Goal: Task Accomplishment & Management: Complete application form

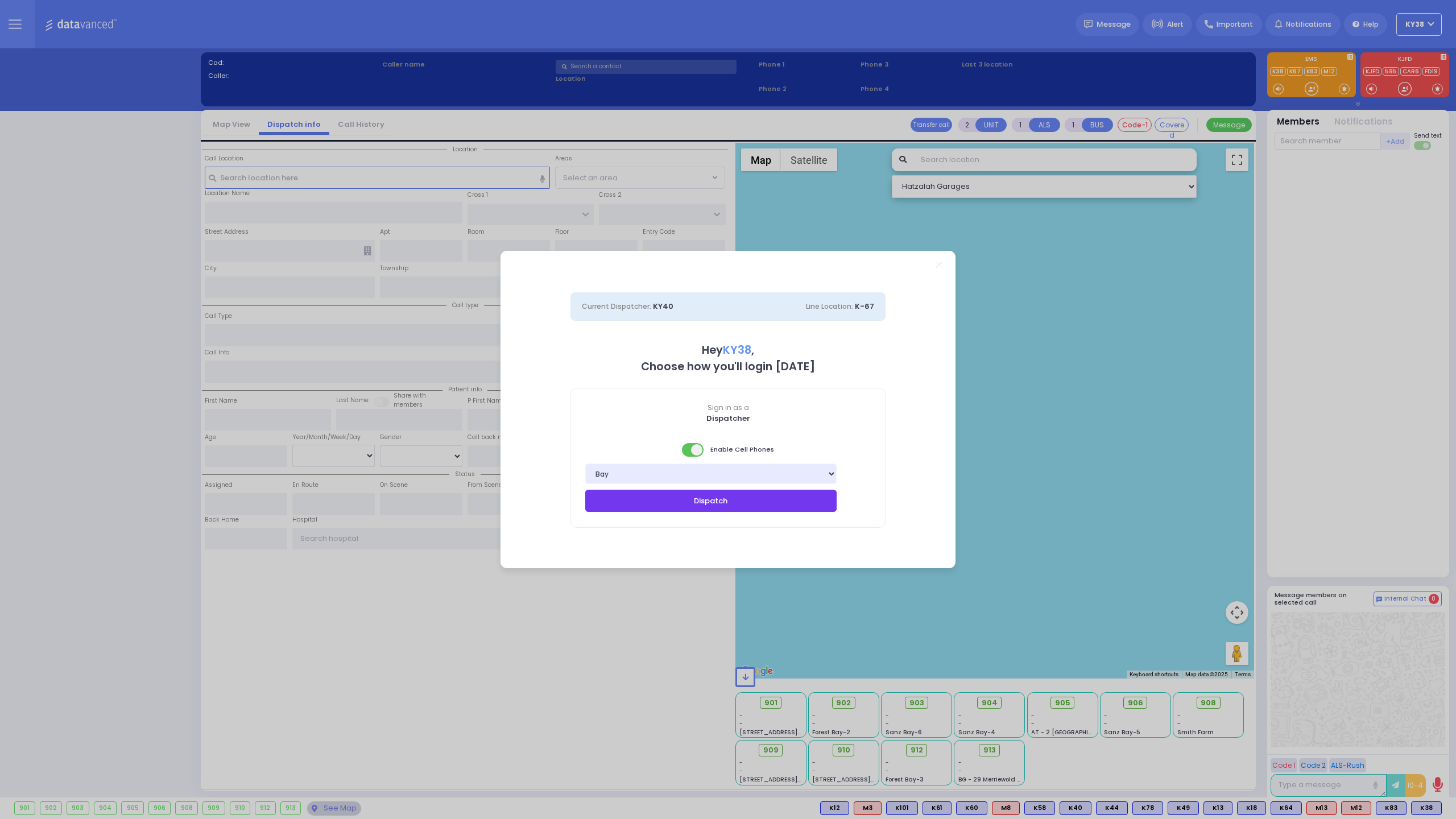
click at [692, 503] on button "Dispatch" at bounding box center [711, 500] width 251 height 22
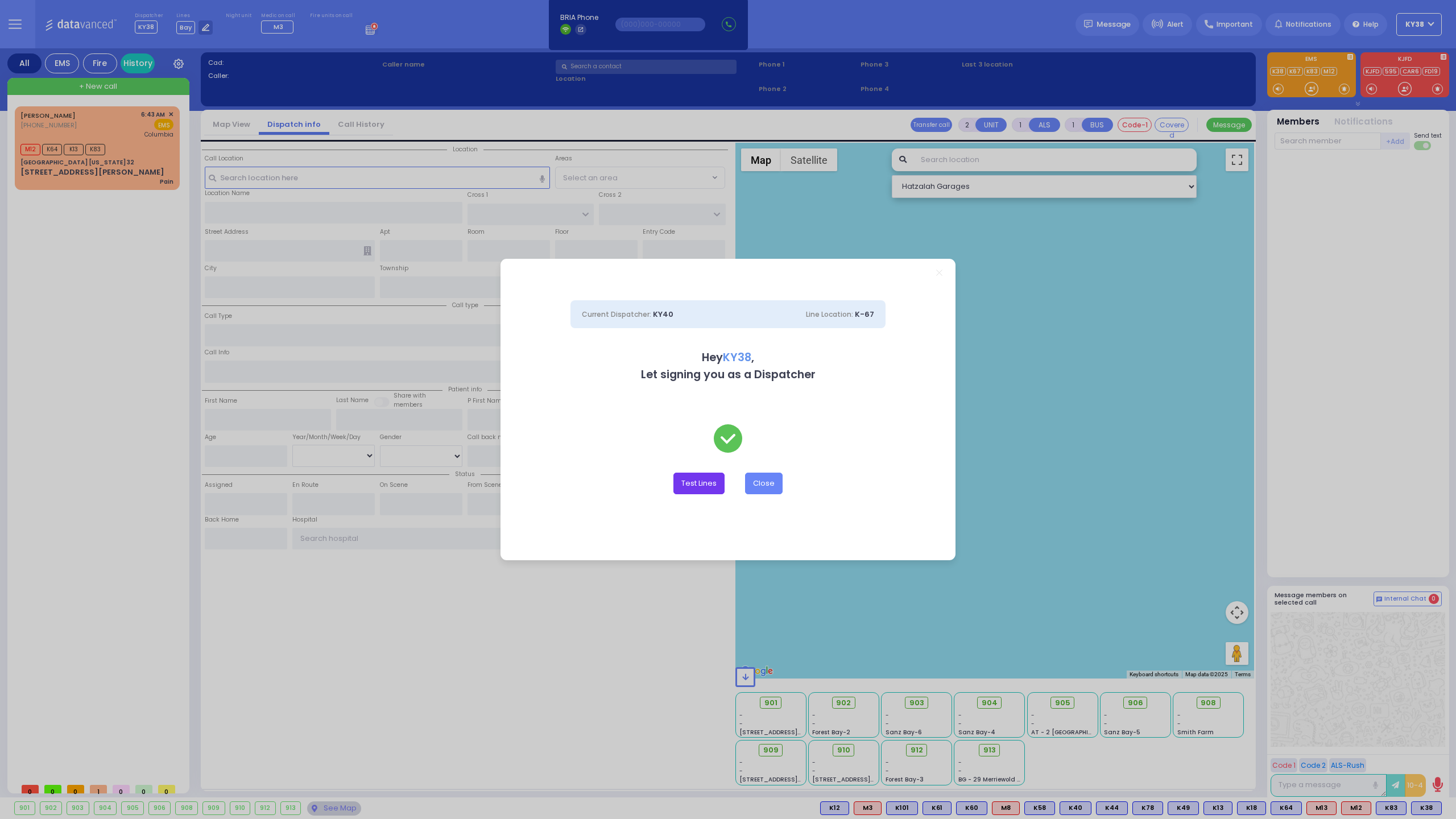
click at [712, 482] on button "Test Lines" at bounding box center [698, 483] width 51 height 22
type input "8457831212"
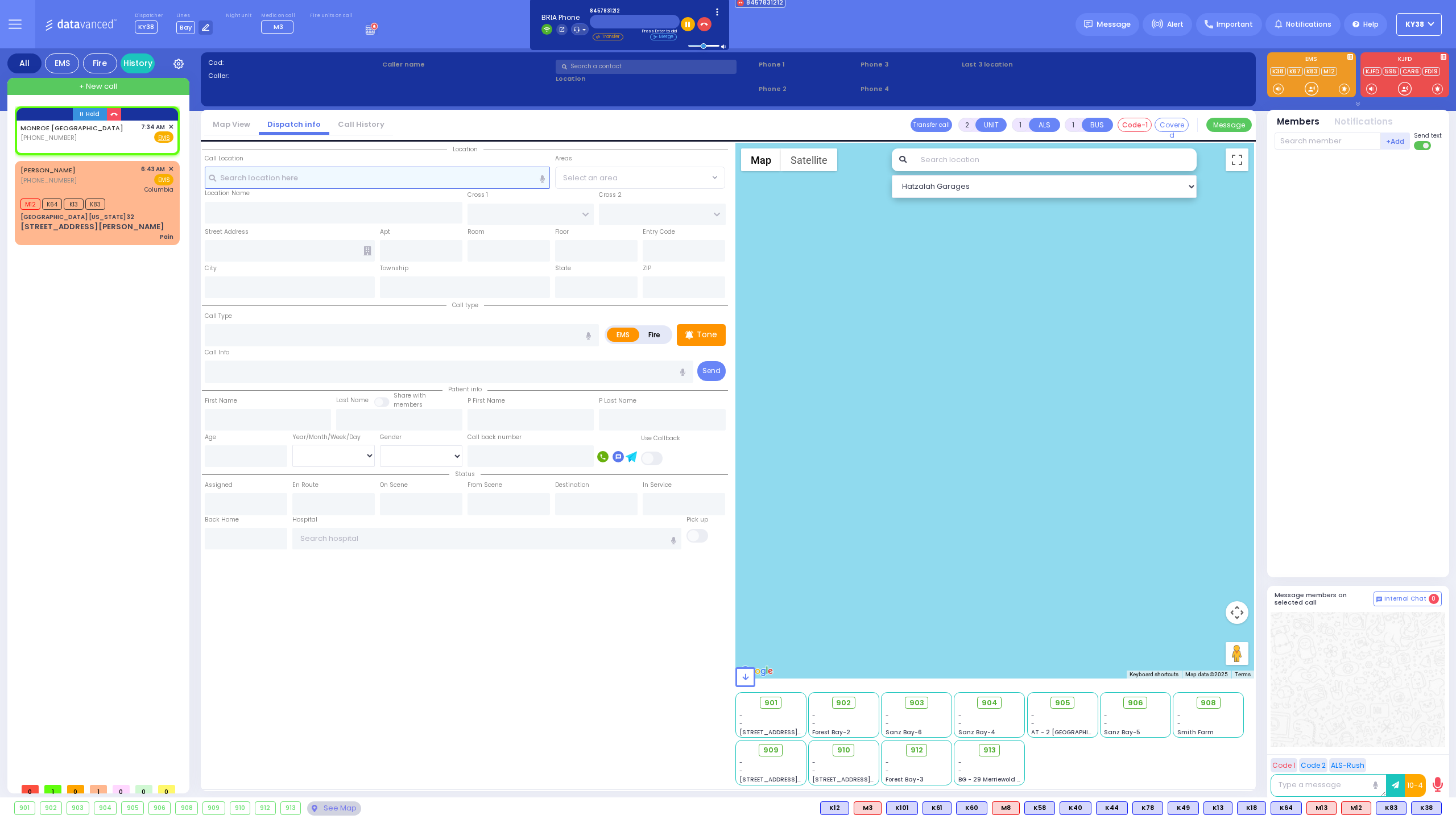
select select
radio input "true"
select select
type input "07:34"
select select "Hatzalah Garages"
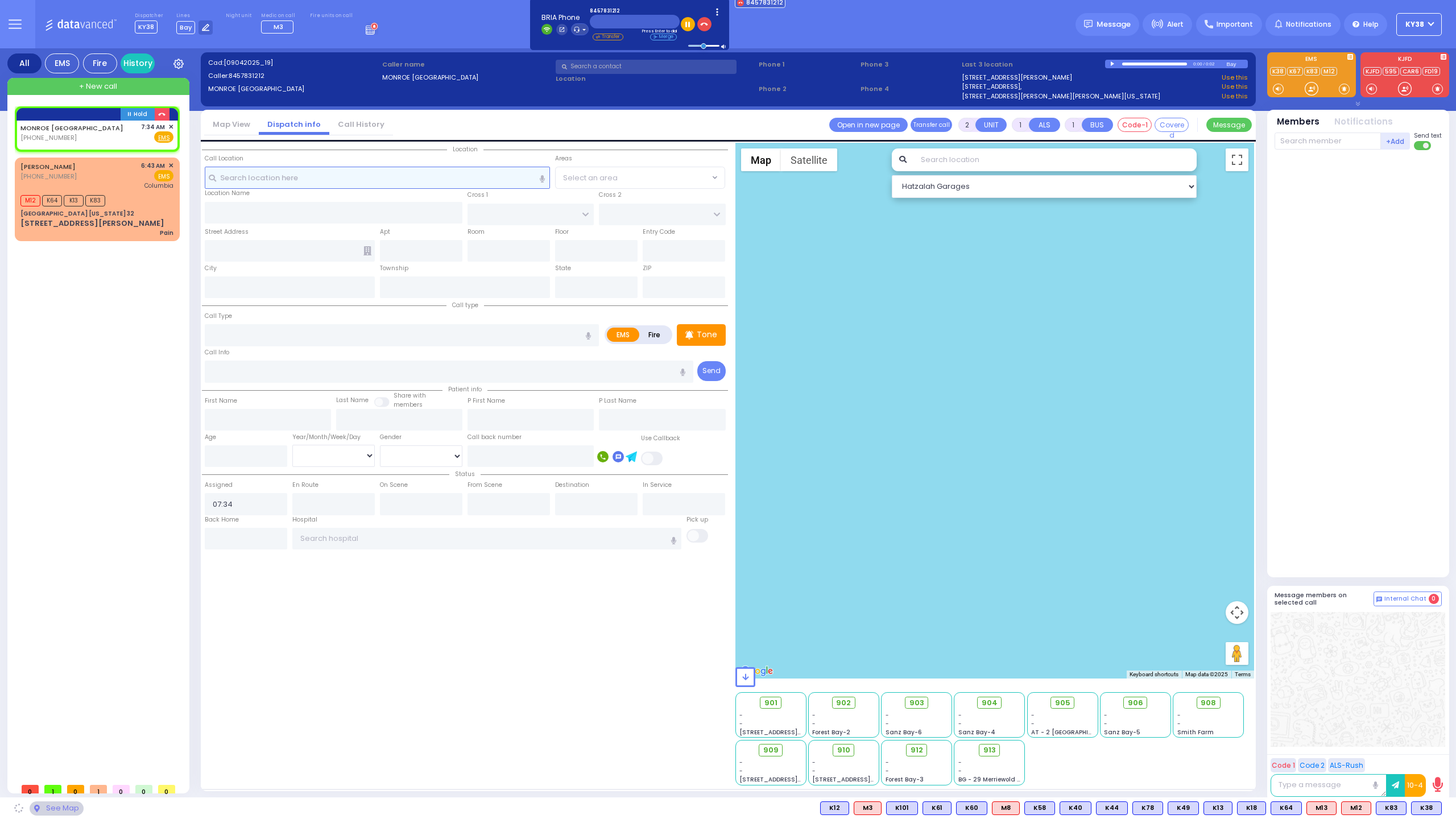
select select
radio input "true"
select select
select select "Hatzalah Garages"
click at [173, 124] on span "✕" at bounding box center [171, 127] width 5 height 10
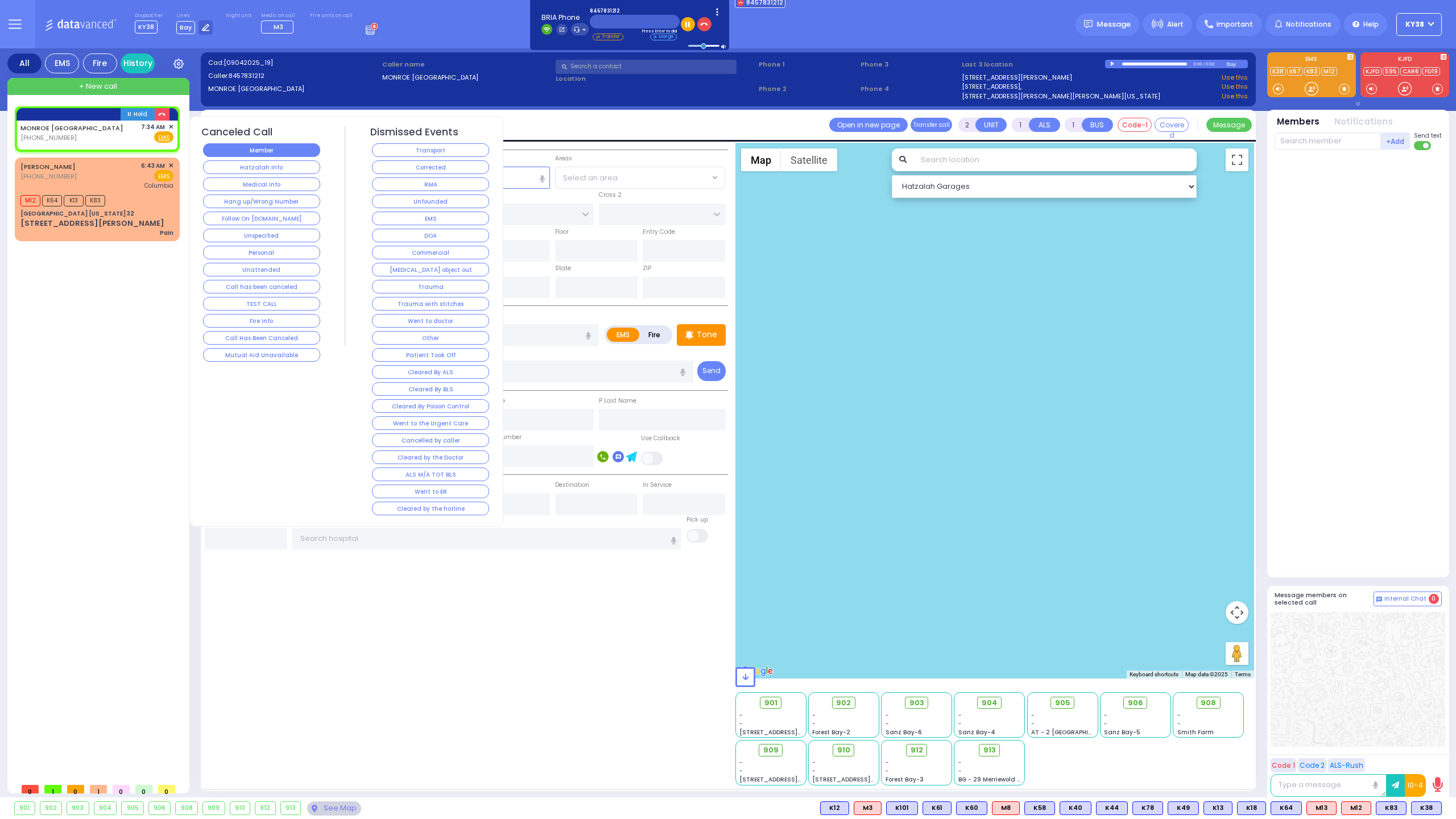
click at [295, 150] on button "Member" at bounding box center [261, 151] width 117 height 14
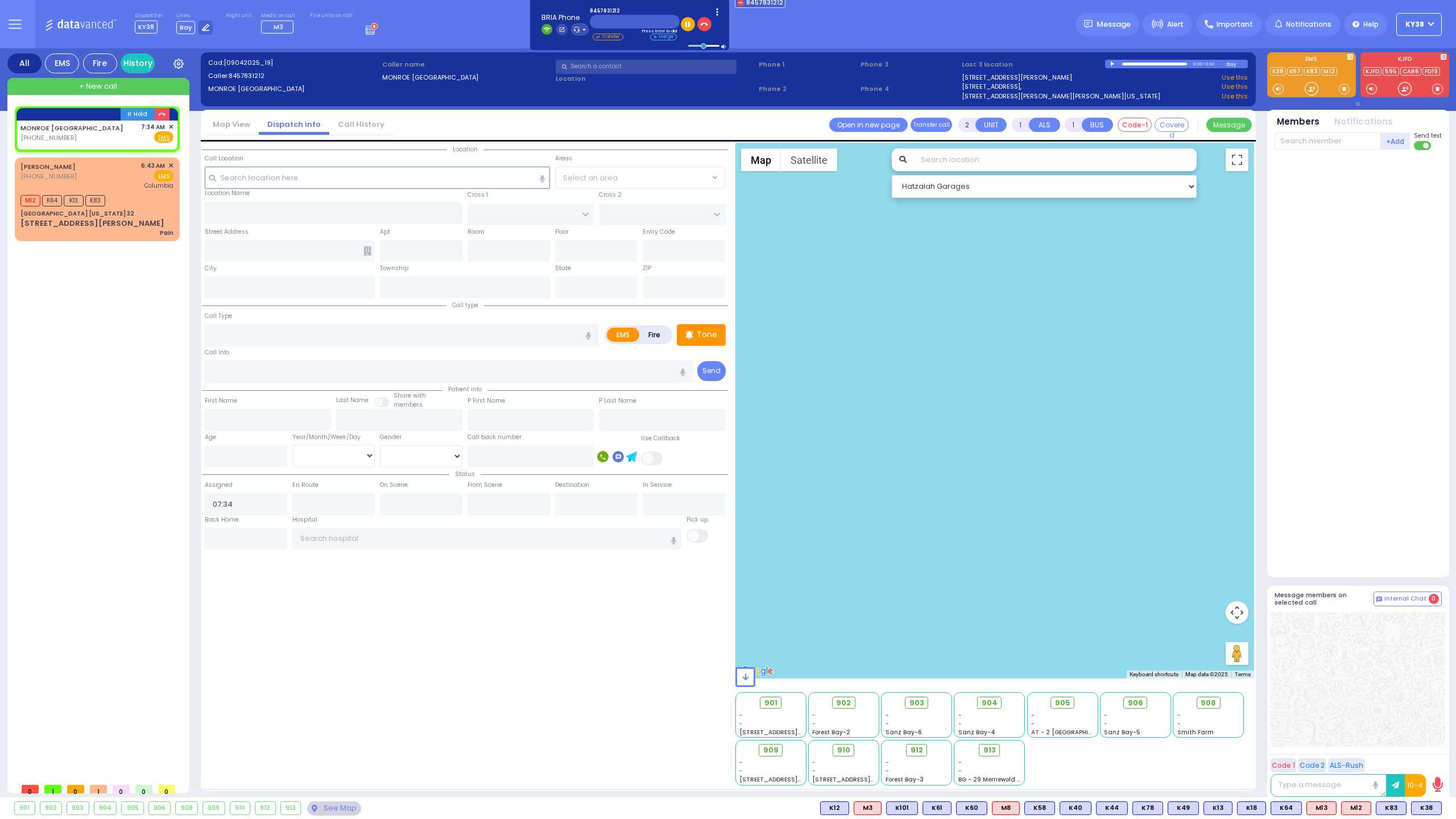
select select
radio input "true"
select select
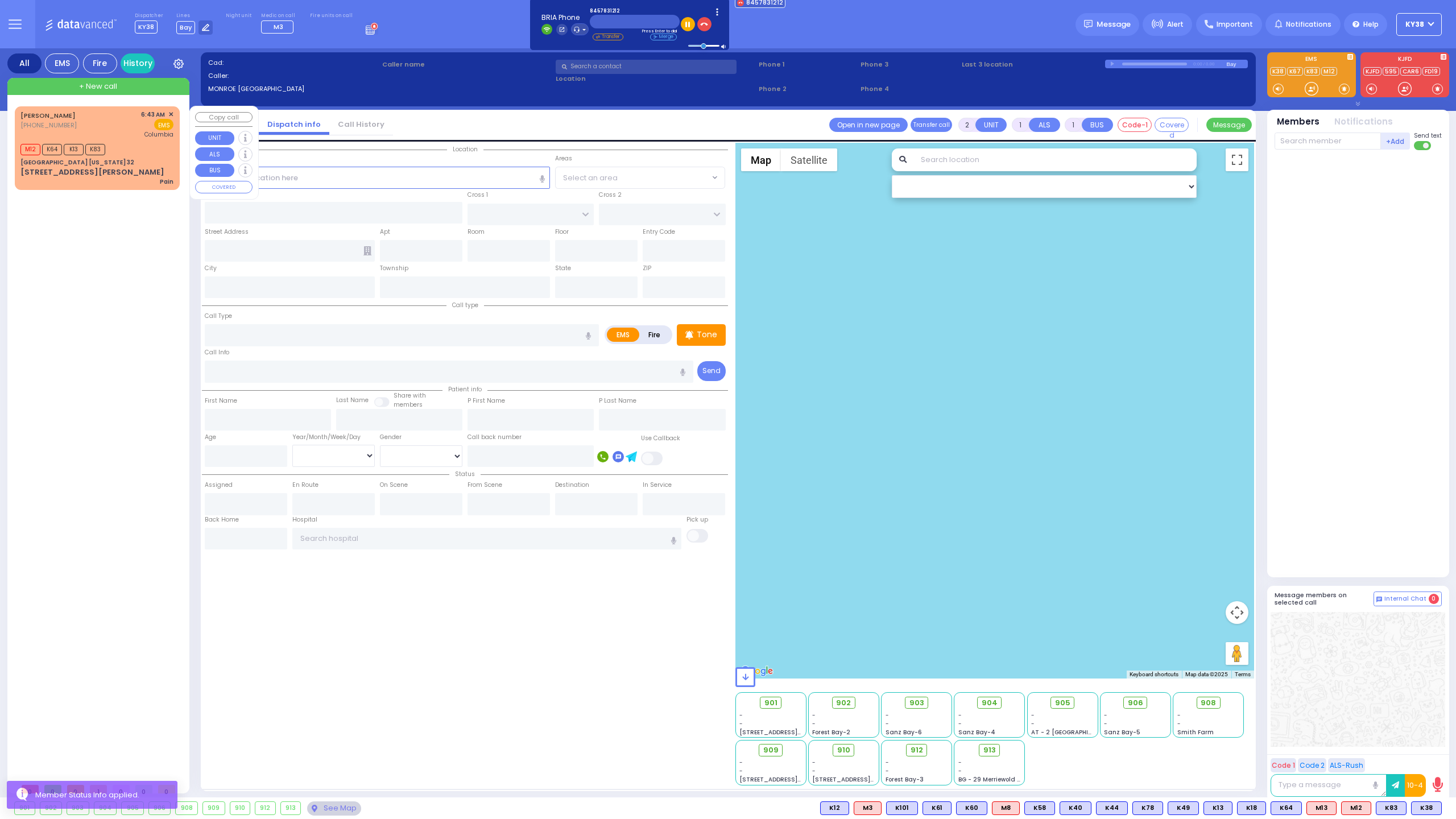
click at [150, 275] on div "SARA (917) 334-4194 6:43 AM ✕" at bounding box center [99, 441] width 170 height 671
click at [121, 125] on div "[PERSON_NAME] [PHONE_NUMBER] 6:43 AM ✕ EMS [GEOGRAPHIC_DATA]" at bounding box center [97, 124] width 153 height 29
type input "6"
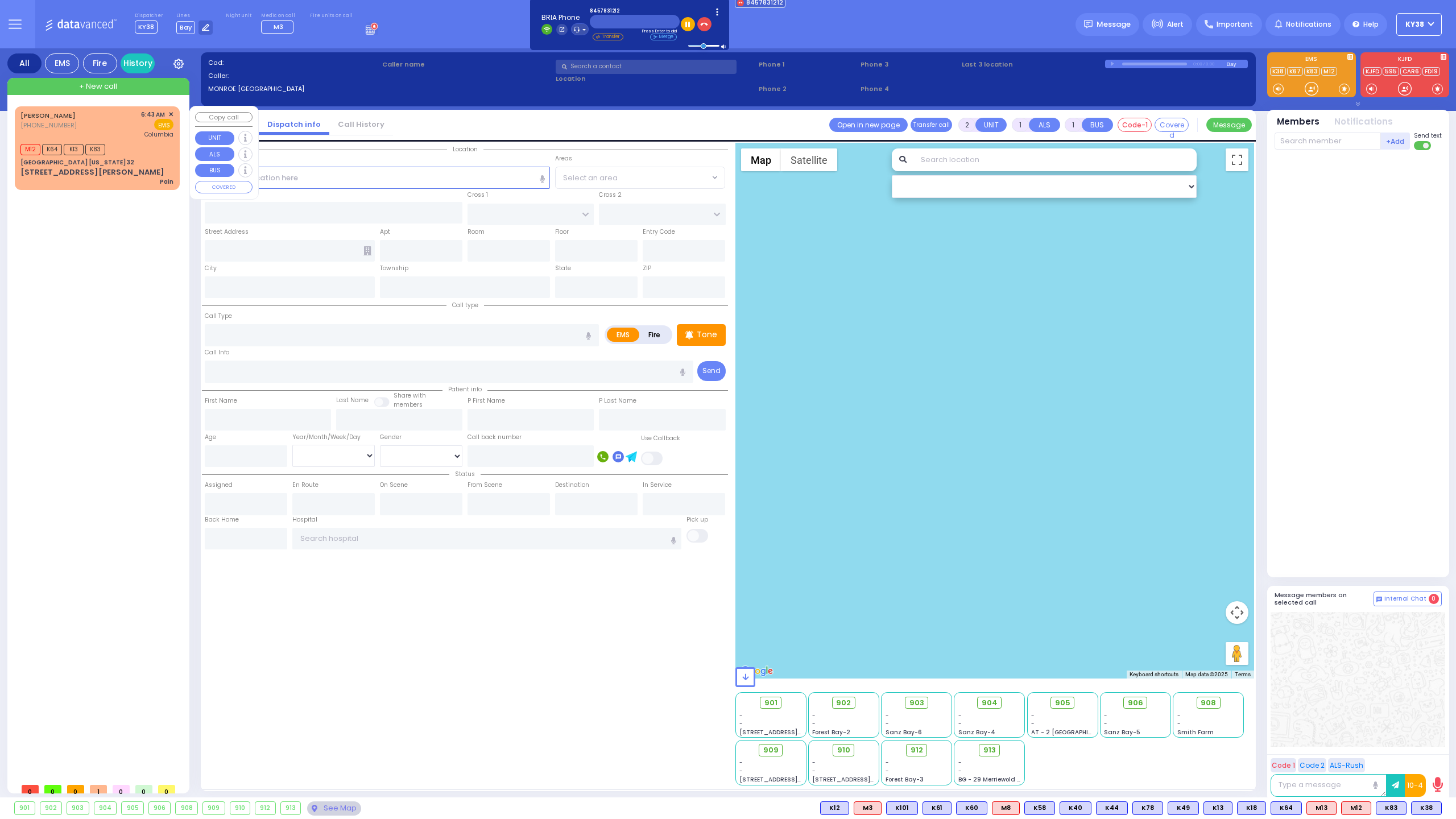
select select
type input "Pain"
radio input "true"
type input "[PERSON_NAME]"
type input "Weis"
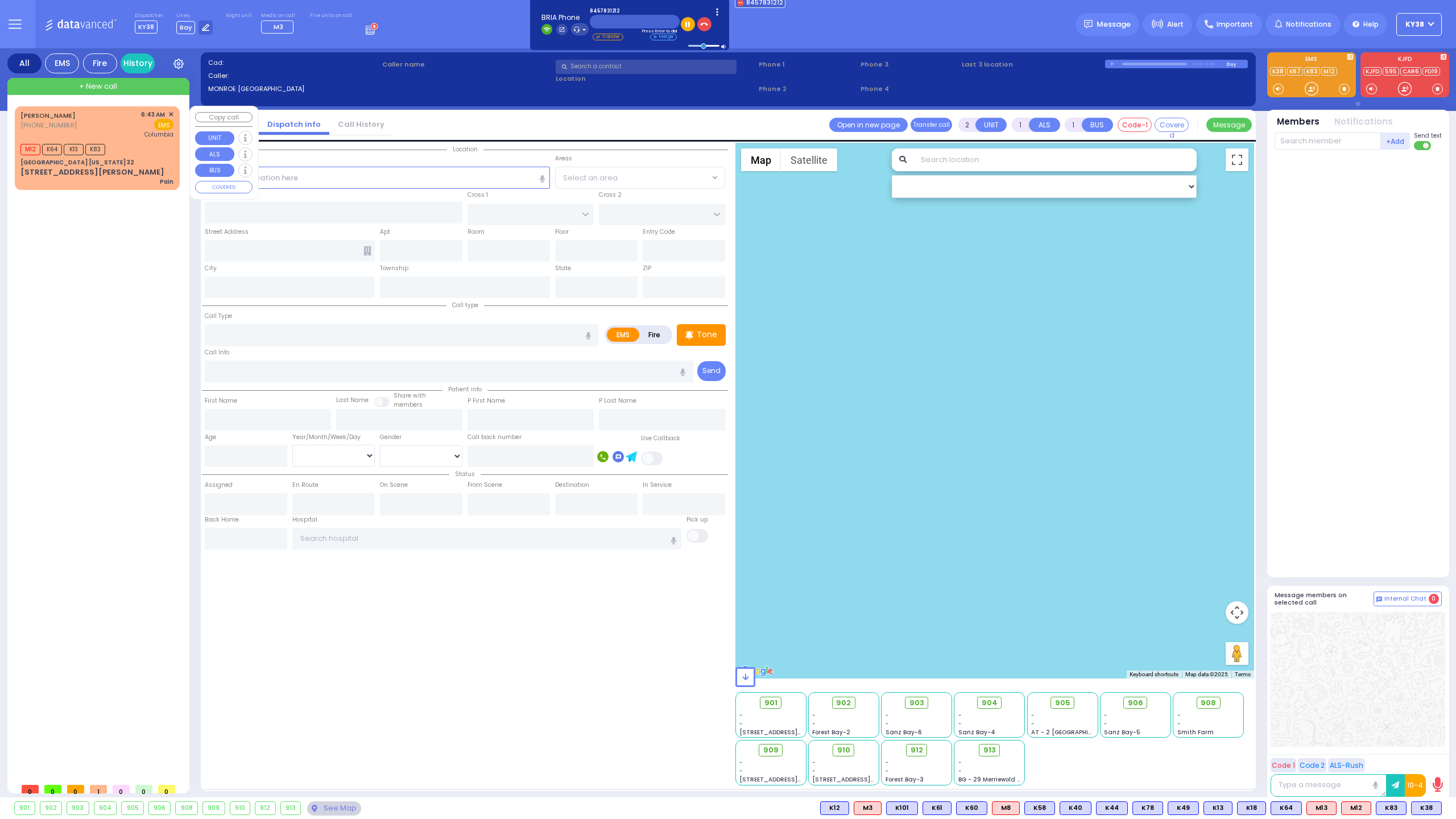
type input "21"
select select "Year"
select select "[DEMOGRAPHIC_DATA]"
type input "06:43"
type input "06:48"
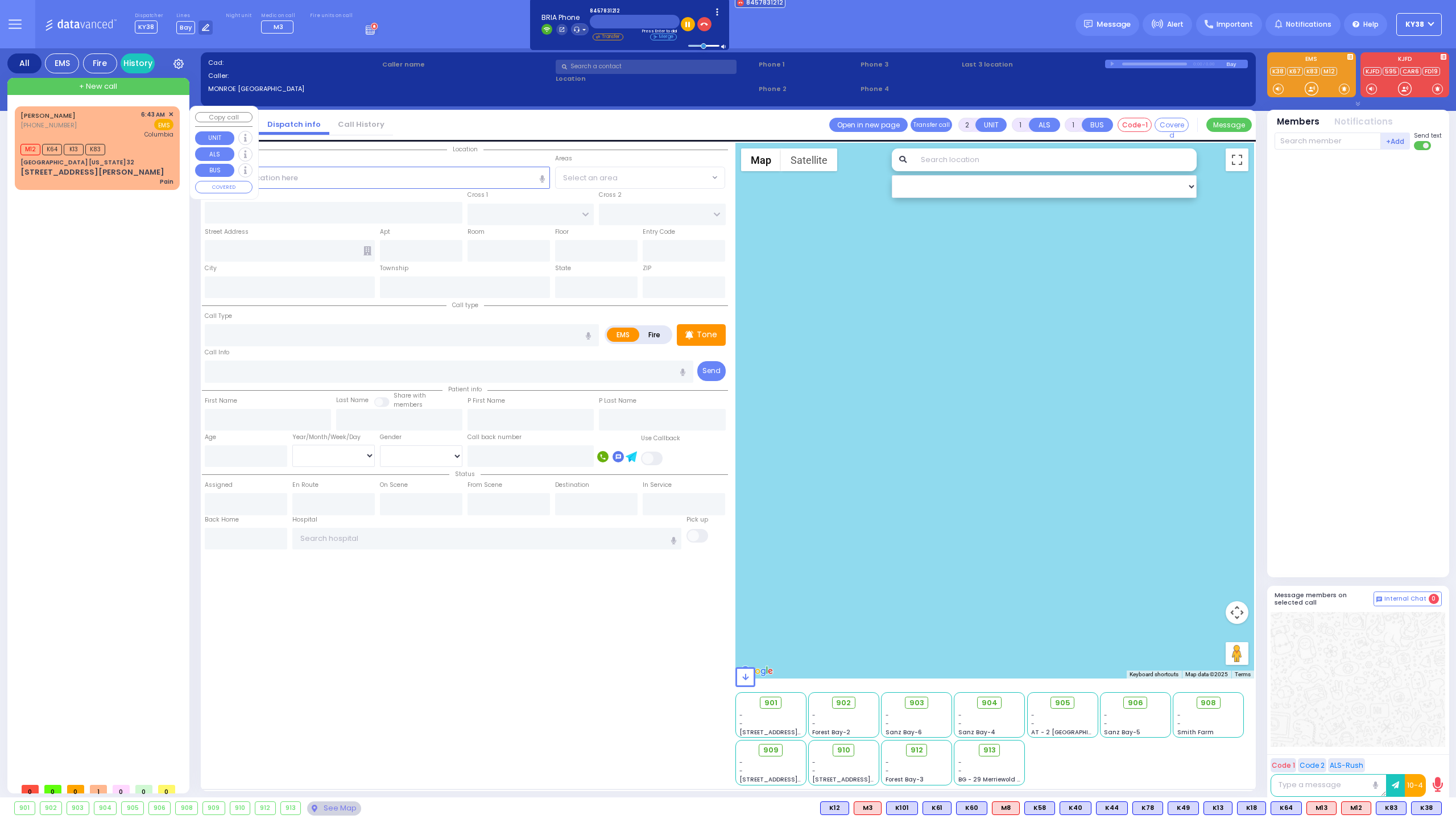
type input "[US_STATE][GEOGRAPHIC_DATA]- [GEOGRAPHIC_DATA]"
type input "[GEOGRAPHIC_DATA] [US_STATE] 32"
type input "CENTRE DR"
type input "AVERILL AVE"
type input "[STREET_ADDRESS][PERSON_NAME]"
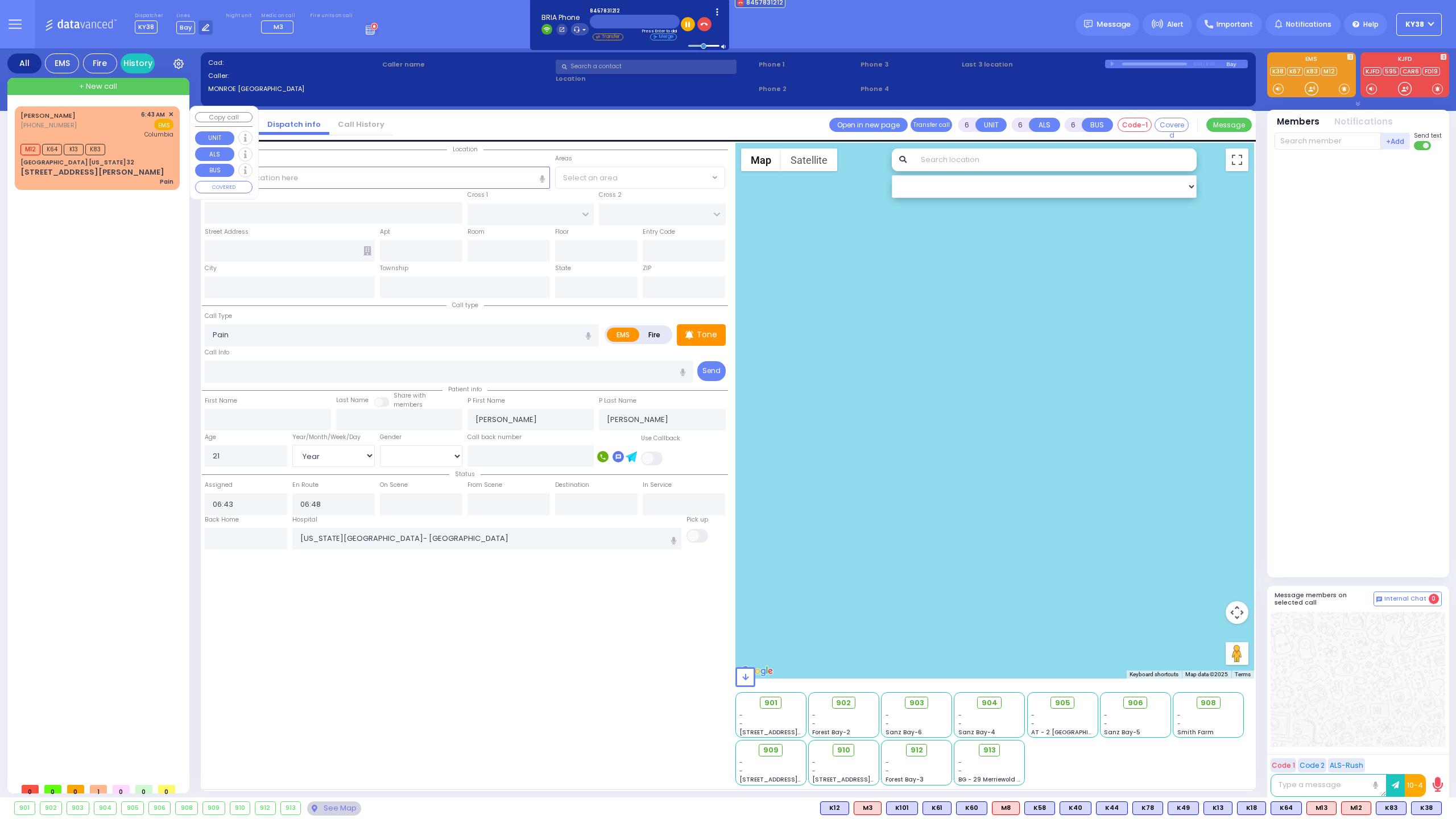
type input "Woodbury"
type input "[US_STATE]"
type input "10917"
select select "Hatzalah Garages"
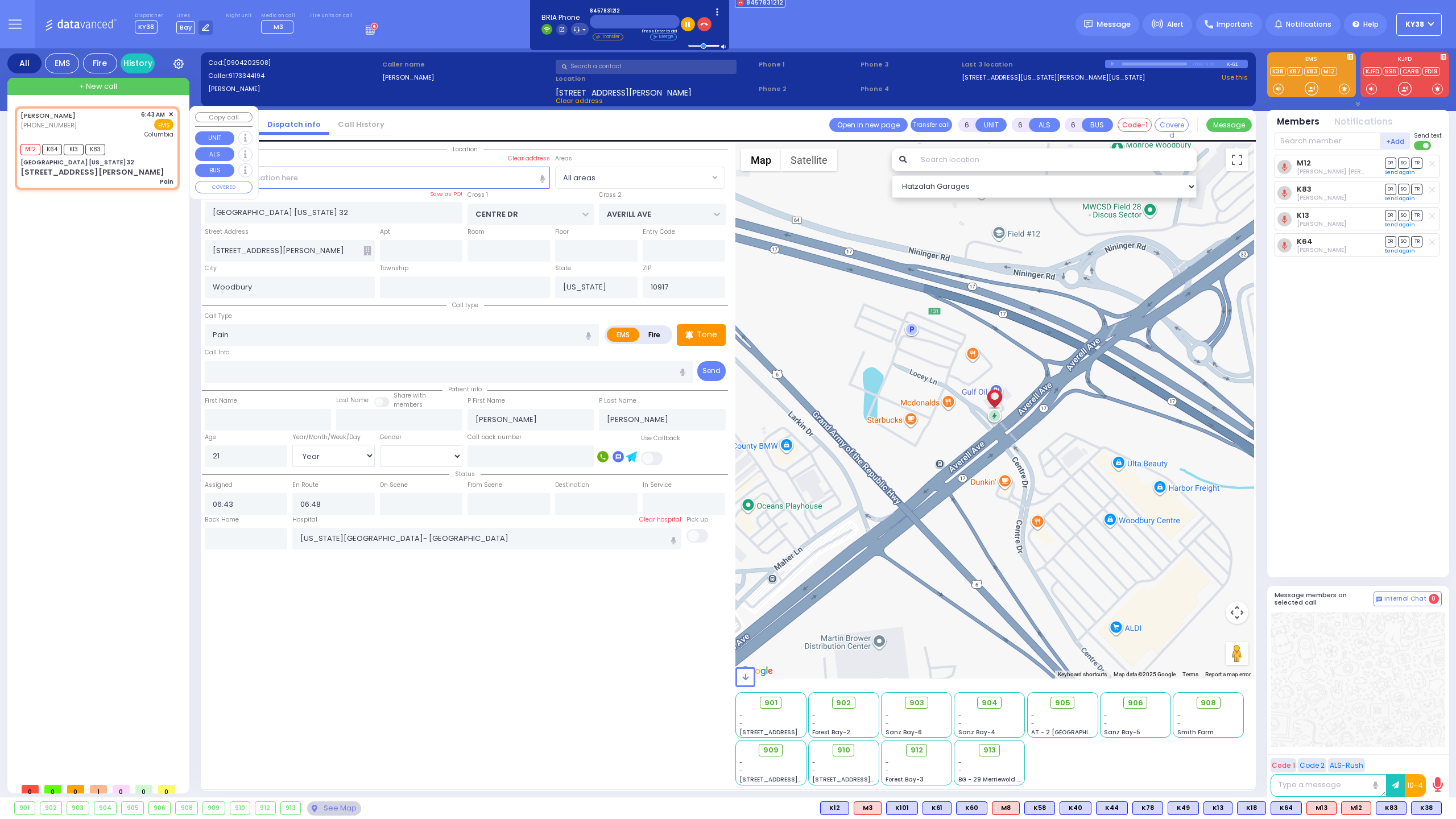
click at [125, 349] on div "SARA (917) 334-4194 6:43 AM ✕" at bounding box center [99, 441] width 170 height 671
select select
radio input "true"
select select "Year"
select select "[DEMOGRAPHIC_DATA]"
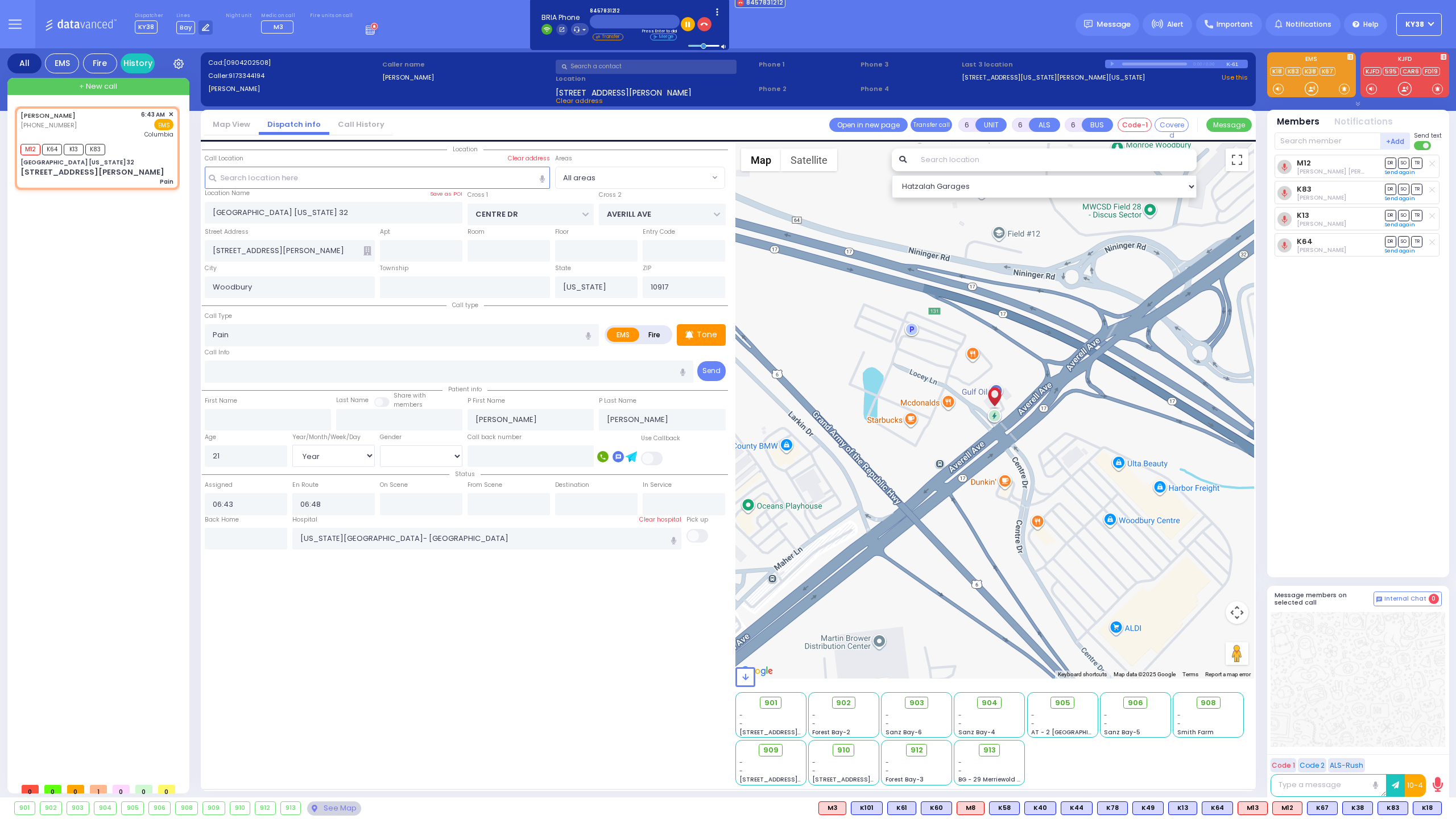
select select "Hatzalah Garages"
select select
radio input "true"
select select "Year"
select select "[DEMOGRAPHIC_DATA]"
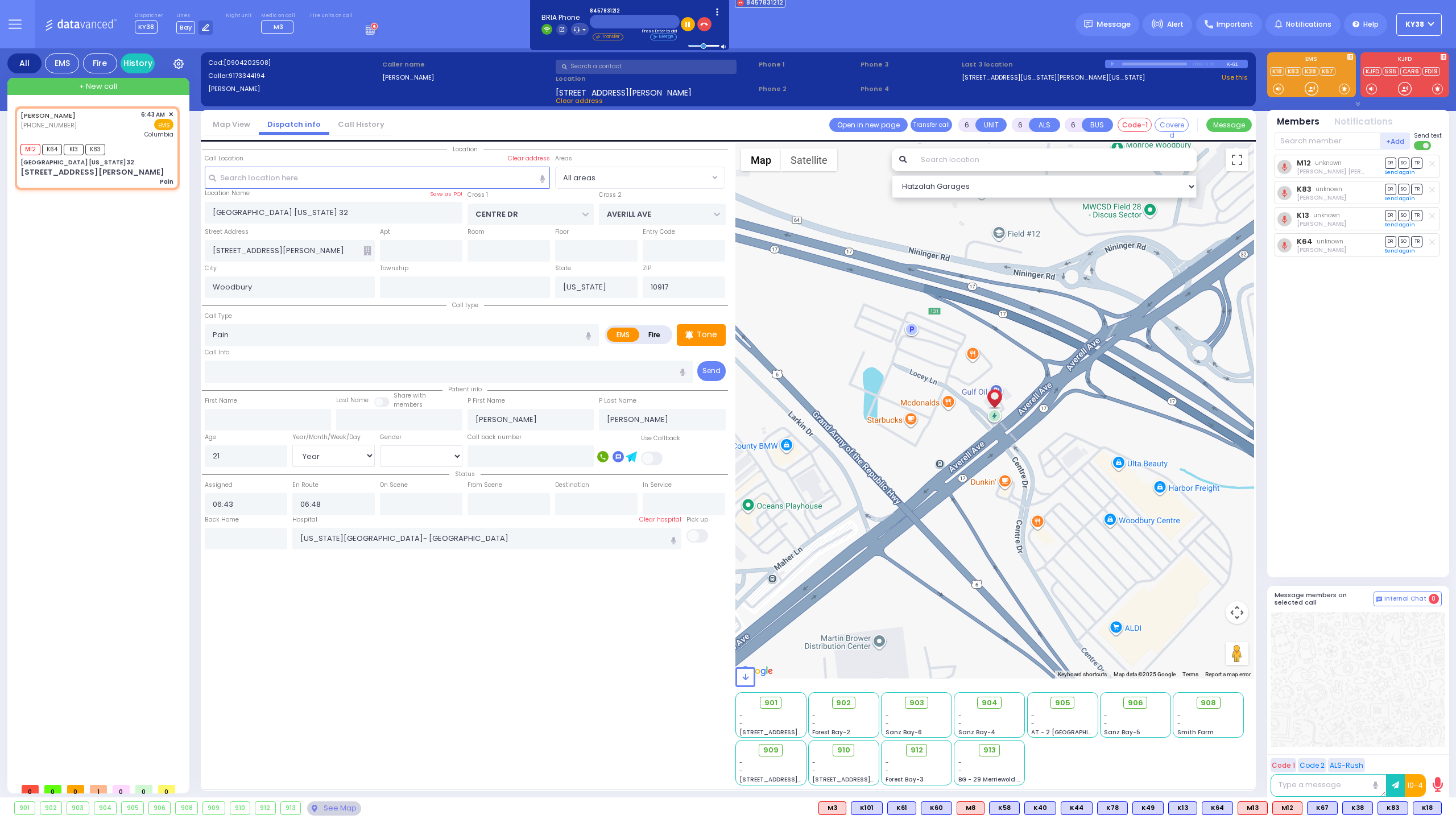
select select "Hatzalah Garages"
select select
radio input "true"
select select "Year"
select select "[DEMOGRAPHIC_DATA]"
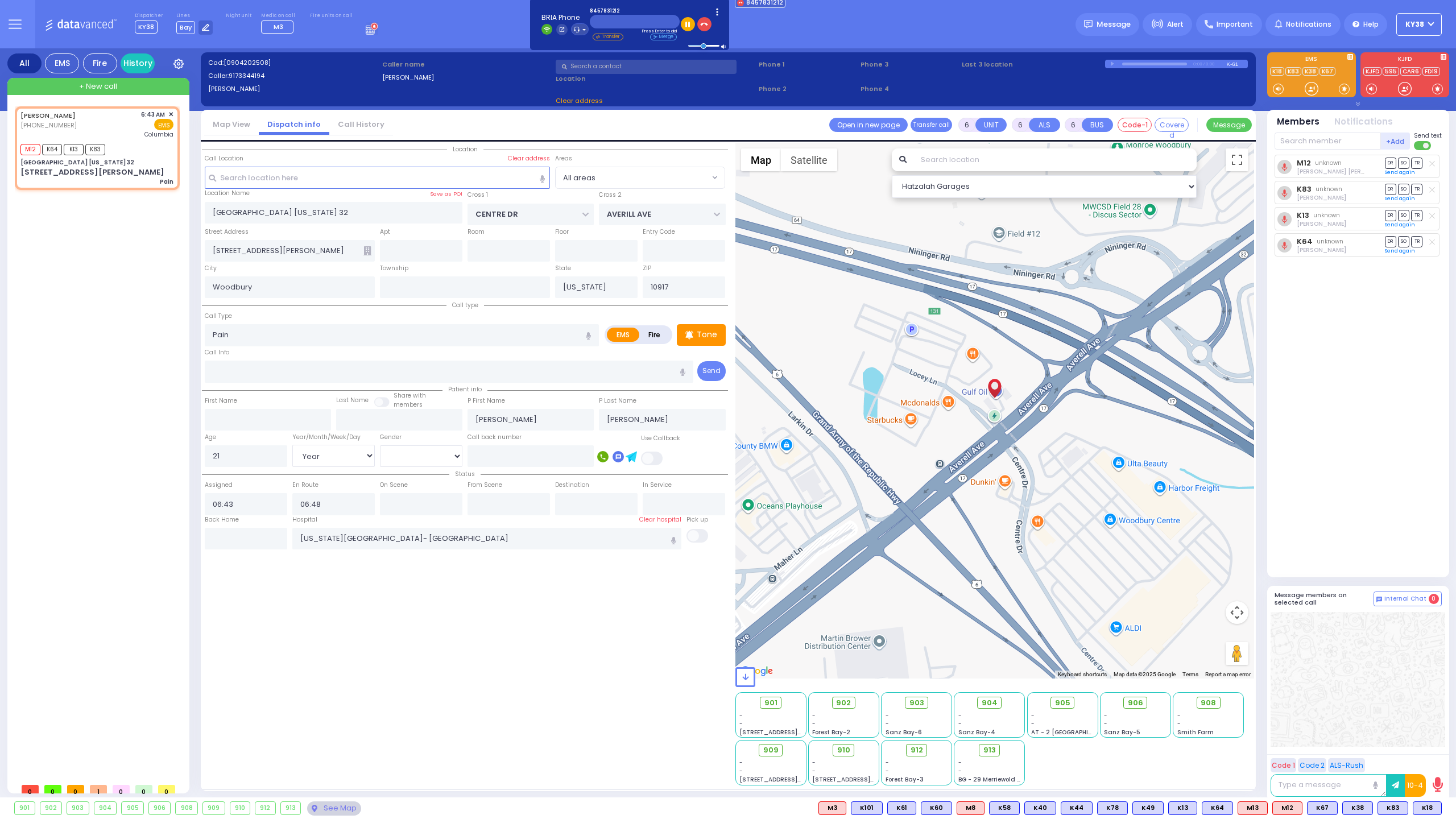
select select "Hatzalah Garages"
select select
radio input "true"
select select "Year"
select select "[DEMOGRAPHIC_DATA]"
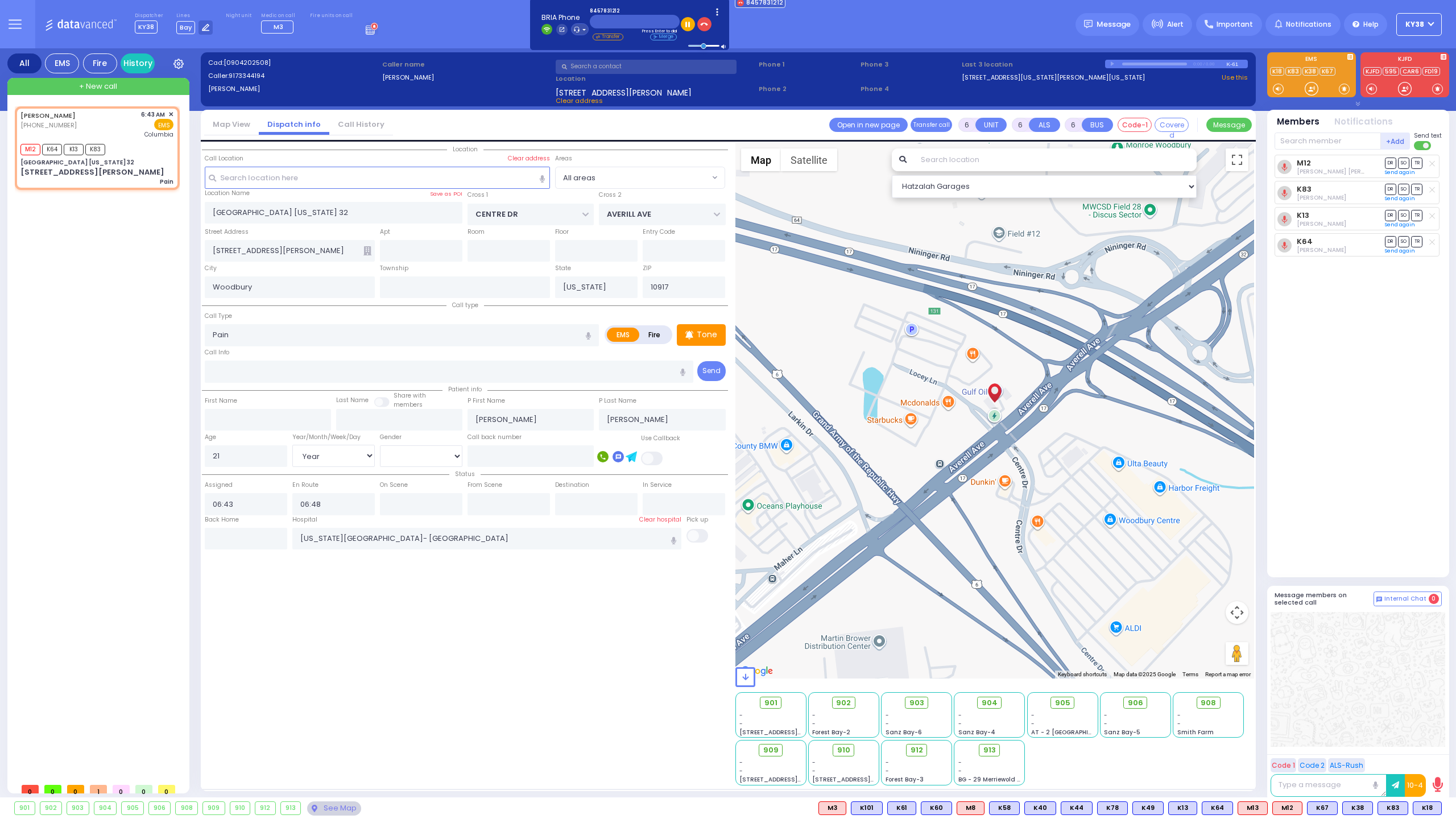
select select "Hatzalah Garages"
select select
radio input "true"
select select "Year"
select select "[DEMOGRAPHIC_DATA]"
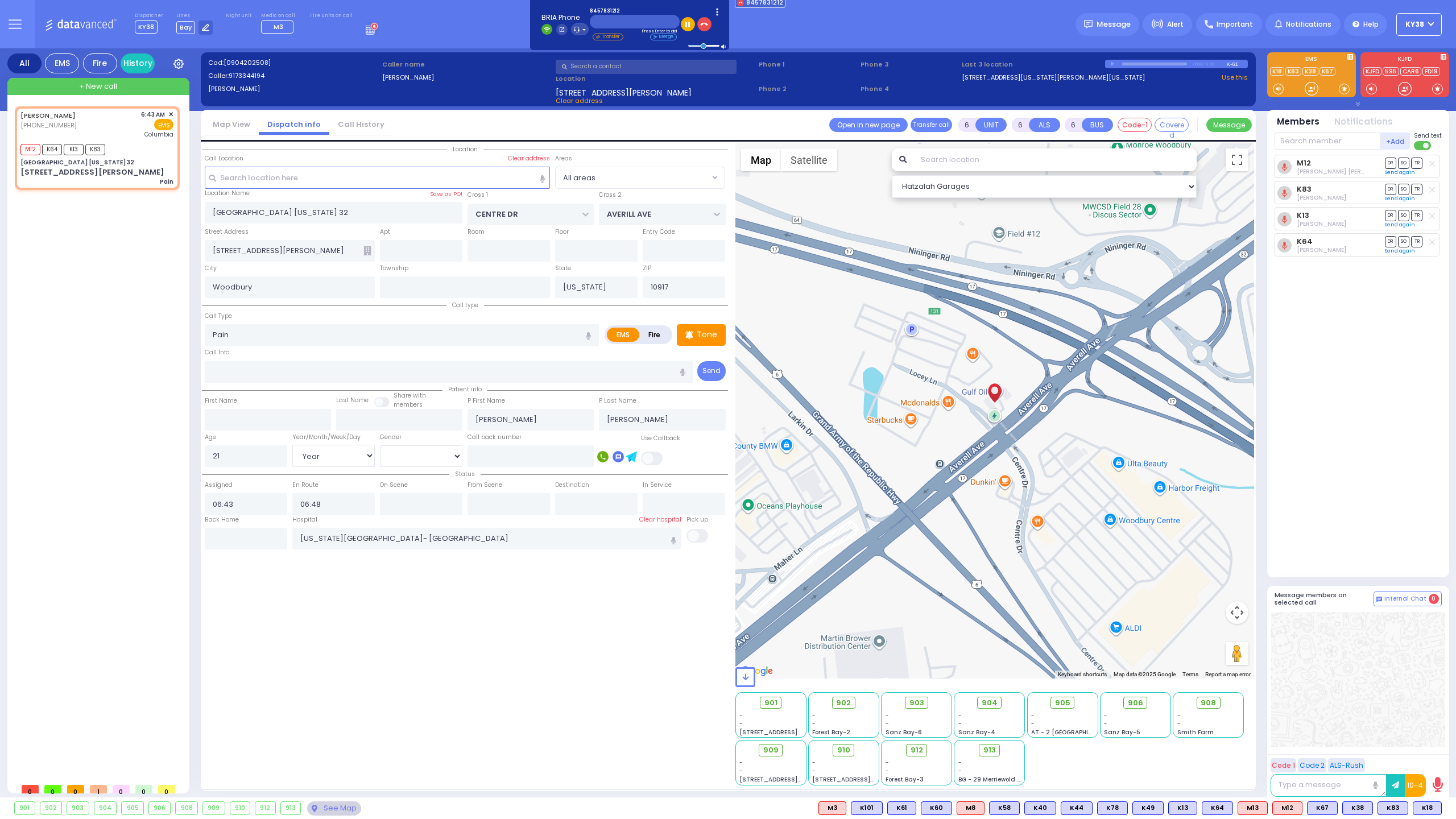
select select "Hatzalah Garages"
select select
radio input "true"
select select "Year"
select select "[DEMOGRAPHIC_DATA]"
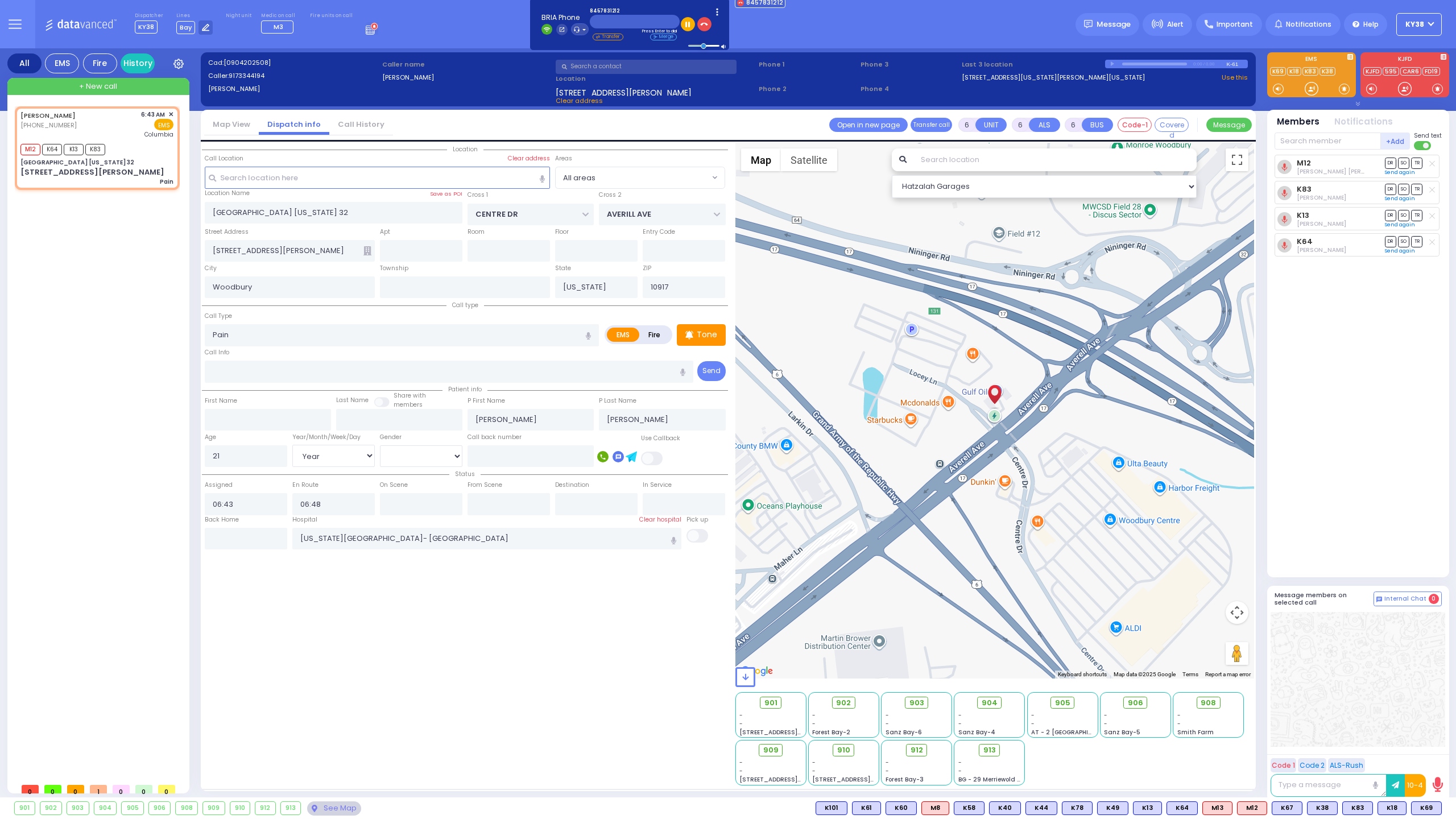
select select "Hatzalah Garages"
select select
radio input "true"
select select "Year"
select select "[DEMOGRAPHIC_DATA]"
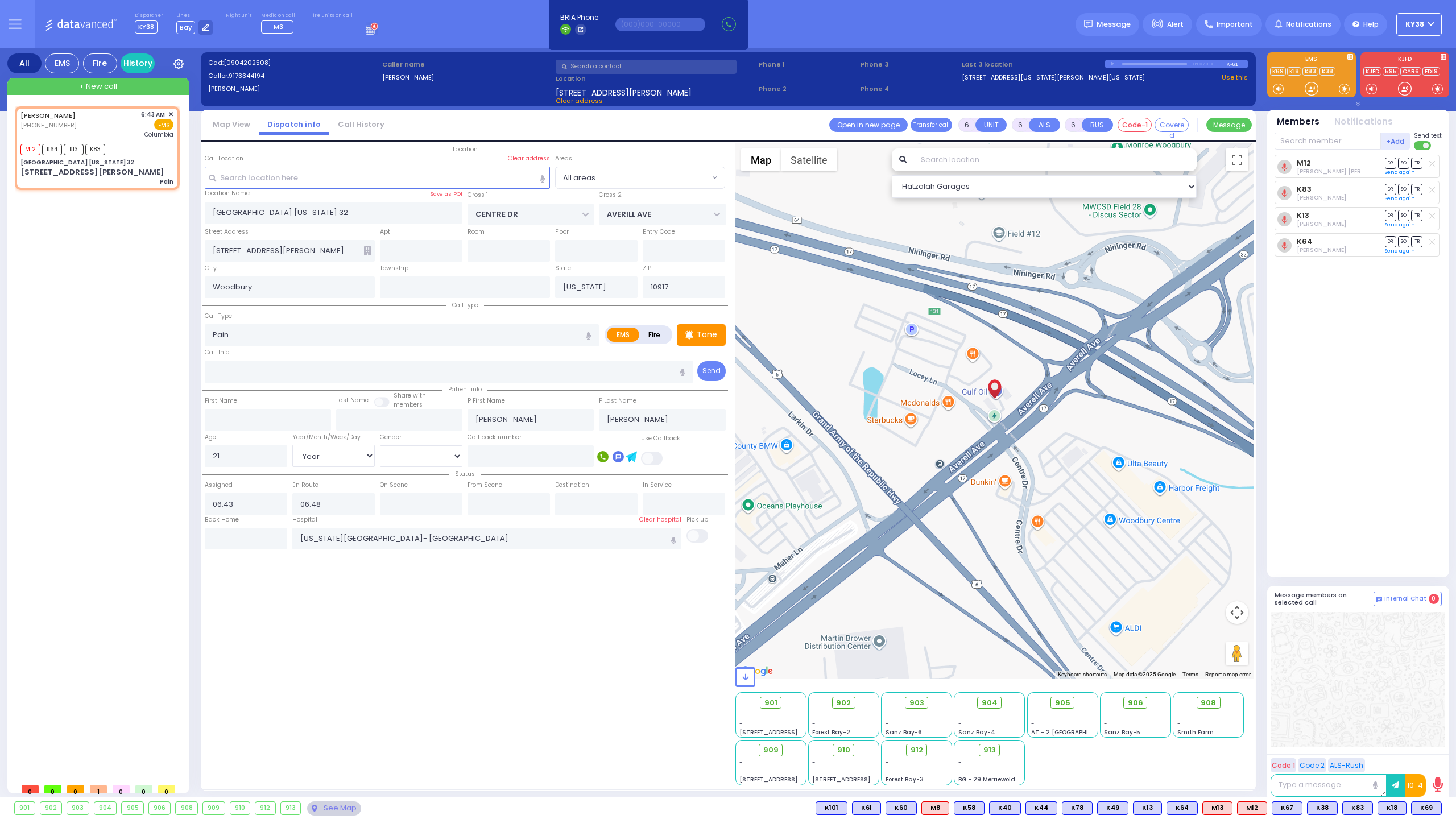
select select "Hatzalah Garages"
select select
radio input "true"
select select "Year"
select select "[DEMOGRAPHIC_DATA]"
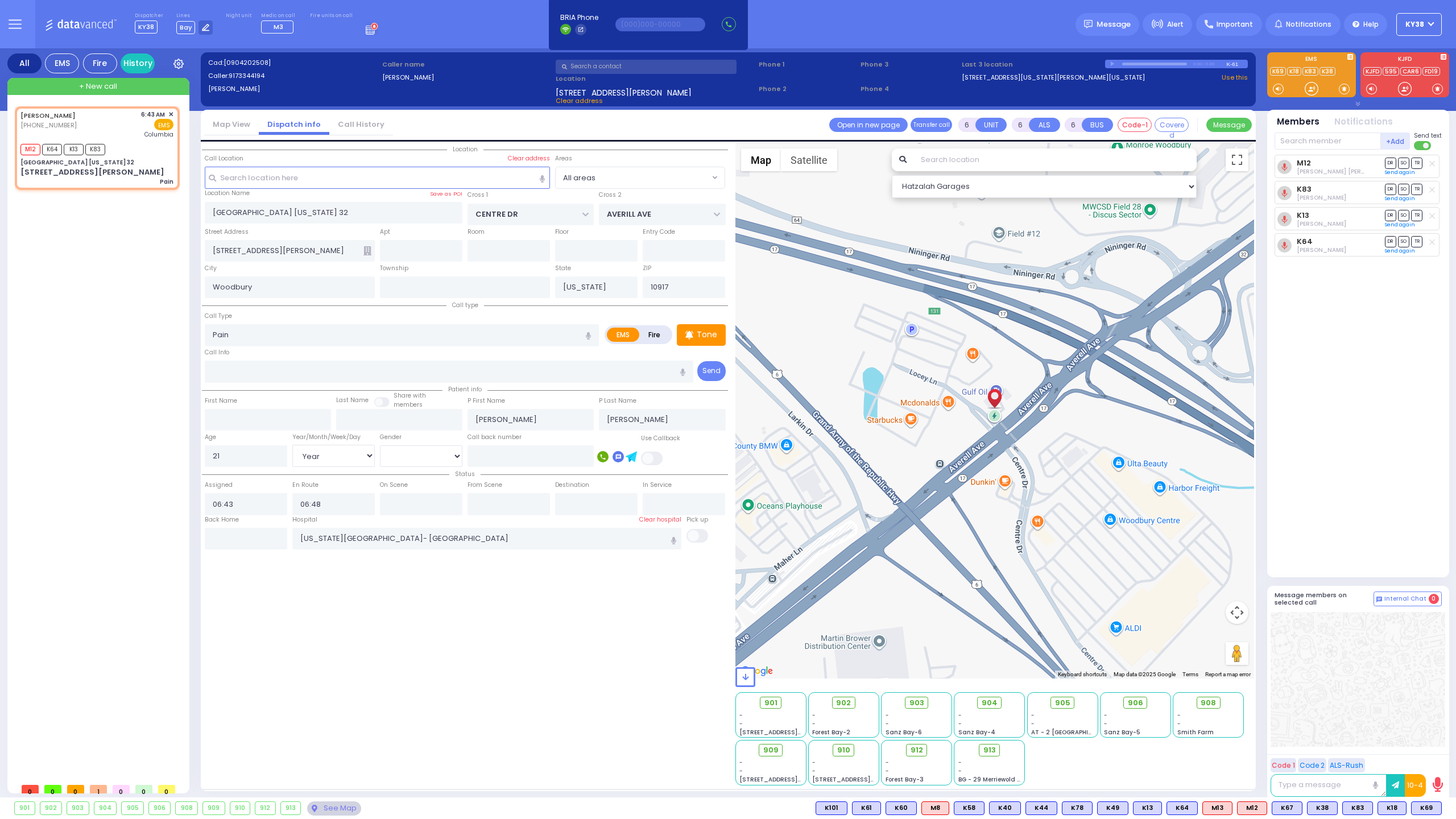
select select "Hatzalah Garages"
select select
radio input "true"
select select "Year"
select select "[DEMOGRAPHIC_DATA]"
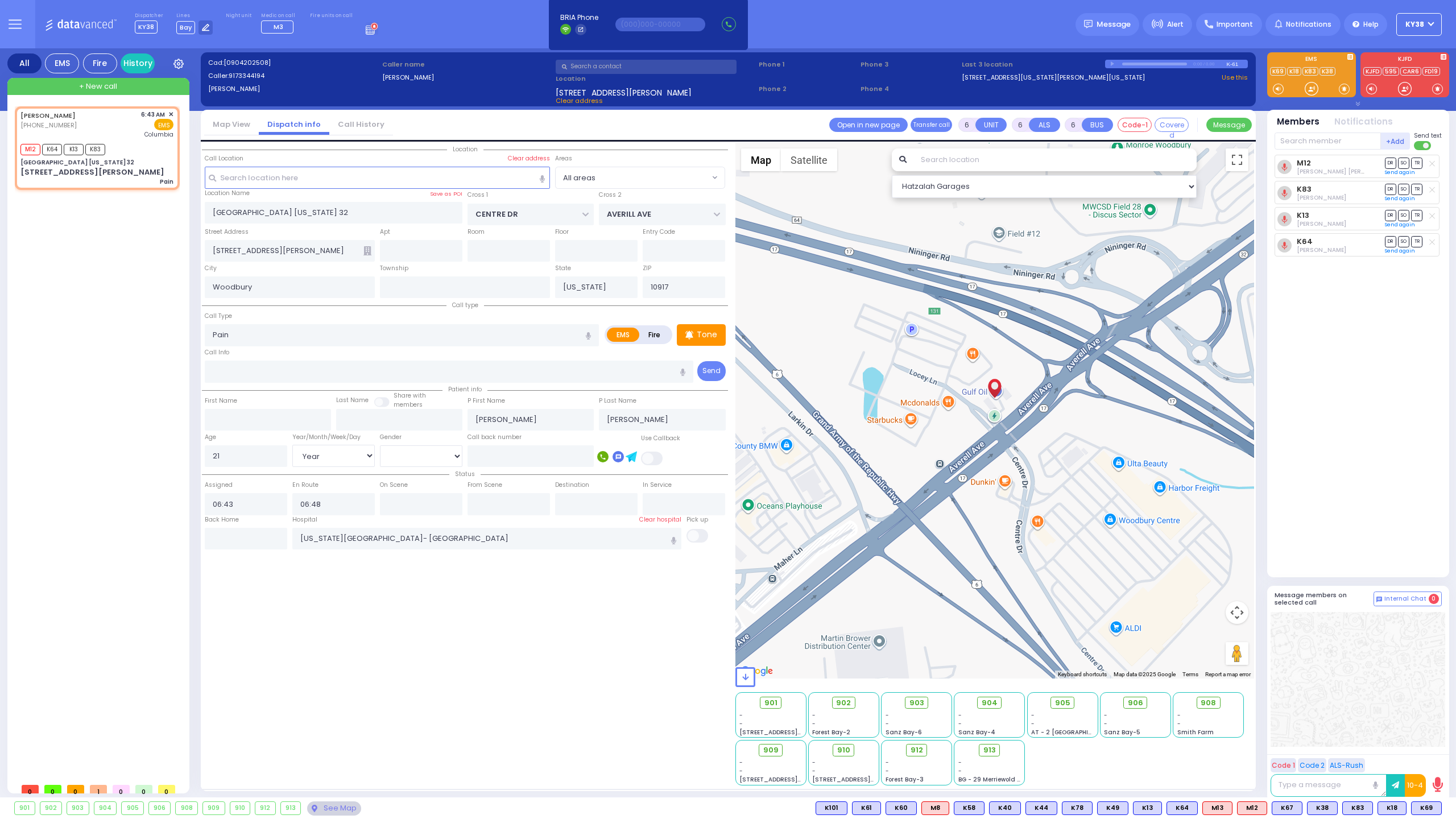
select select "Hatzalah Garages"
select select
radio input "true"
select select "Year"
select select "[DEMOGRAPHIC_DATA]"
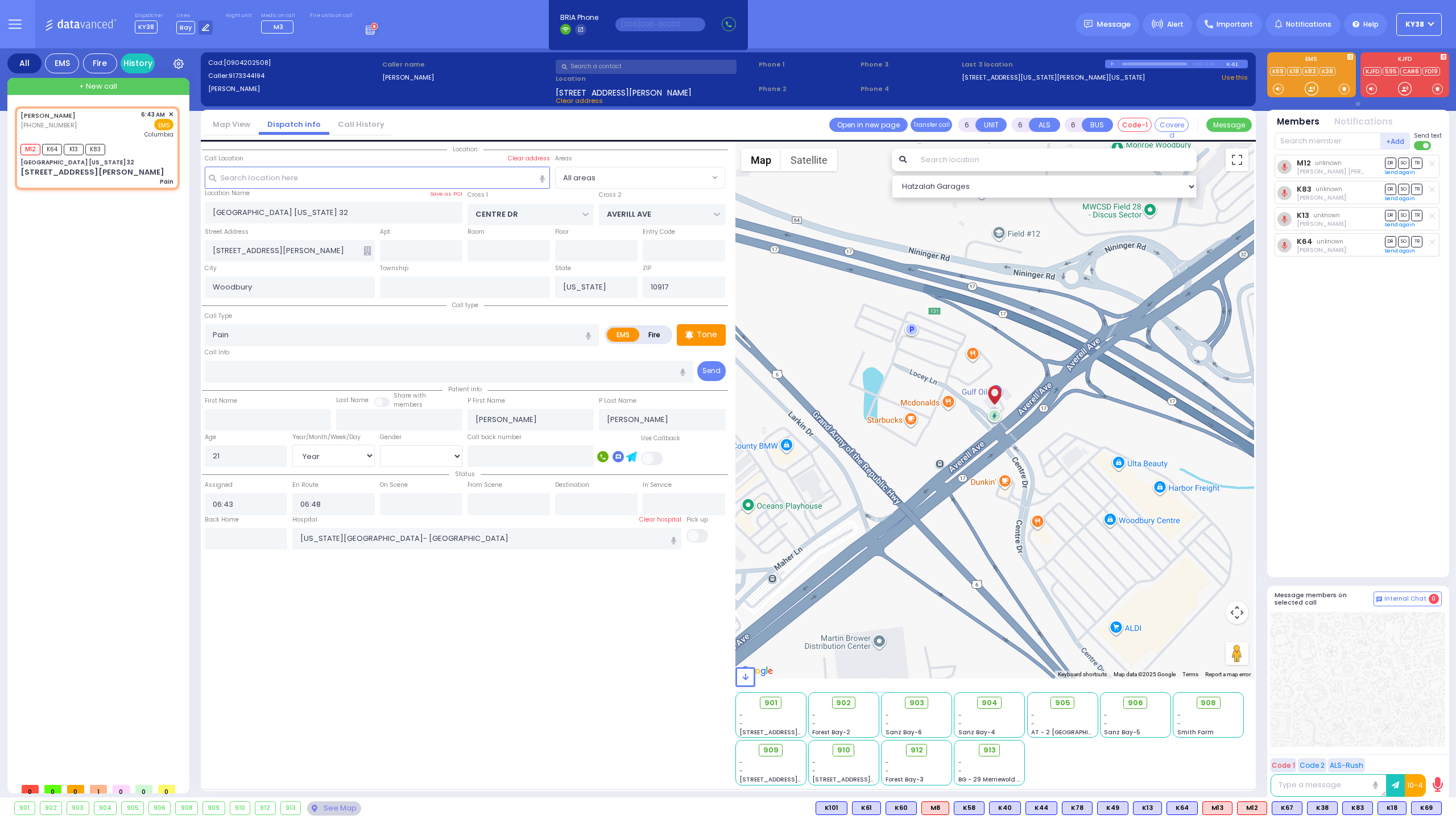
select select "Hatzalah Garages"
select select
radio input "true"
select select "Year"
select select "[DEMOGRAPHIC_DATA]"
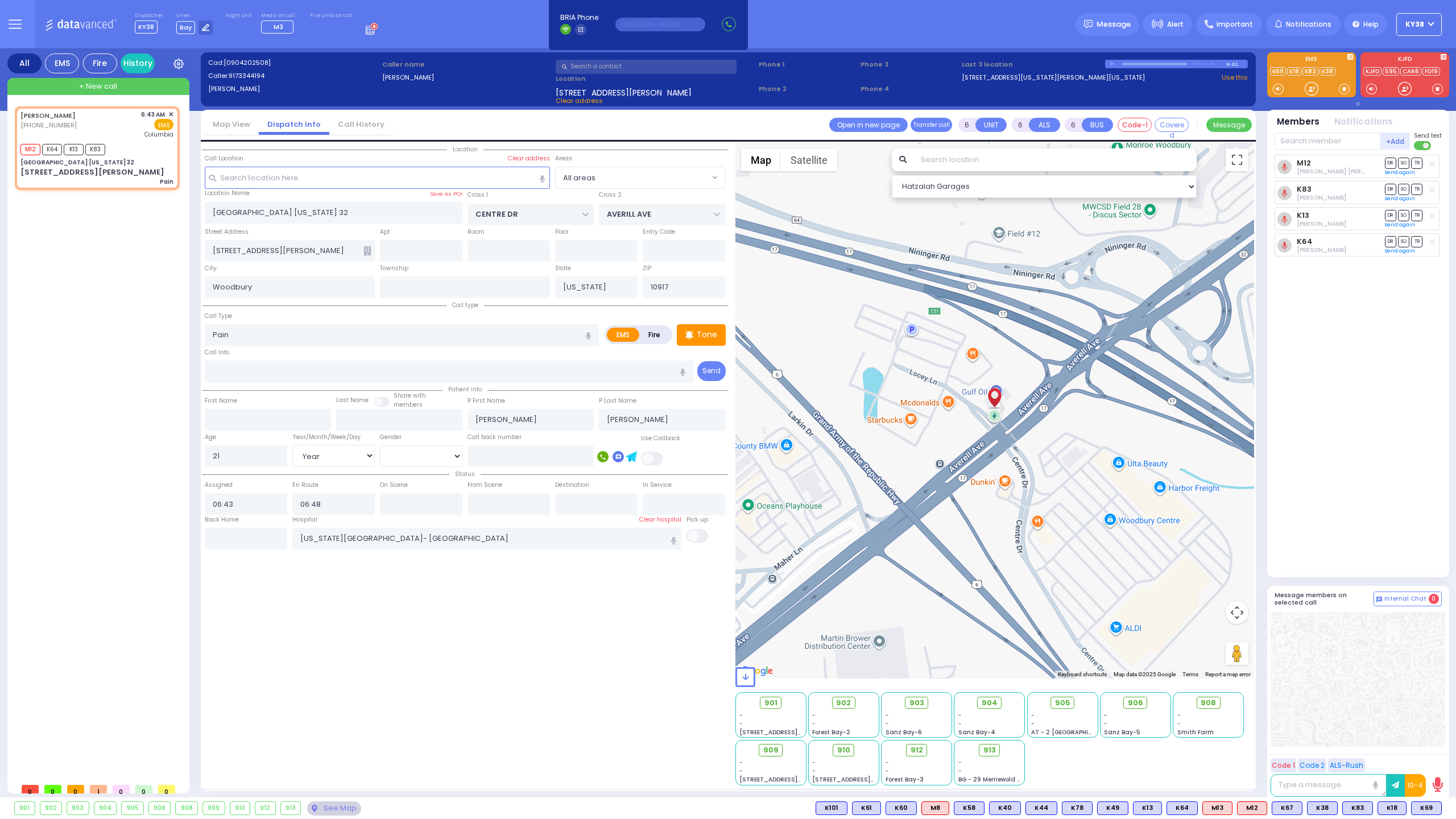
select select "Hatzalah Garages"
select select
radio input "true"
select select "Year"
select select "[DEMOGRAPHIC_DATA]"
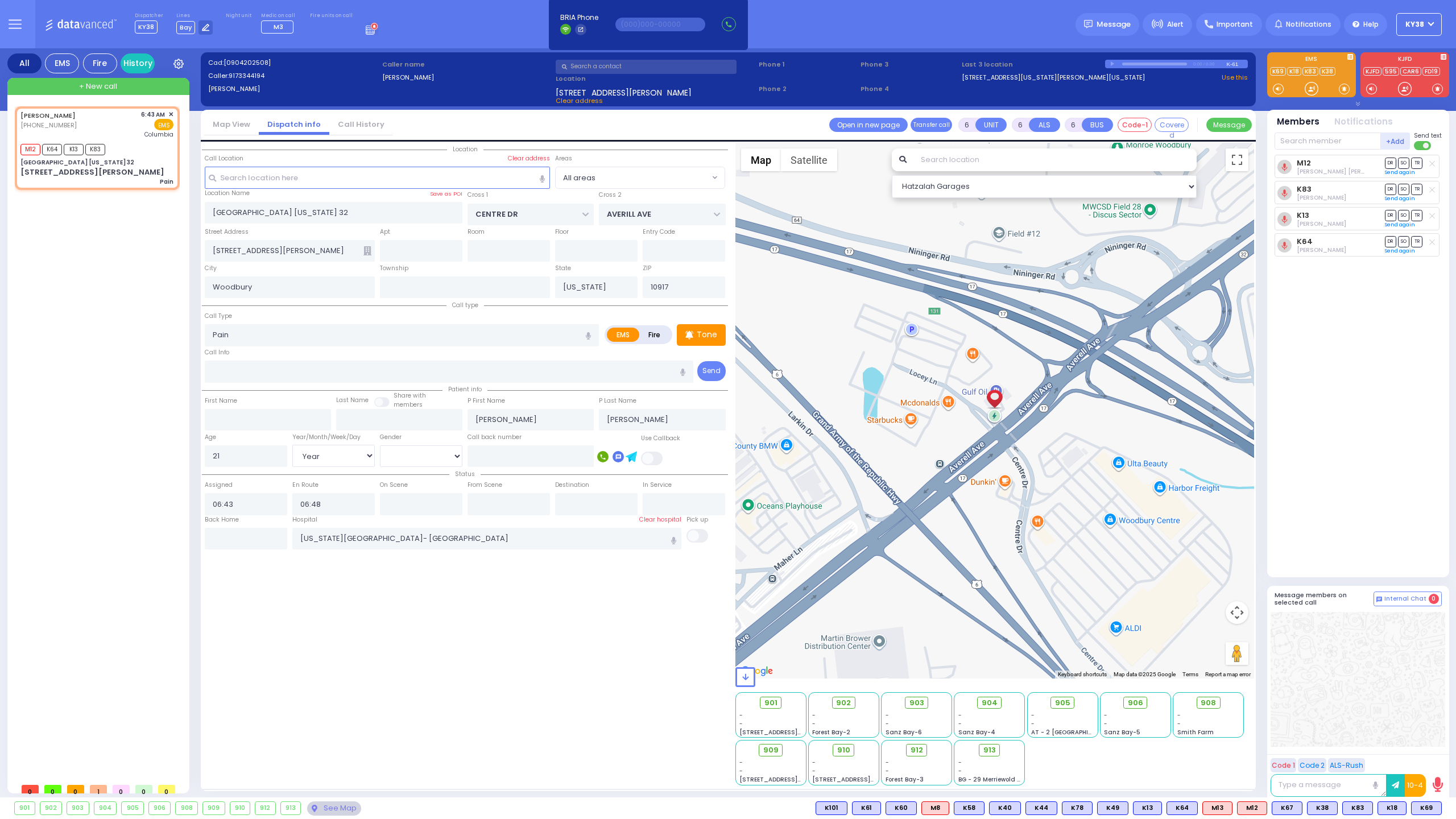
select select "Hatzalah Garages"
select select
radio input "true"
select select "Year"
select select "[DEMOGRAPHIC_DATA]"
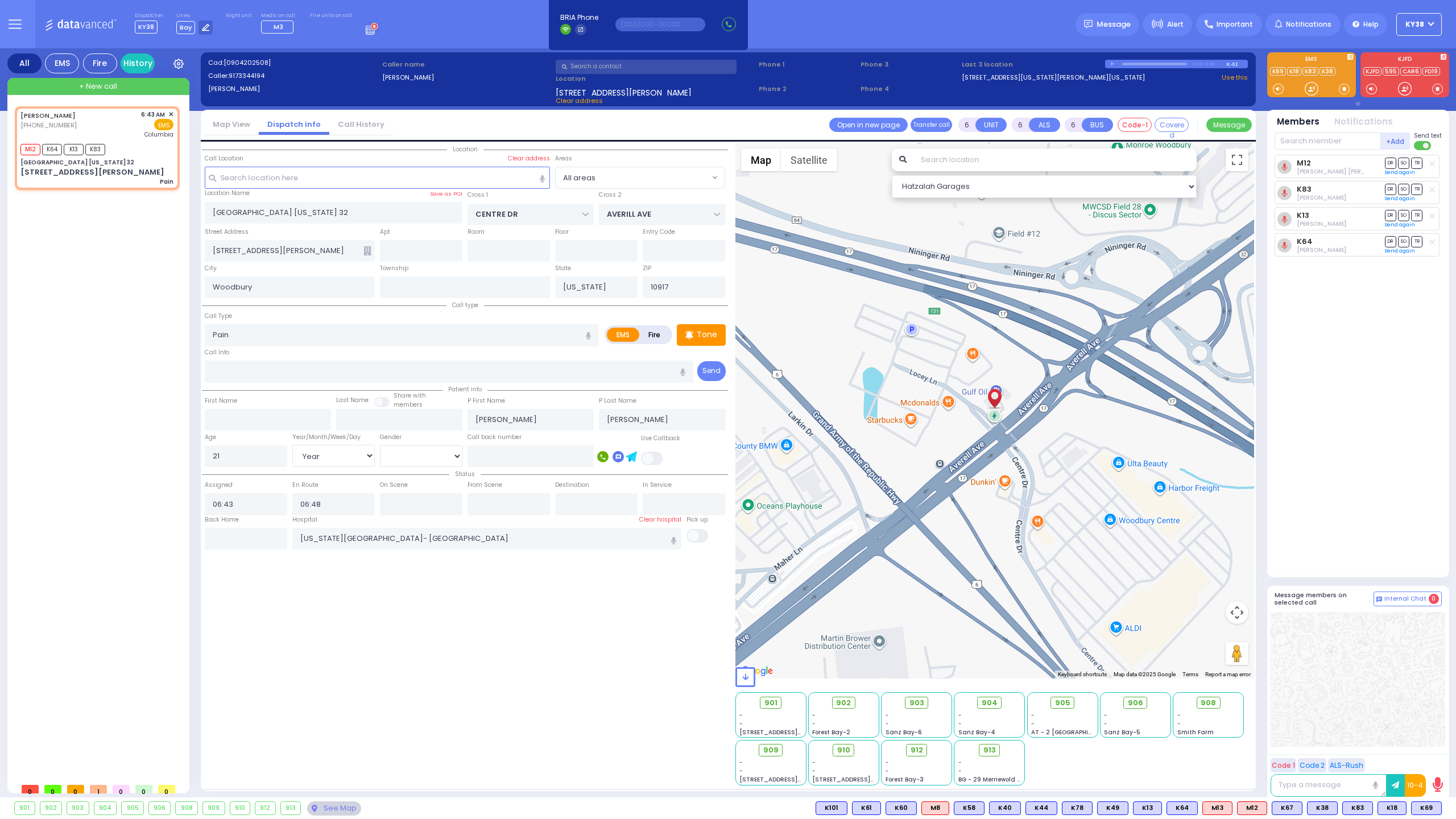
select select "Hatzalah Garages"
select select
radio input "true"
select select "Year"
select select "[DEMOGRAPHIC_DATA]"
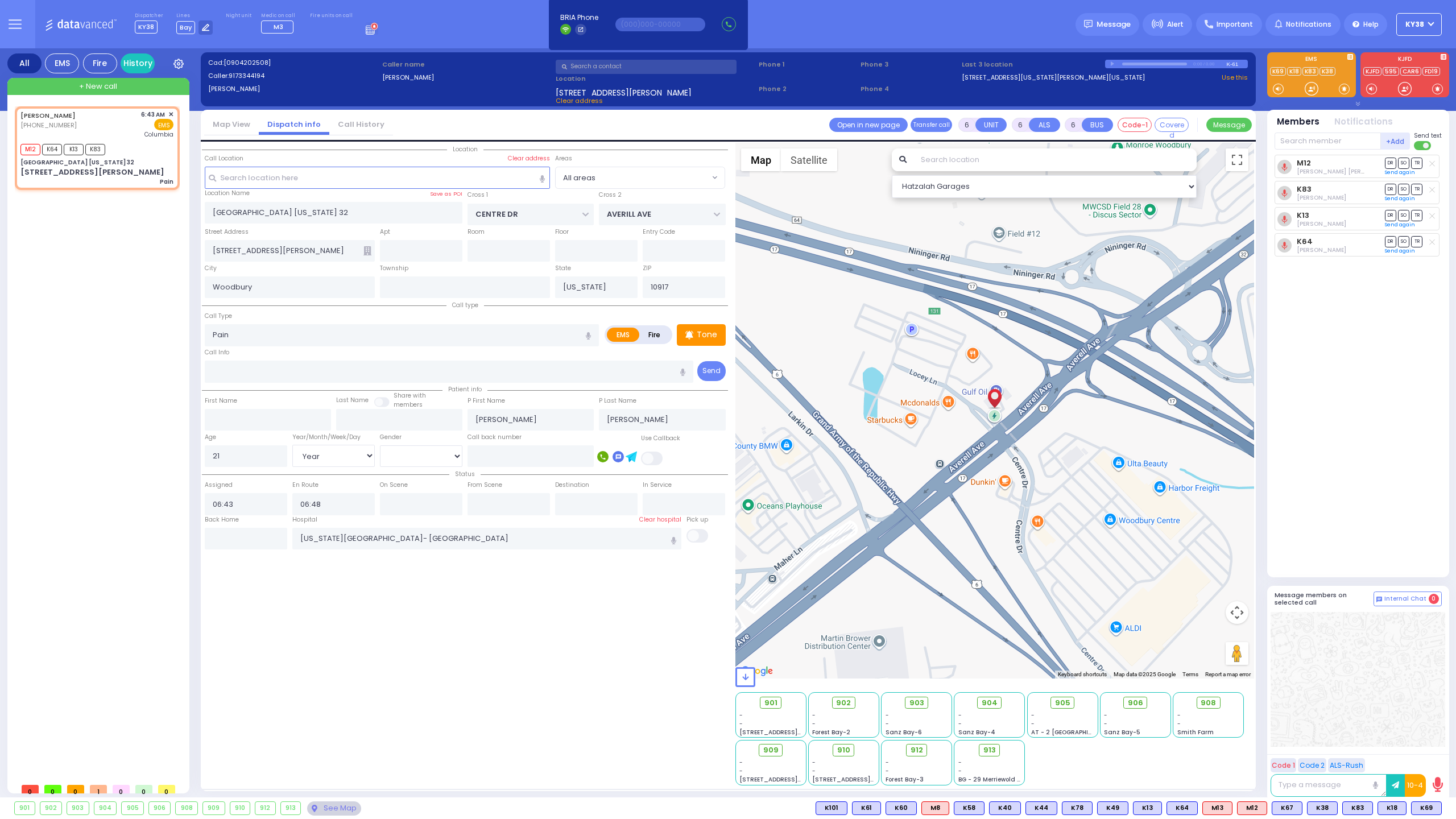
select select "Hatzalah Garages"
select select
radio input "true"
select select "Year"
select select "[DEMOGRAPHIC_DATA]"
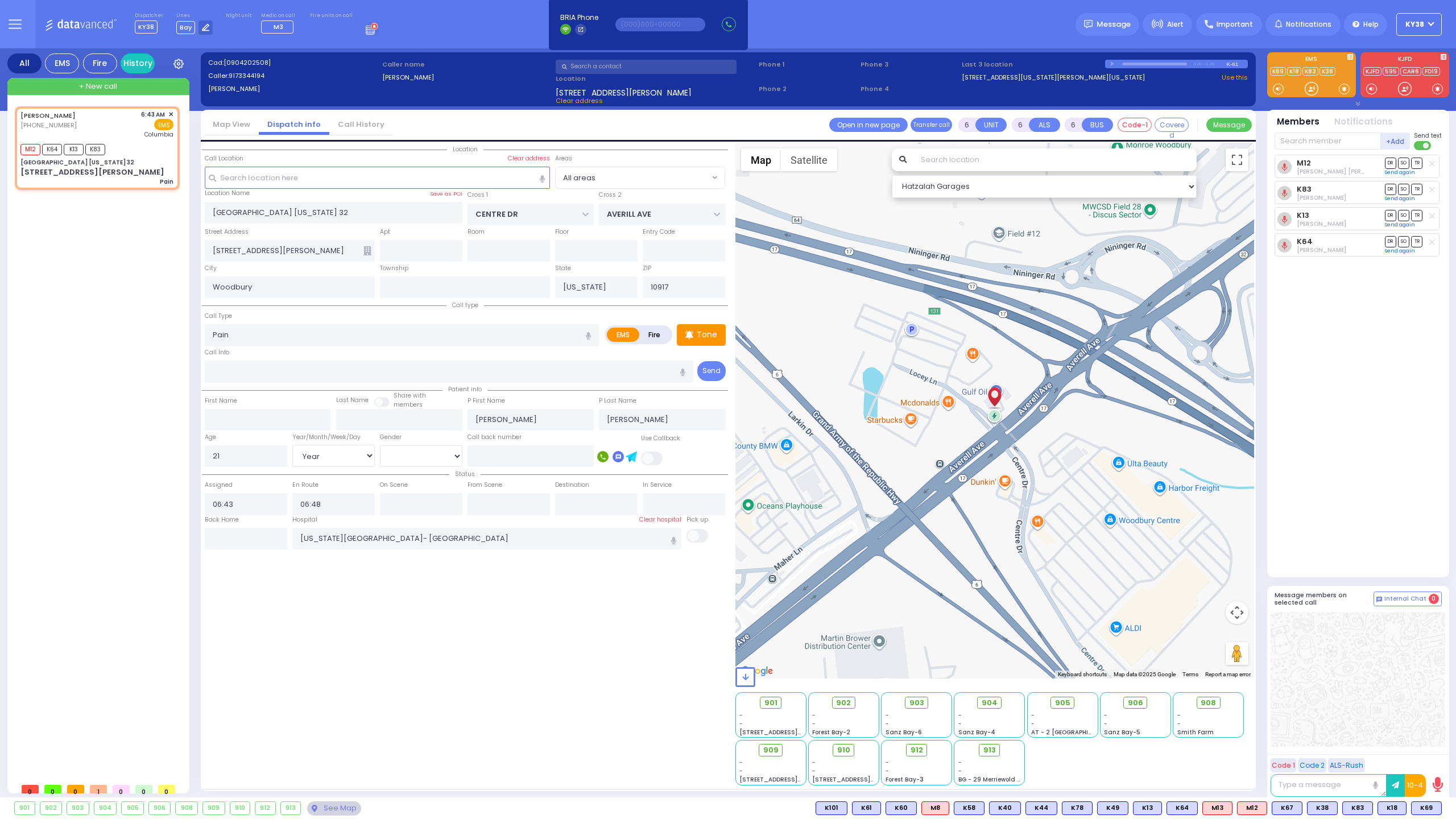
select select "Hatzalah Garages"
select select
radio input "true"
select select "Year"
select select "[DEMOGRAPHIC_DATA]"
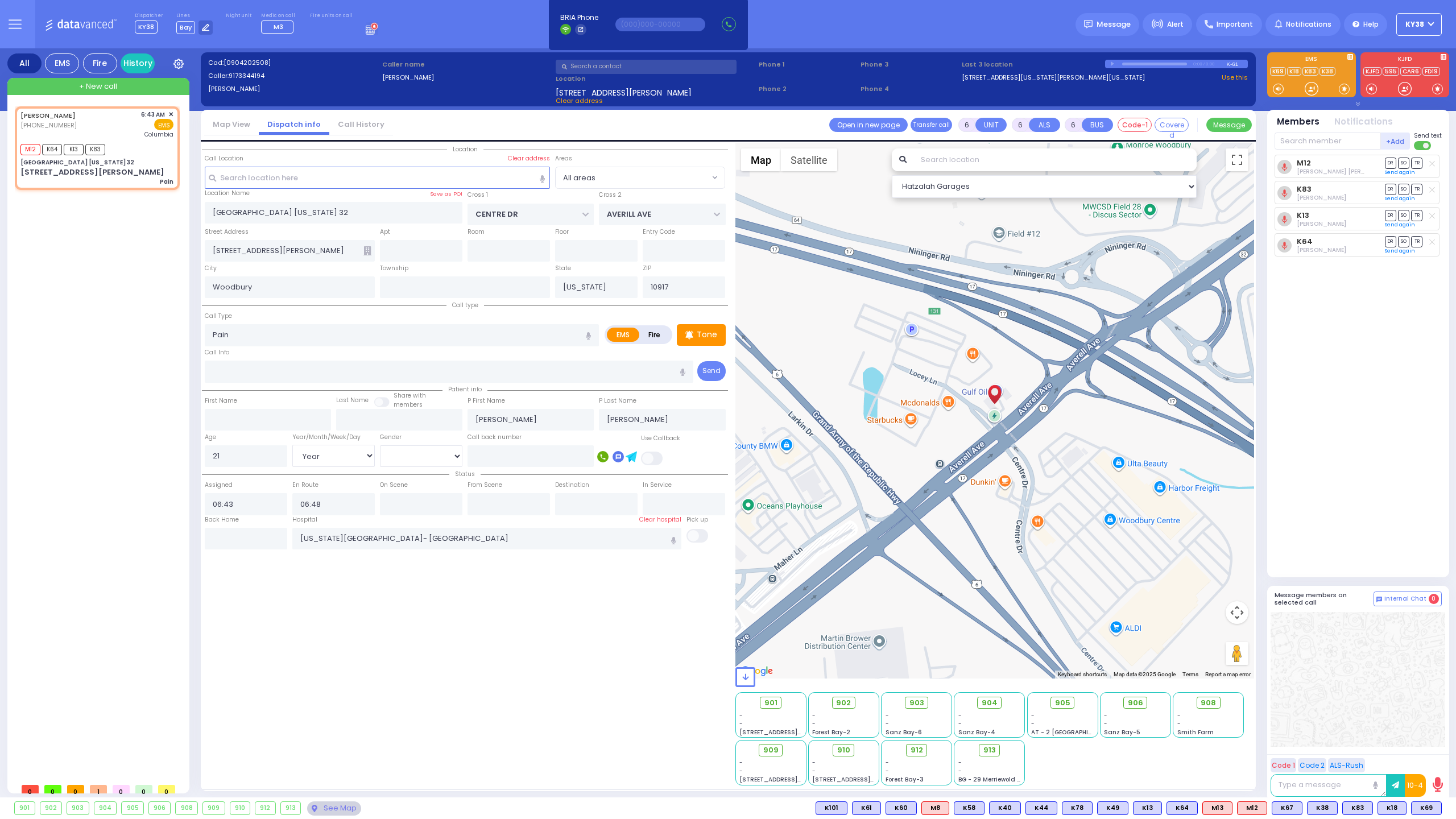
select select "Hatzalah Garages"
select select
radio input "true"
select select "Year"
select select "[DEMOGRAPHIC_DATA]"
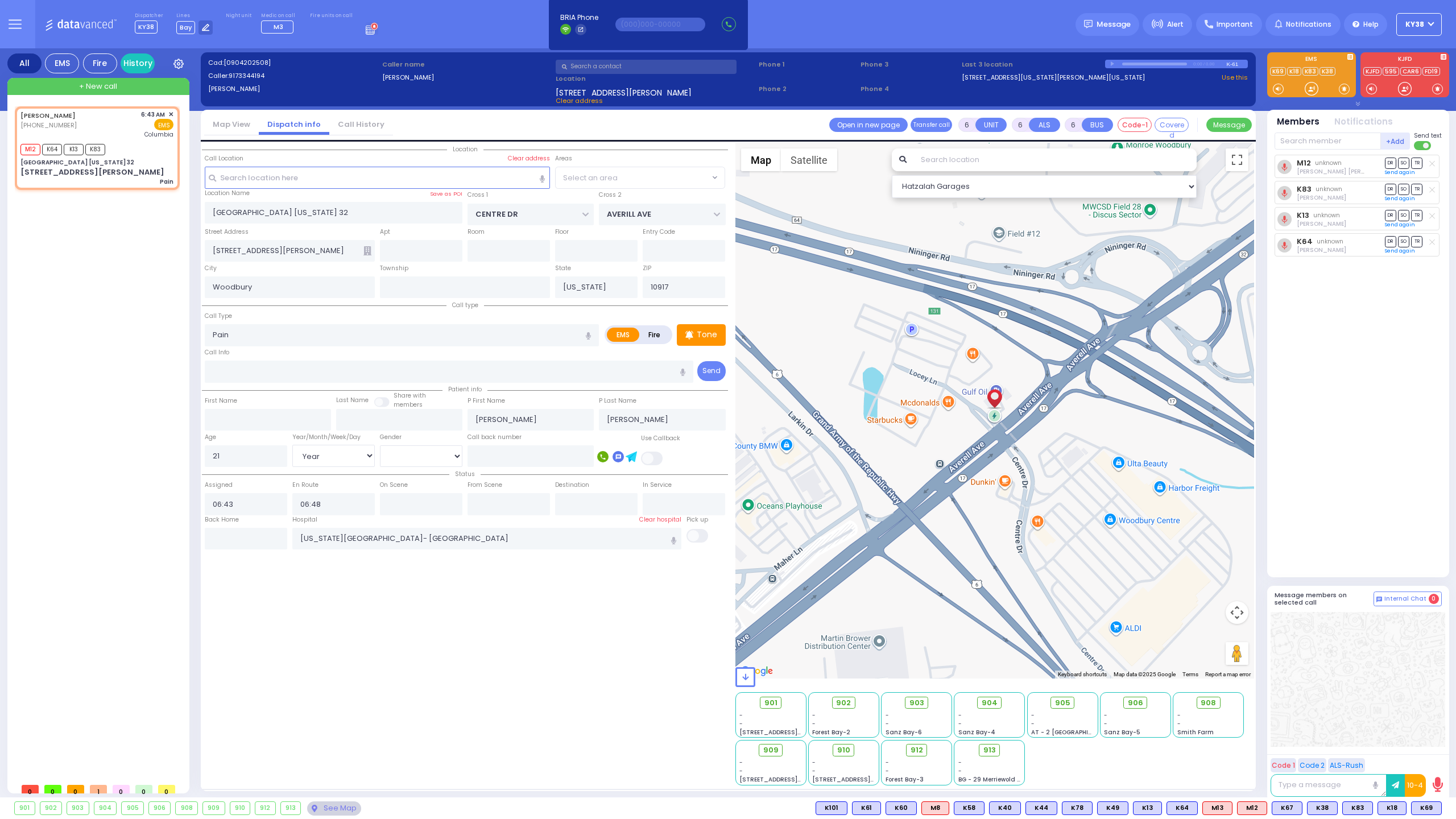
select select "Hatzalah Garages"
select select
radio input "true"
select select "Year"
select select "[DEMOGRAPHIC_DATA]"
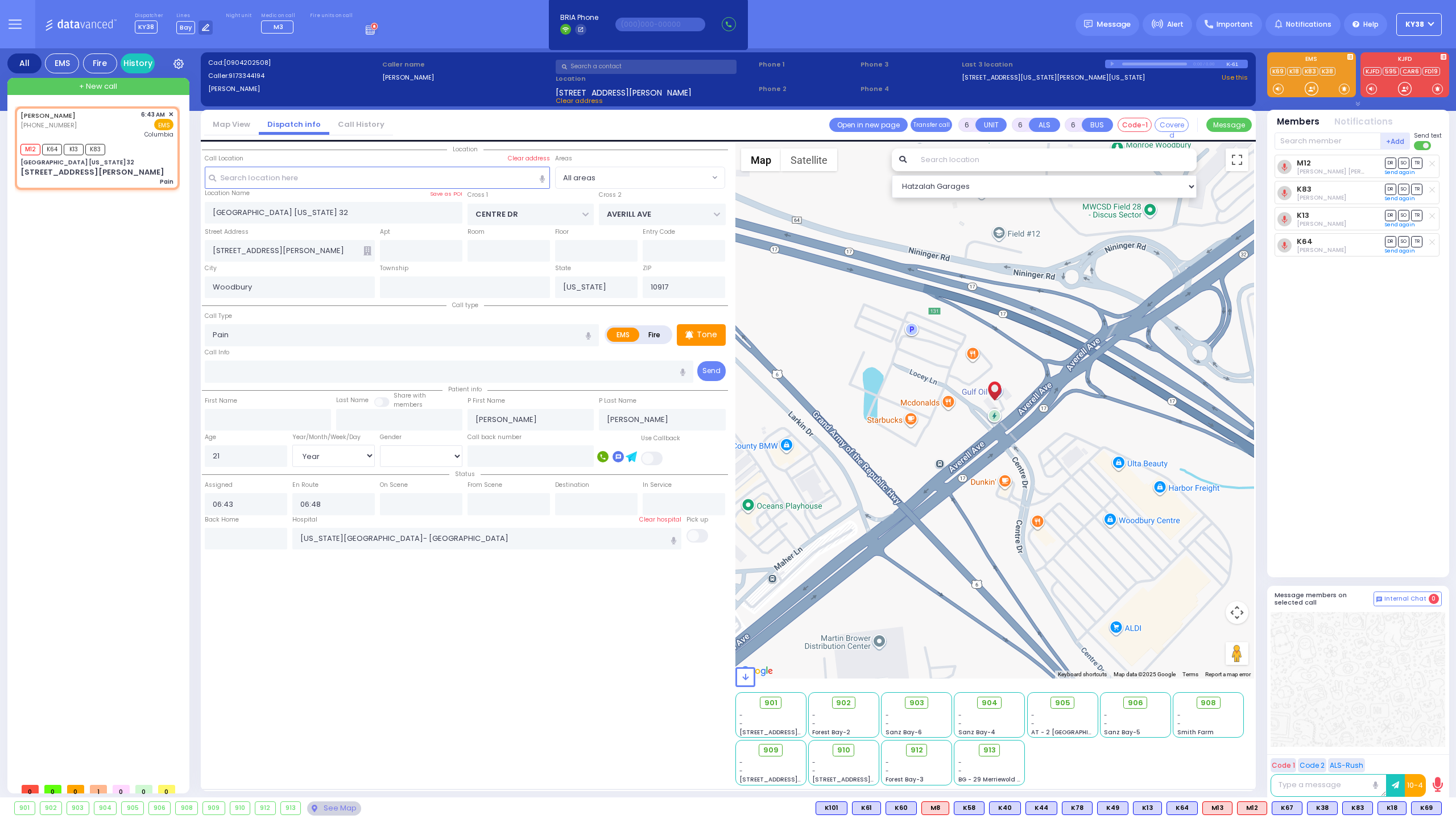
select select "Hatzalah Garages"
select select
radio input "true"
select select "Year"
select select "[DEMOGRAPHIC_DATA]"
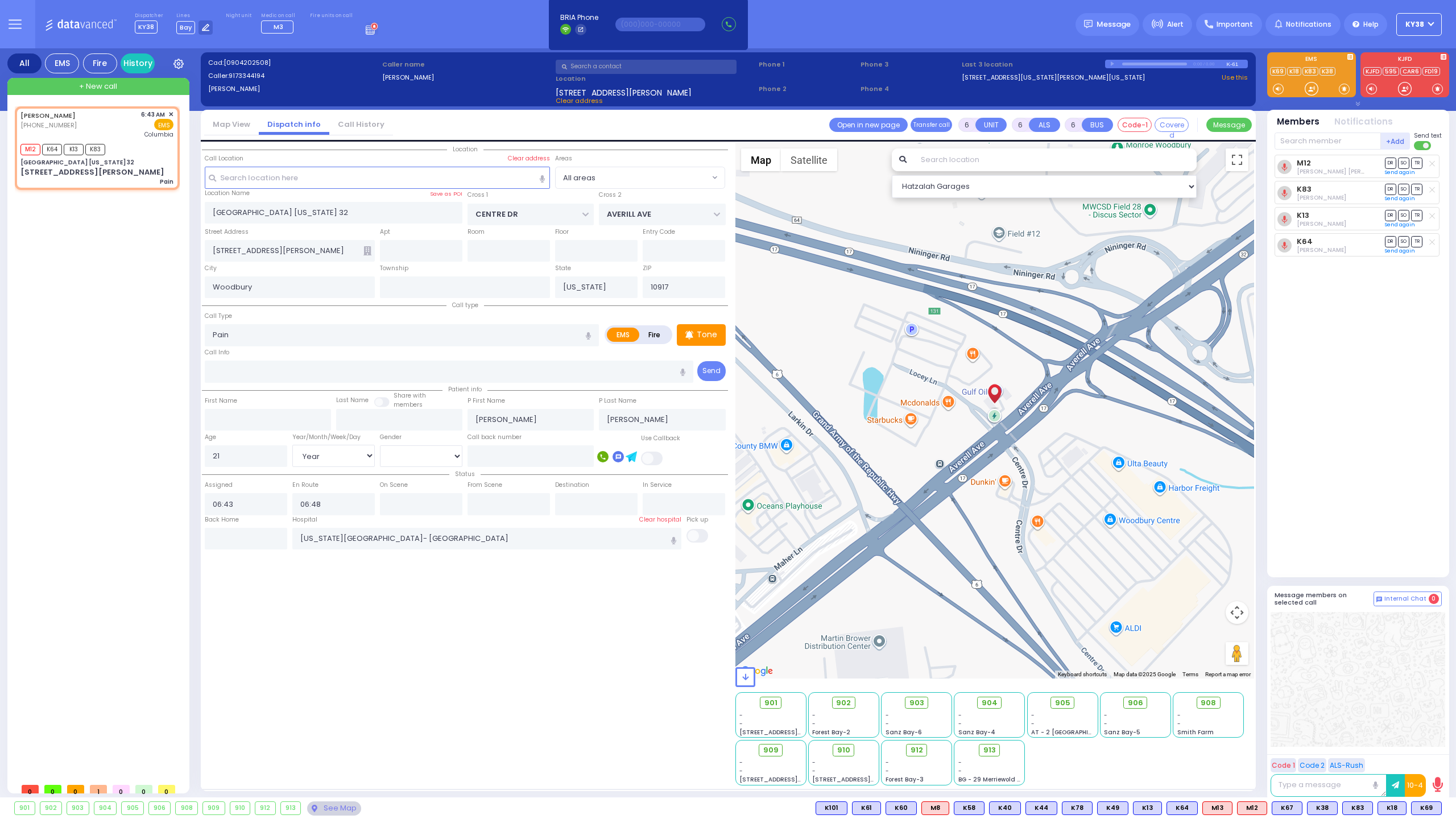
select select "Hatzalah Garages"
select select
radio input "true"
select select "Year"
select select "[DEMOGRAPHIC_DATA]"
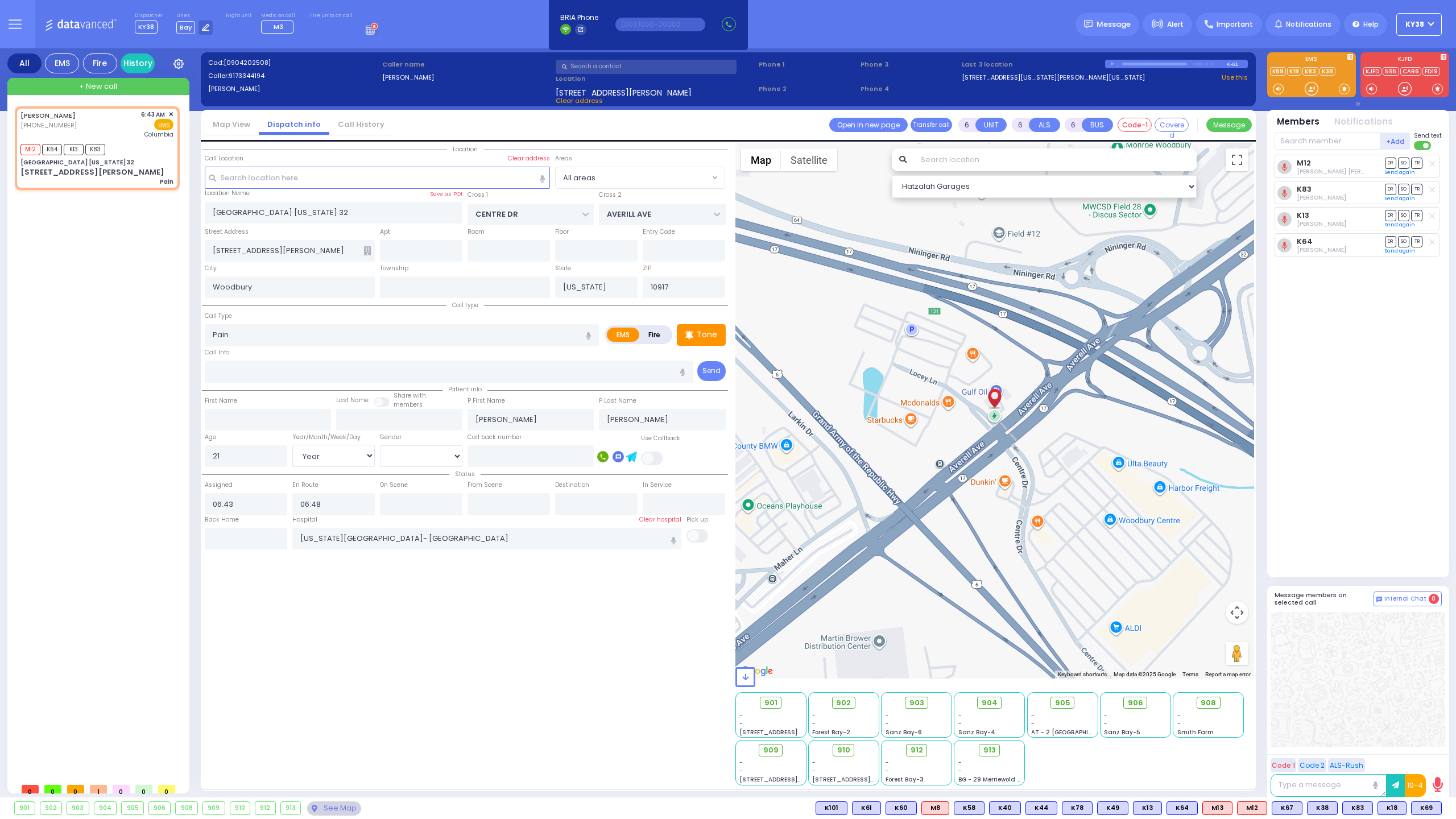
select select "Hatzalah Garages"
select select
radio input "true"
select select "Year"
select select "[DEMOGRAPHIC_DATA]"
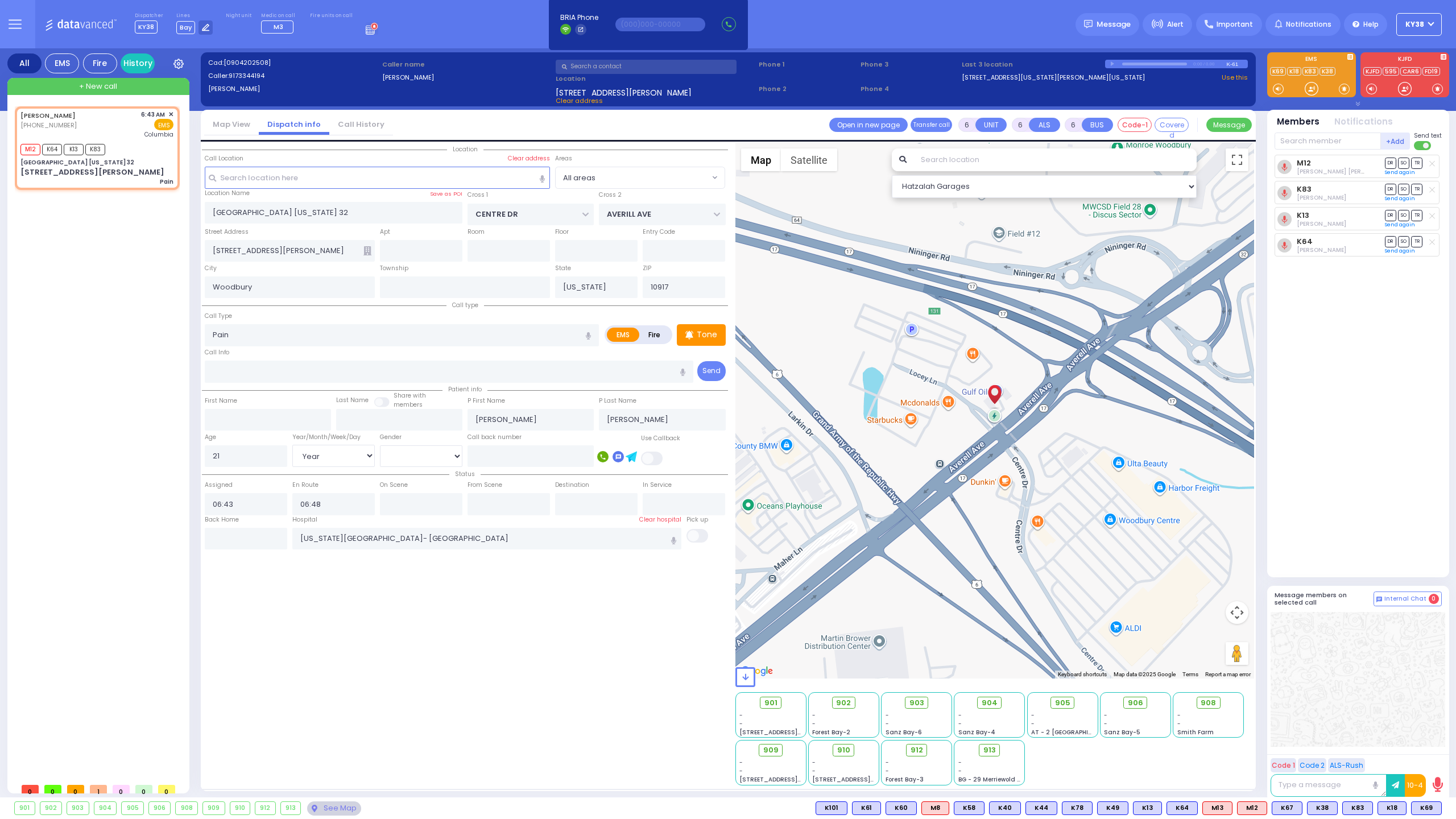
select select "Hatzalah Garages"
select select
radio input "true"
select select "Year"
select select "[DEMOGRAPHIC_DATA]"
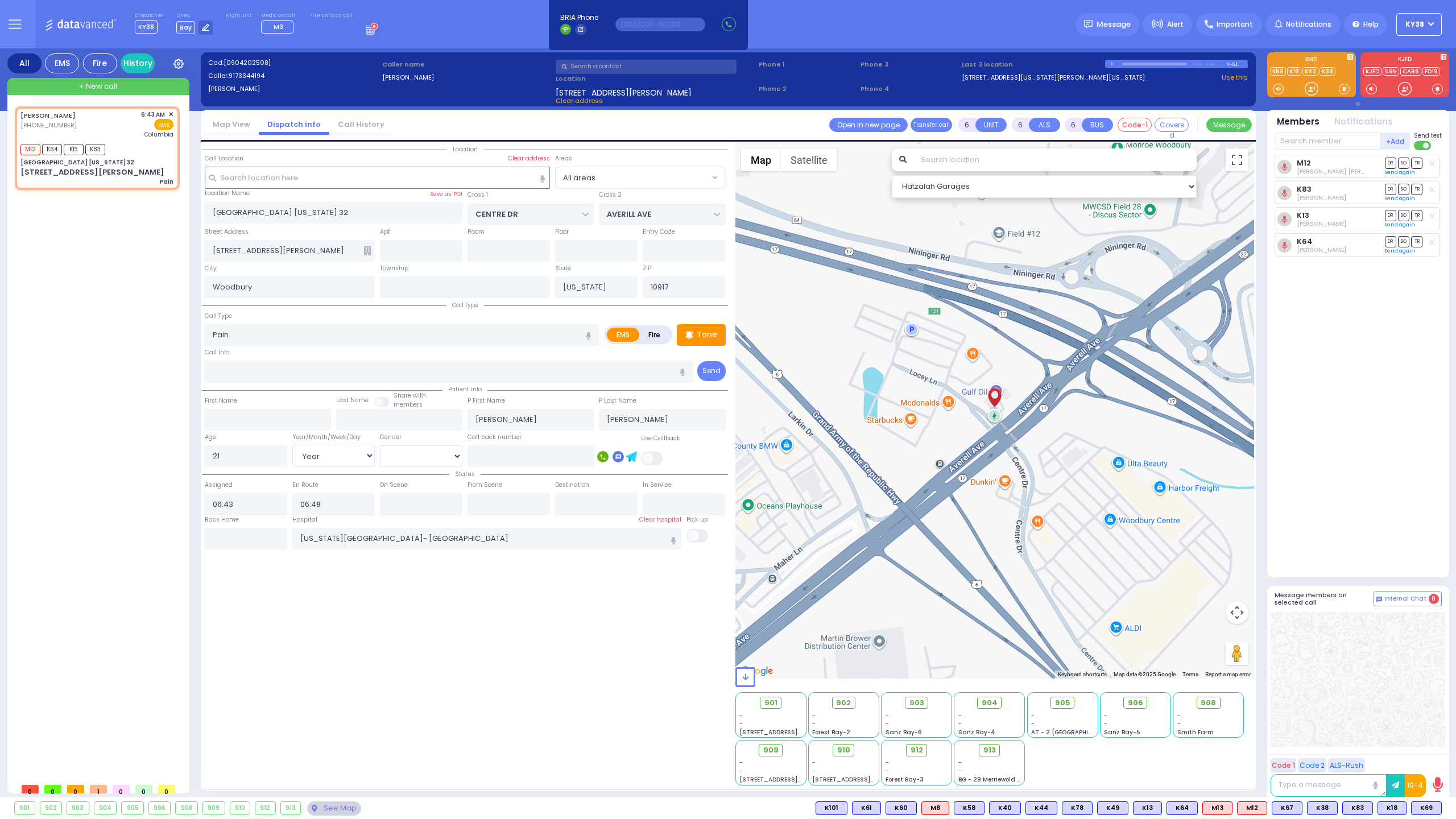
select select "Hatzalah Garages"
select select
radio input "true"
select select "Year"
select select "[DEMOGRAPHIC_DATA]"
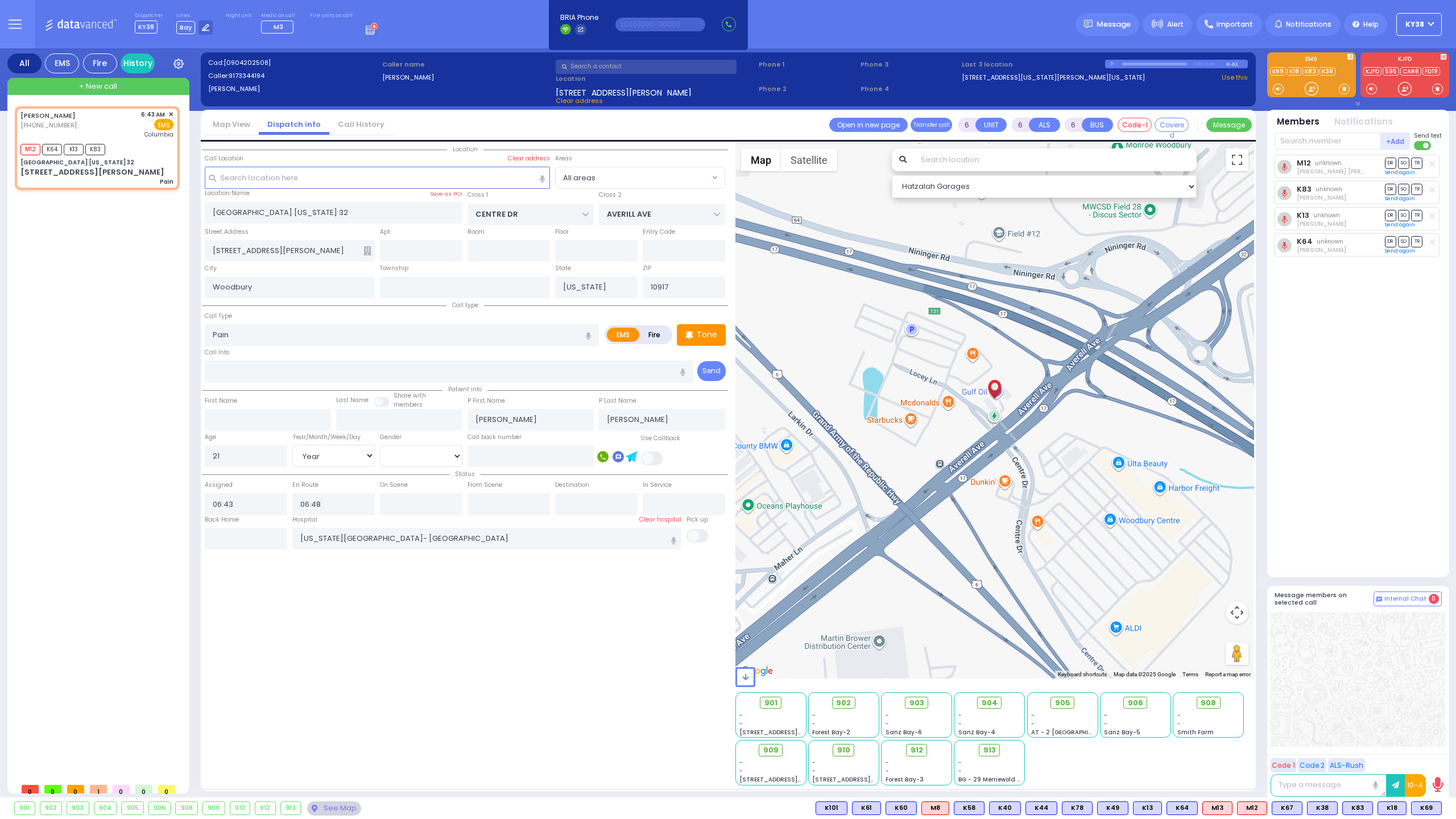
select select "Hatzalah Garages"
select select
radio input "true"
select select "Year"
select select "[DEMOGRAPHIC_DATA]"
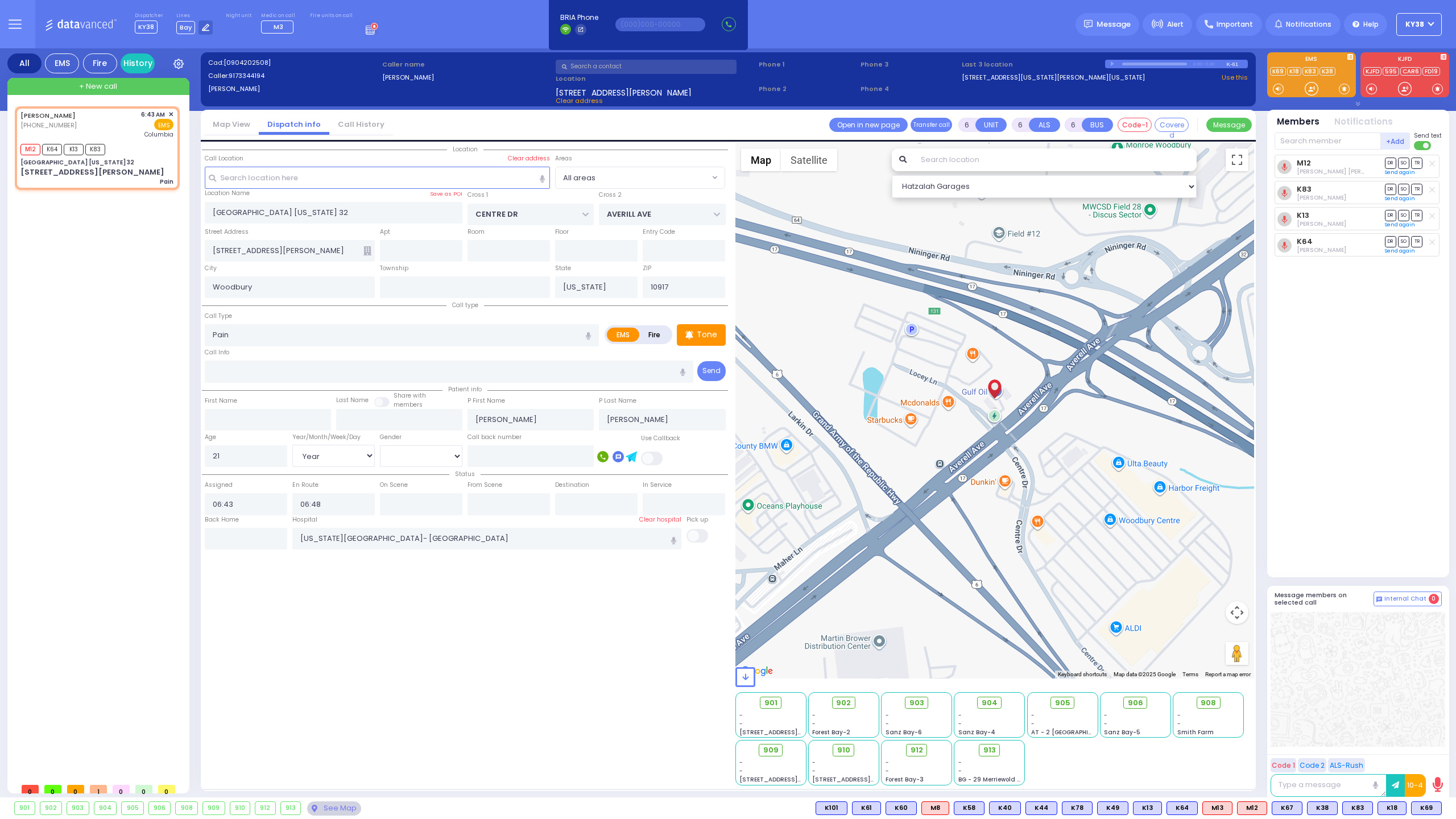
select select "Hatzalah Garages"
select select
radio input "true"
select select "Year"
select select "[DEMOGRAPHIC_DATA]"
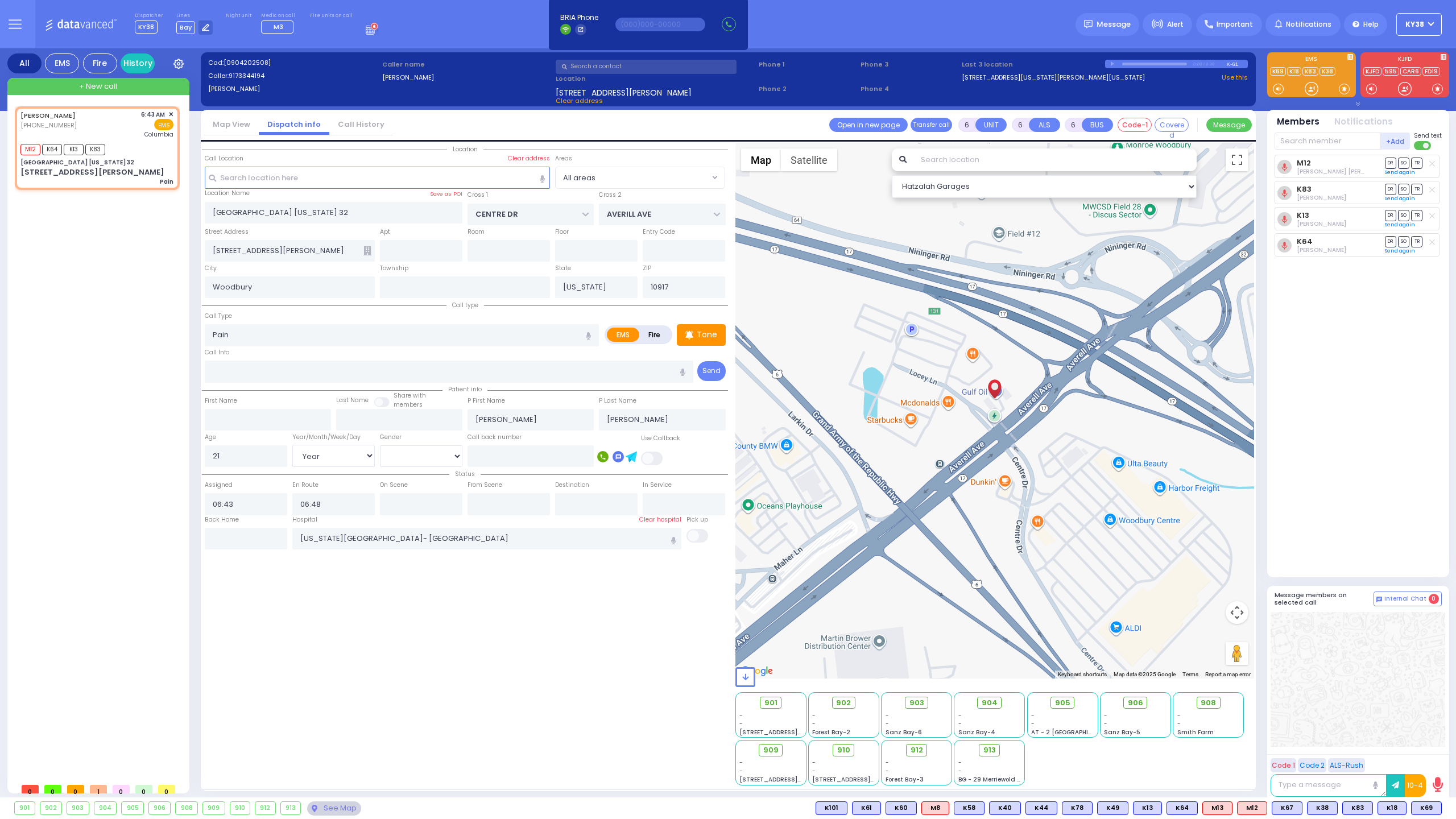
type input "06:50"
type input "06:53"
select select "Hatzalah Garages"
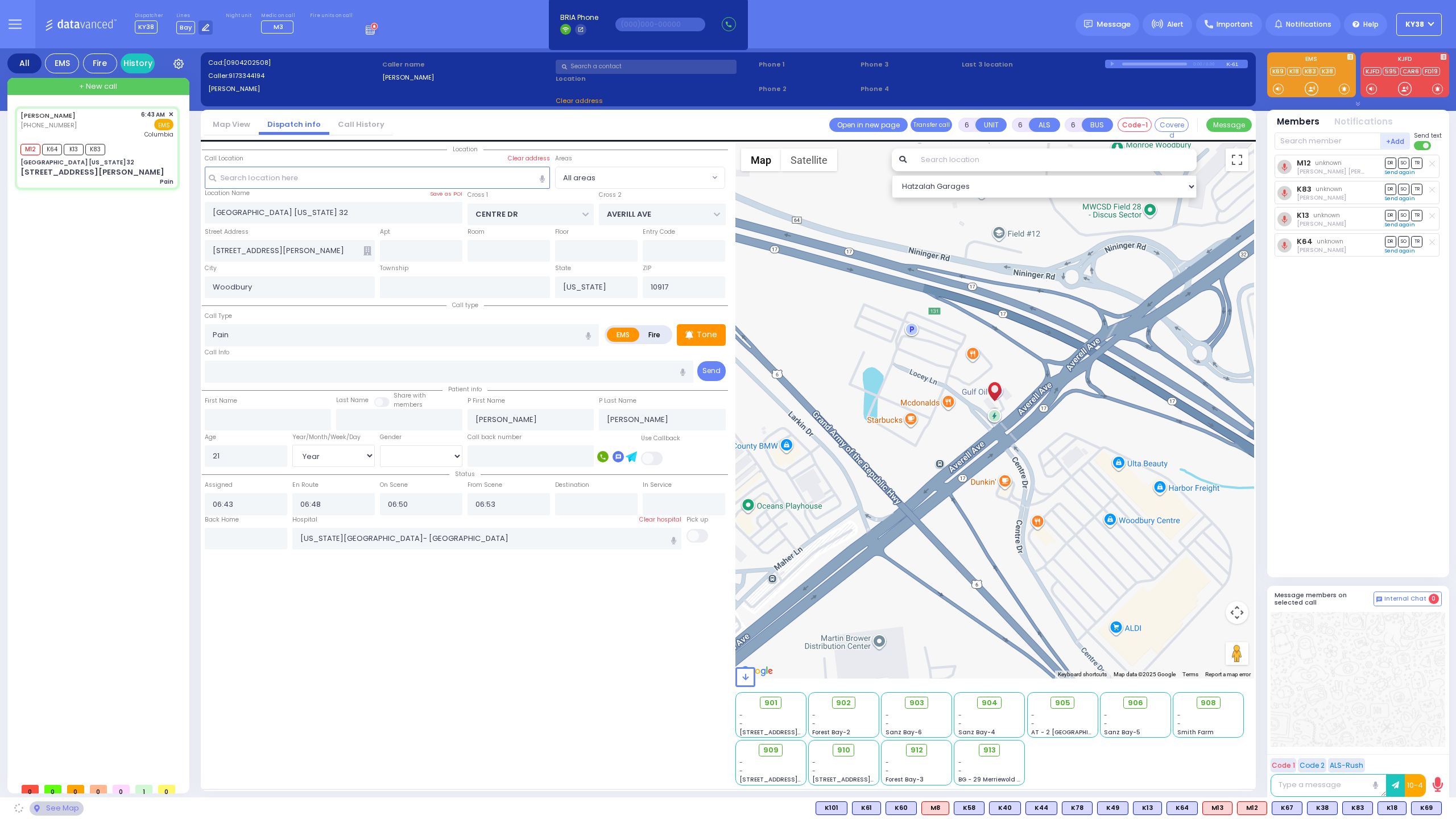
select select
radio input "true"
select select "Year"
select select "[DEMOGRAPHIC_DATA]"
select select "Hatzalah Garages"
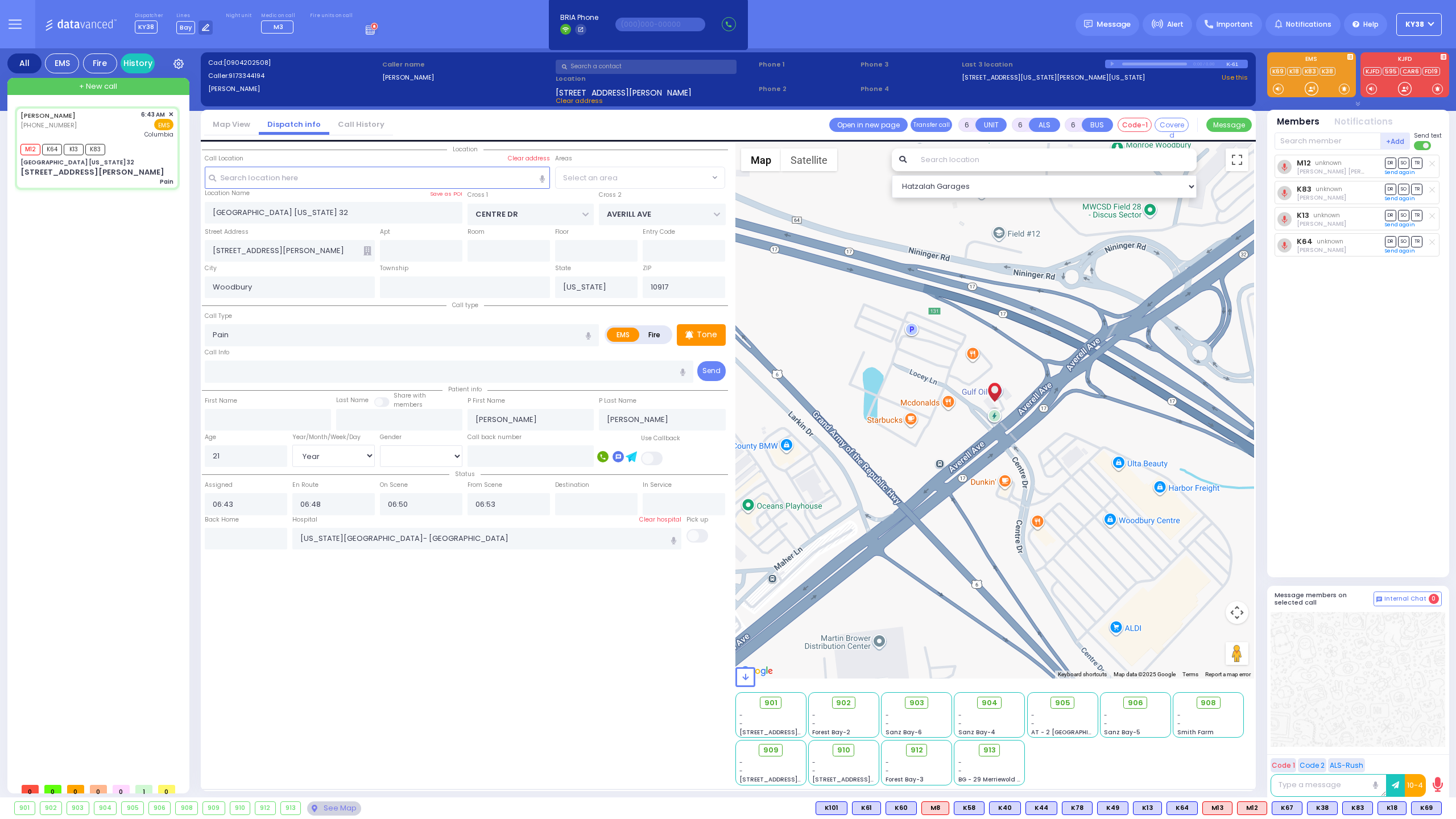
select select
radio input "true"
select select "Year"
select select "[DEMOGRAPHIC_DATA]"
select select "Hatzalah Garages"
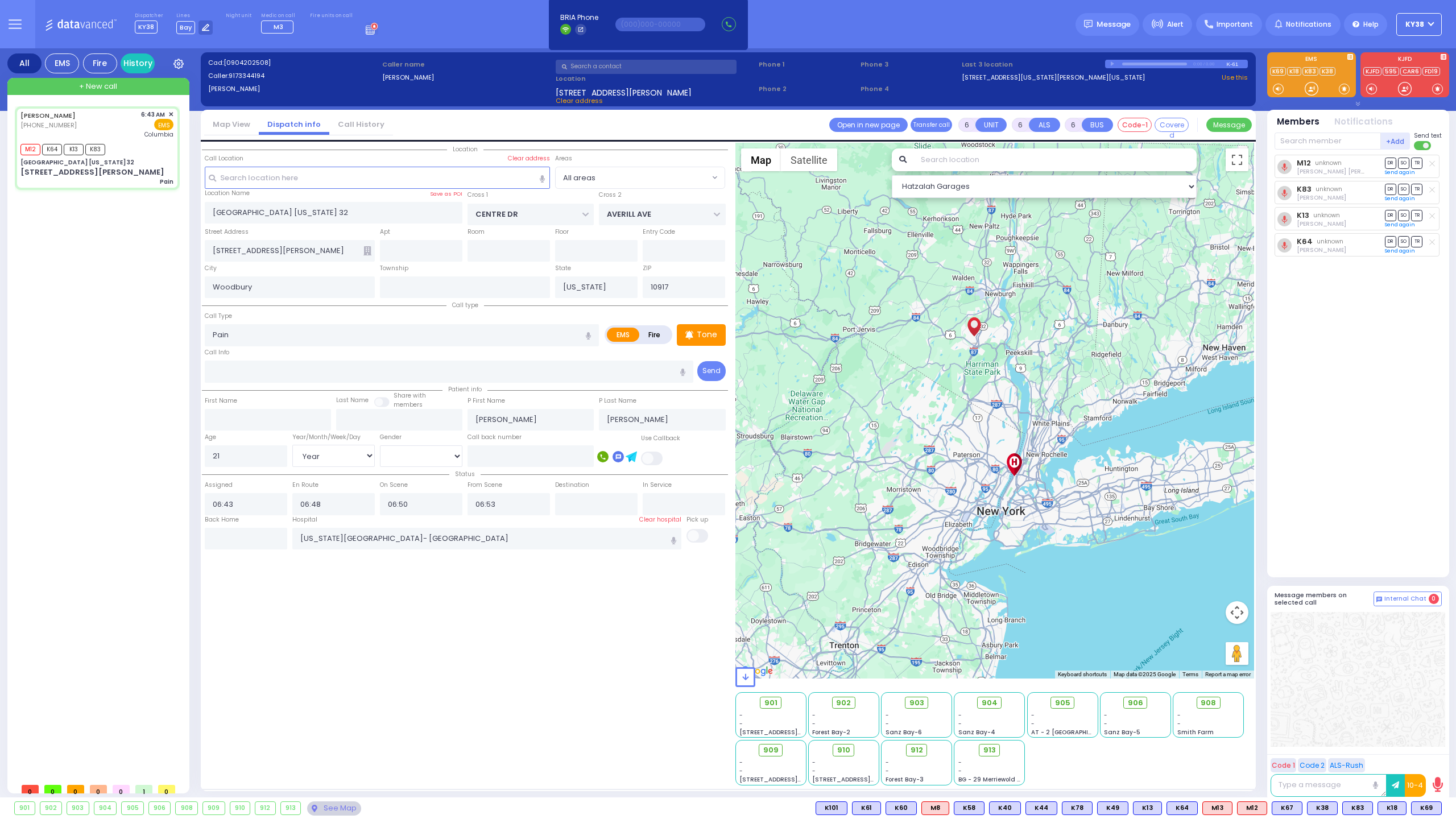
select select
radio input "true"
select select "Year"
select select "[DEMOGRAPHIC_DATA]"
select select "Hatzalah Garages"
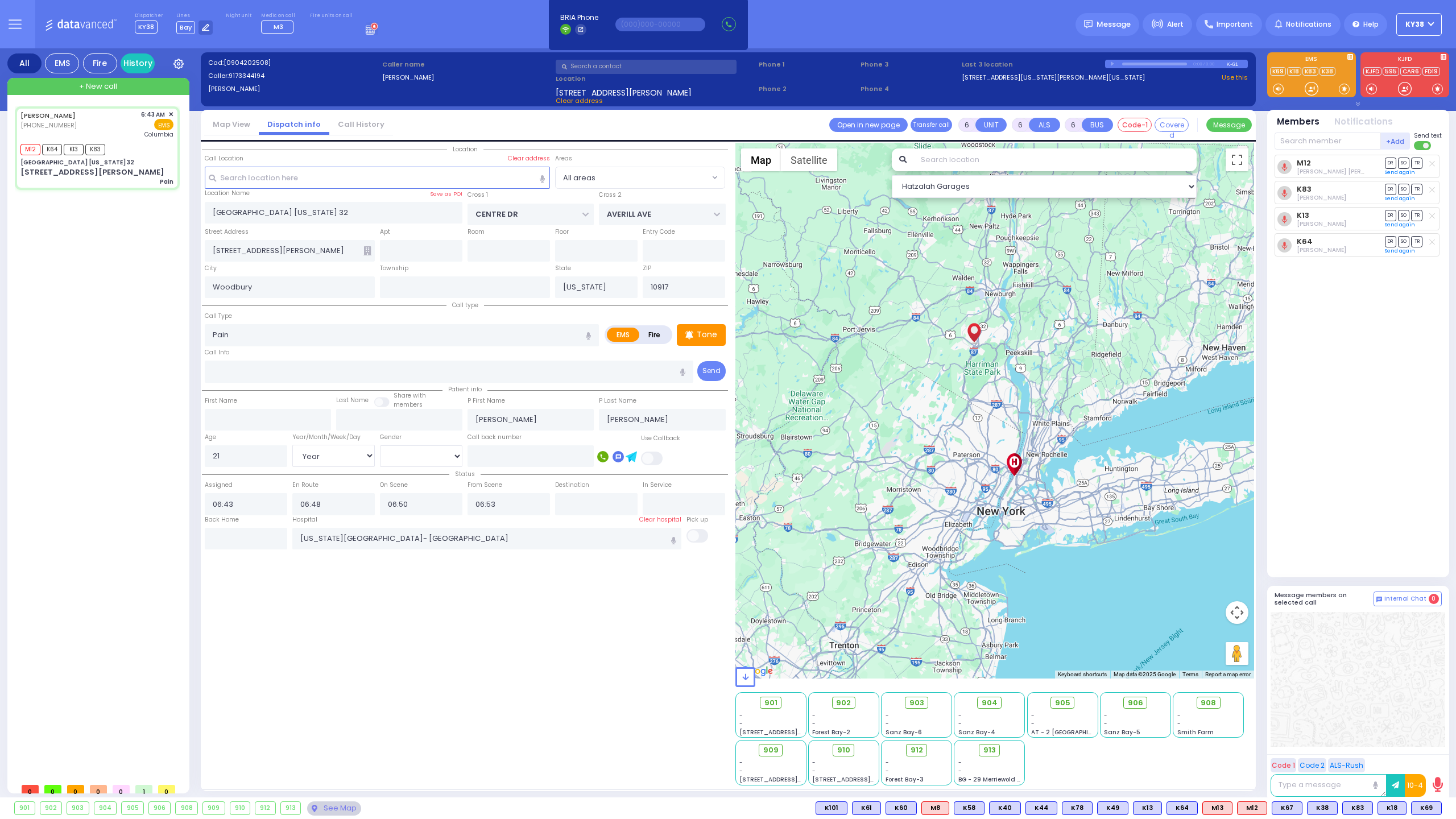
select select
radio input "true"
select select "Year"
select select "[DEMOGRAPHIC_DATA]"
select select "Hatzalah Garages"
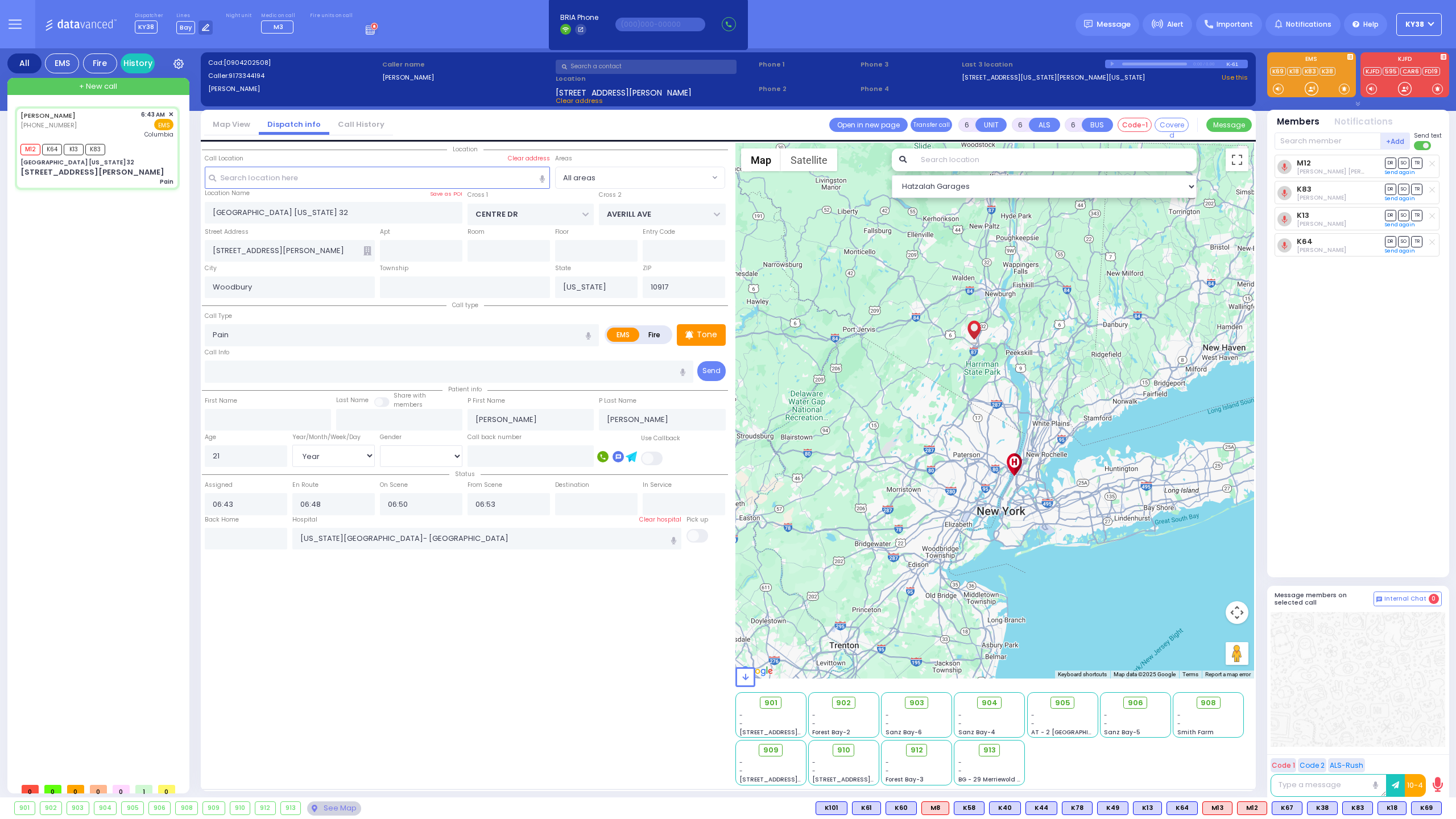
select select
radio input "true"
select select "Year"
select select "[DEMOGRAPHIC_DATA]"
select select "Hatzalah Garages"
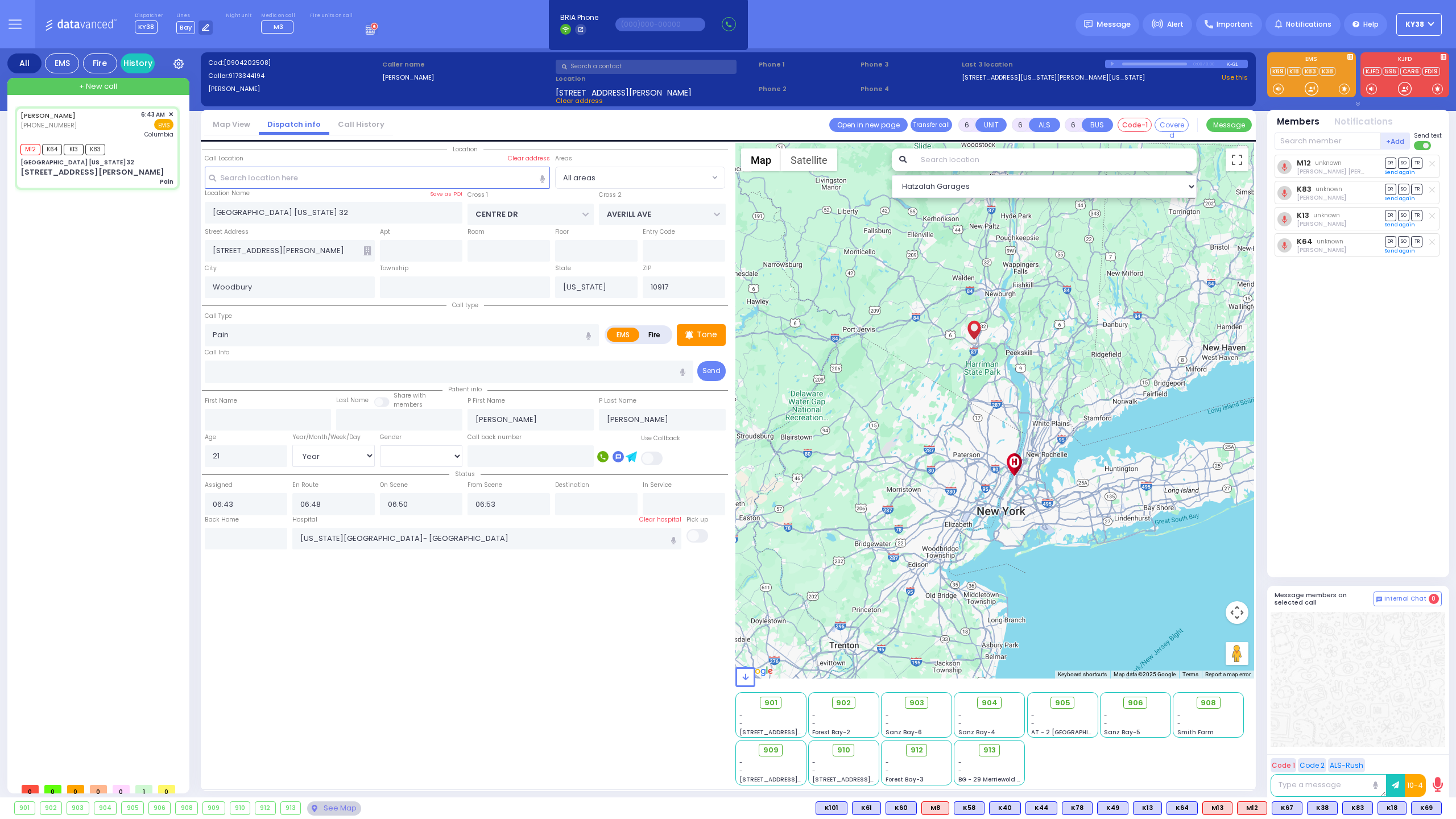
select select
radio input "true"
select select "Year"
select select "[DEMOGRAPHIC_DATA]"
select select "Hatzalah Garages"
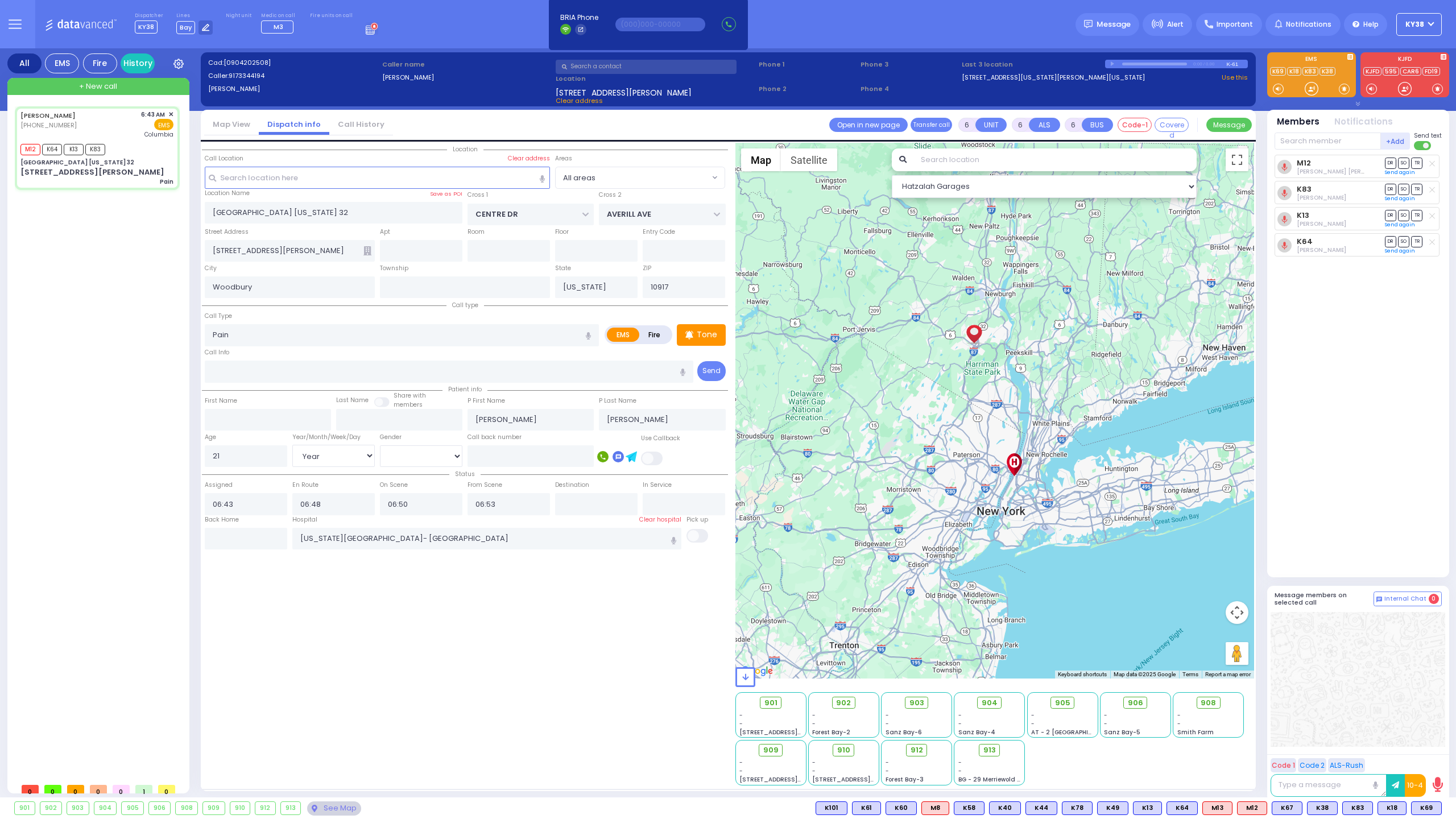
select select
radio input "true"
select select "Year"
select select "[DEMOGRAPHIC_DATA]"
select select "Hatzalah Garages"
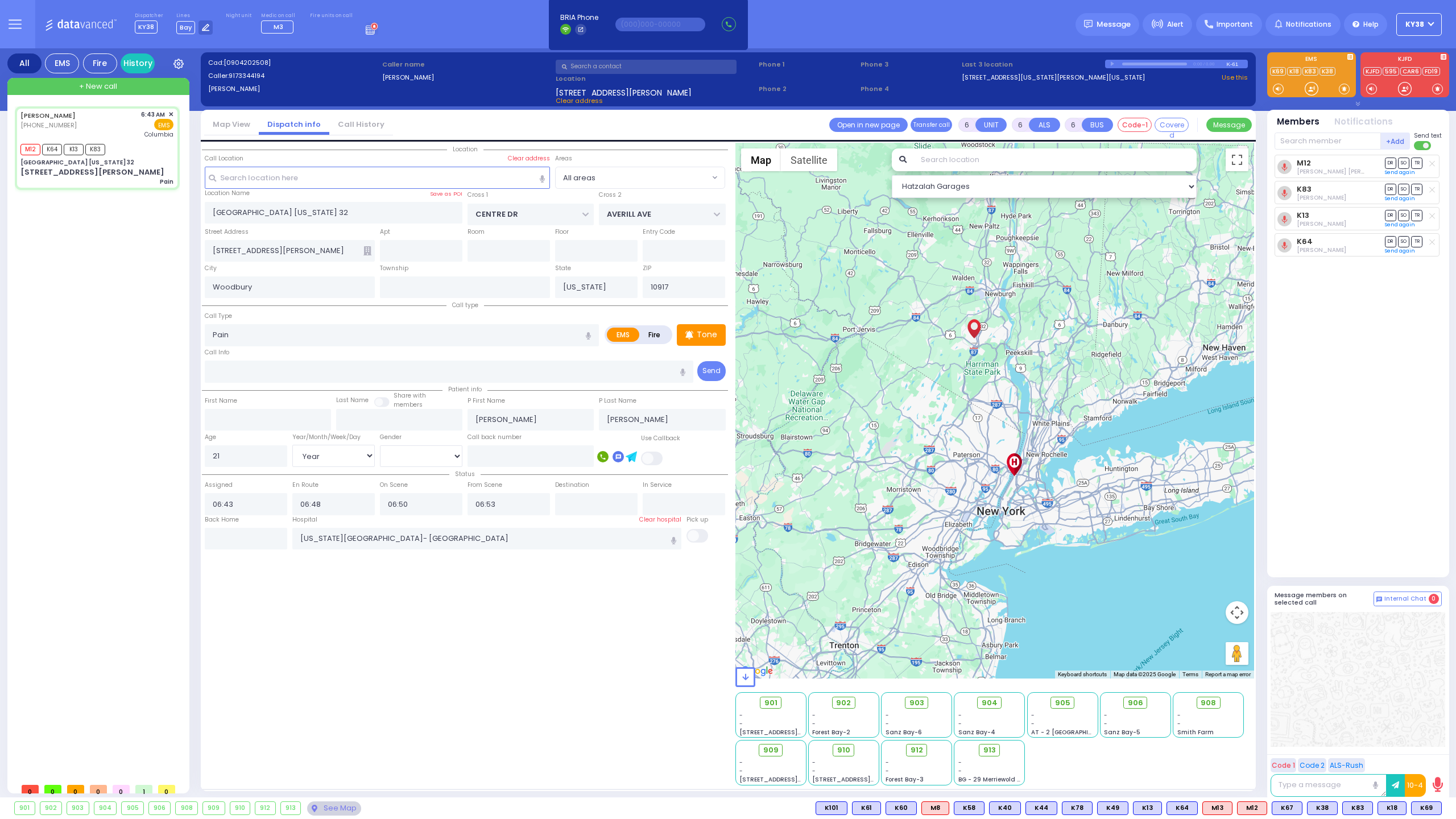
select select
click at [134, 148] on div "M12 K64 K13 K83" at bounding box center [97, 148] width 153 height 15
click at [1336, 189] on rect at bounding box center [1337, 189] width 9 height 9
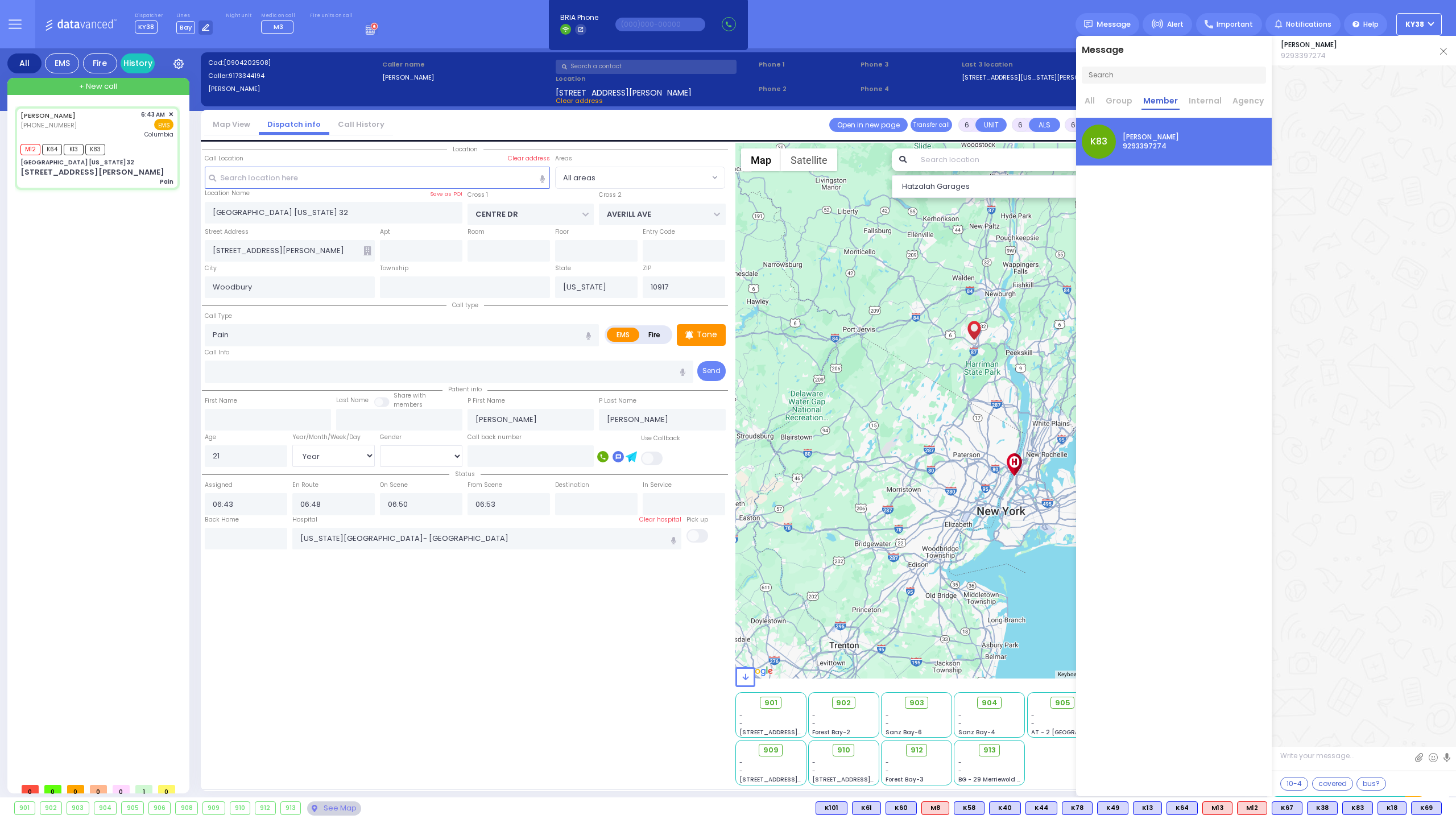
scroll to position [84537, 0]
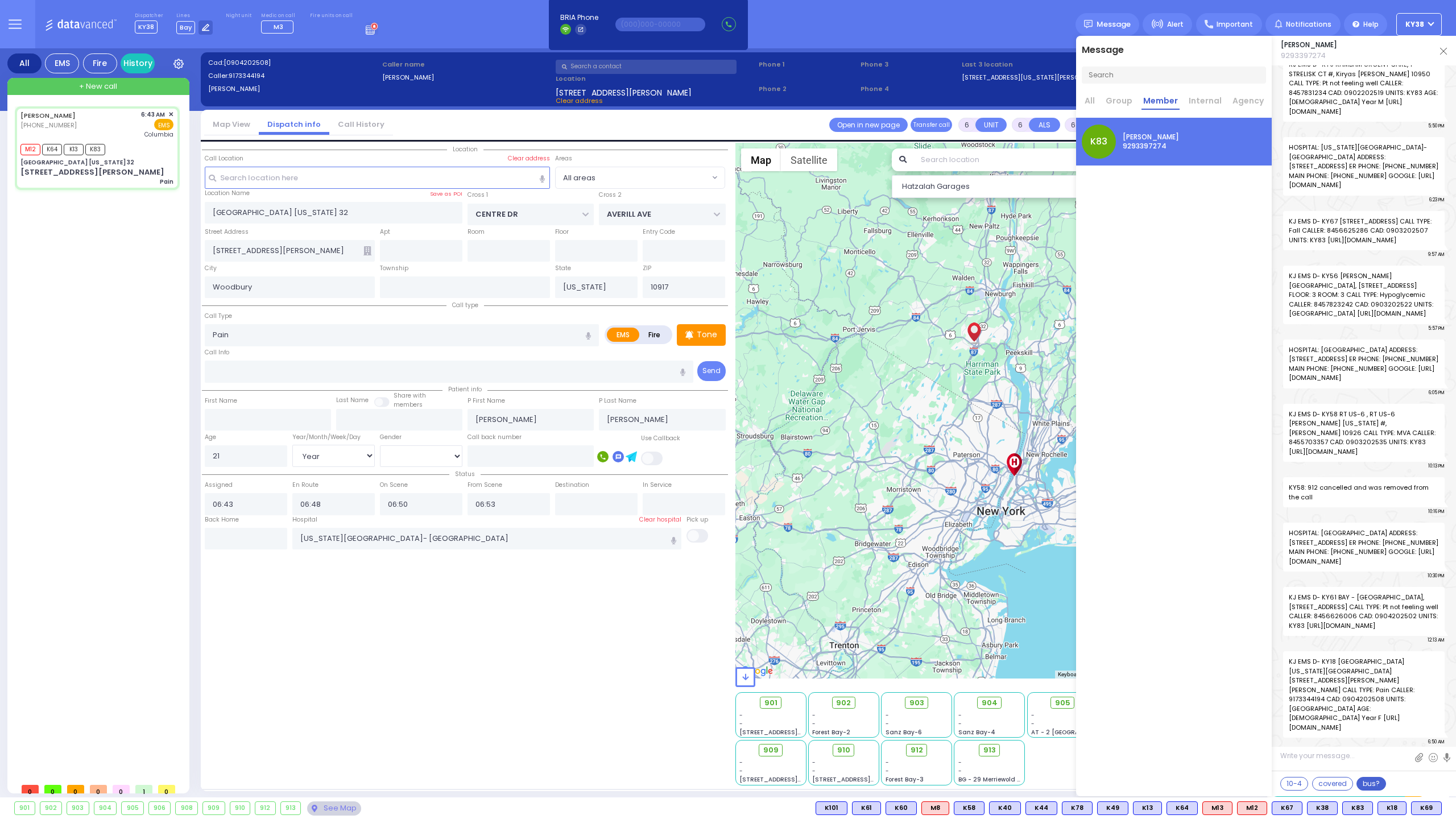
click at [1365, 780] on button "bus?" at bounding box center [1371, 784] width 29 height 14
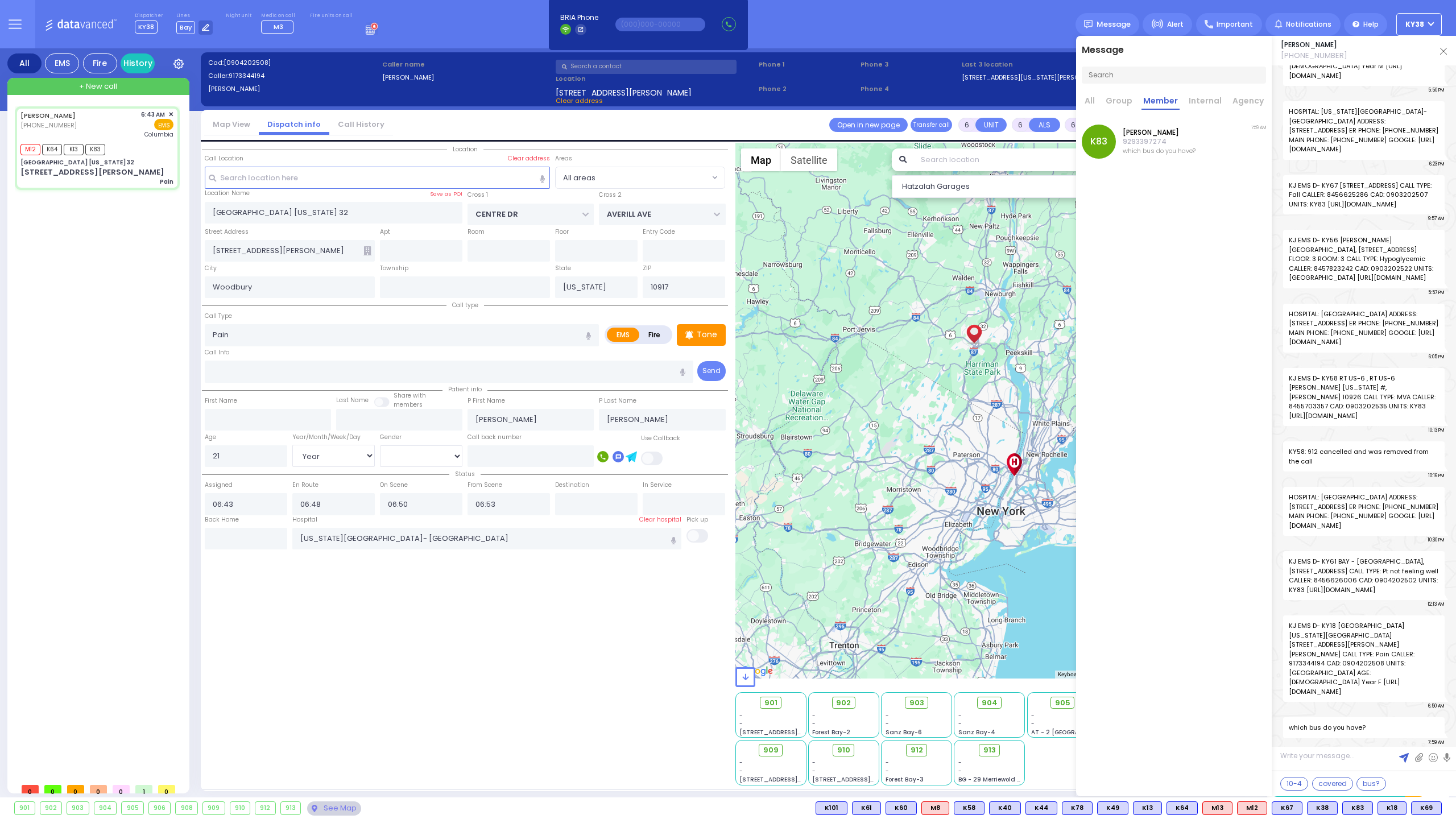
click at [1172, 145] on p "9293397274" at bounding box center [1159, 141] width 73 height 9
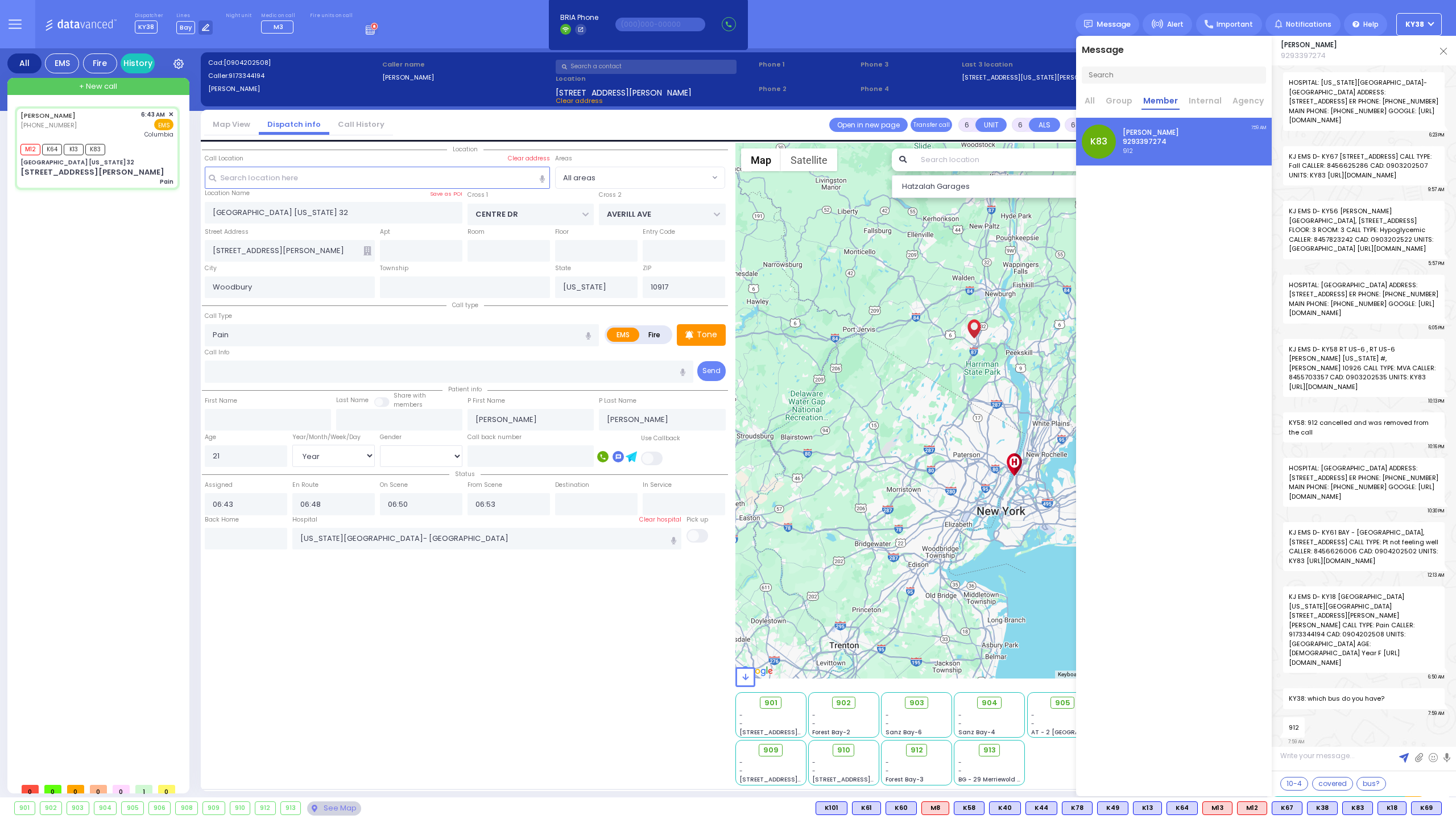
scroll to position [84601, 0]
click at [1283, 784] on button "10-4" at bounding box center [1294, 784] width 28 height 14
click at [1405, 758] on img at bounding box center [1404, 758] width 10 height 10
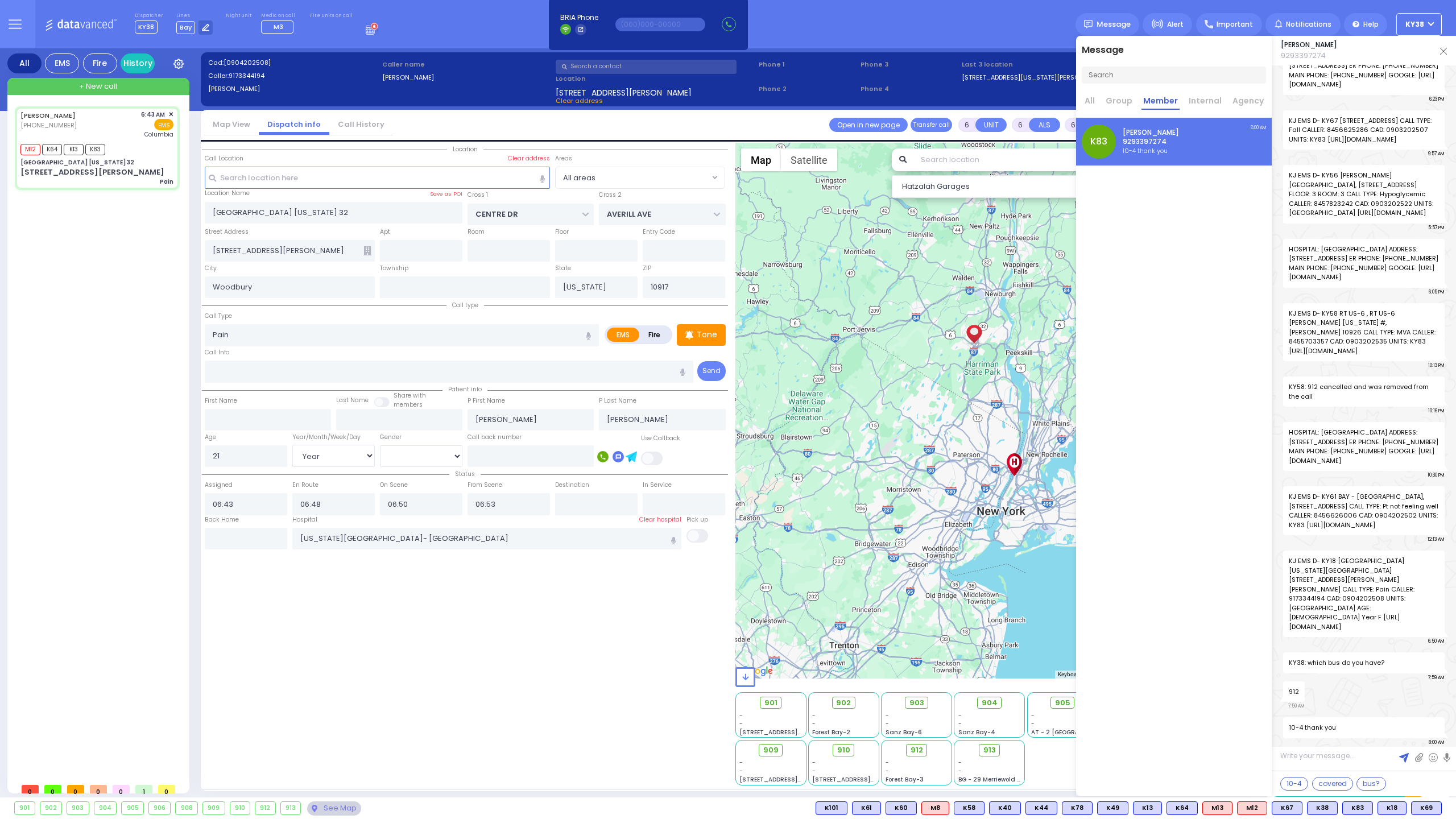
scroll to position [0, 0]
click at [1443, 48] on img at bounding box center [1443, 51] width 7 height 7
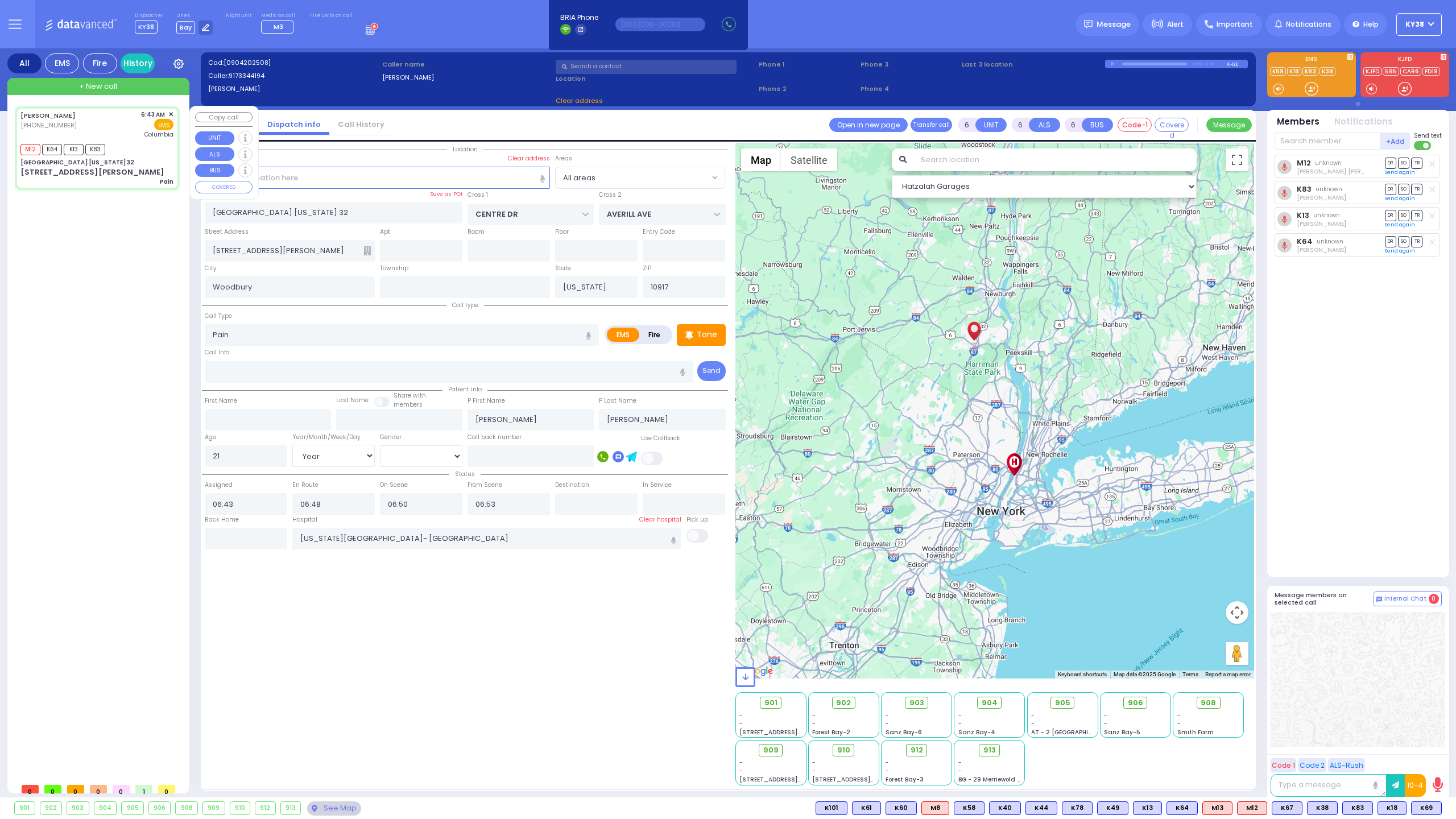
click at [86, 124] on div "[PERSON_NAME] [PHONE_NUMBER] 6:43 AM ✕ EMS [GEOGRAPHIC_DATA]" at bounding box center [97, 124] width 153 height 29
click at [920, 745] on span "912" at bounding box center [920, 750] width 12 height 12
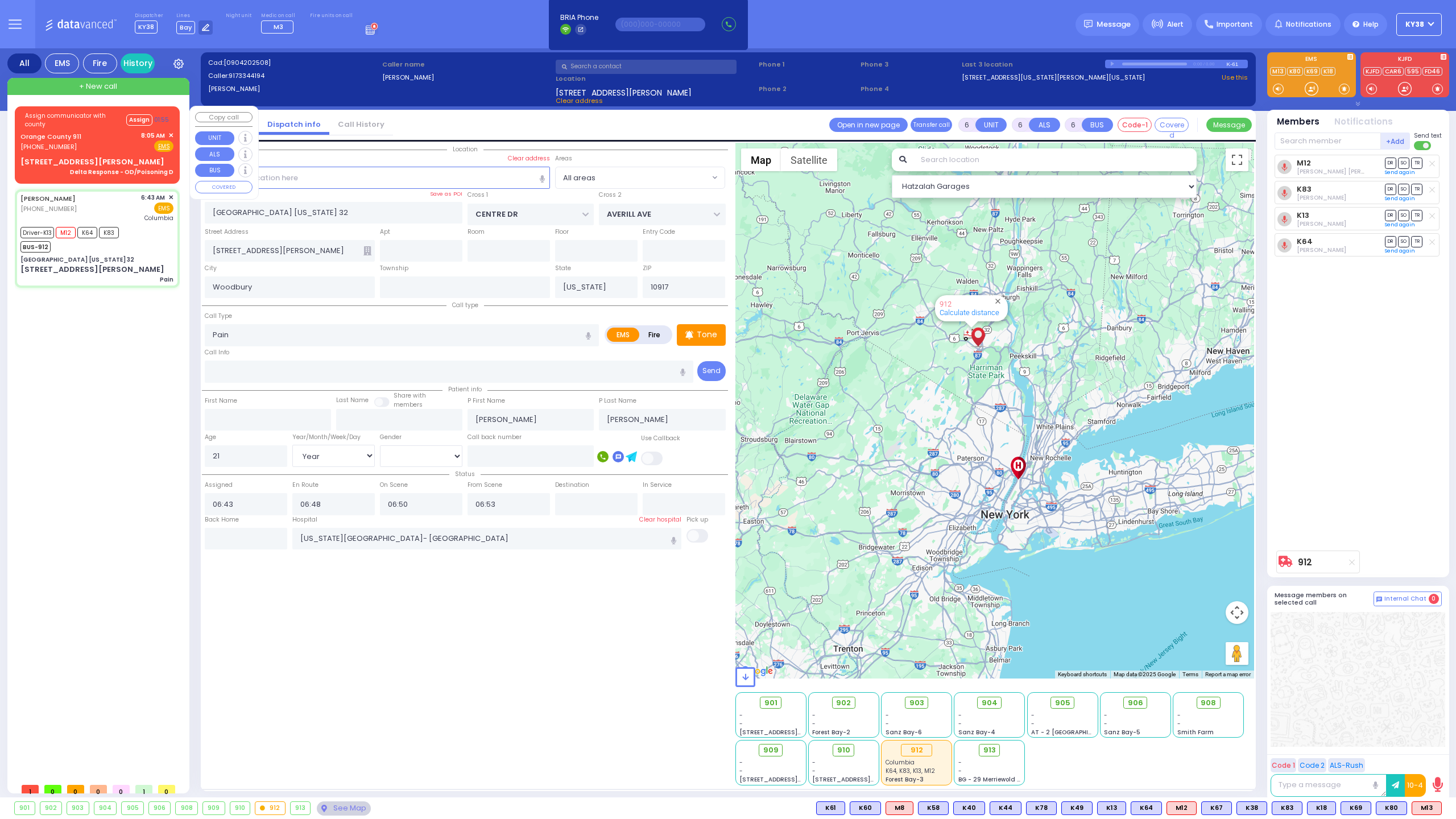
click at [104, 144] on div "Orange County 911 (845) 469-0911 8:05 AM ✕ Fire EMS" at bounding box center [97, 141] width 153 height 21
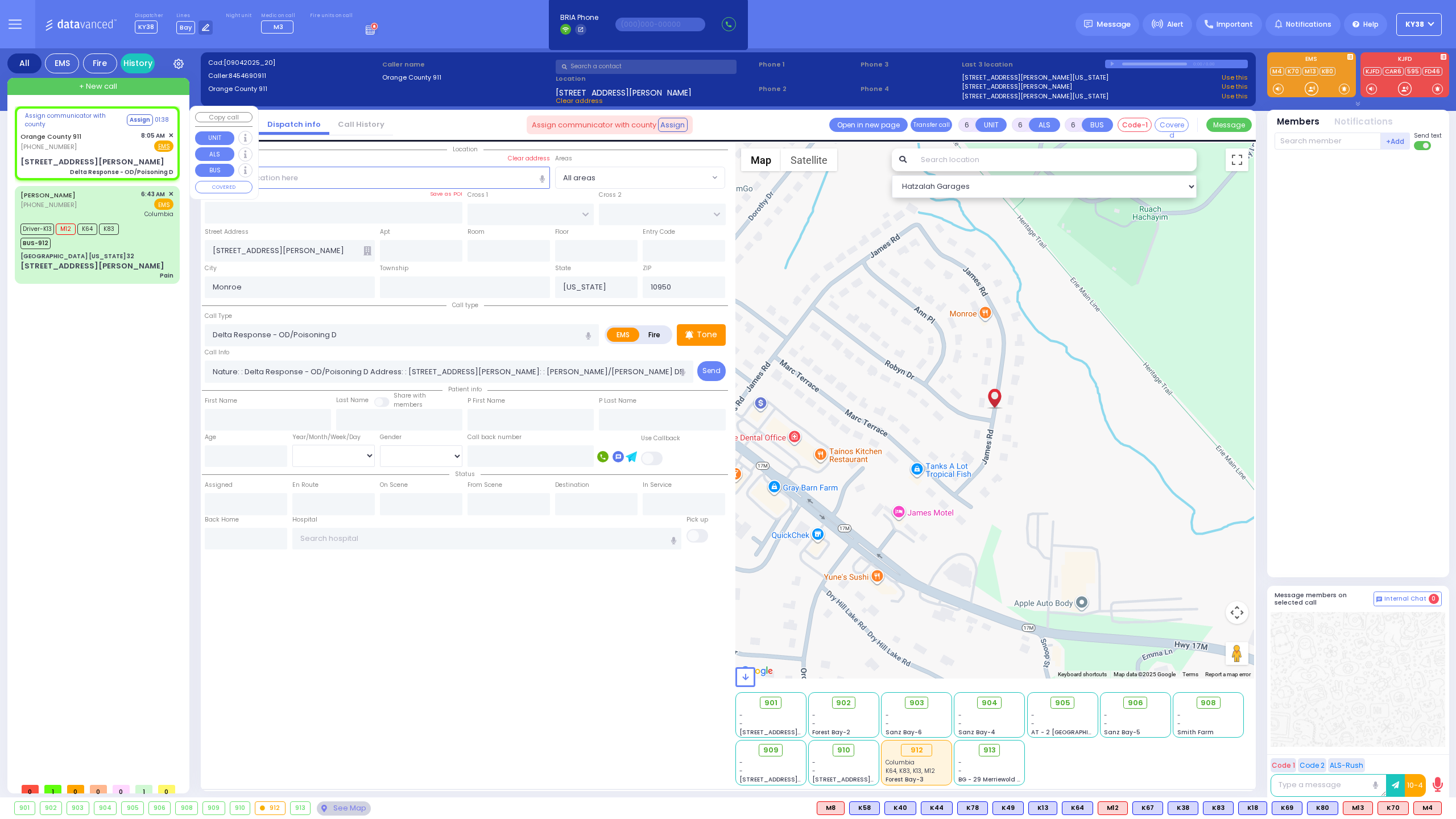
click at [121, 141] on div "Orange County 911 (845) 469-0911 8:05 AM ✕ Fire EMS" at bounding box center [97, 141] width 153 height 21
click at [1397, 807] on span "K70" at bounding box center [1393, 808] width 30 height 12
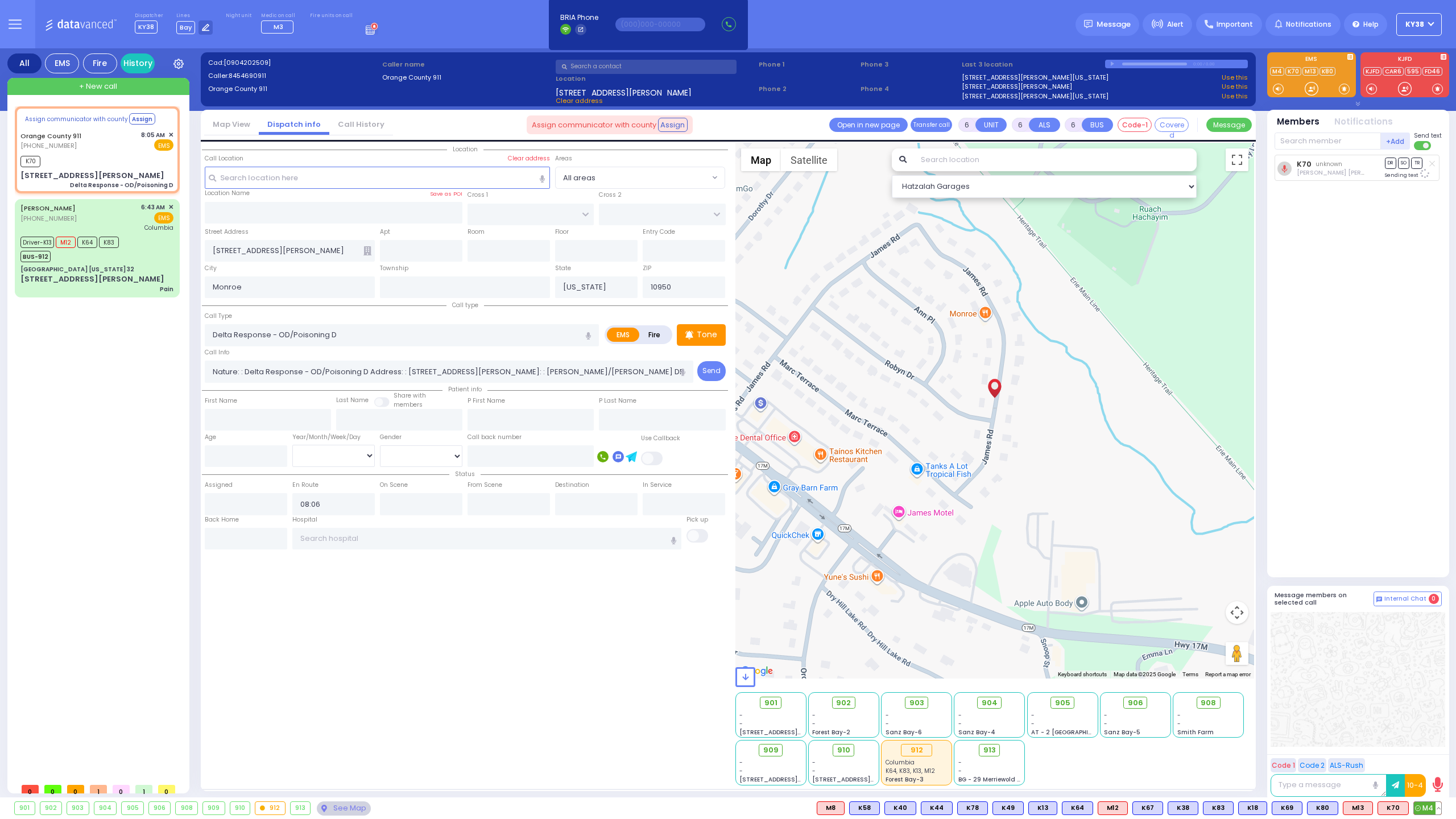
click at [1424, 804] on span "M4" at bounding box center [1428, 808] width 28 height 12
click at [133, 121] on button "Assign" at bounding box center [141, 120] width 26 height 12
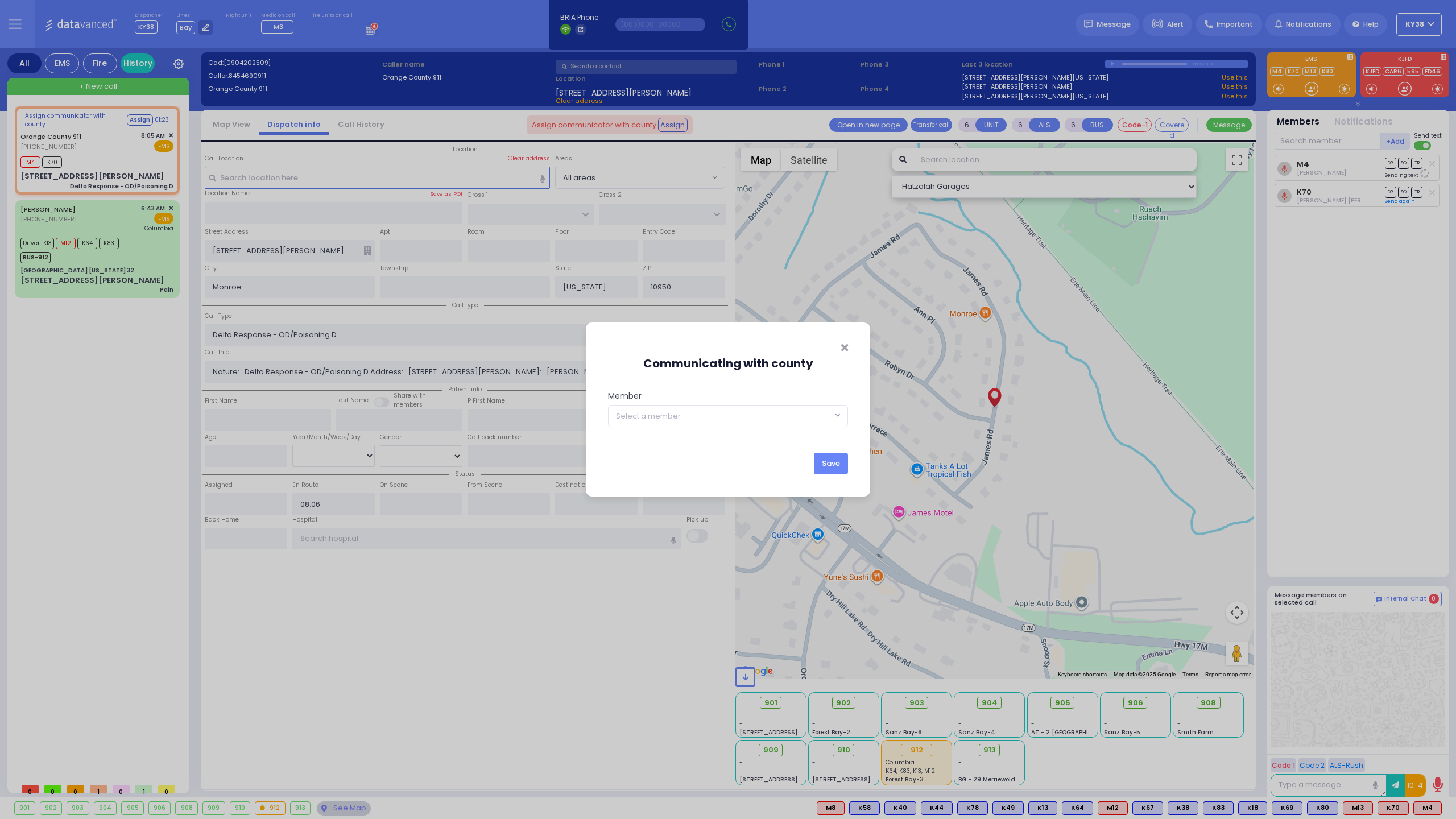
click at [698, 413] on span "Select a member" at bounding box center [720, 416] width 224 height 21
click at [832, 466] on button "Save" at bounding box center [831, 463] width 34 height 22
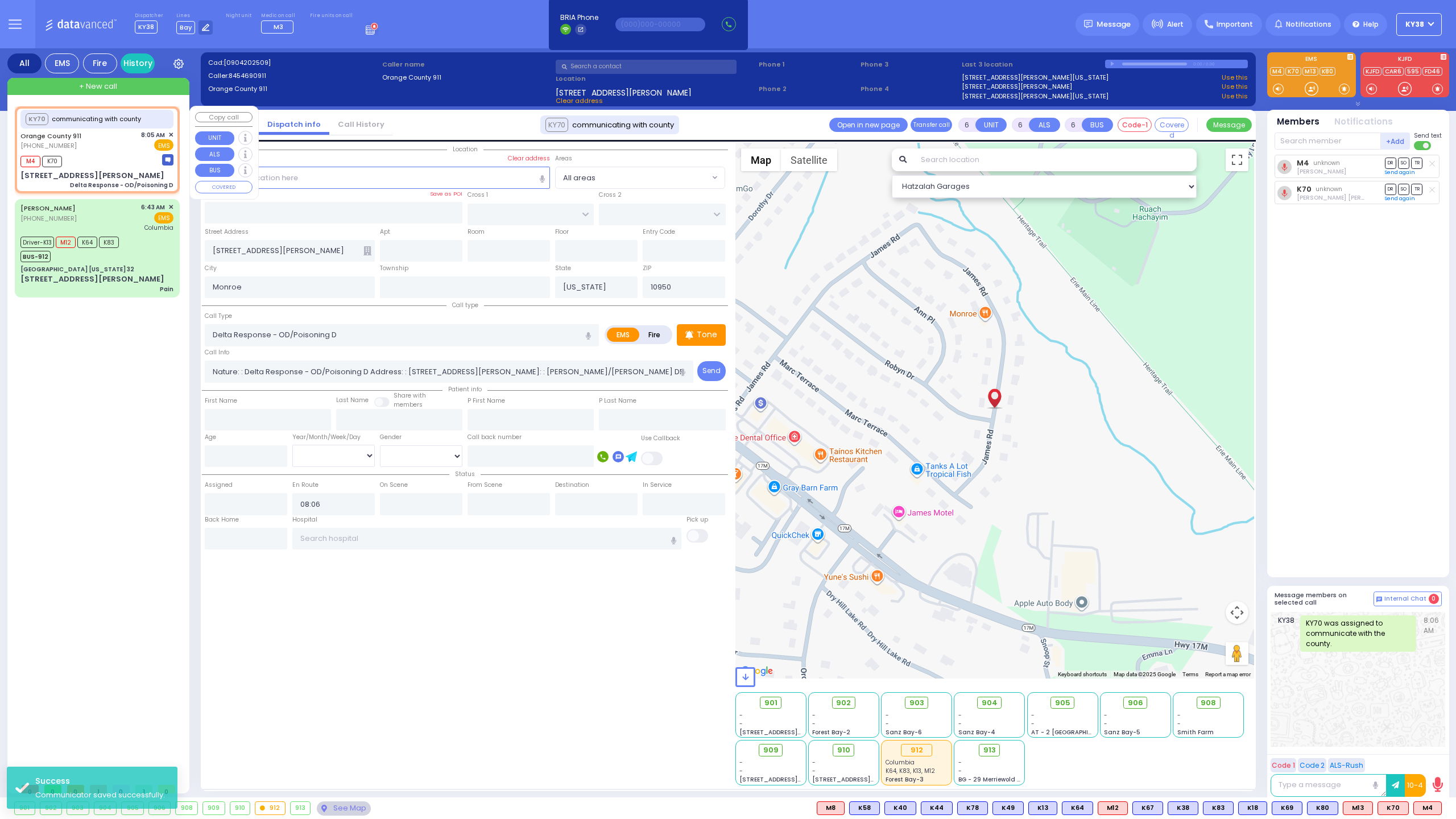
click at [98, 144] on div "Orange County 911 [PHONE_NUMBER] 8:05 AM ✕ EMS" at bounding box center [97, 141] width 153 height 21
select select
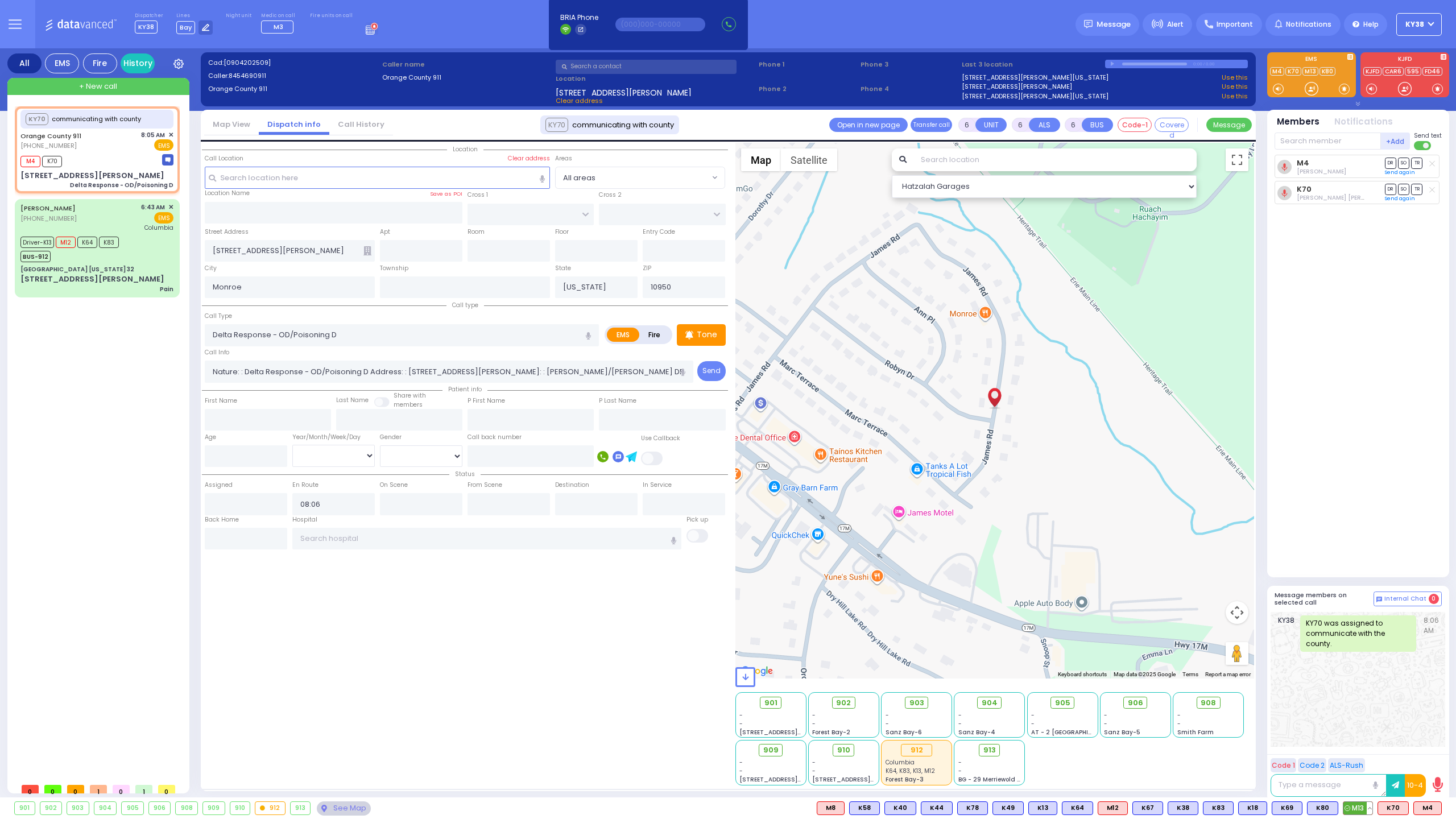
click at [1363, 809] on span "M13" at bounding box center [1358, 808] width 29 height 12
select select
radio input "true"
select select
select select "Hatzalah Garages"
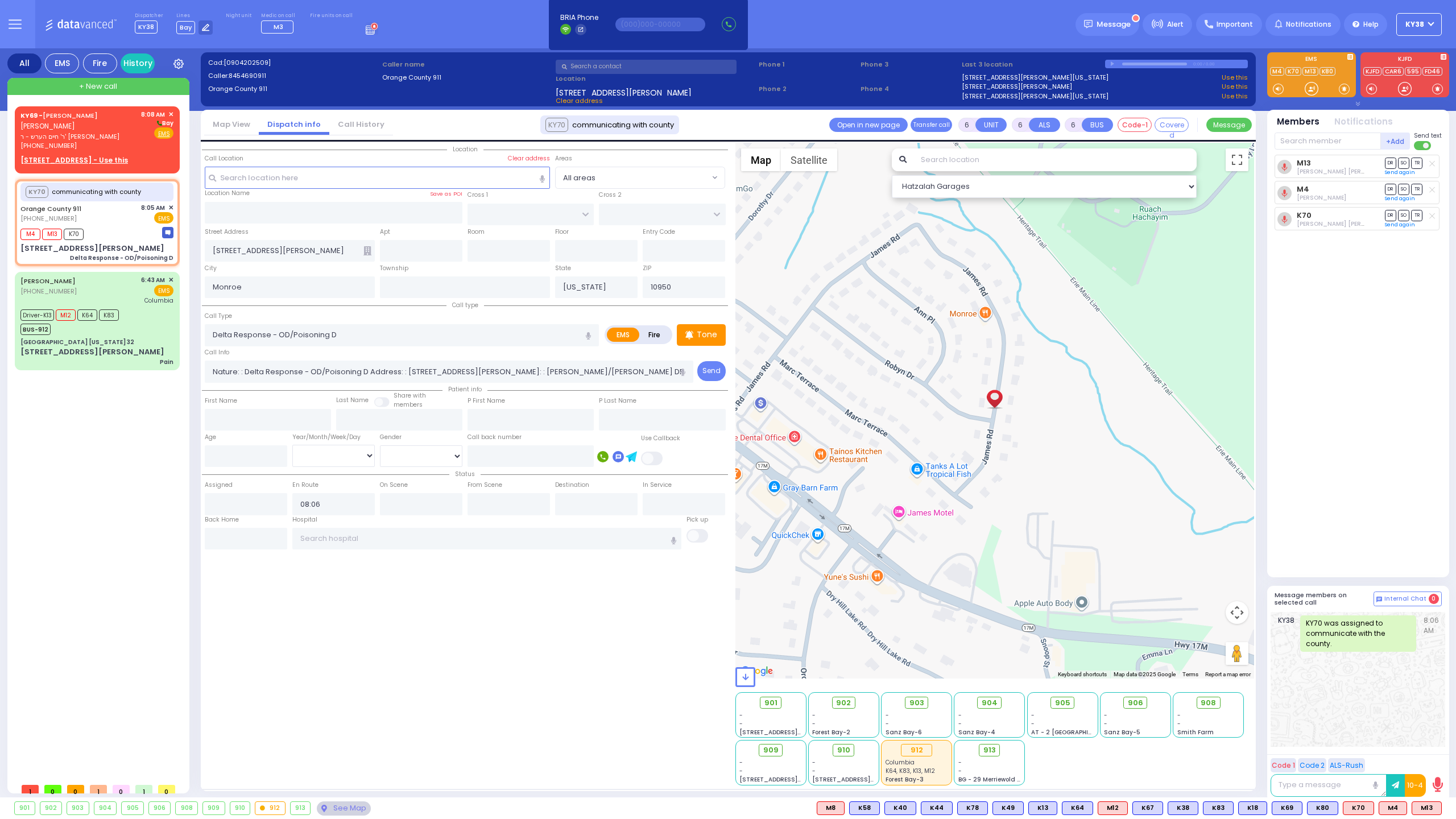
click at [1434, 163] on icon at bounding box center [1431, 164] width 5 height 6
select select
radio input "true"
select select
select select "Hatzalah Garages"
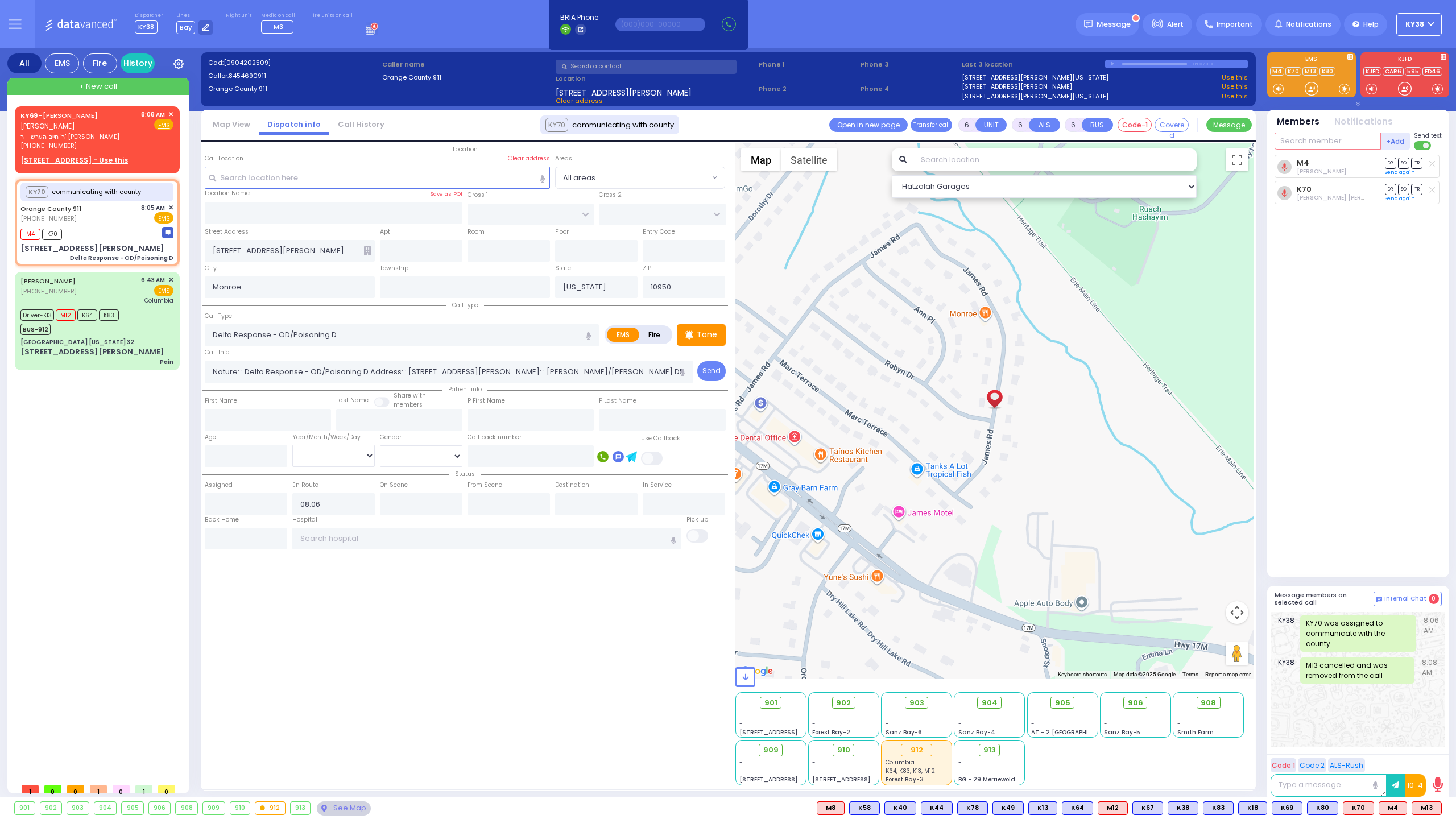
click at [1295, 139] on input "text" at bounding box center [1328, 141] width 106 height 17
type input "69"
click at [1298, 163] on div "KY69" at bounding box center [1312, 164] width 57 height 12
select select
radio input "true"
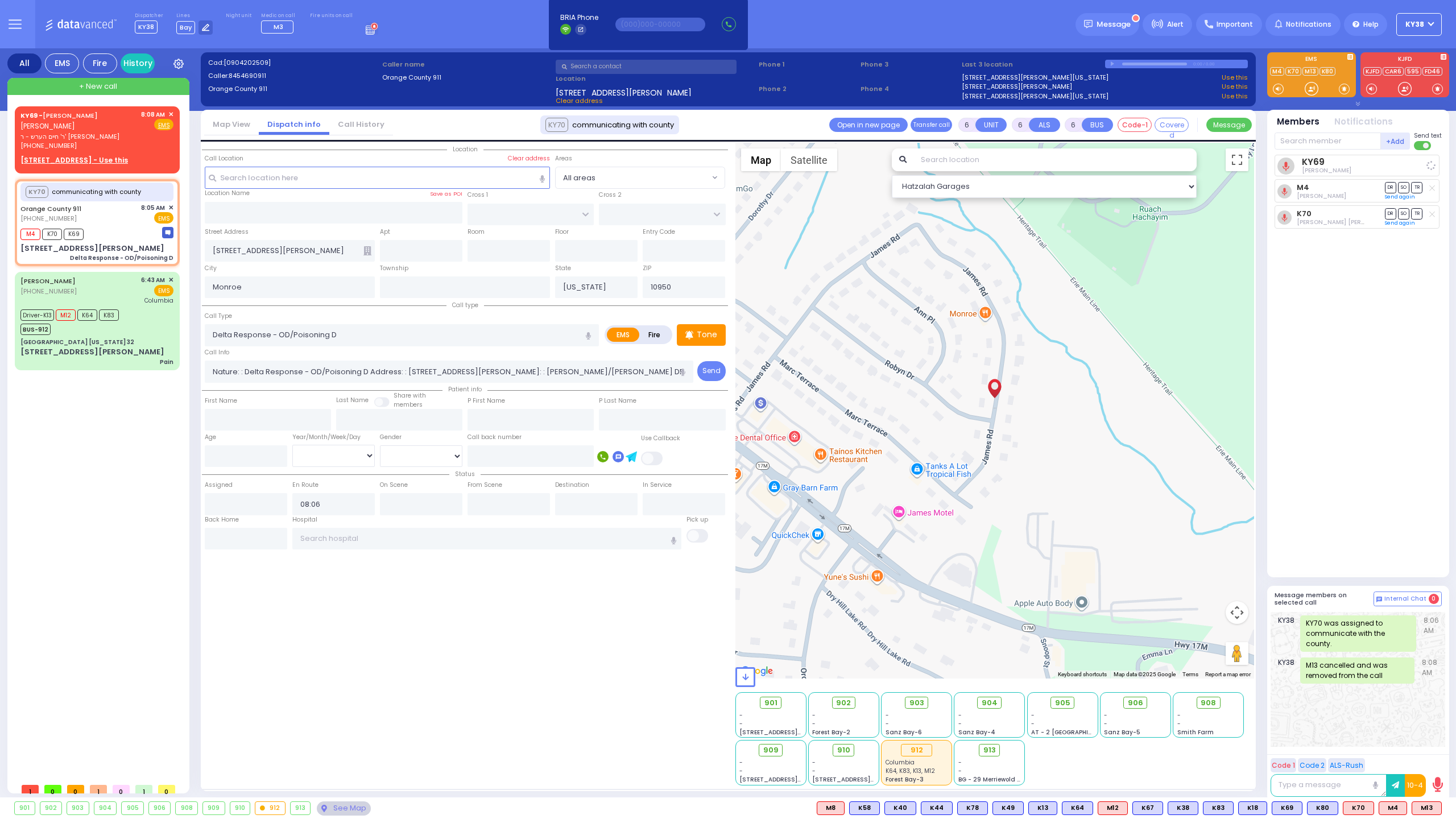
select select
select select "Hatzalah Garages"
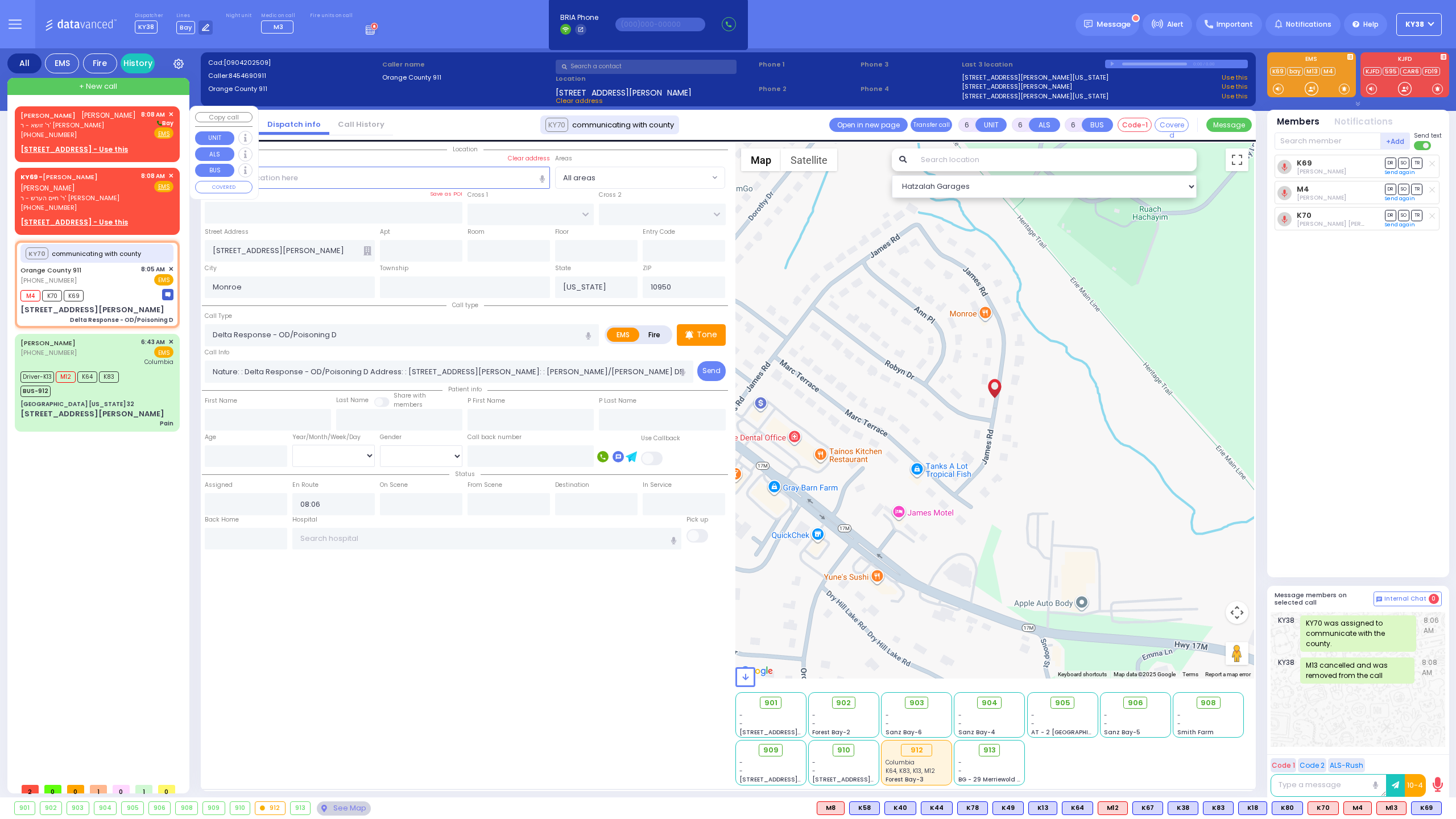
click at [118, 132] on div "[PHONE_NUMBER]" at bounding box center [78, 135] width 115 height 10
type input "2"
type input "1"
select select
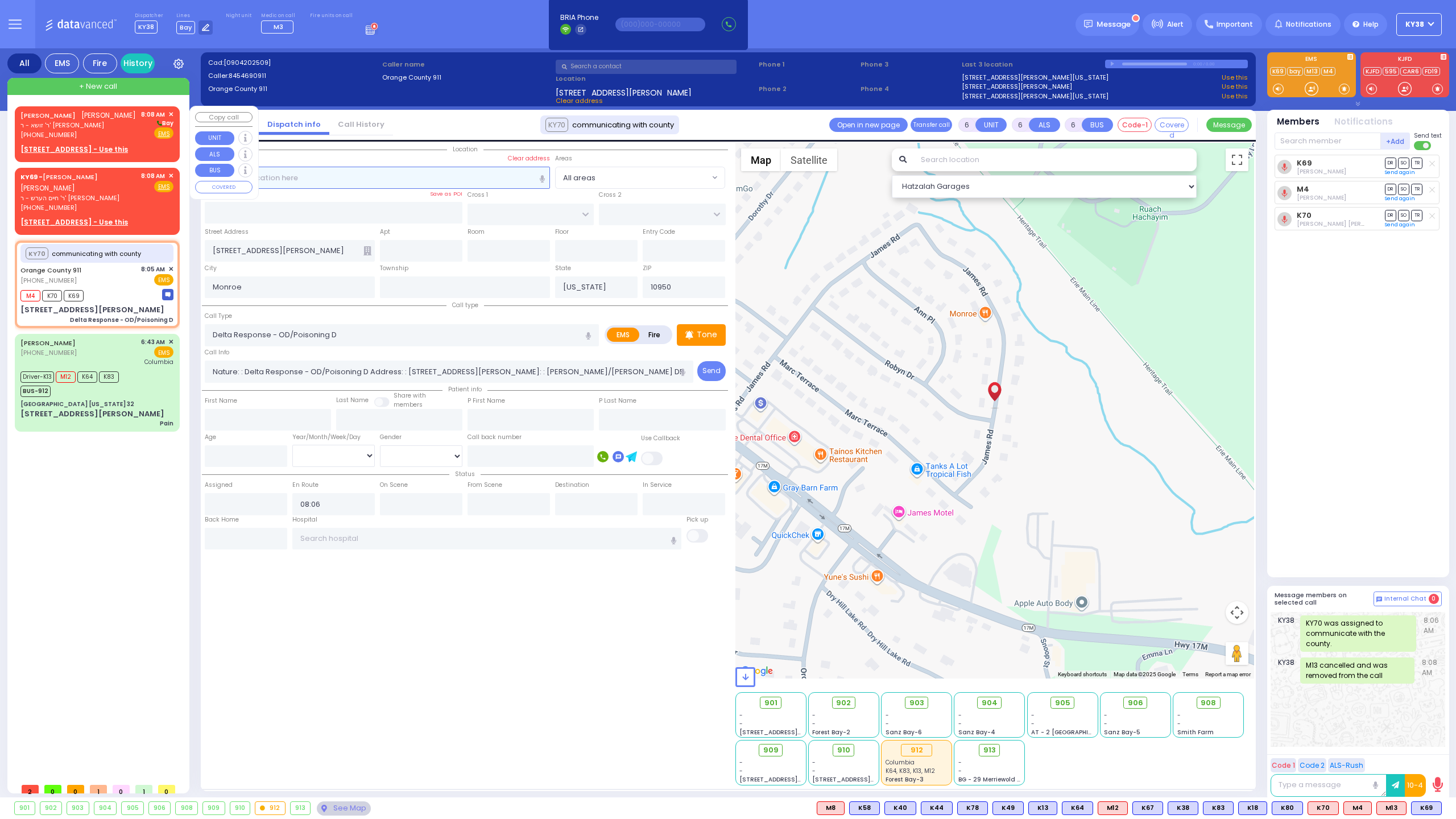
radio input "true"
type input "[PERSON_NAME]"
select select
type input "08:08"
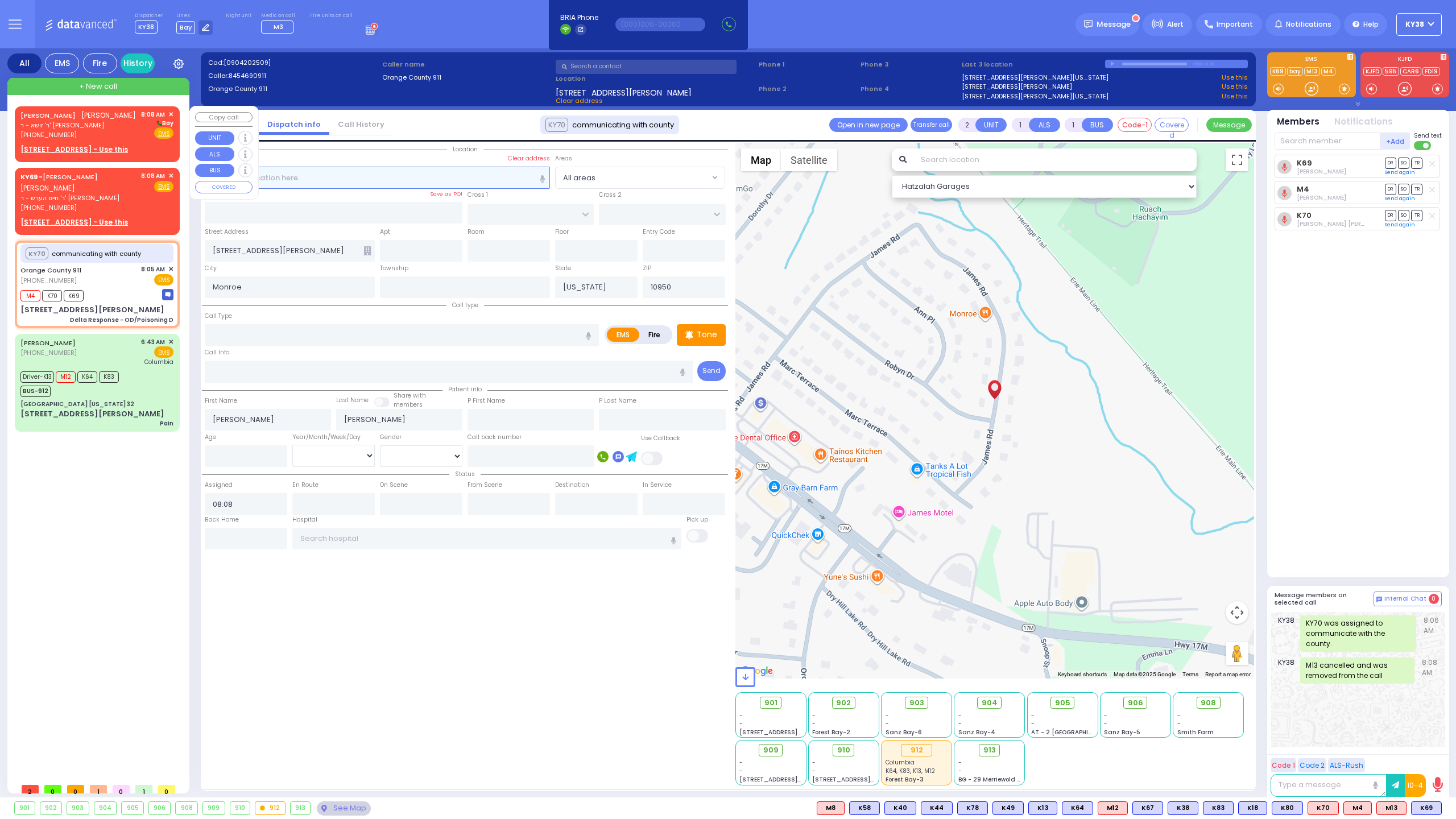
select select "Hatzalah Garages"
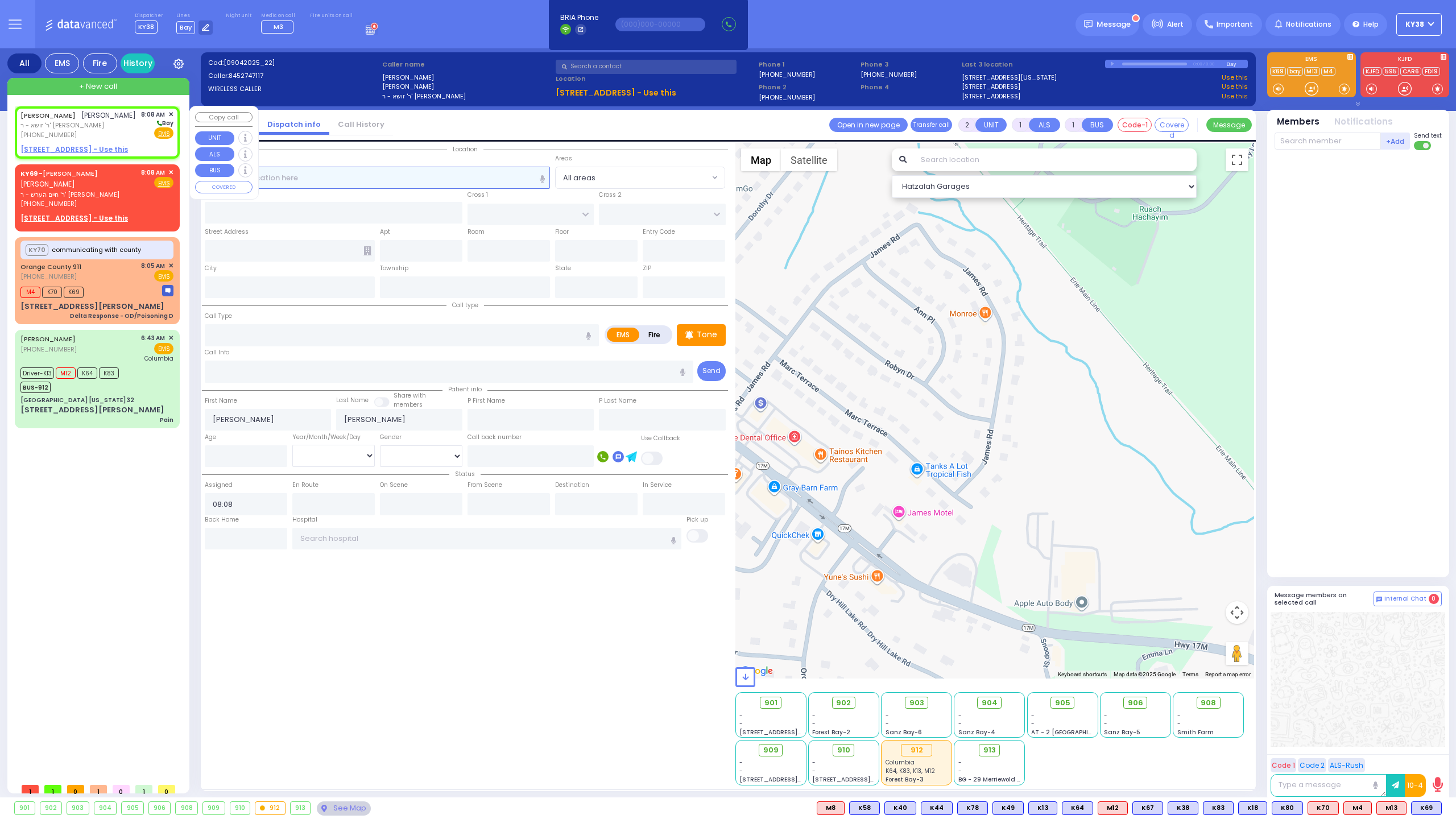
select select
radio input "true"
select select
select select "Hatzalah Garages"
click at [88, 148] on u "71 FOREST RD 114 - Use this" at bounding box center [75, 149] width 108 height 10
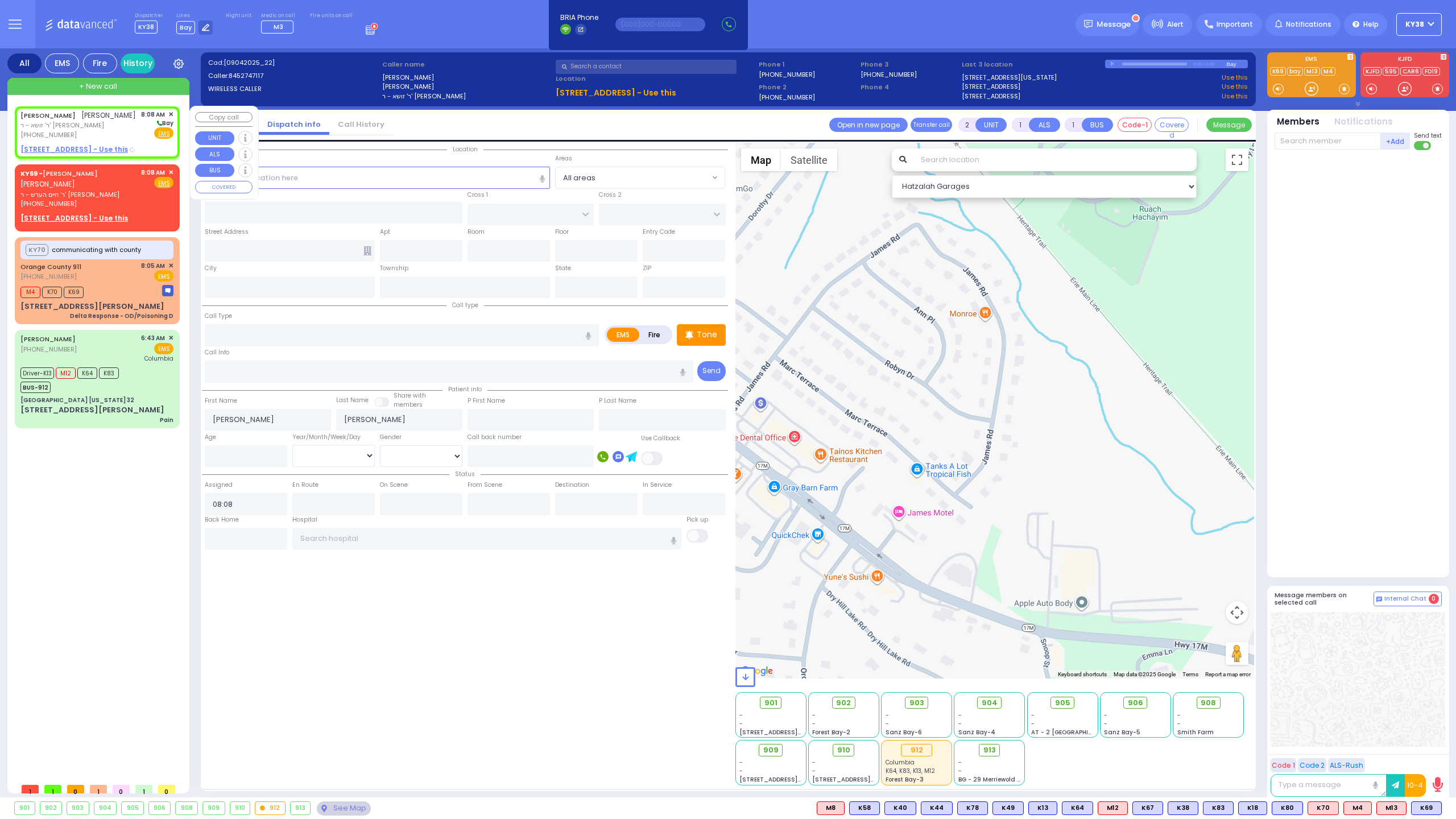
select select
radio input "true"
select select
select select "Hatzalah Garages"
select select
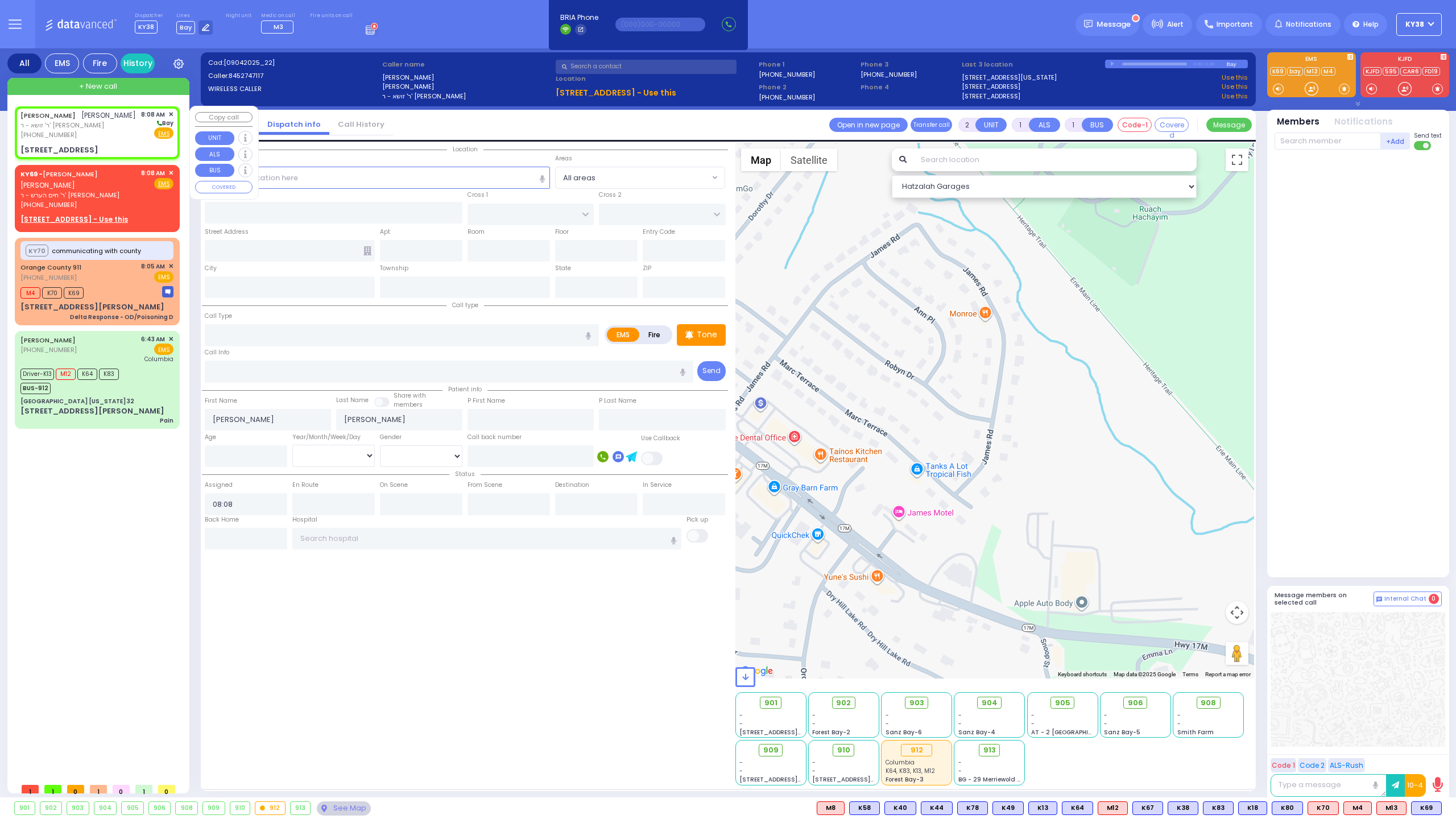
radio input "true"
select select
select select "Hatzalah Garages"
type input "GORLITZ COURT"
type input "SCHUNNEMUNK RD"
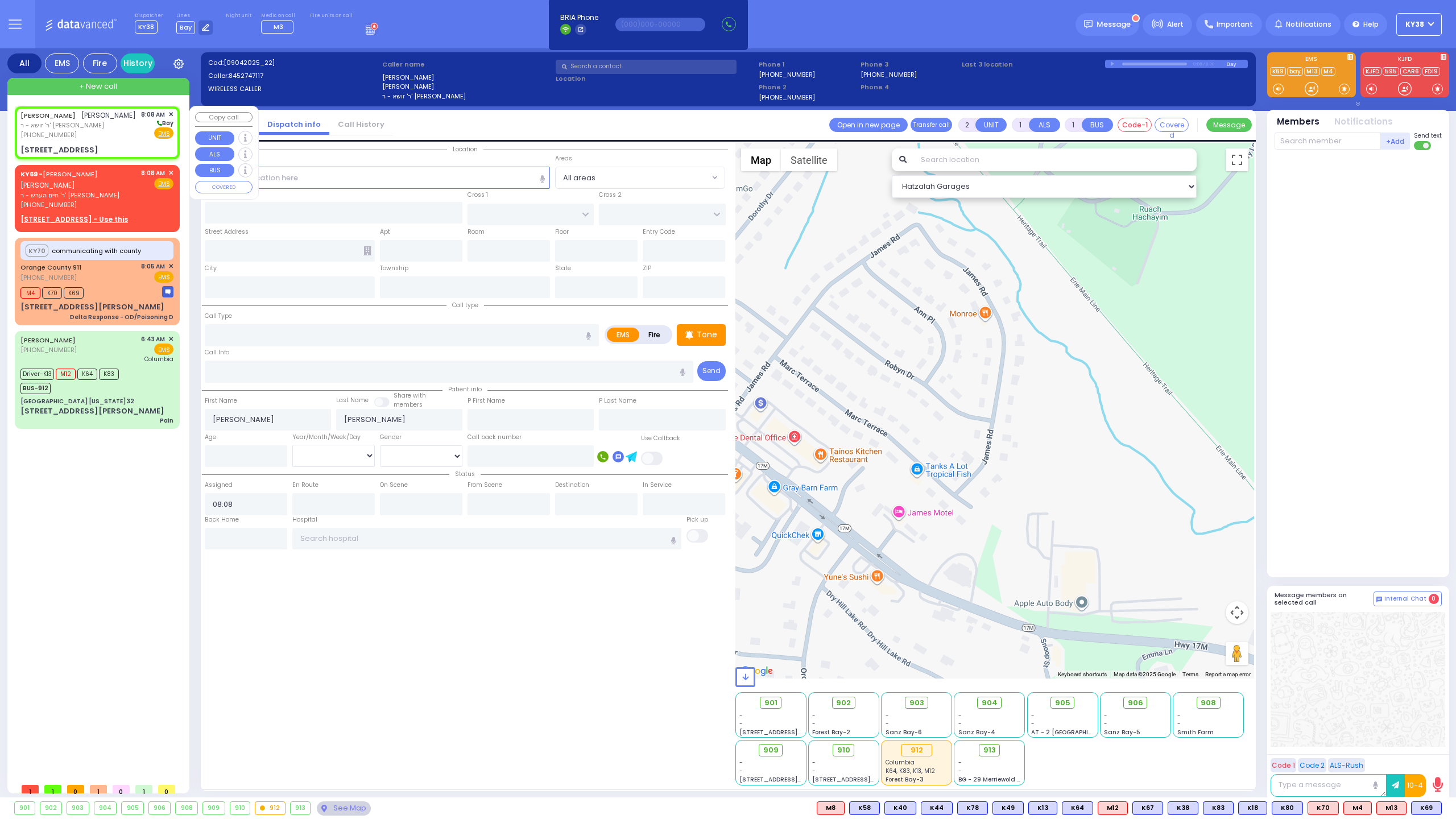
type input "[STREET_ADDRESS]"
type input "114"
type input "[PERSON_NAME]"
type input "[US_STATE]"
type input "10950"
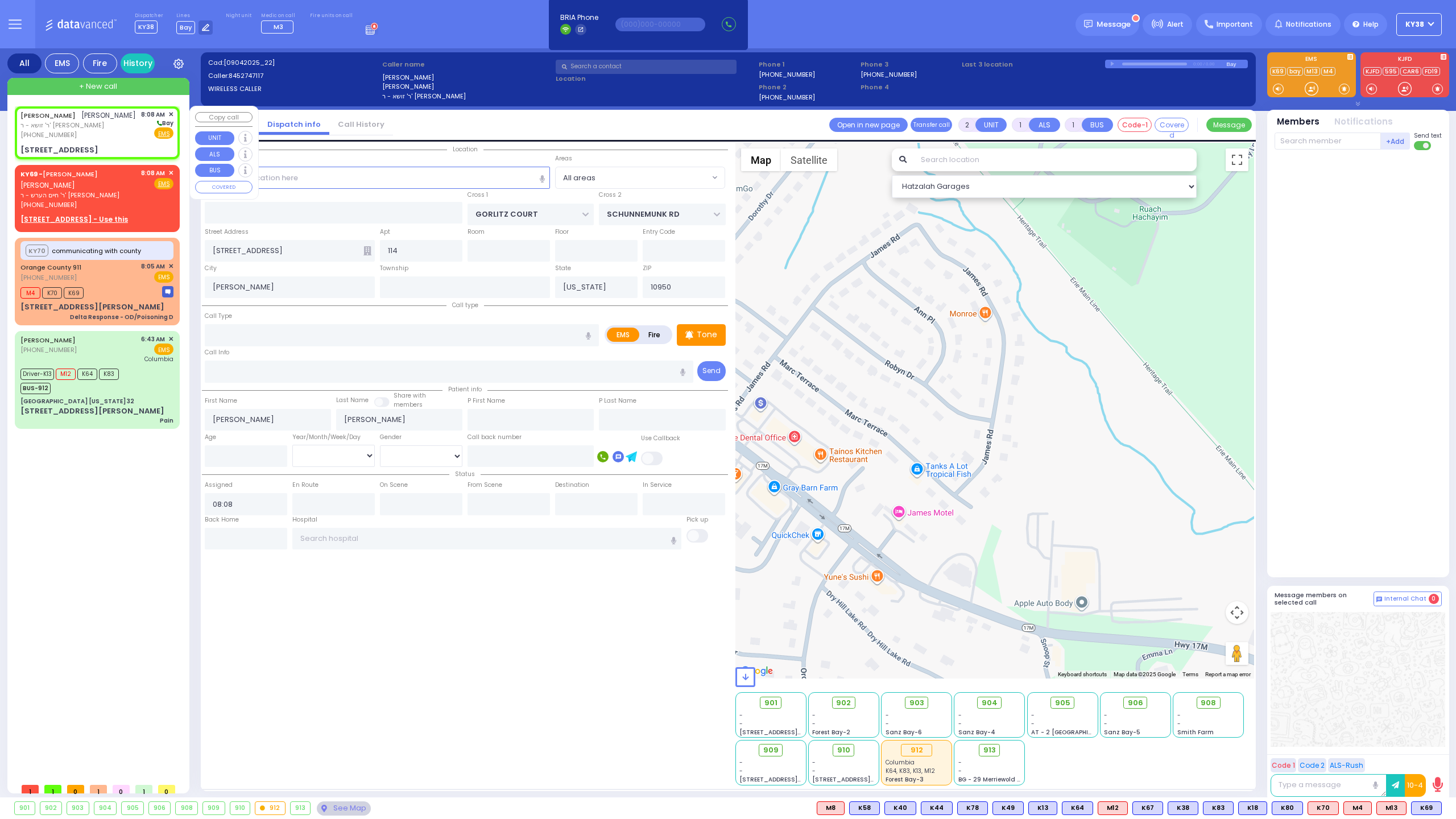
select select "PALM TREE"
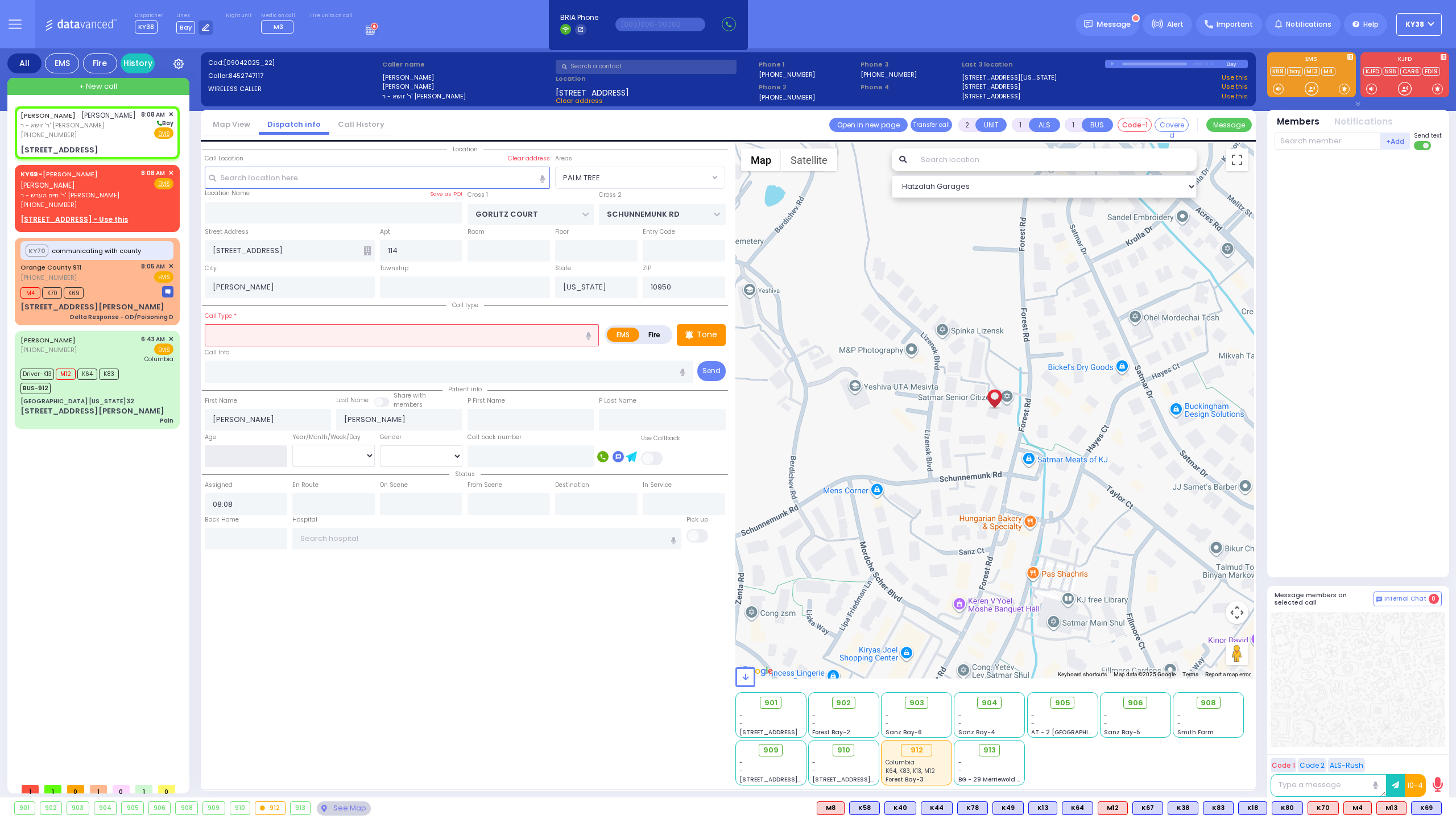
click at [237, 459] on input "number" at bounding box center [245, 456] width 82 height 22
type input "60"
click at [366, 450] on select "Year Month Week Day" at bounding box center [333, 456] width 82 height 22
select select
radio input "true"
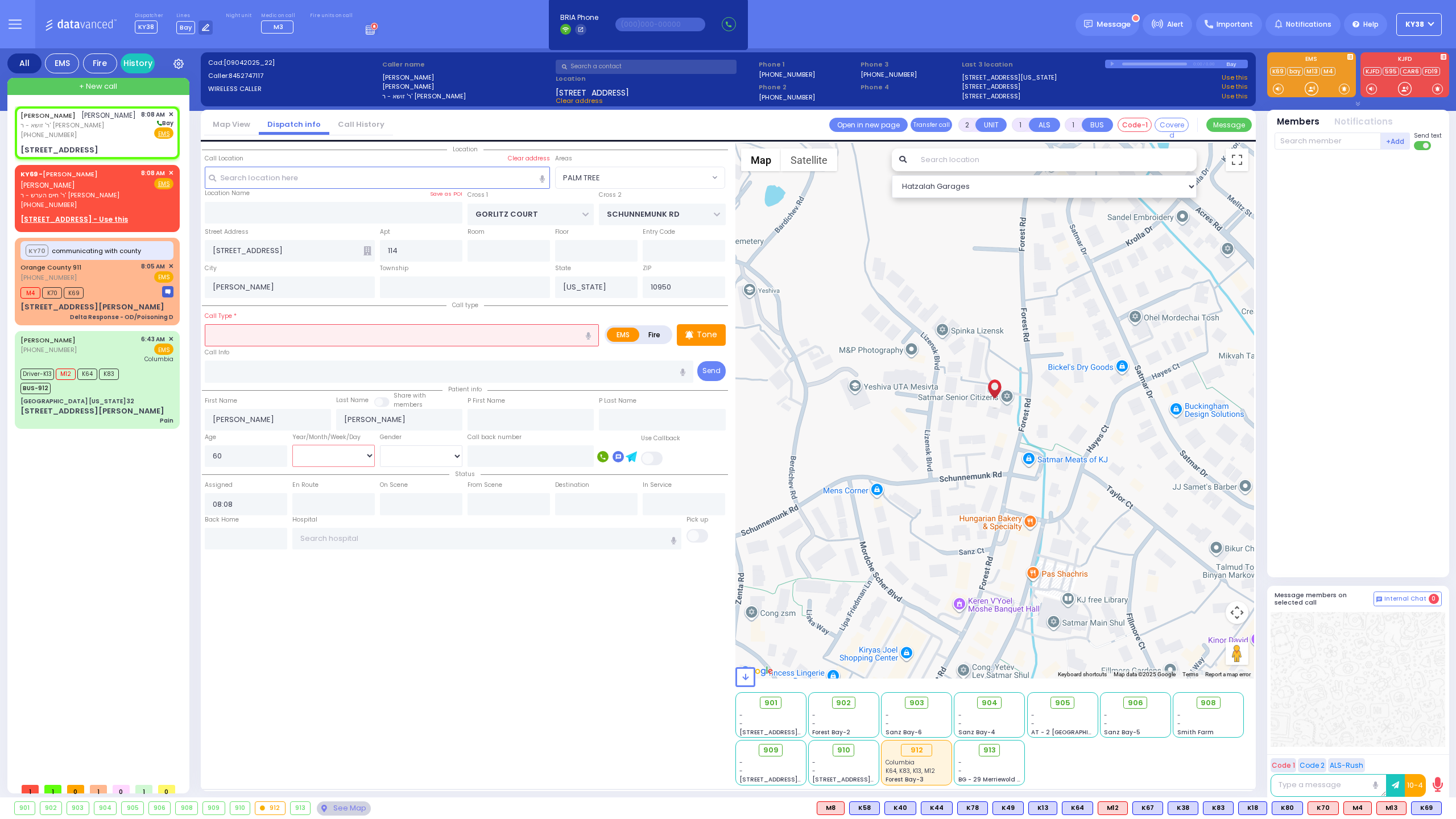
select select "Year"
click at [292, 445] on select "Year Month Week Day" at bounding box center [333, 456] width 82 height 22
select select "Hatzalah Garages"
select select "PALM TREE"
click at [399, 455] on select "Male Female" at bounding box center [420, 456] width 82 height 22
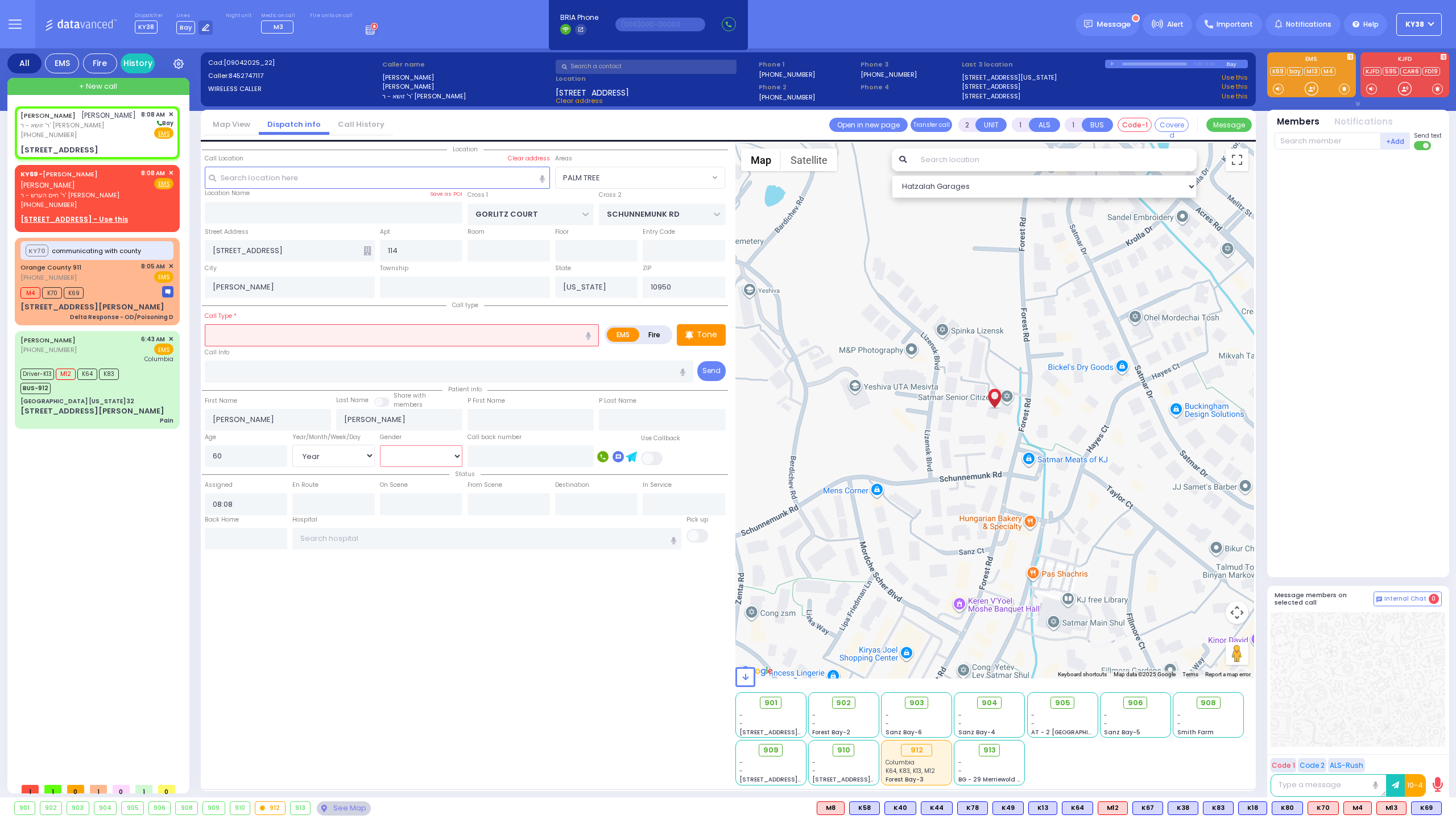
select select
radio input "true"
select select "Year"
select select "Hatzalah Garages"
select select
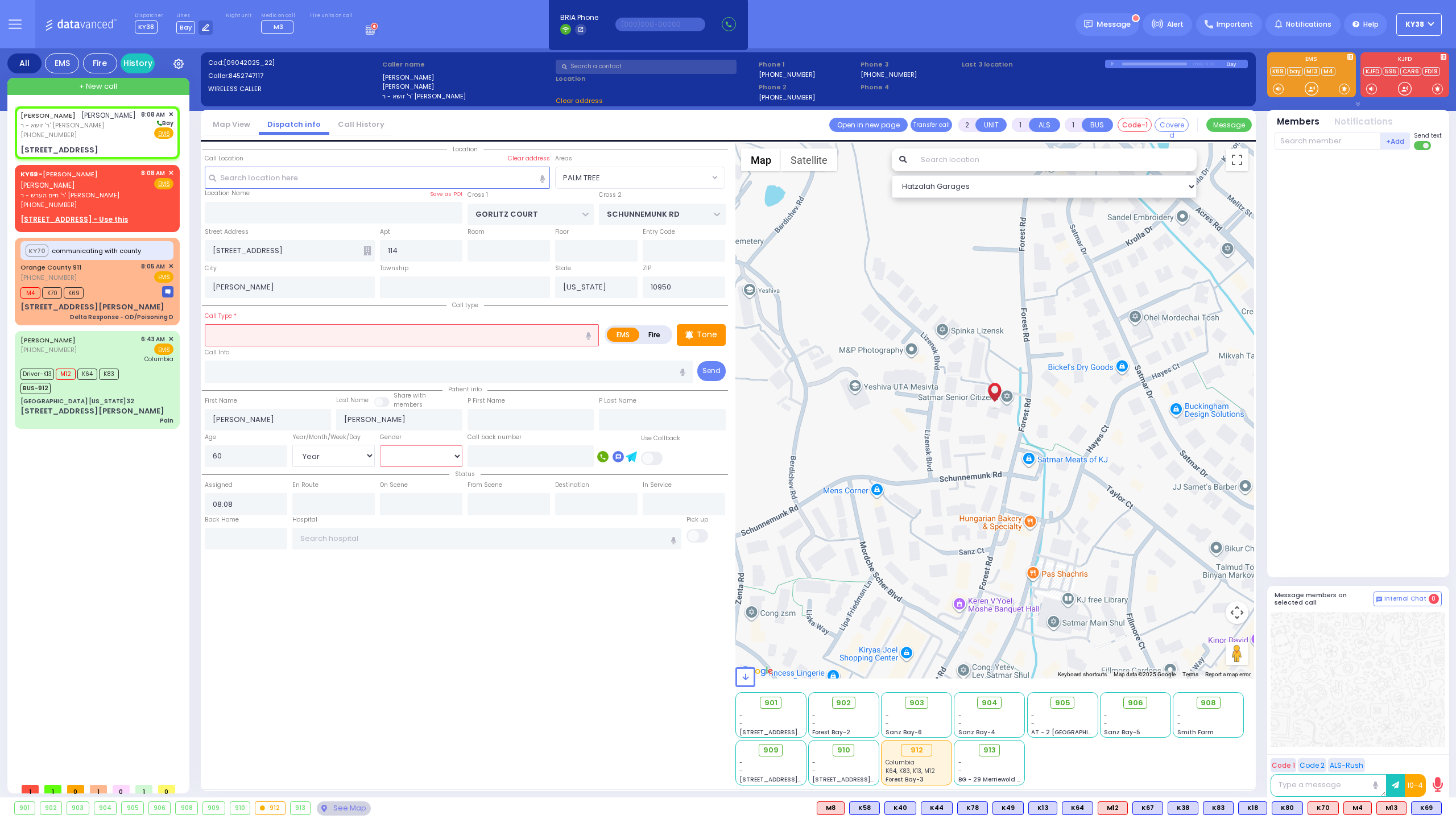
radio input "true"
select select "Year"
select select "Hatzalah Garages"
select select "PALM TREE"
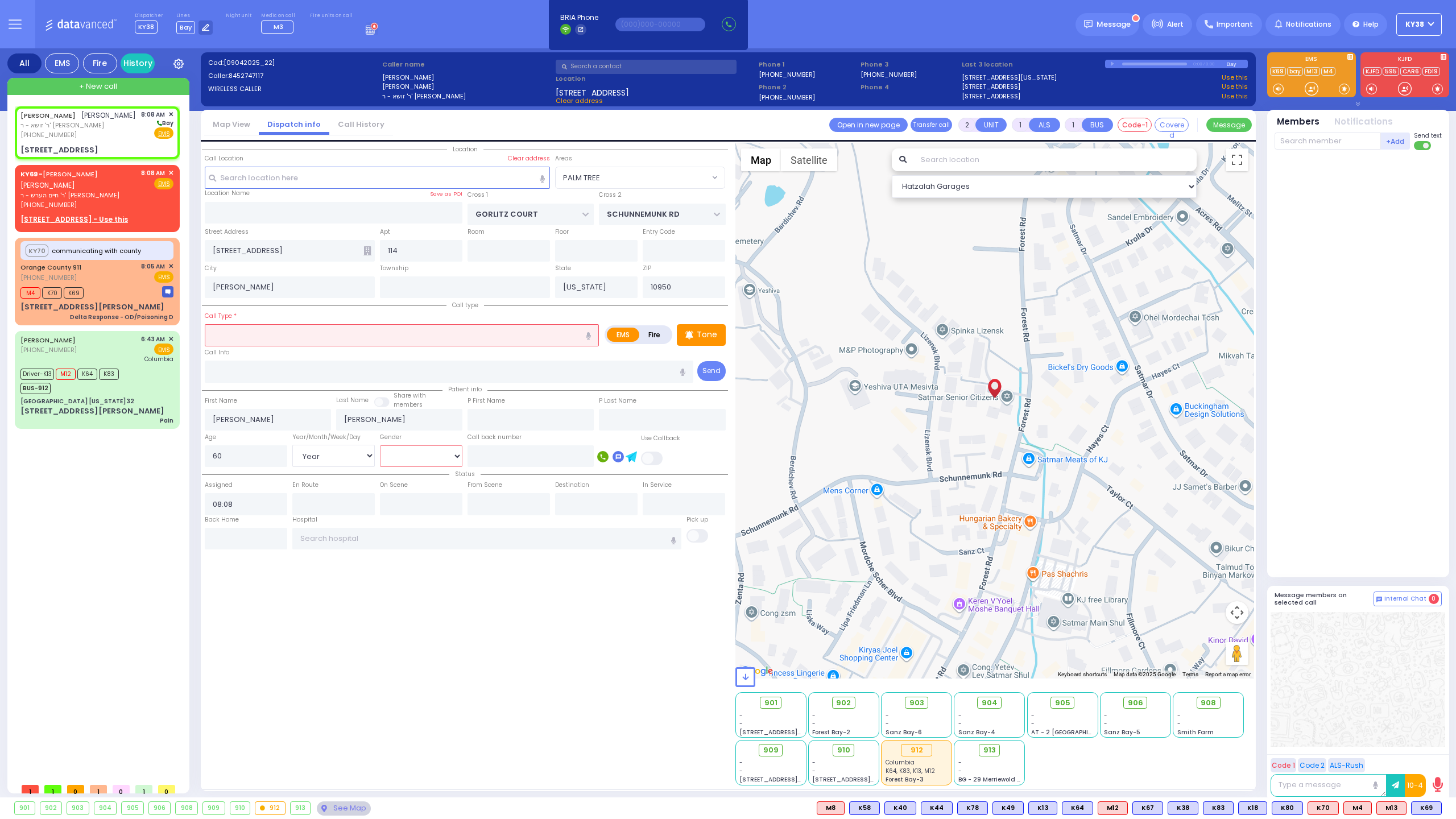
select select "[DEMOGRAPHIC_DATA]"
click at [380, 446] on select "Male Female" at bounding box center [420, 456] width 82 height 22
select select
radio input "true"
select select "Year"
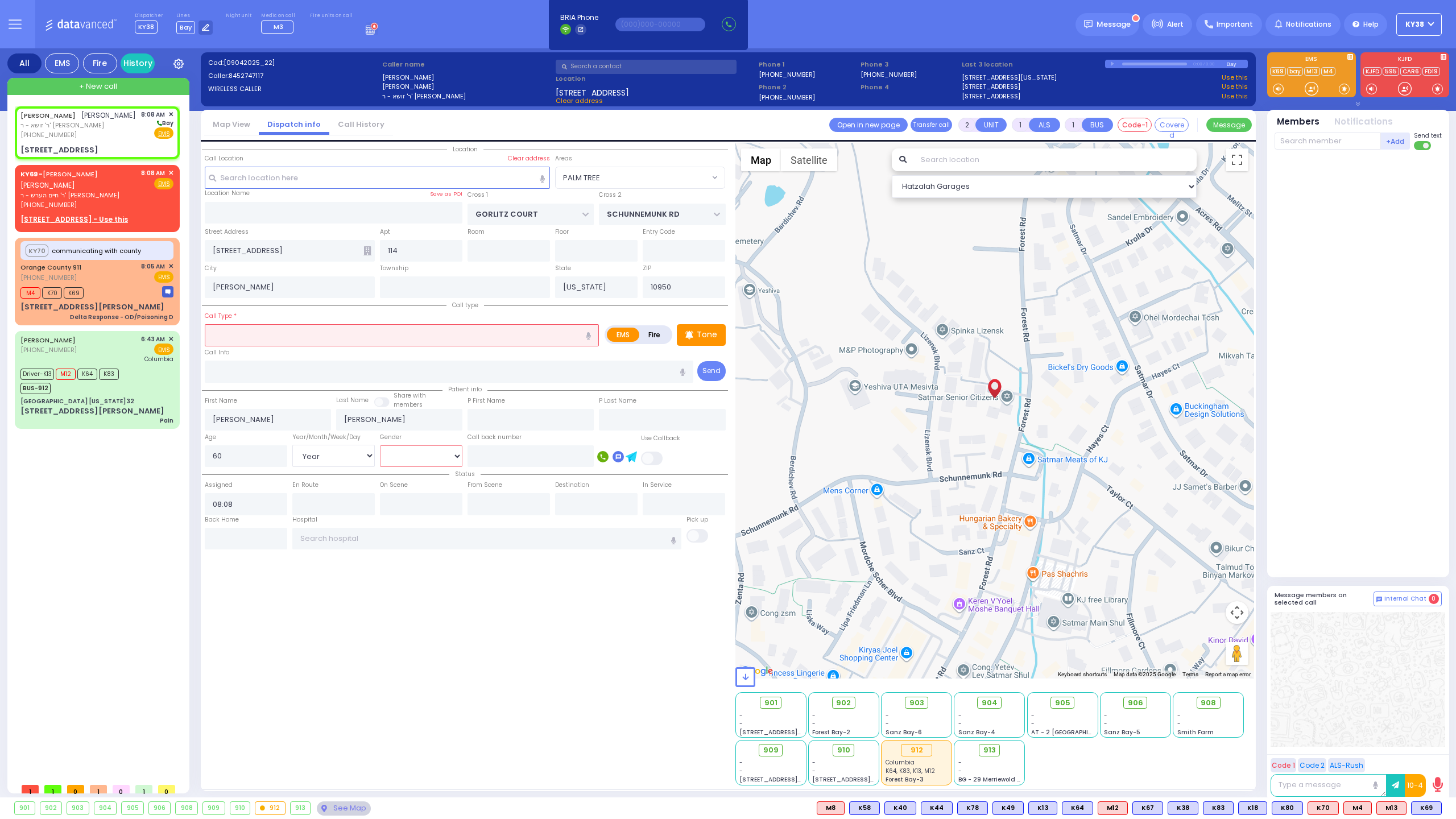
select select "[DEMOGRAPHIC_DATA]"
select select "Hatzalah Garages"
select select "PALM TREE"
click at [121, 500] on div "JACOB SCHNITZLER יעקב שניצלער ר' זושא - ר' נפתלי אינדיג (845) 274-7117 8:08 AM …" at bounding box center [99, 441] width 170 height 671
select select
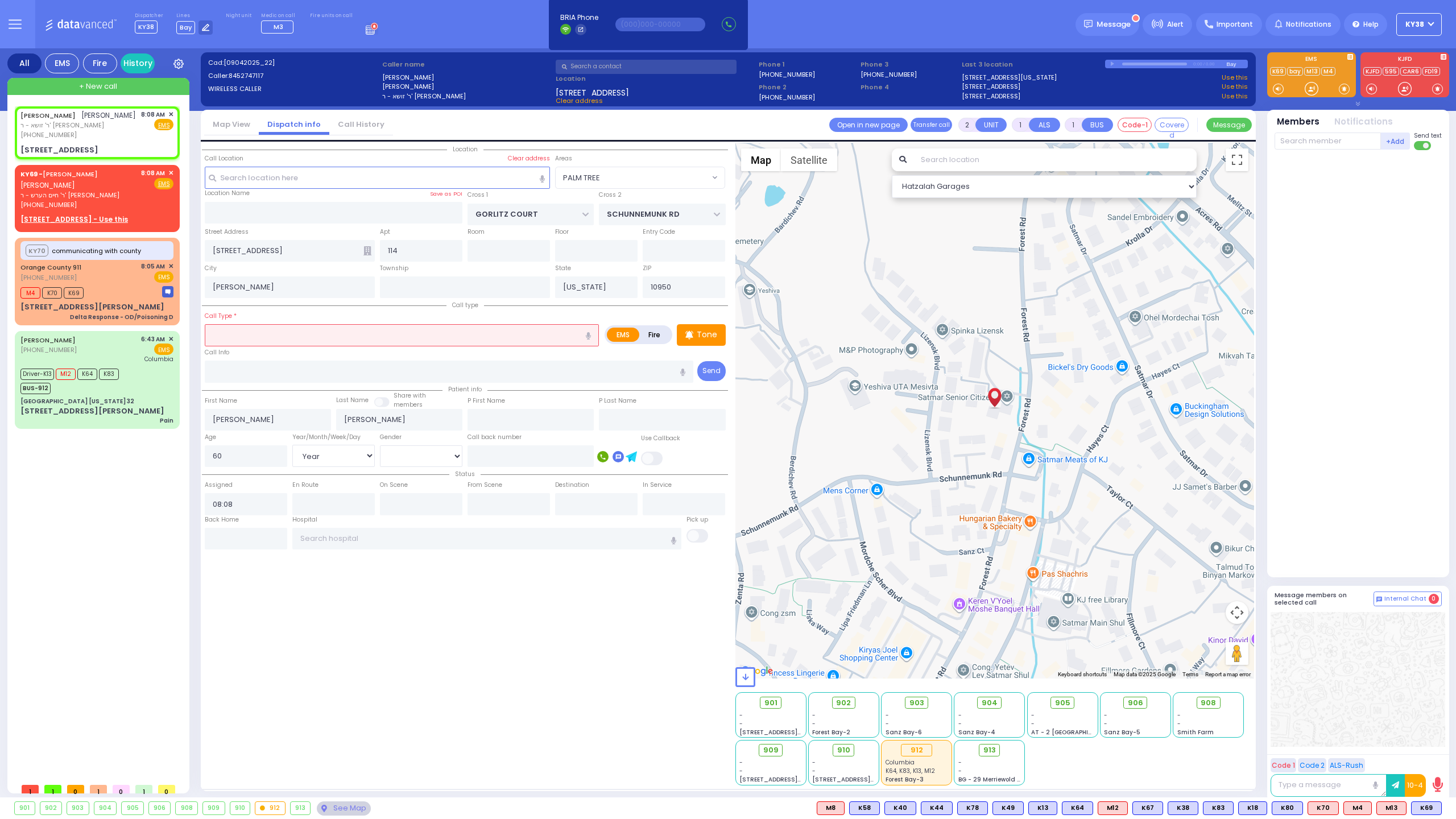
radio input "true"
select select "Year"
select select "[DEMOGRAPHIC_DATA]"
select select "Hatzalah Garages"
select select "PALM TREE"
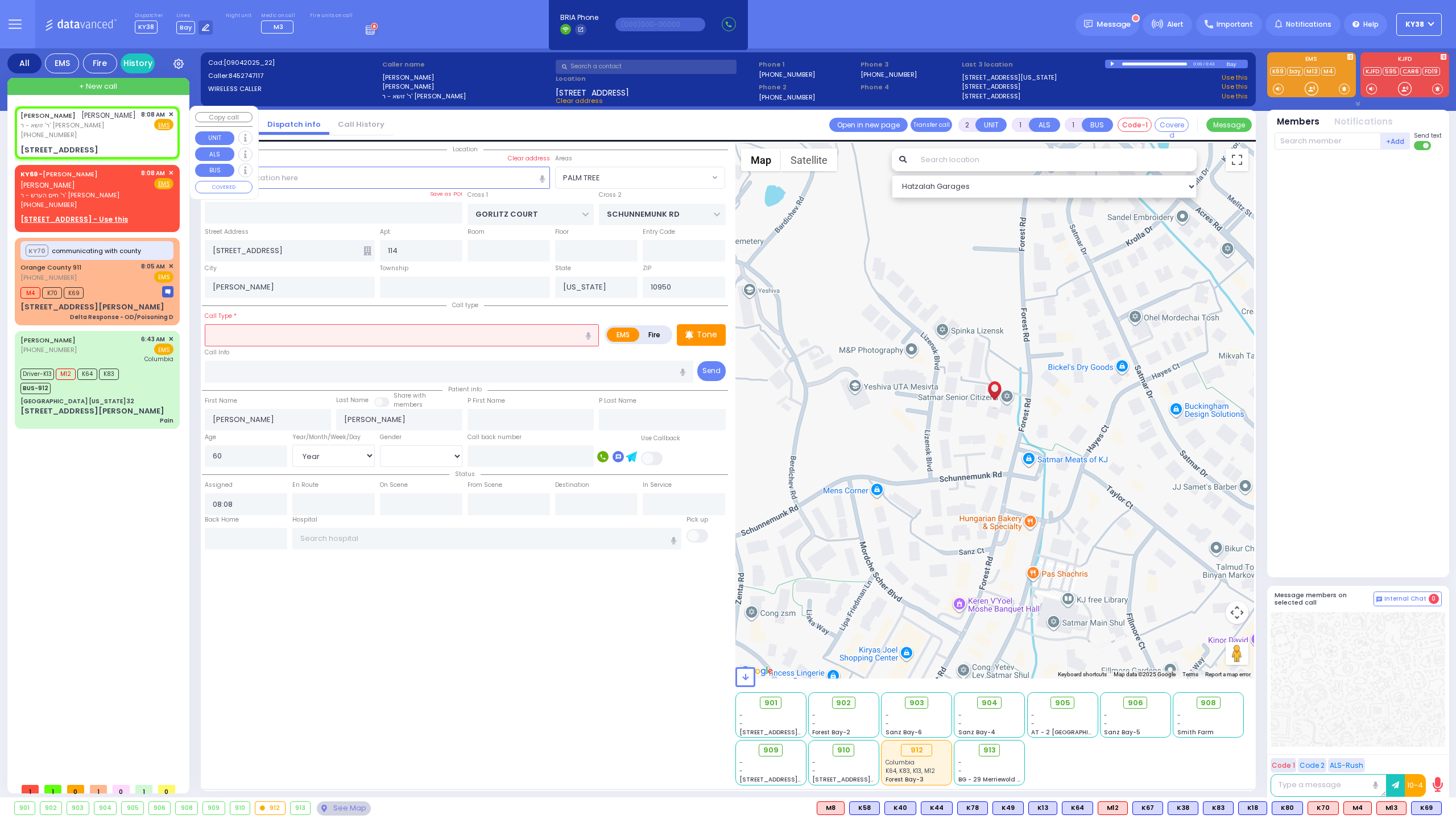
click at [132, 141] on div "JACOB SCHNITZLER יעקב שניצלער ר' זושא - ר' נפתלי אינדיג (845) 274-7117 8:08 AM …" at bounding box center [97, 133] width 161 height 49
select select
radio input "true"
select select "Year"
select select "[DEMOGRAPHIC_DATA]"
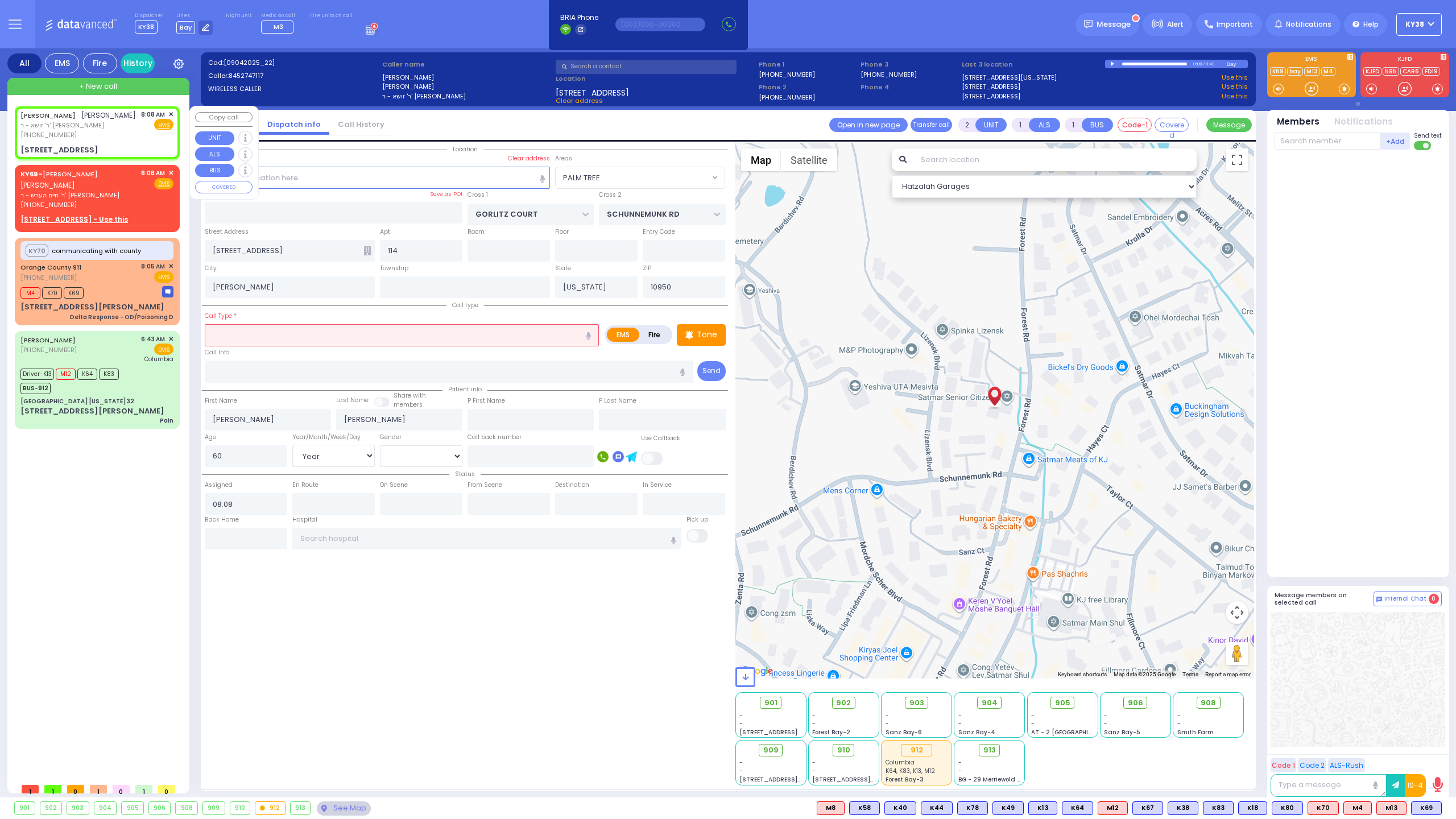
select select "PALM TREE"
select select "Hatzalah Garages"
click at [233, 339] on input "text" at bounding box center [401, 335] width 394 height 22
type input "C"
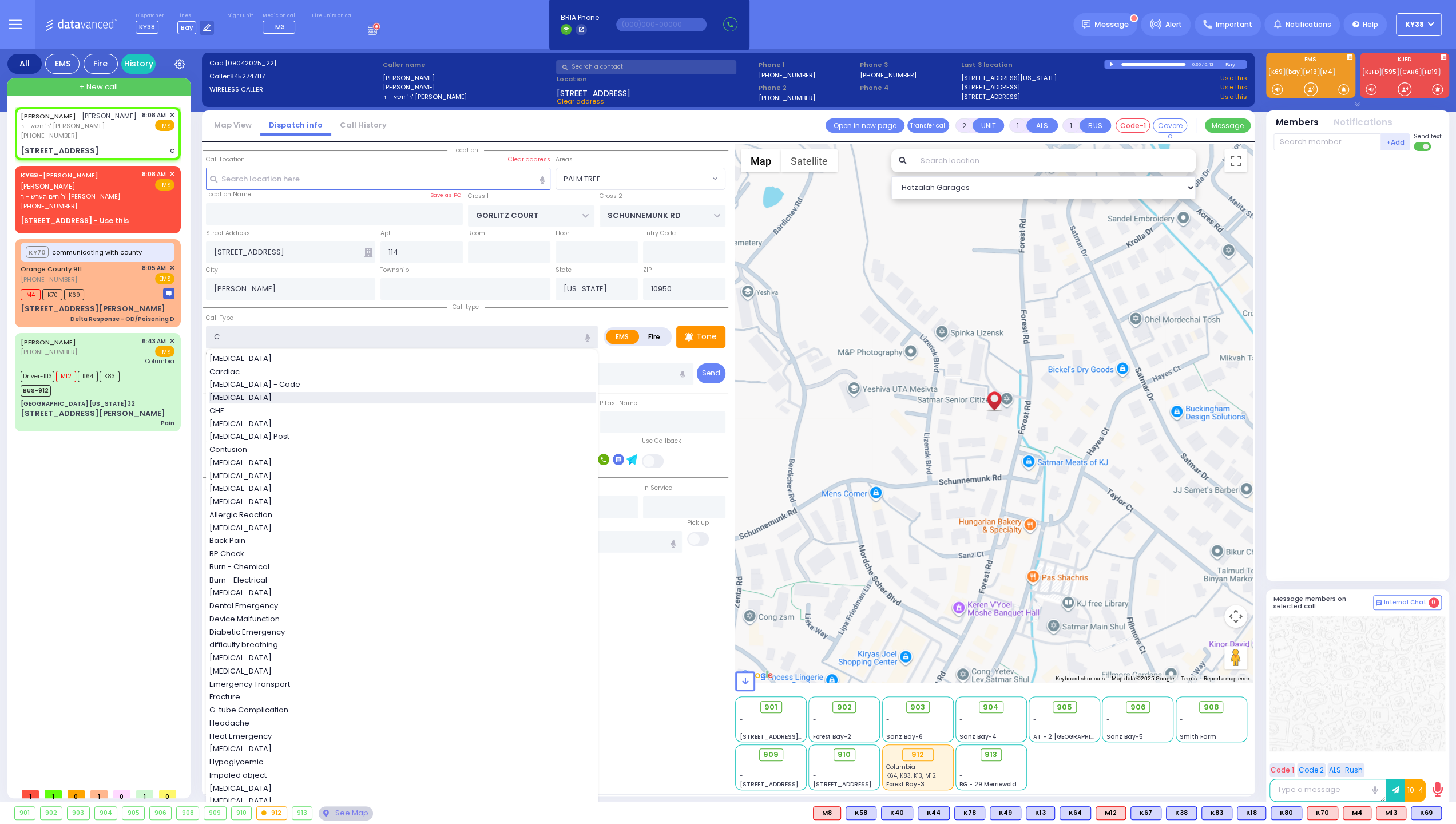
select select
radio input "true"
select select "Year"
select select "[DEMOGRAPHIC_DATA]"
select select "Hatzalah Garages"
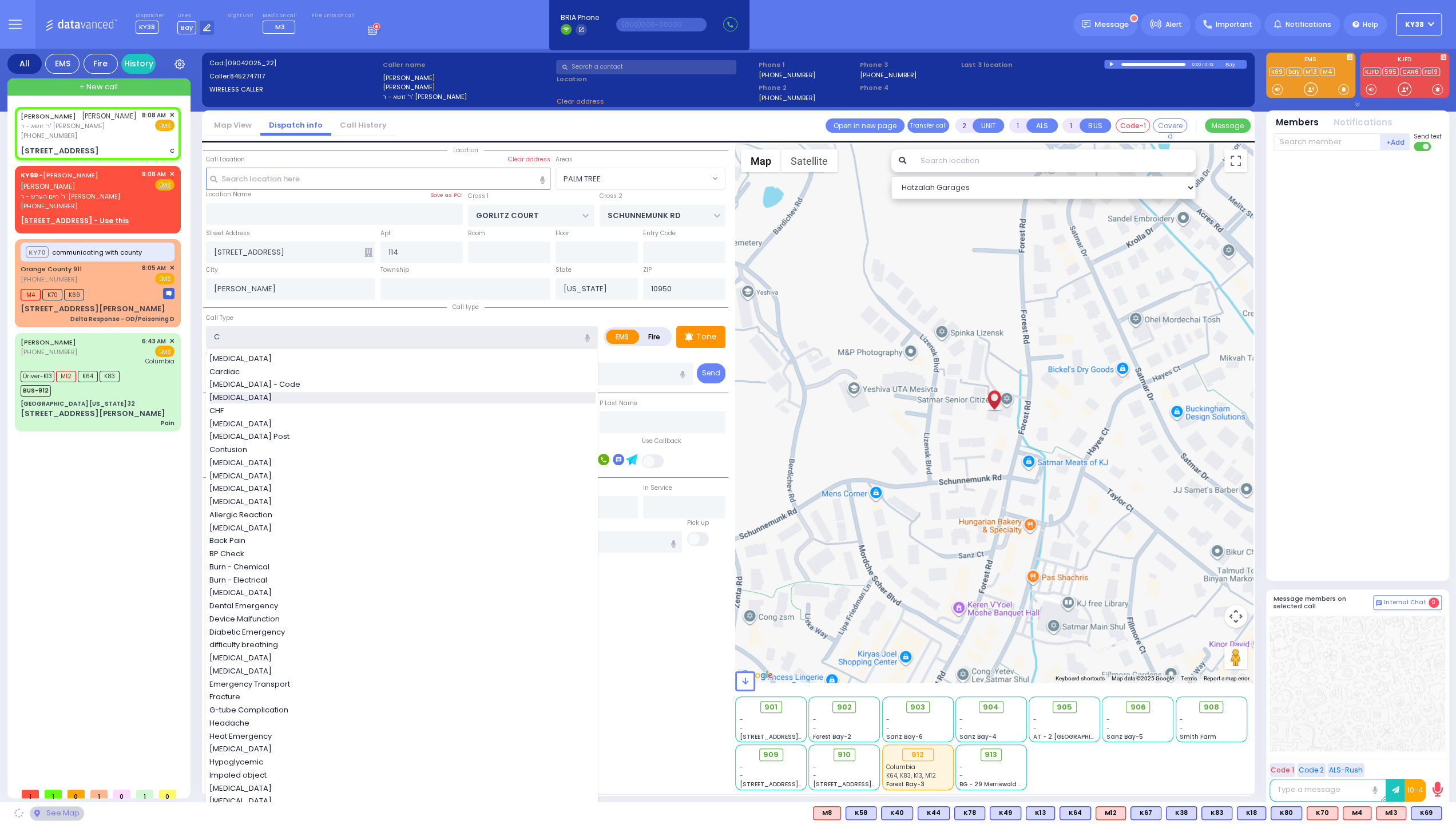
select select "PALM TREE"
click at [254, 395] on div "[MEDICAL_DATA]" at bounding box center [403, 397] width 386 height 12
type input "[MEDICAL_DATA]"
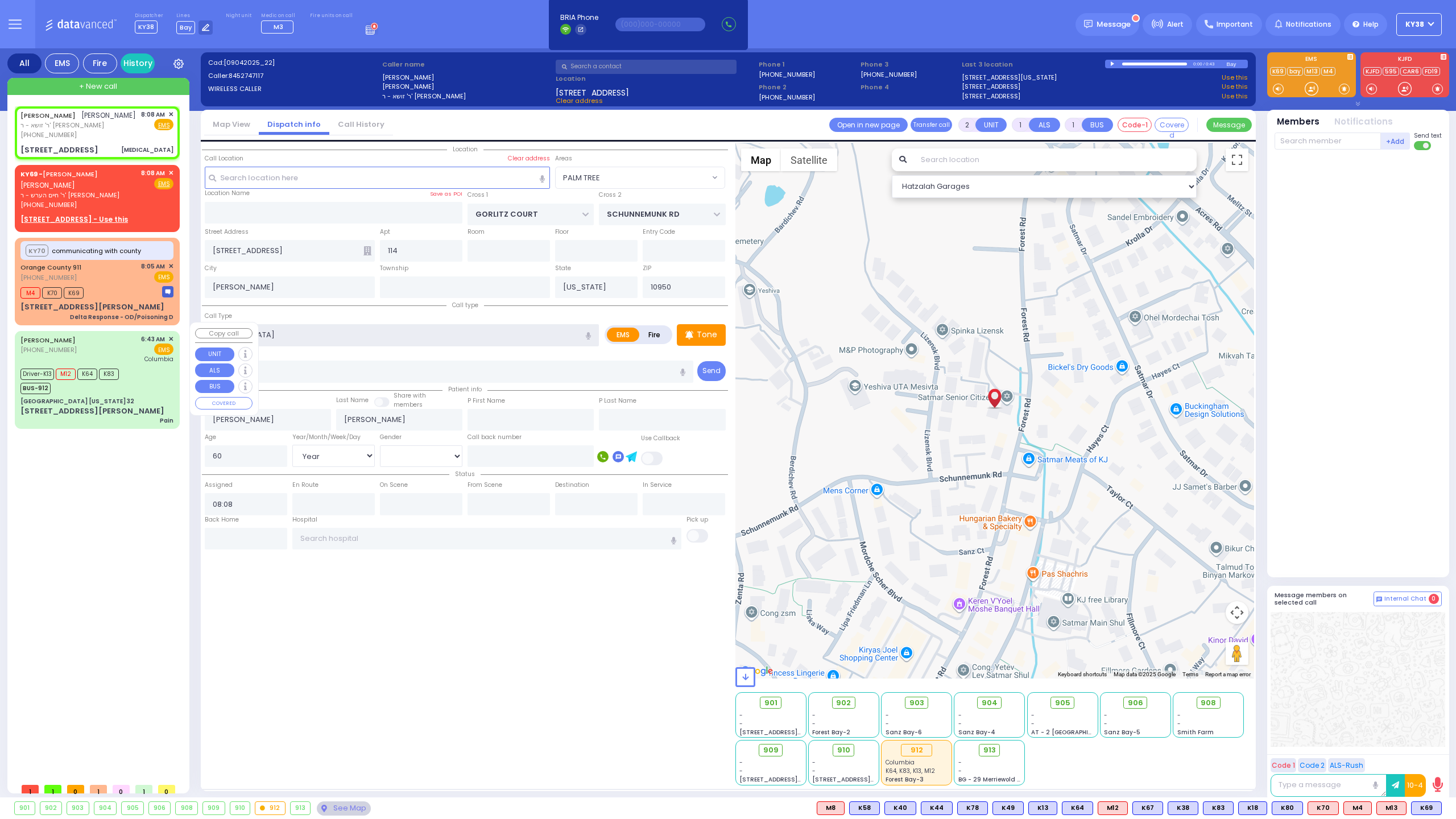
select select
radio input "true"
select select "Year"
select select "[DEMOGRAPHIC_DATA]"
select select "Hatzalah Garages"
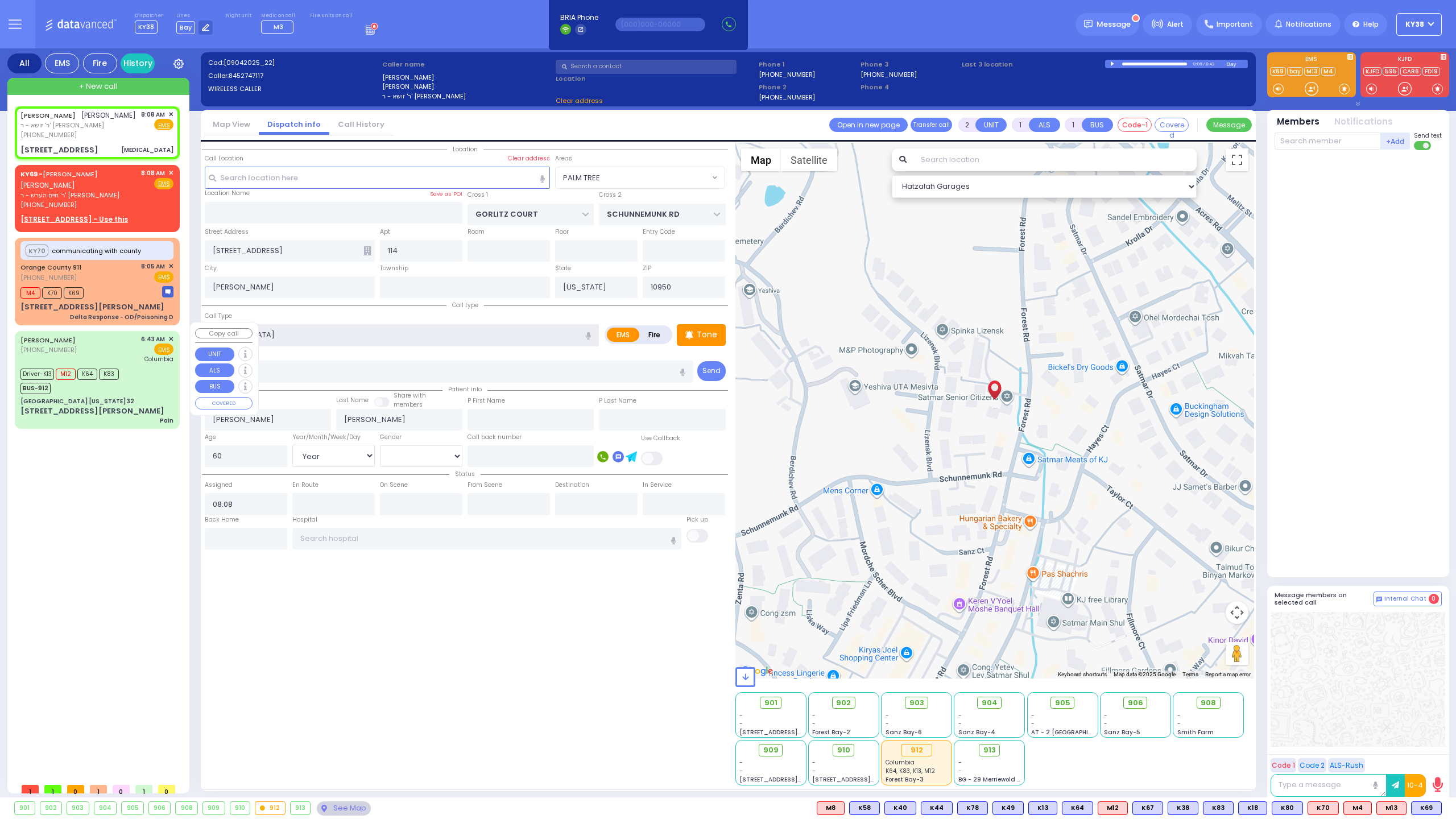
select select "PALM TREE"
click at [128, 132] on div "JACOB SCHNITZLER יעקב שניצלער ר' זושא - ר' נפתלי אינדיג (845) 274-7117 8:08 AM …" at bounding box center [97, 124] width 153 height 30
select select
radio input "true"
select select "Year"
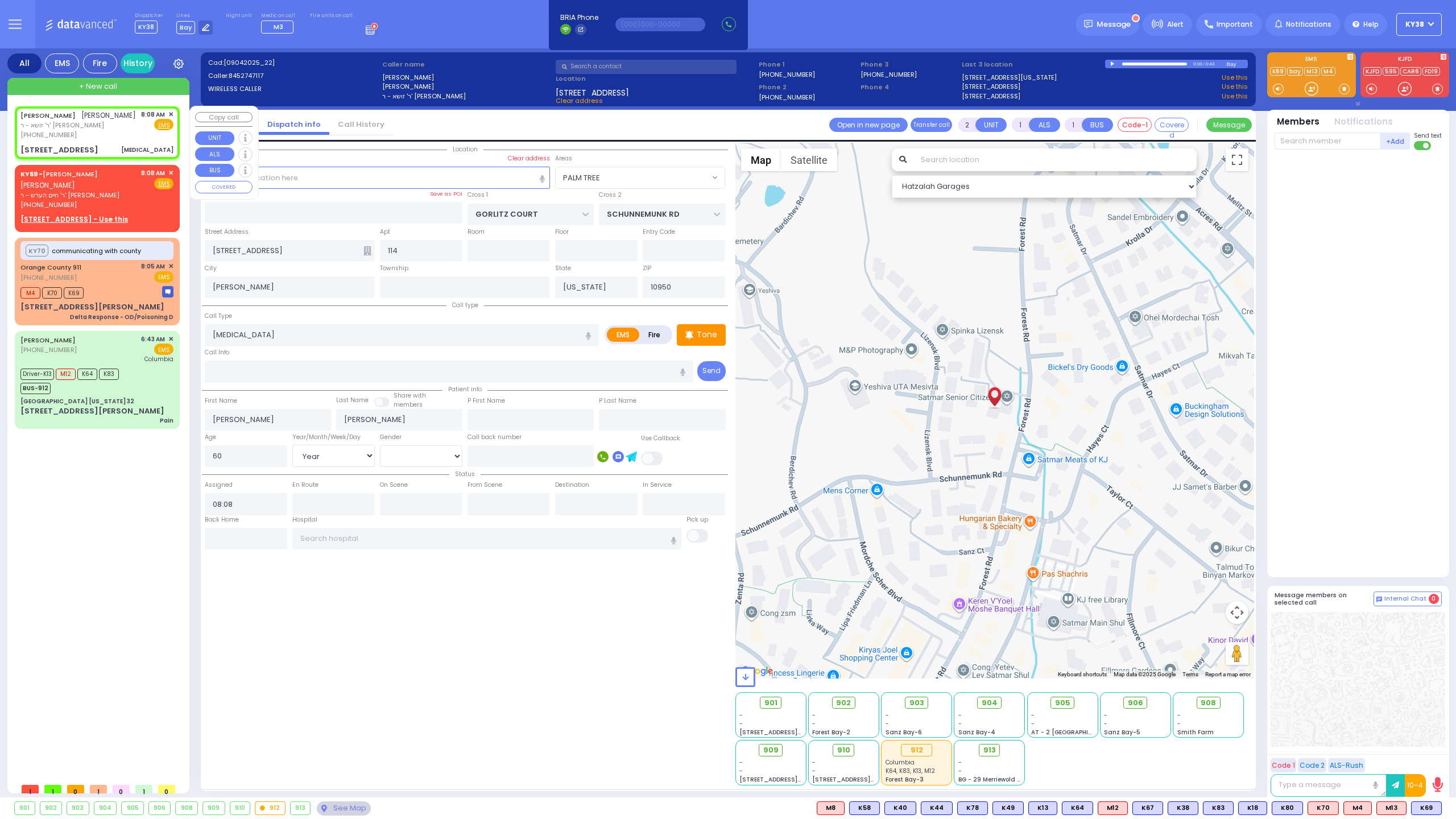
select select "[DEMOGRAPHIC_DATA]"
select select "Hatzalah Garages"
select select
radio input "true"
select select "Year"
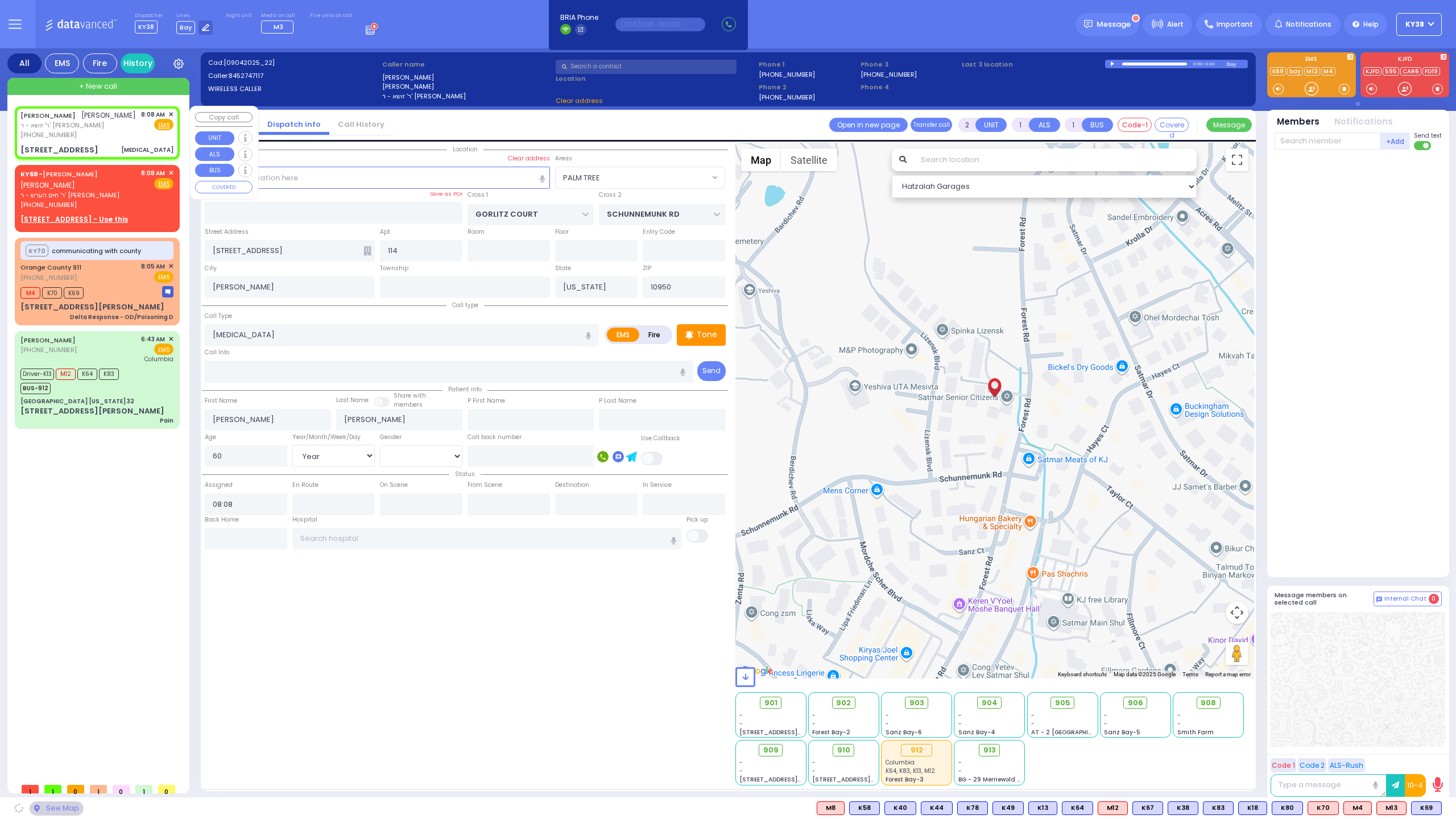
select select "[DEMOGRAPHIC_DATA]"
select select "Hatzalah Garages"
select select "PALM TREE"
click at [109, 140] on div "JACOB SCHNITZLER יעקב שניצלער ר' זושא - ר' נפתלי אינדיג (845) 274-7117 8:08 AM …" at bounding box center [97, 133] width 161 height 49
select select
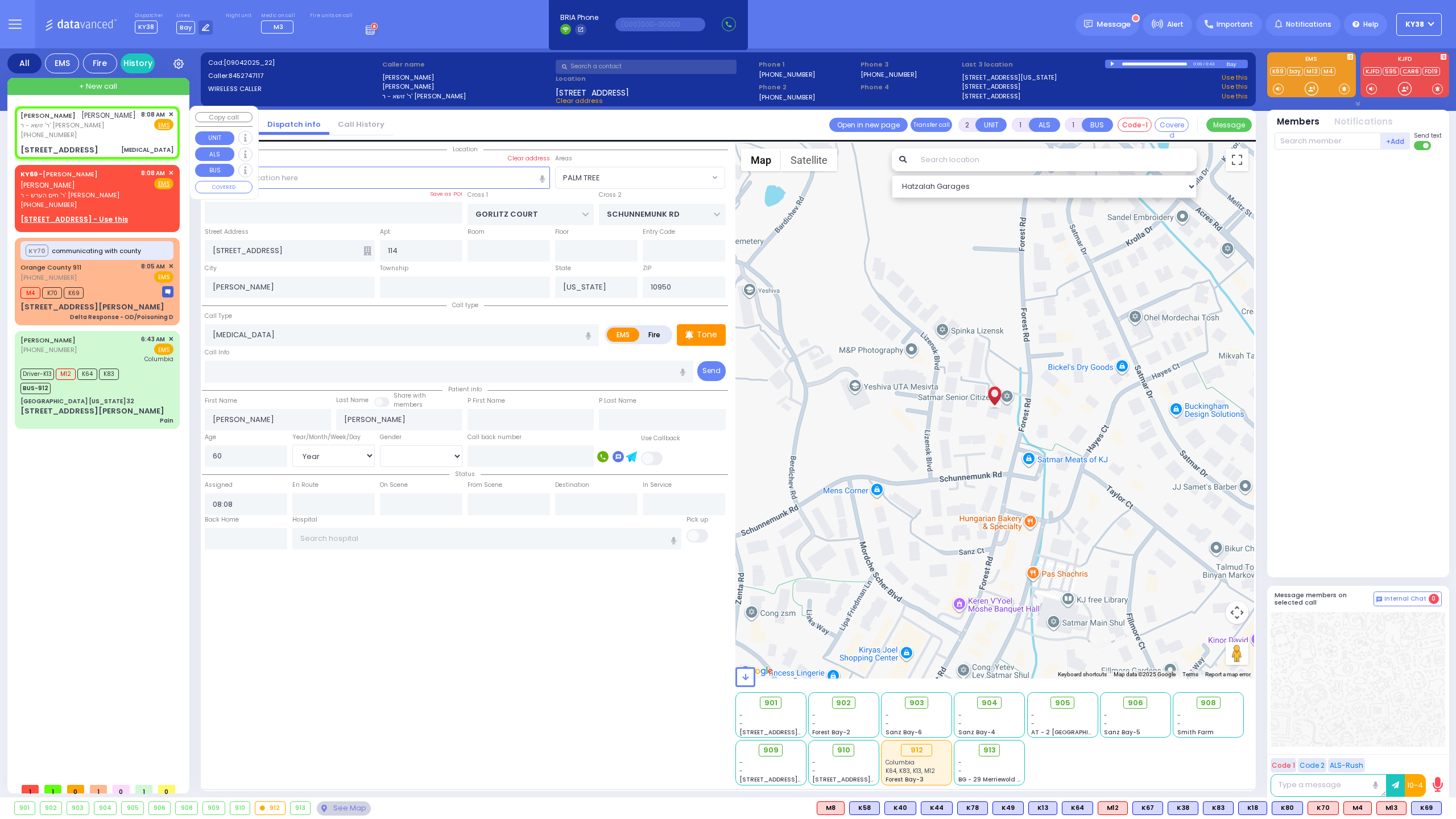
radio input "true"
select select "Year"
select select "[DEMOGRAPHIC_DATA]"
select select "Hatzalah Garages"
select select "PALM TREE"
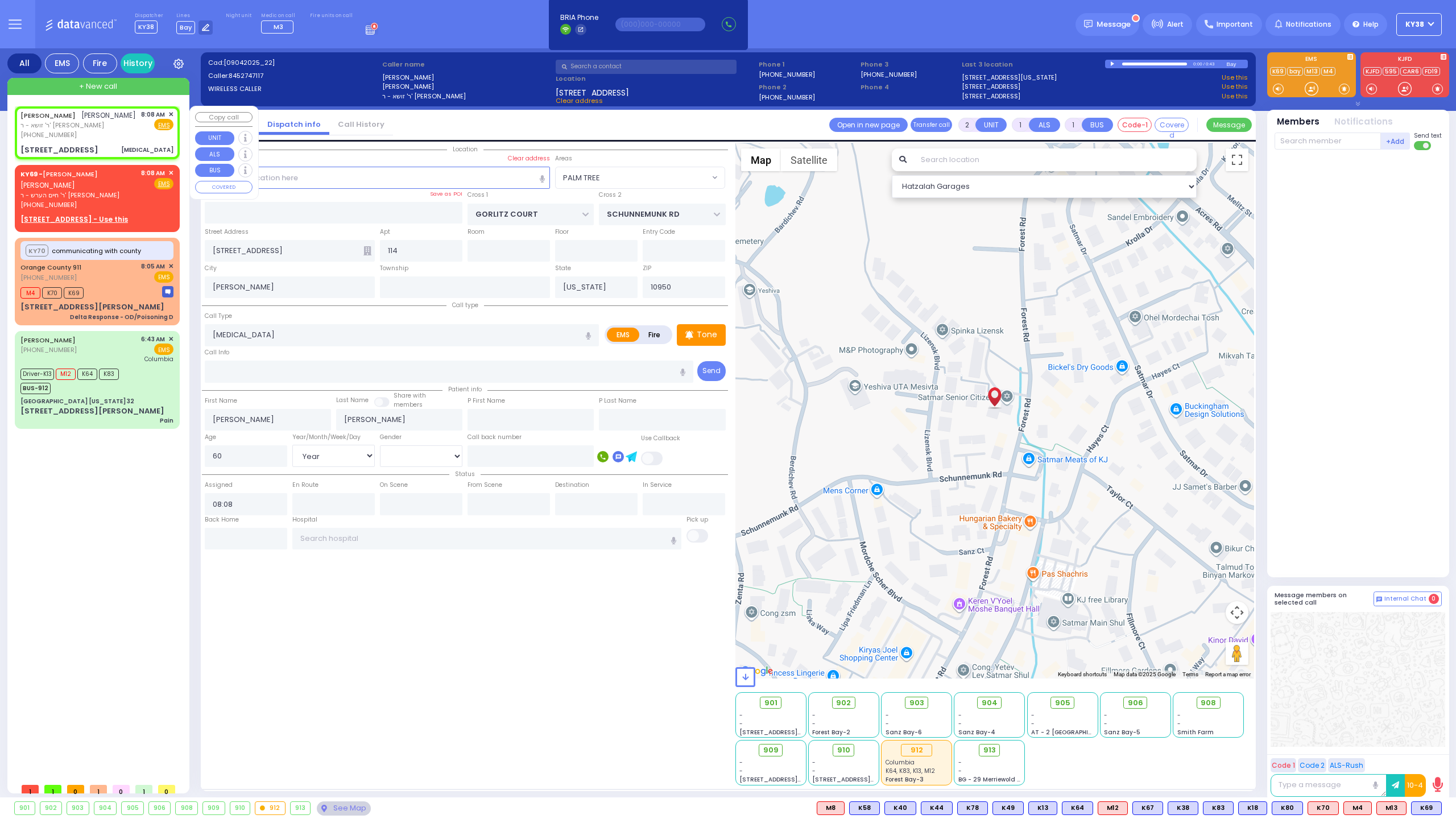
click at [109, 137] on div "[PHONE_NUMBER]" at bounding box center [78, 135] width 115 height 10
select select
radio input "true"
select select "Year"
select select "[DEMOGRAPHIC_DATA]"
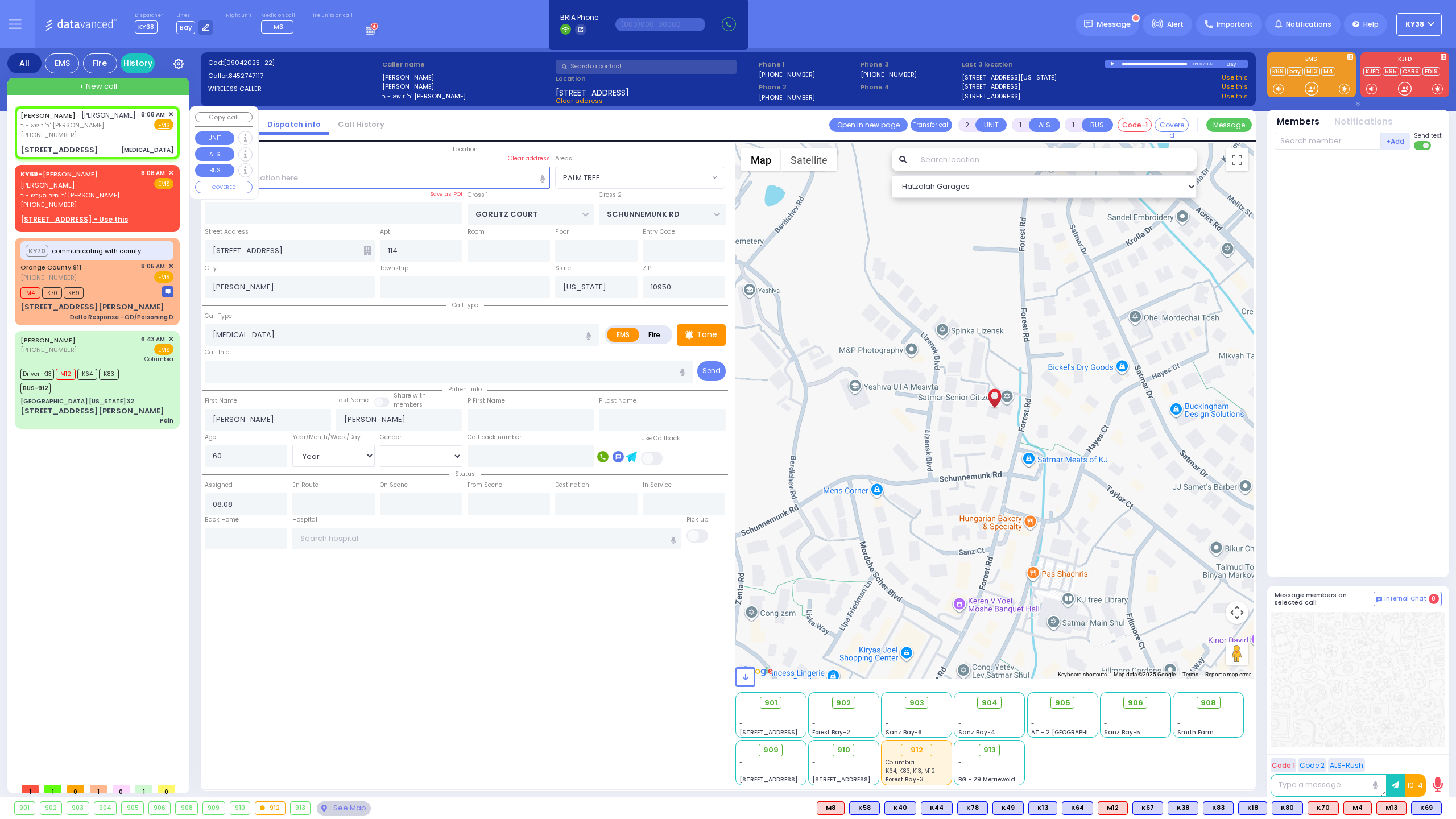
select select "Hatzalah Garages"
select select "PALM TREE"
click at [119, 126] on span "ר' זושא - ר' [PERSON_NAME]" at bounding box center [78, 125] width 115 height 10
select select
radio input "true"
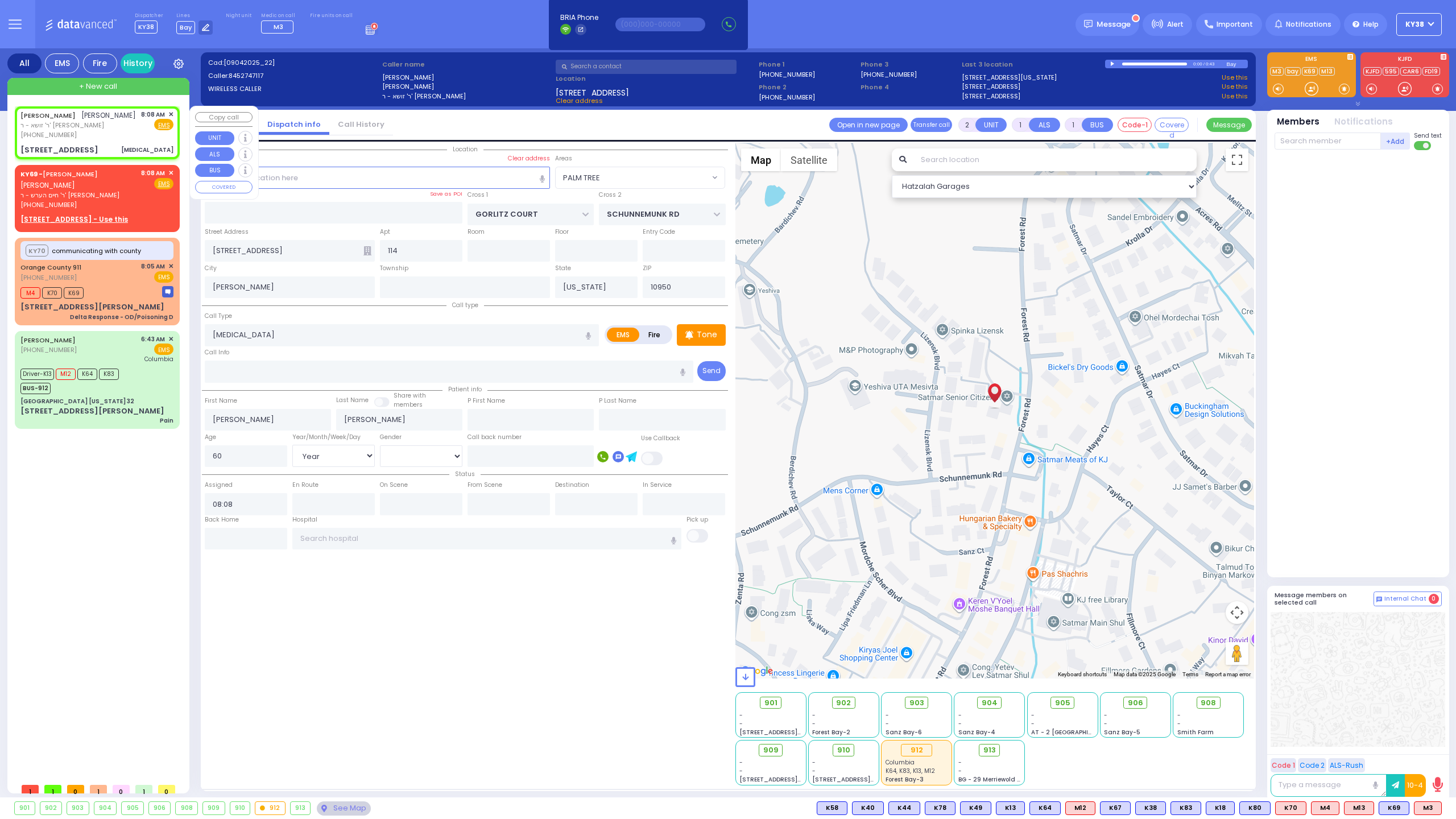
select select "Year"
select select "[DEMOGRAPHIC_DATA]"
select select "PALM TREE"
select select "Hatzalah Garages"
click at [1424, 808] on span "M3" at bounding box center [1428, 808] width 27 height 12
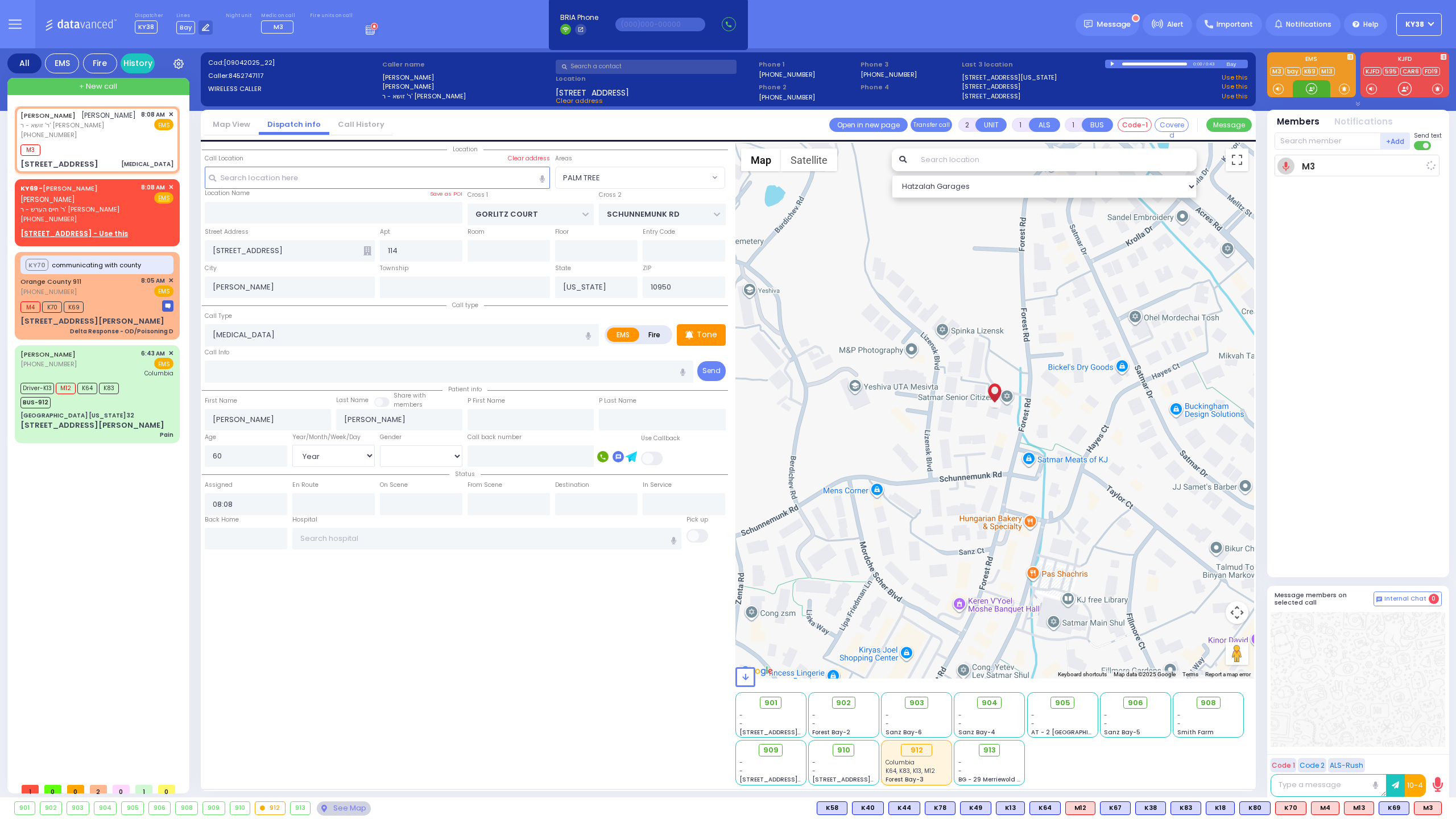
select select
radio input "true"
select select "Year"
select select "[DEMOGRAPHIC_DATA]"
type input "08:10"
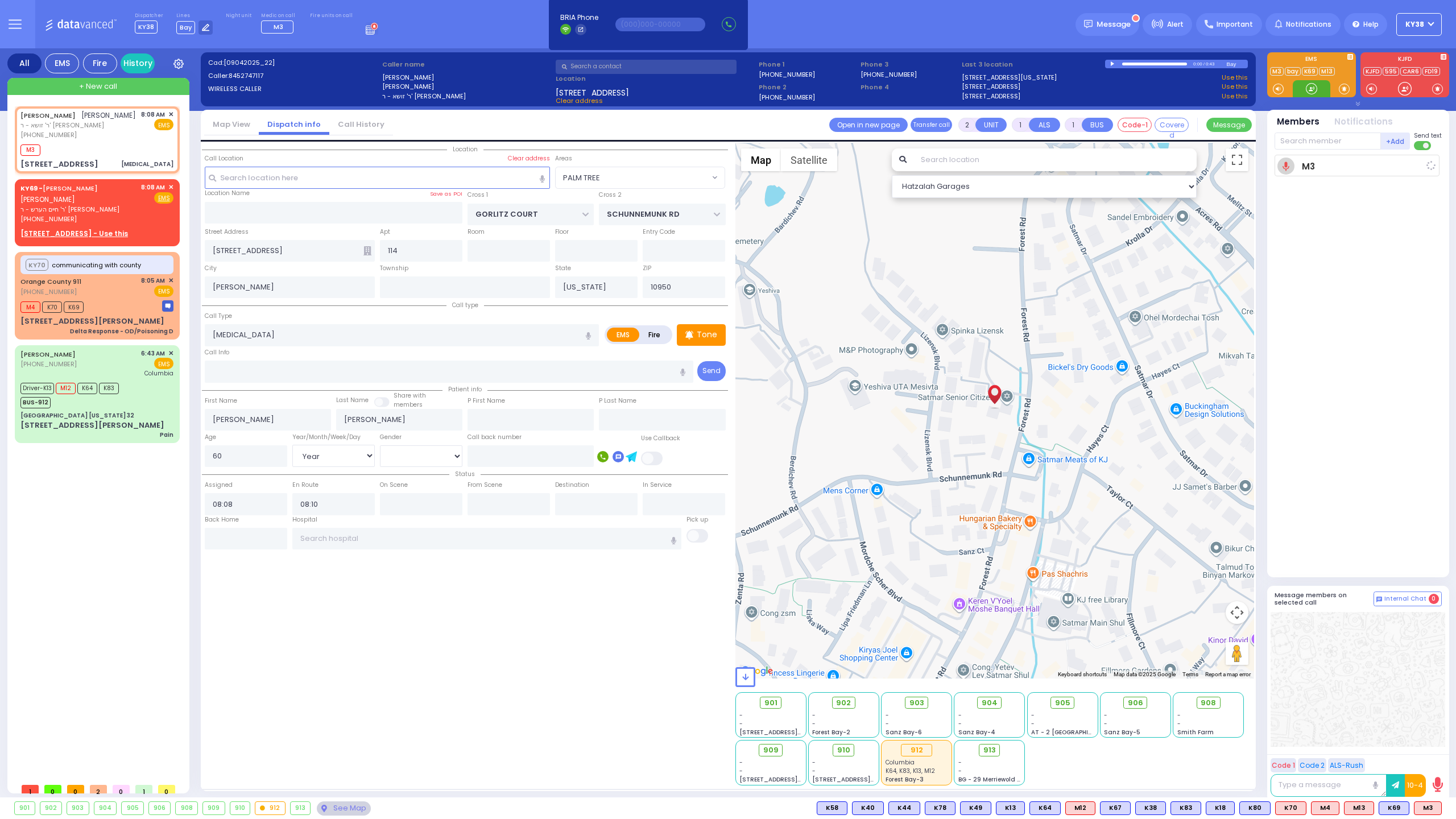
select select "Hatzalah Garages"
select select "PALM TREE"
click at [101, 144] on div "M3" at bounding box center [97, 148] width 153 height 15
select select
radio input "true"
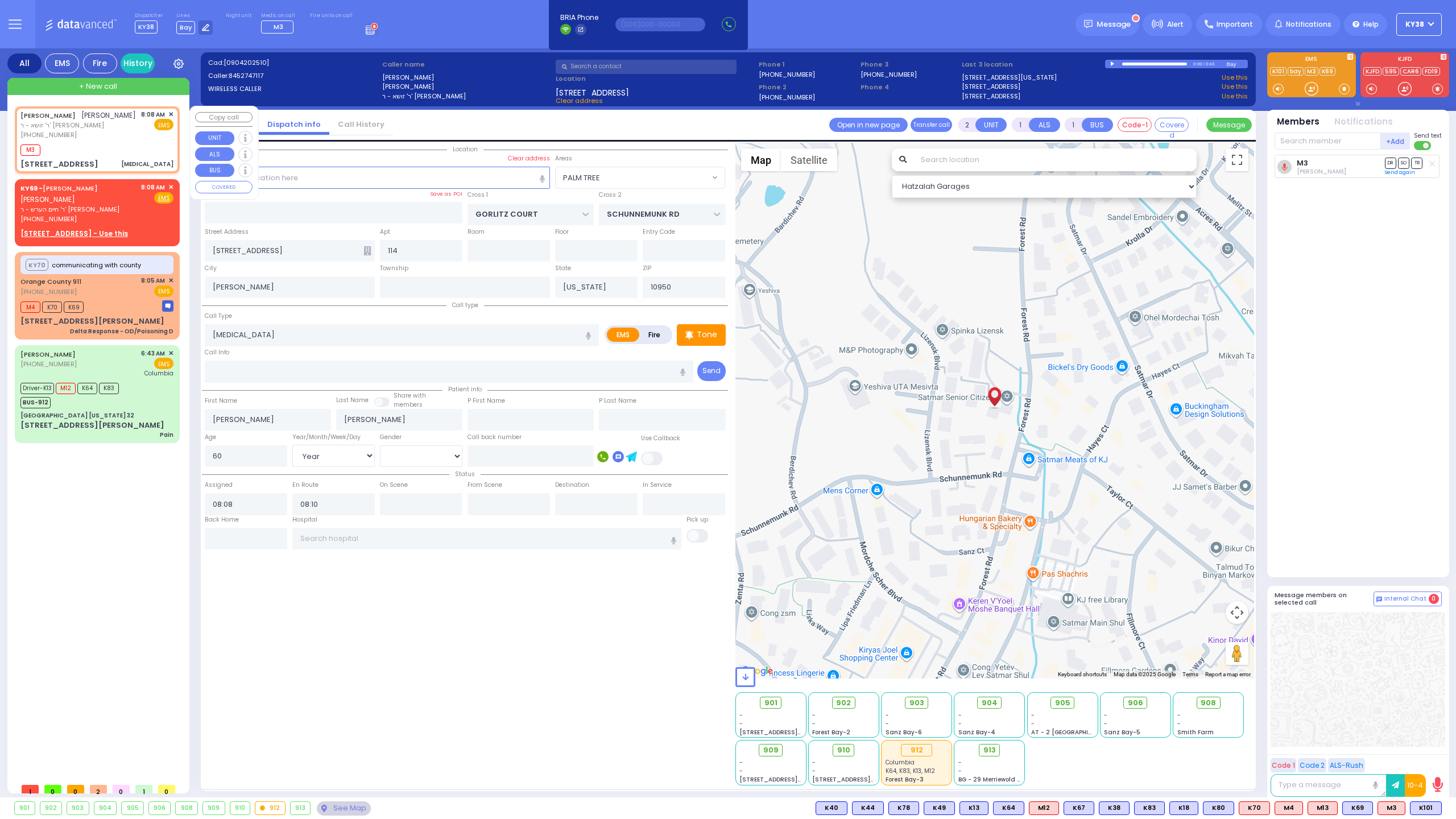
select select "Year"
select select "[DEMOGRAPHIC_DATA]"
select select "PALM TREE"
select select "Hatzalah Garages"
click at [1431, 805] on span "K101" at bounding box center [1426, 808] width 31 height 12
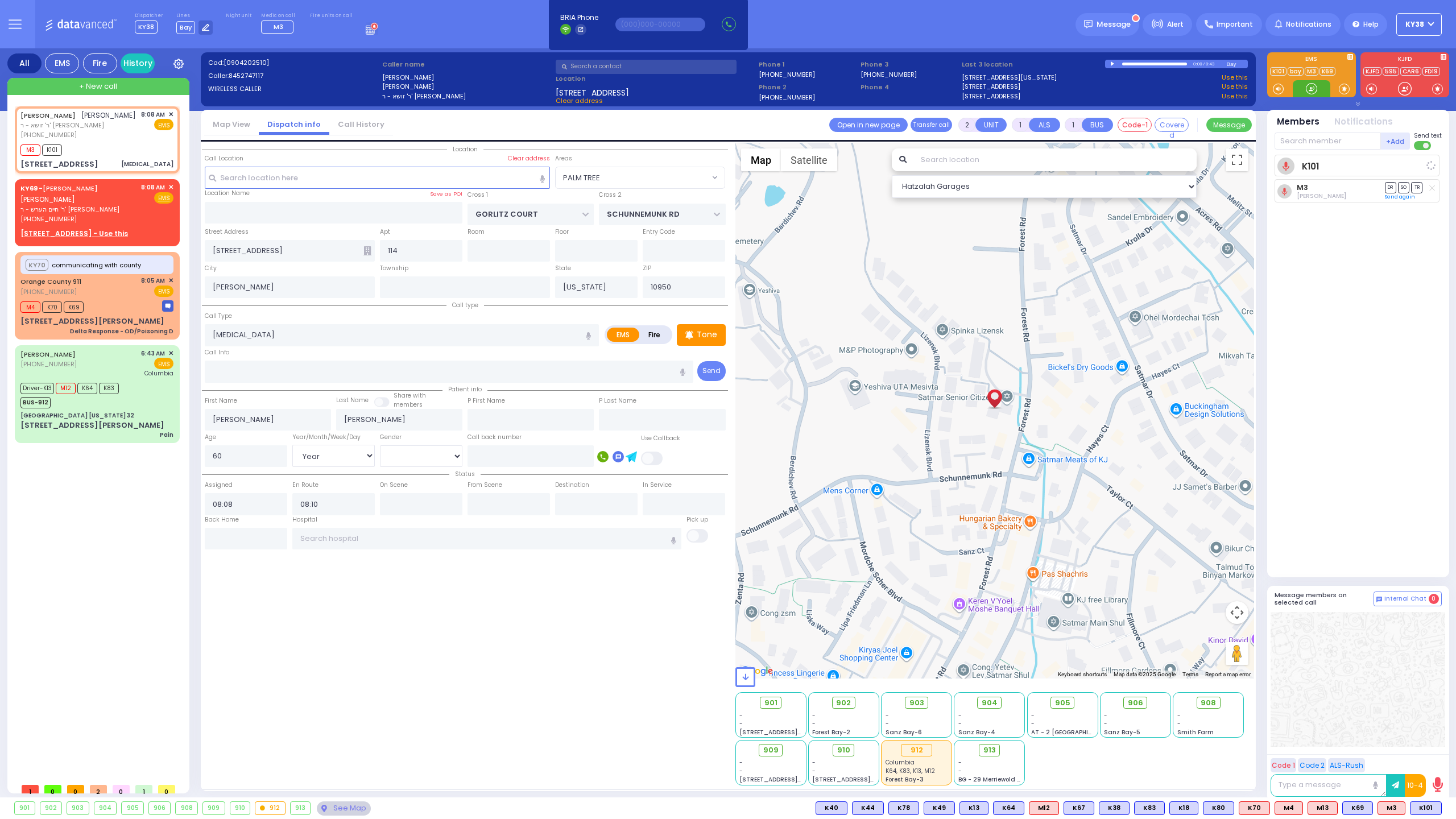
select select
radio input "true"
select select "Year"
select select "[DEMOGRAPHIC_DATA]"
select select "PALM TREE"
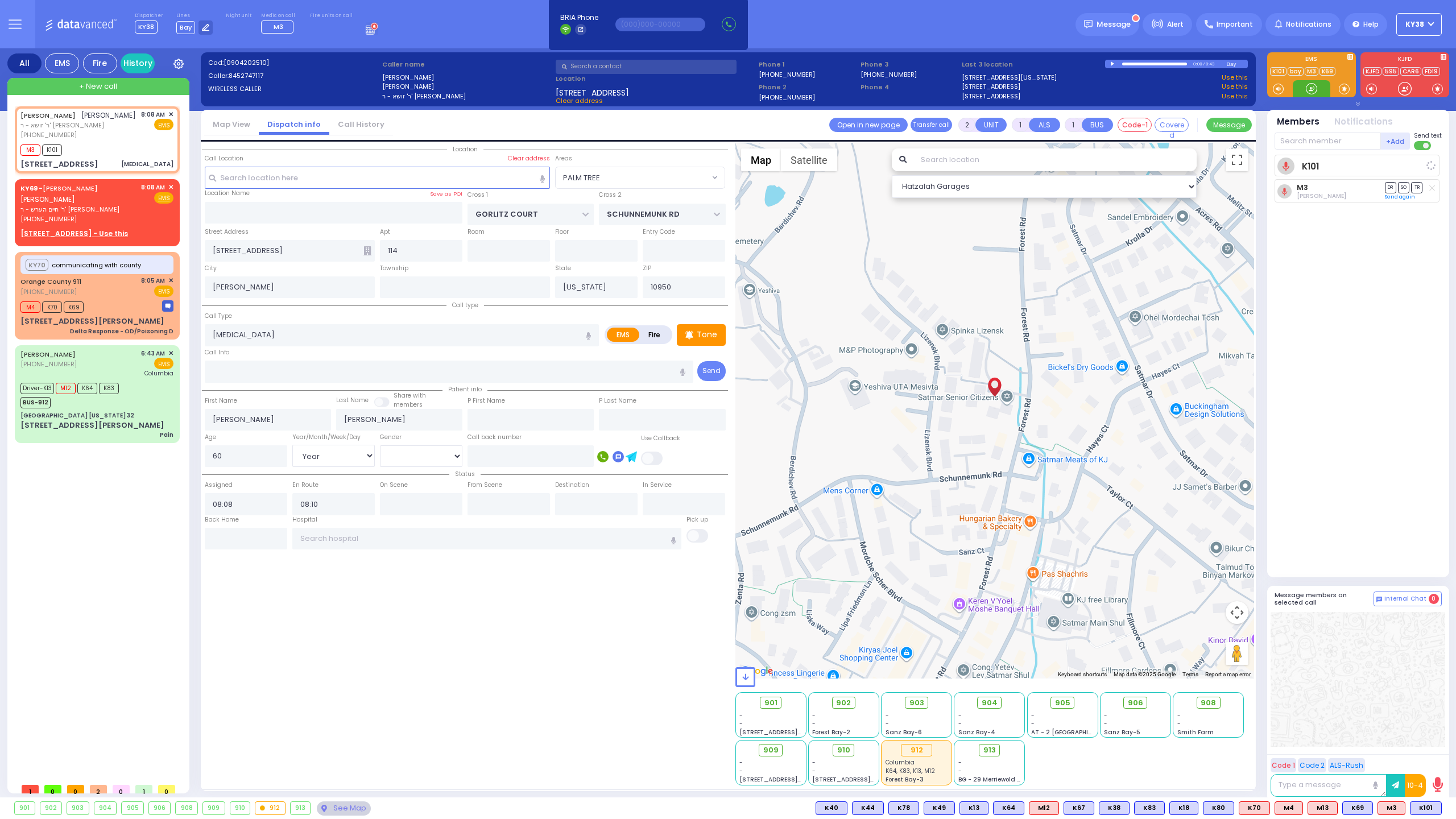
select select "Hatzalah Garages"
click at [114, 145] on div "M3 K101" at bounding box center [97, 148] width 153 height 15
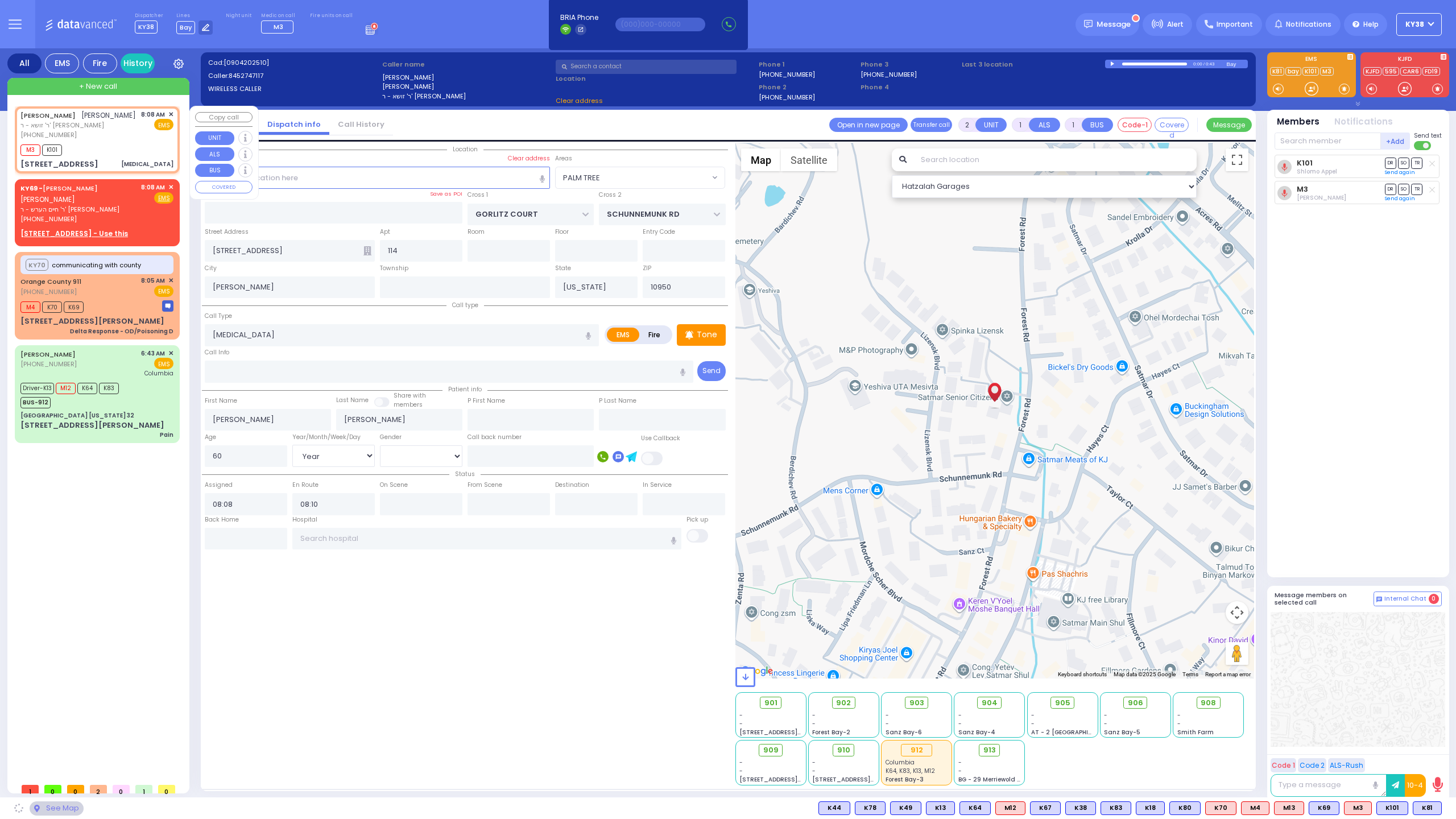
select select
radio input "true"
select select "Year"
select select "[DEMOGRAPHIC_DATA]"
select select "Hatzalah Garages"
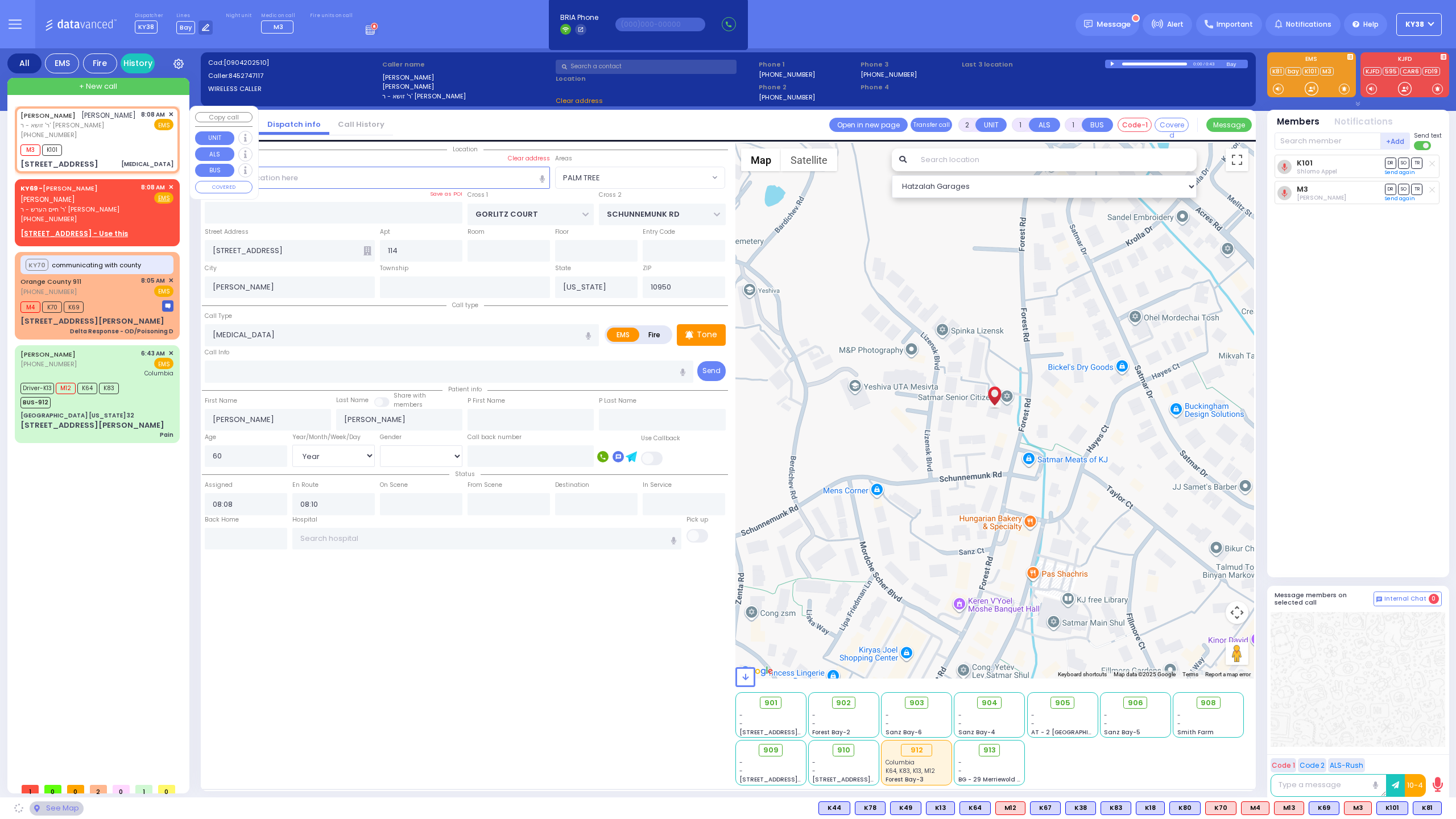
select select "PALM TREE"
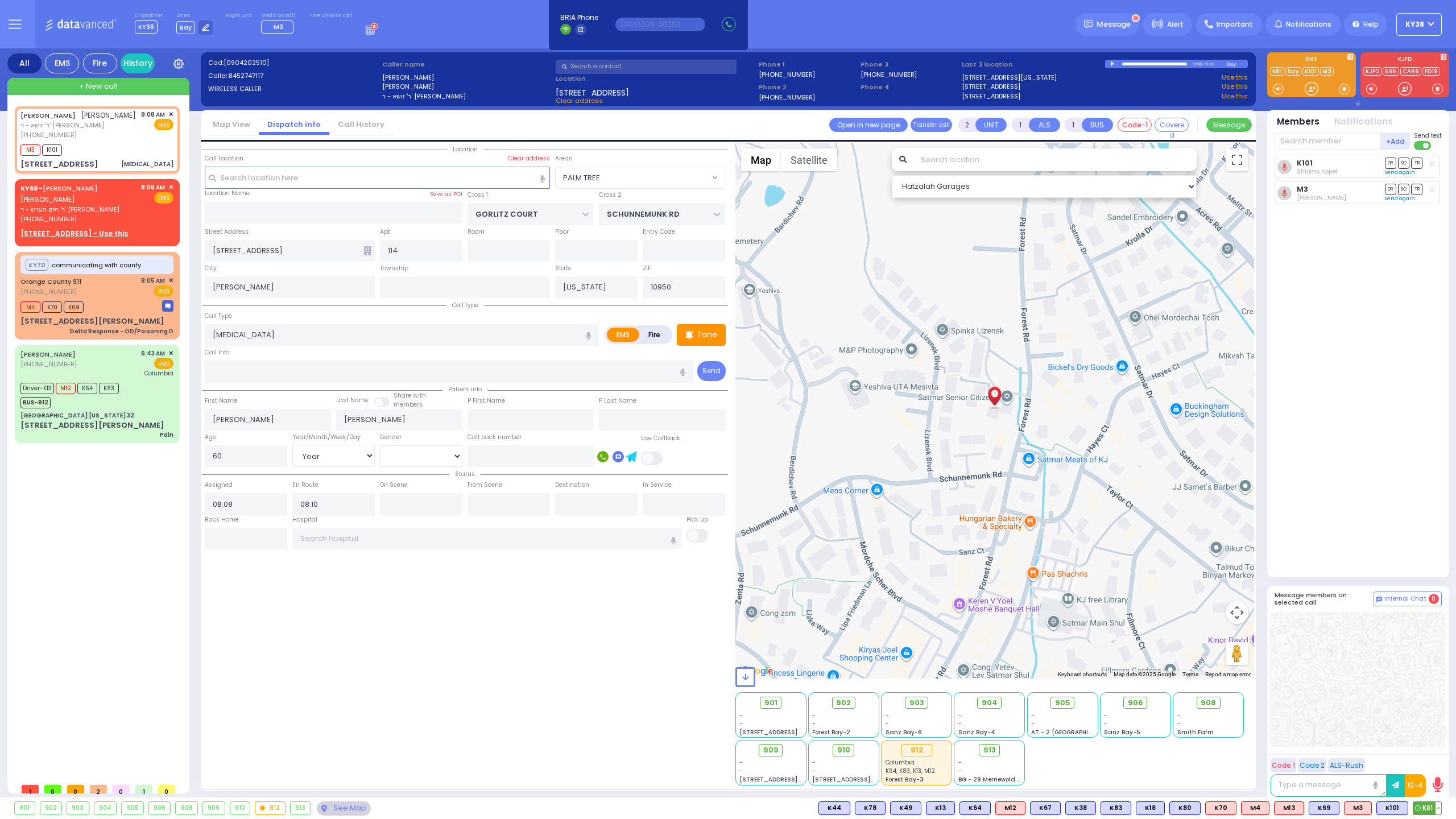
click at [1426, 807] on span "K81" at bounding box center [1427, 808] width 28 height 12
select select
radio input "true"
select select "Year"
select select "[DEMOGRAPHIC_DATA]"
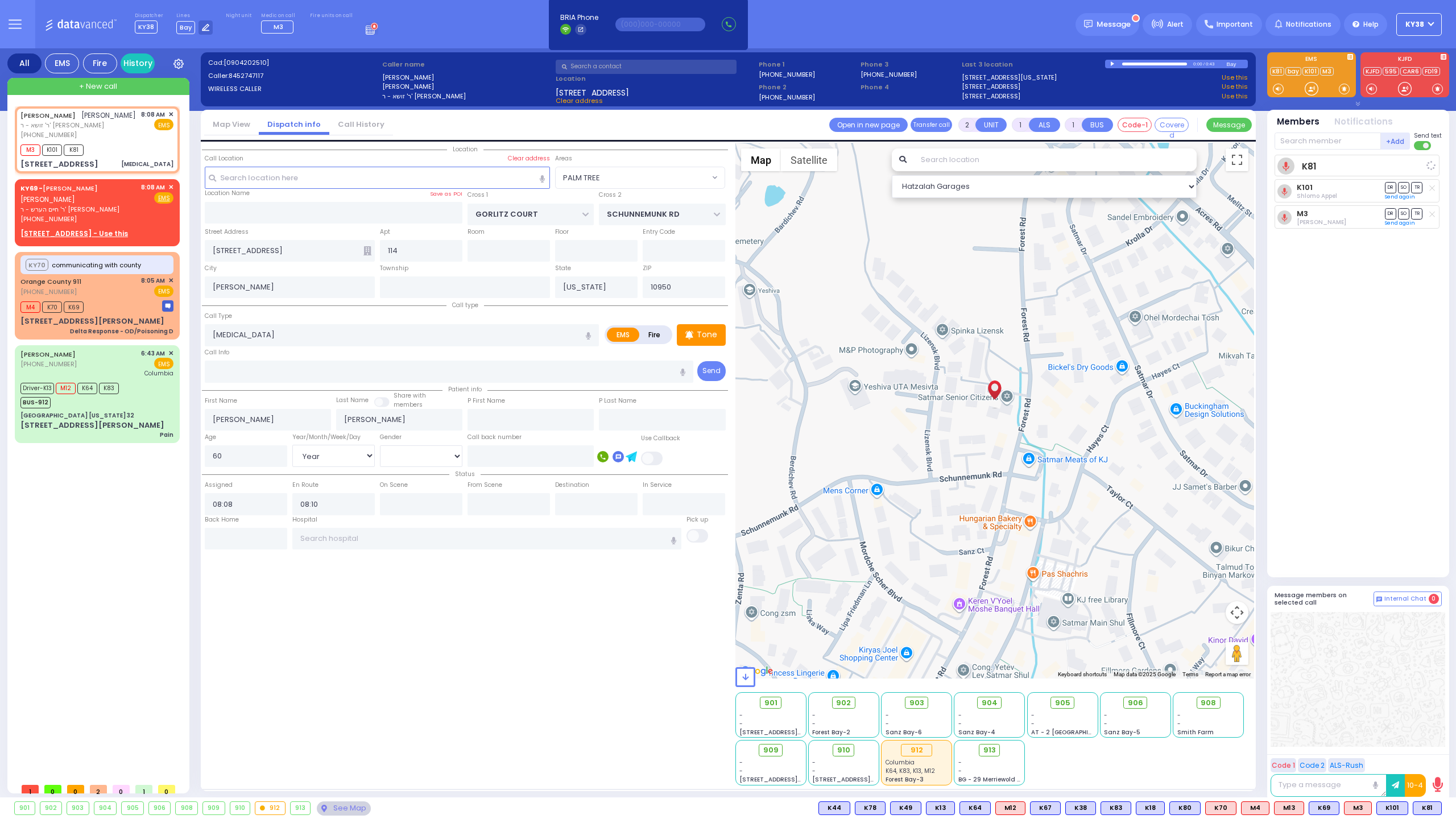
select select "PALM TREE"
select select "Hatzalah Garages"
click at [104, 147] on div "M3 K101 K81" at bounding box center [97, 148] width 153 height 15
select select
radio input "true"
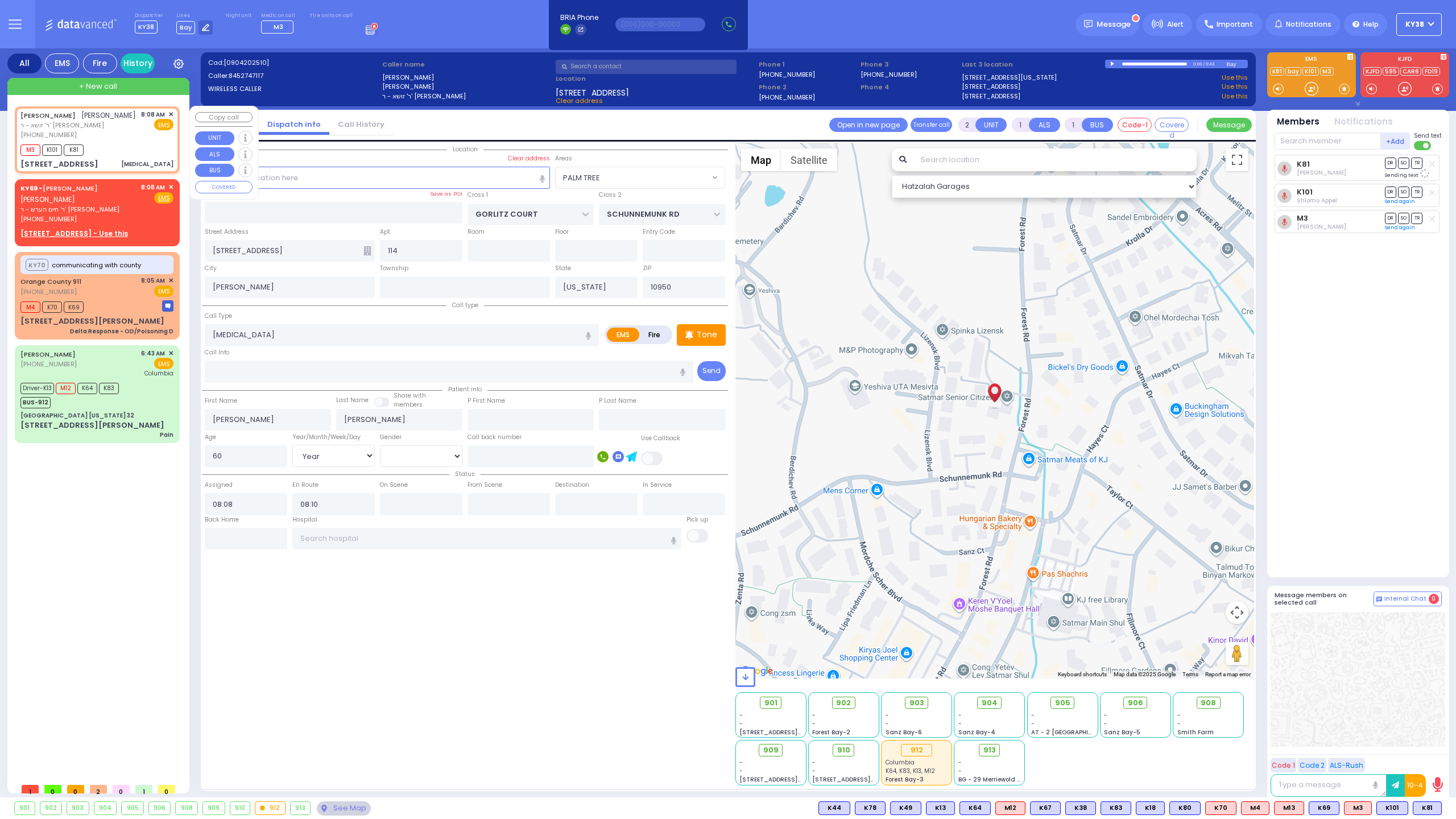
select select "Year"
select select "[DEMOGRAPHIC_DATA]"
select select "PALM TREE"
select select "Hatzalah Garages"
click at [96, 480] on div "[PERSON_NAME] [PERSON_NAME] ר' זושא - ר' [PERSON_NAME] [PHONE_NUMBER] 8:08 AM ✕…" at bounding box center [99, 441] width 170 height 671
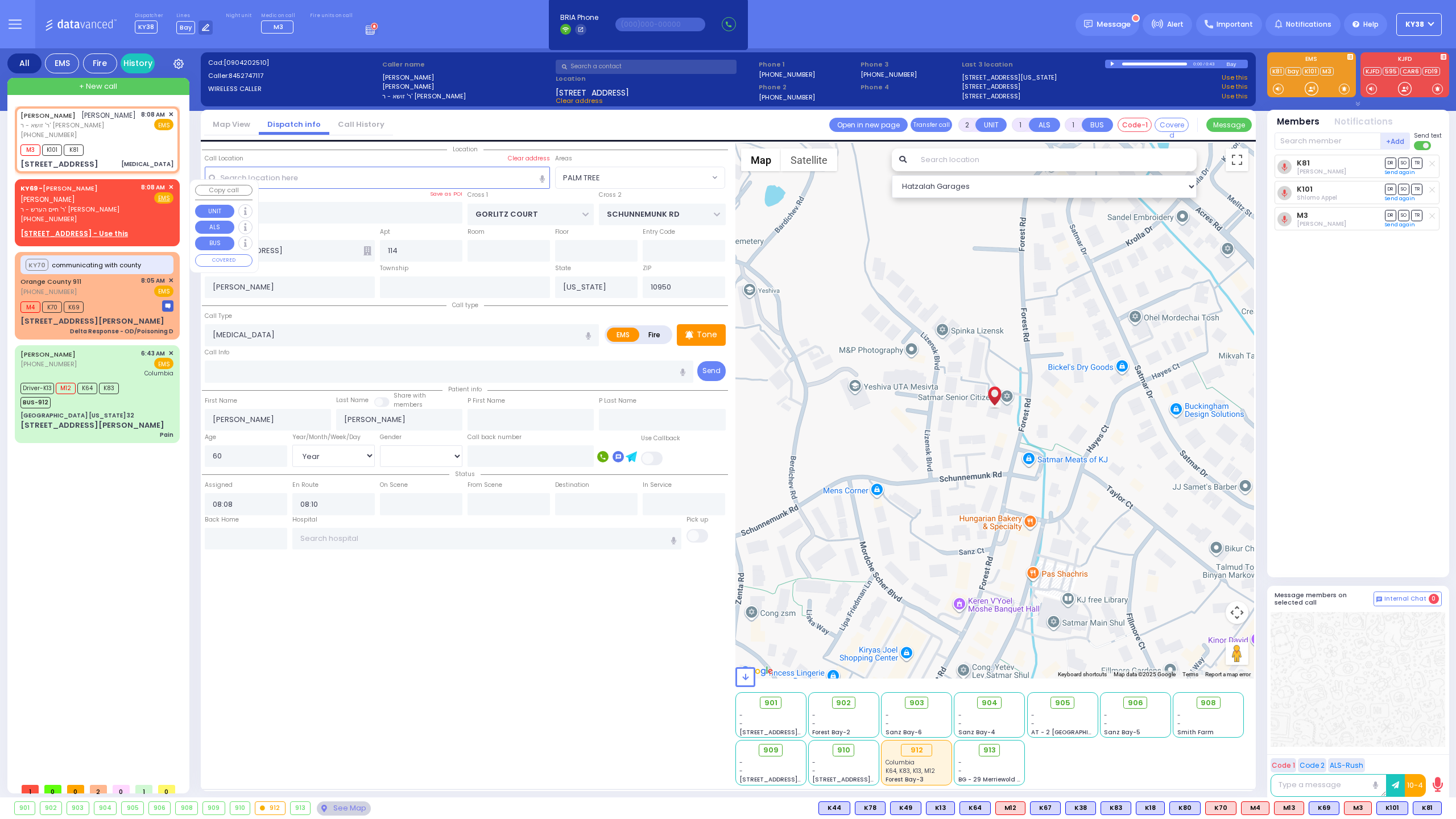
click at [173, 187] on span "✕" at bounding box center [171, 187] width 5 height 10
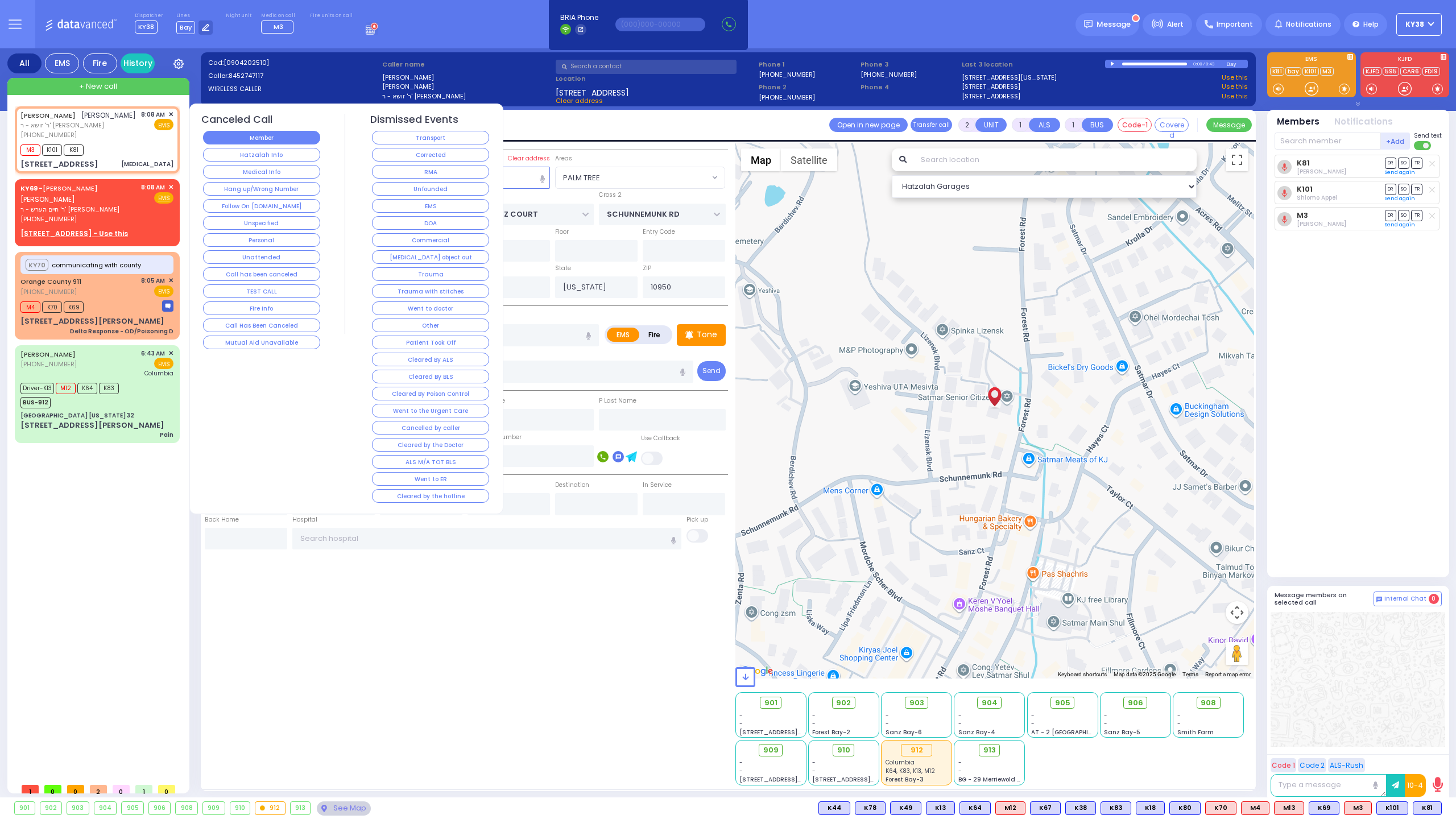
click at [246, 139] on button "Member" at bounding box center [261, 138] width 117 height 14
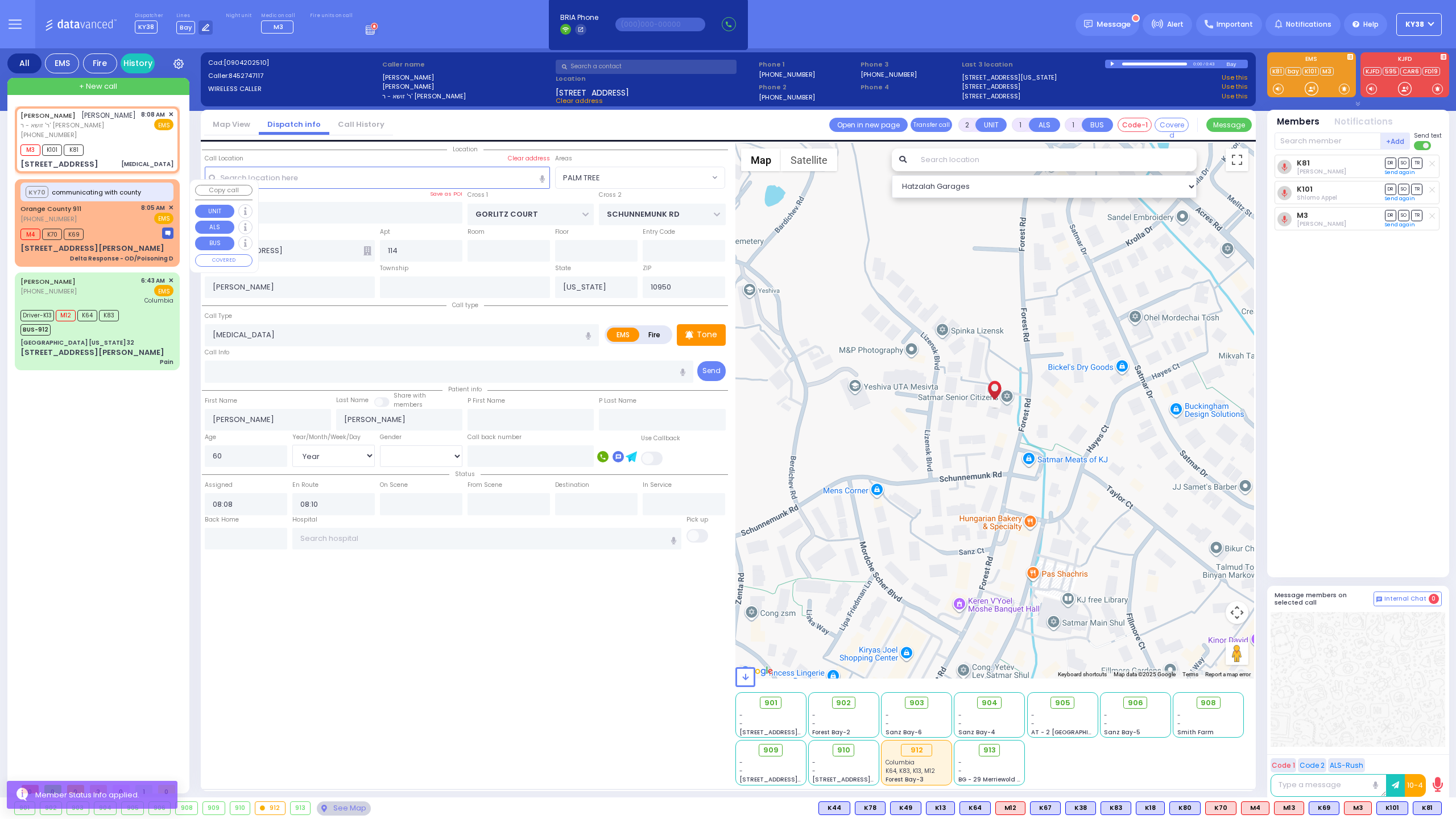
click at [128, 218] on div "Orange County 911 [PHONE_NUMBER] 8:05 AM ✕ EMS" at bounding box center [97, 213] width 153 height 21
type input "6"
select select
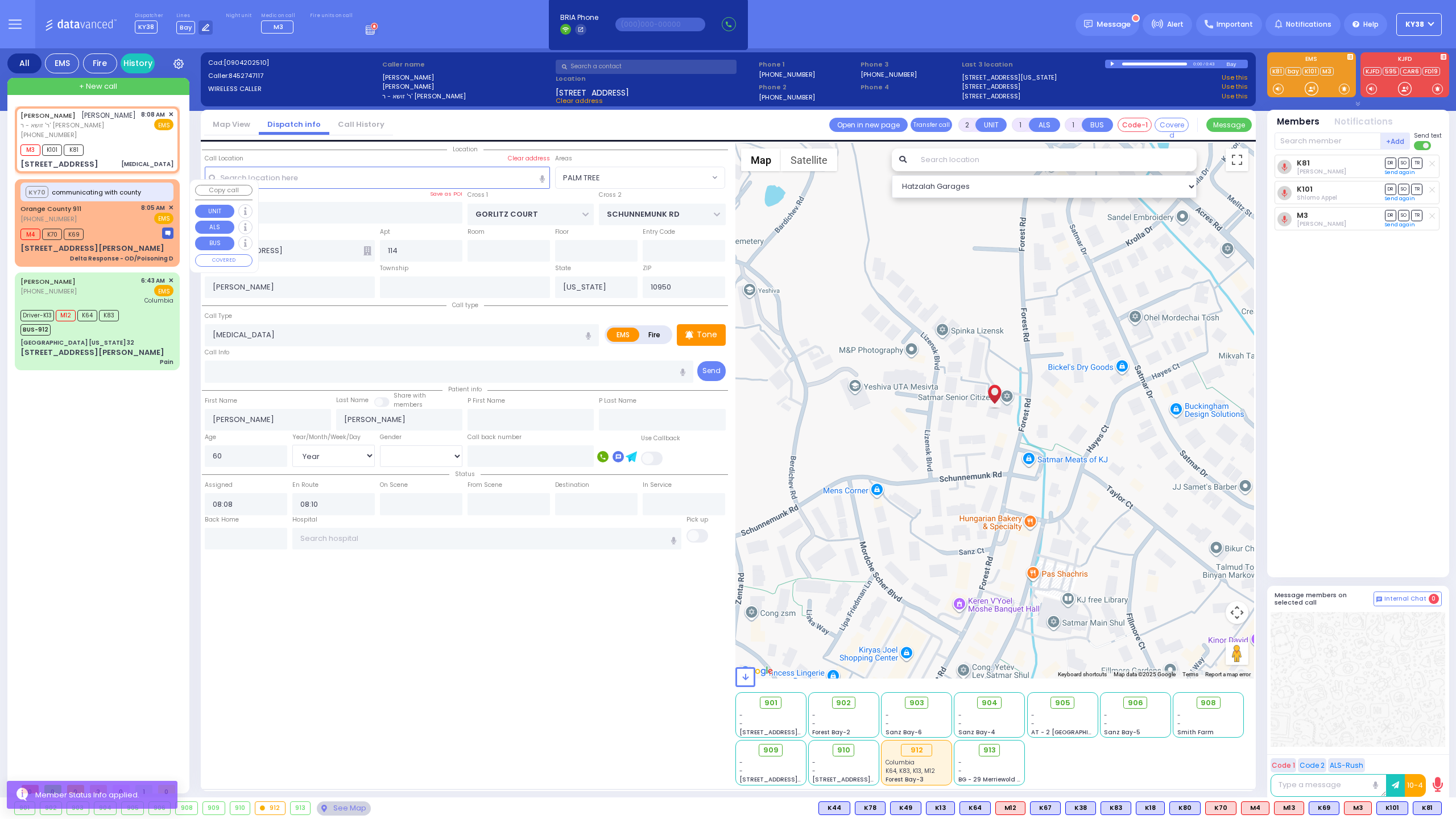
type input "Delta Response - OD/Poisoning D"
radio input "true"
type input "Nature: : Delta Response - OD/Poisoning D Address: : [STREET_ADDRESS][PERSON_NA…"
select select
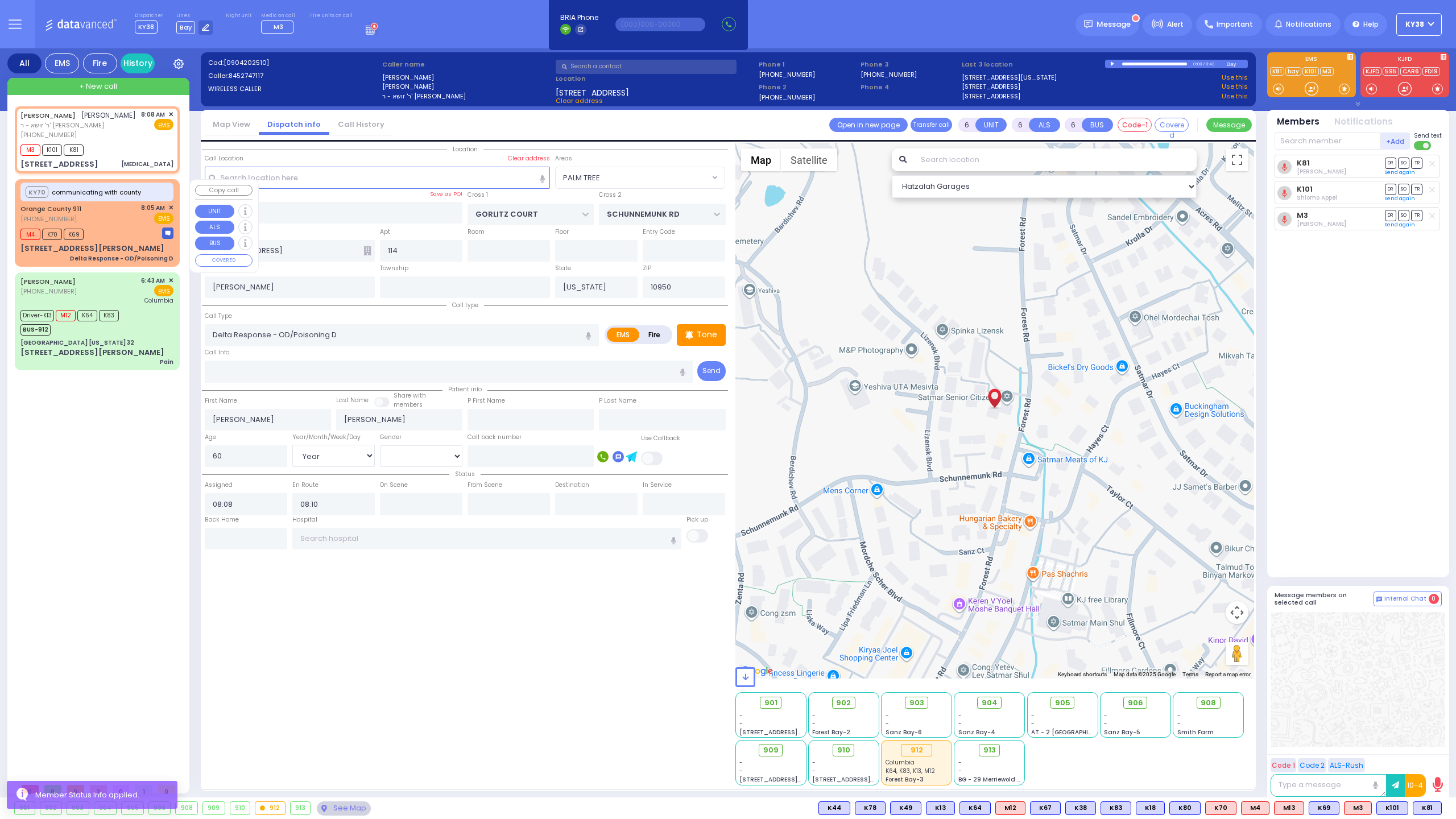
type input "08:06"
select select "Hatzalah Garages"
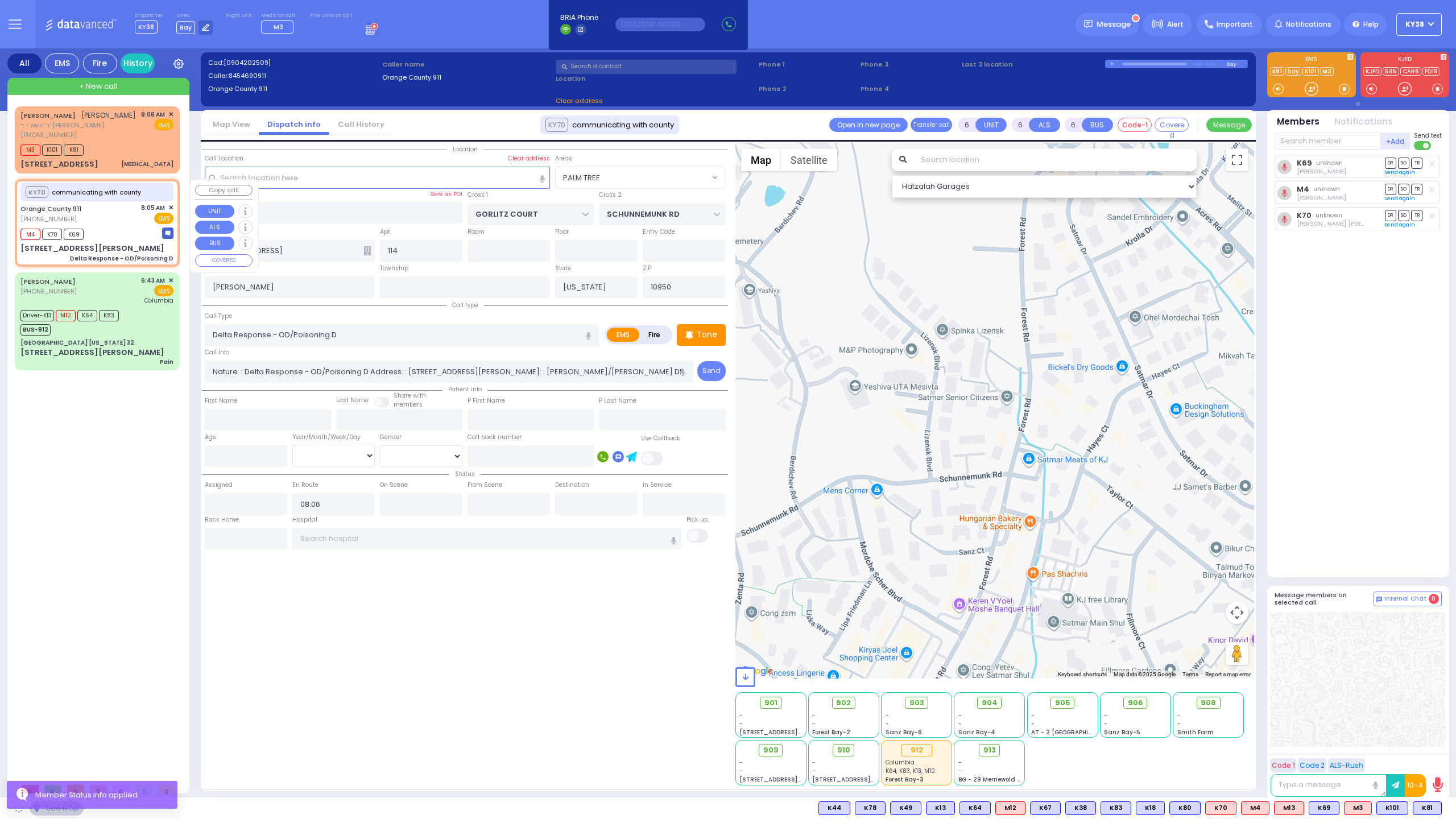
type input "[STREET_ADDRESS][PERSON_NAME]"
type input "Monroe"
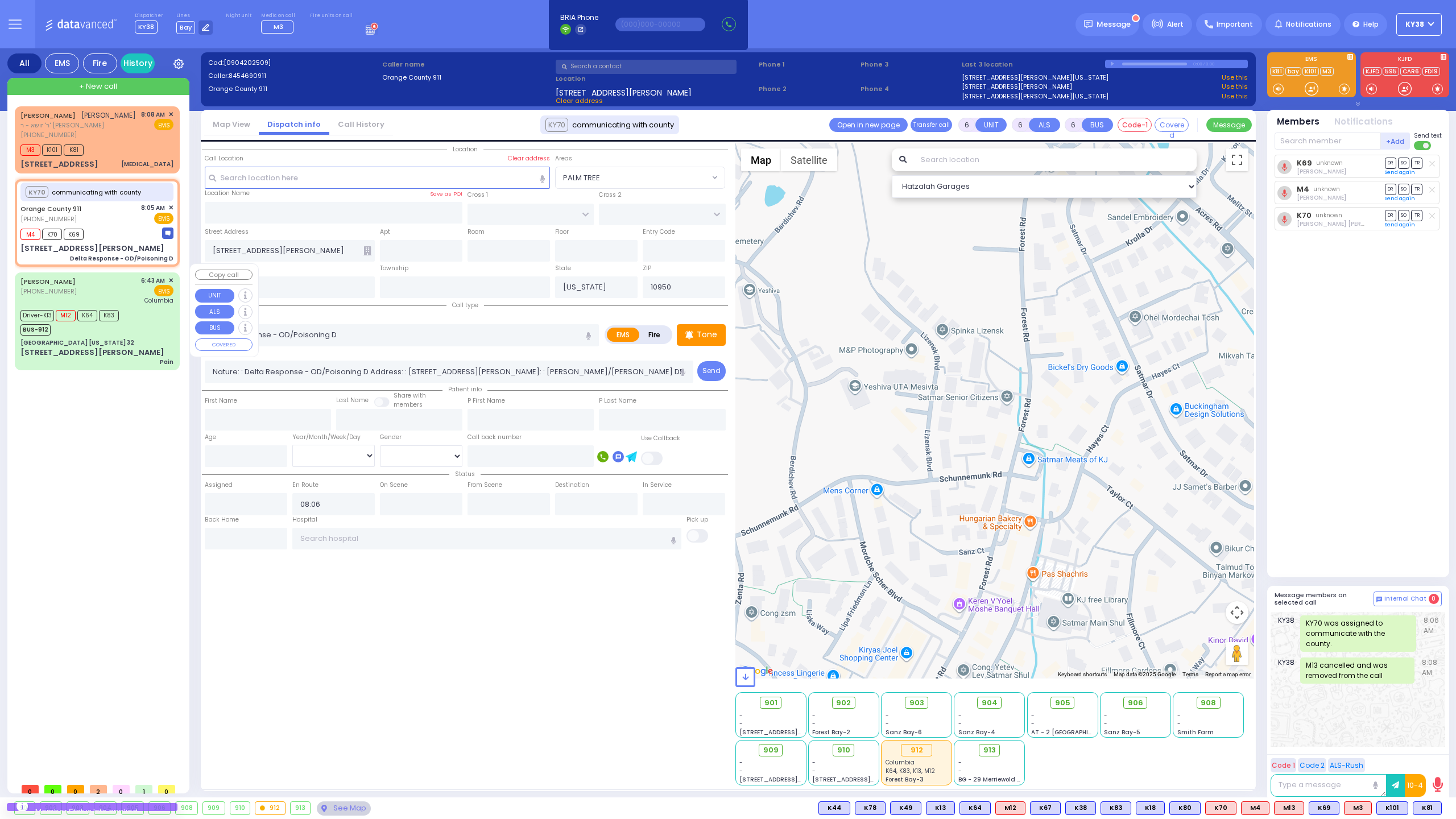
click at [113, 287] on div "[PERSON_NAME] [PHONE_NUMBER] 6:43 AM ✕ EMS [GEOGRAPHIC_DATA]" at bounding box center [97, 290] width 153 height 29
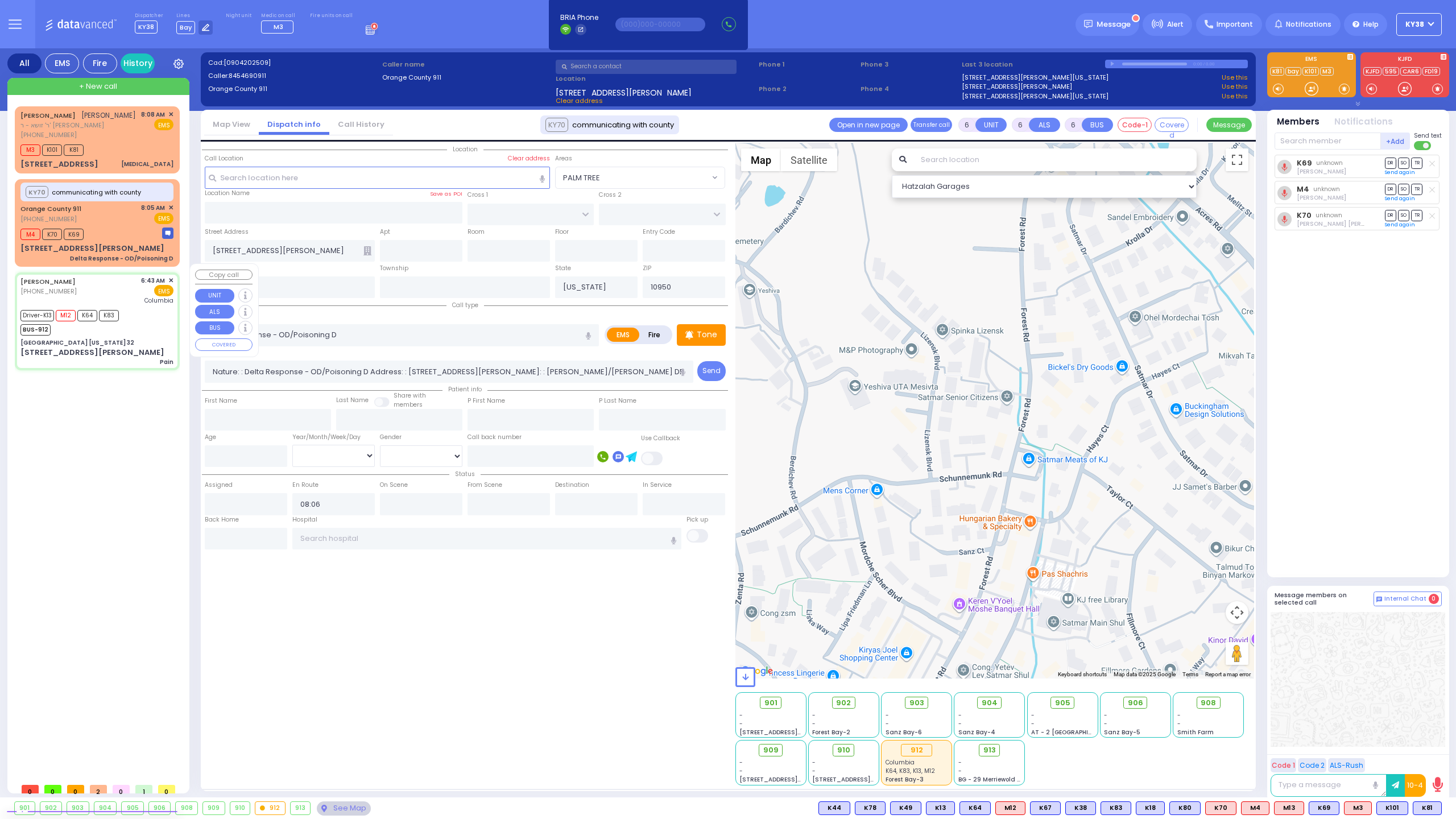
select select
type input "Pain"
radio input "true"
type input "[PERSON_NAME]"
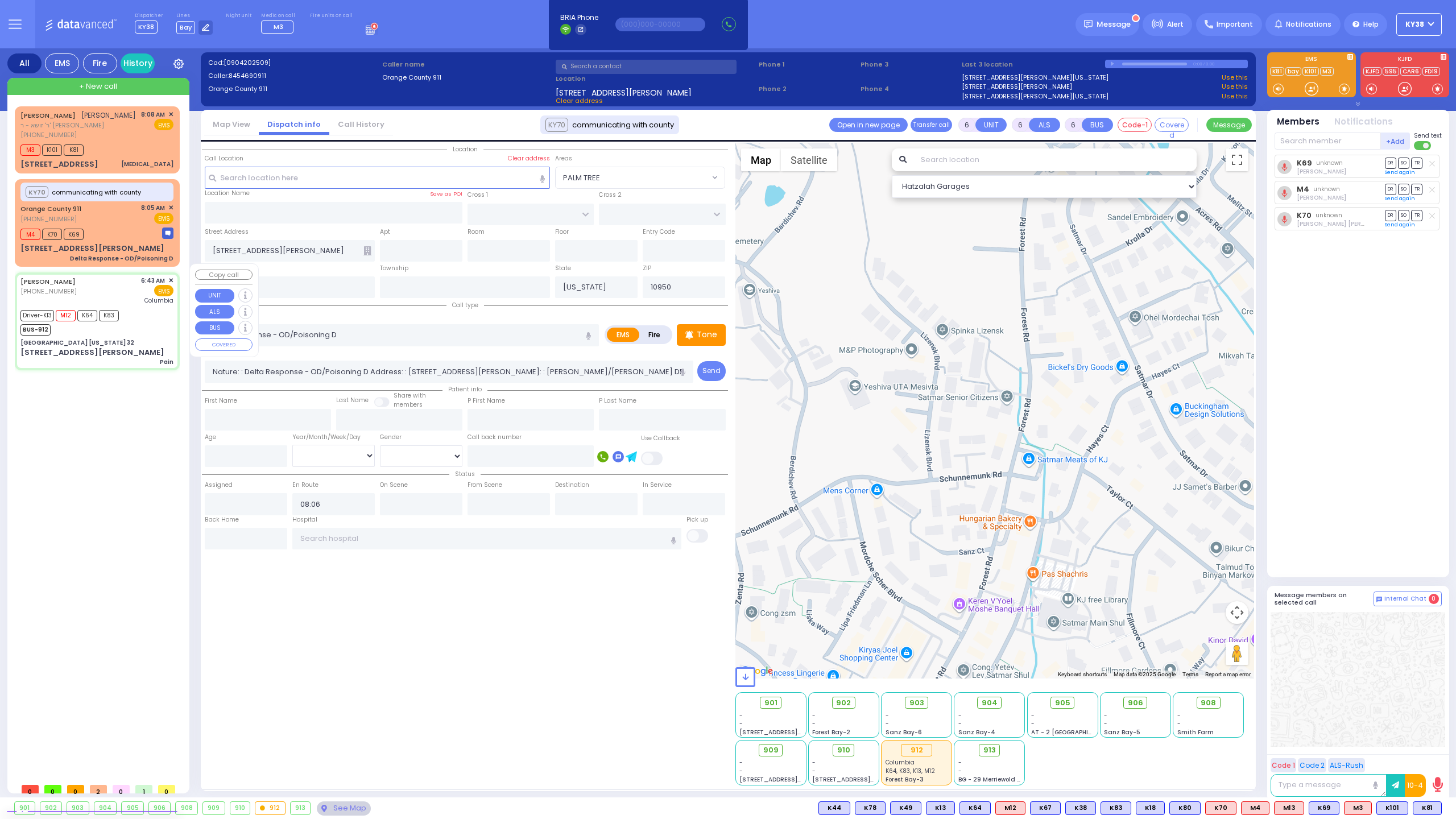
type input "21"
select select "Year"
select select "[DEMOGRAPHIC_DATA]"
type input "06:43"
type input "06:48"
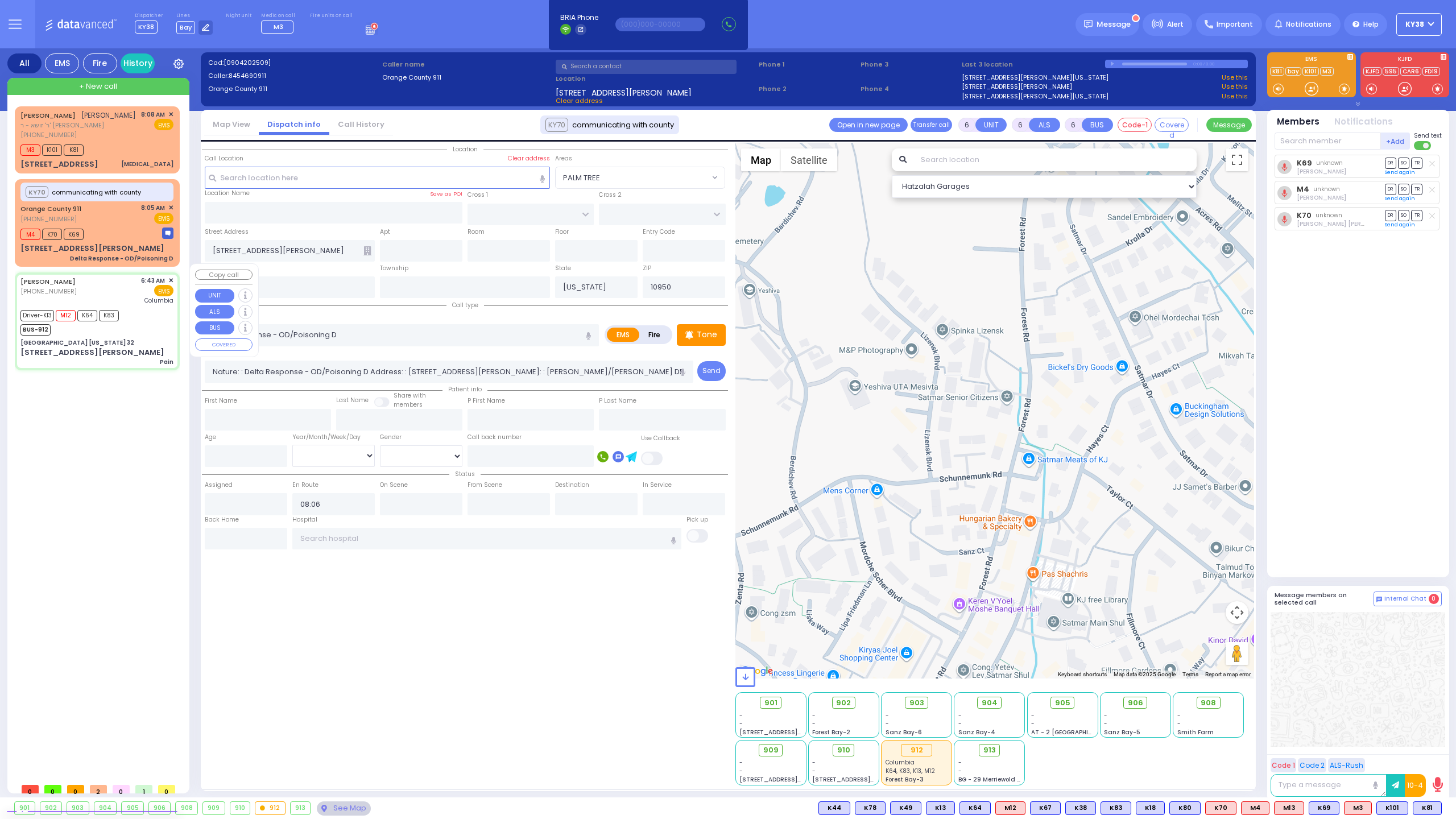
type input "06:50"
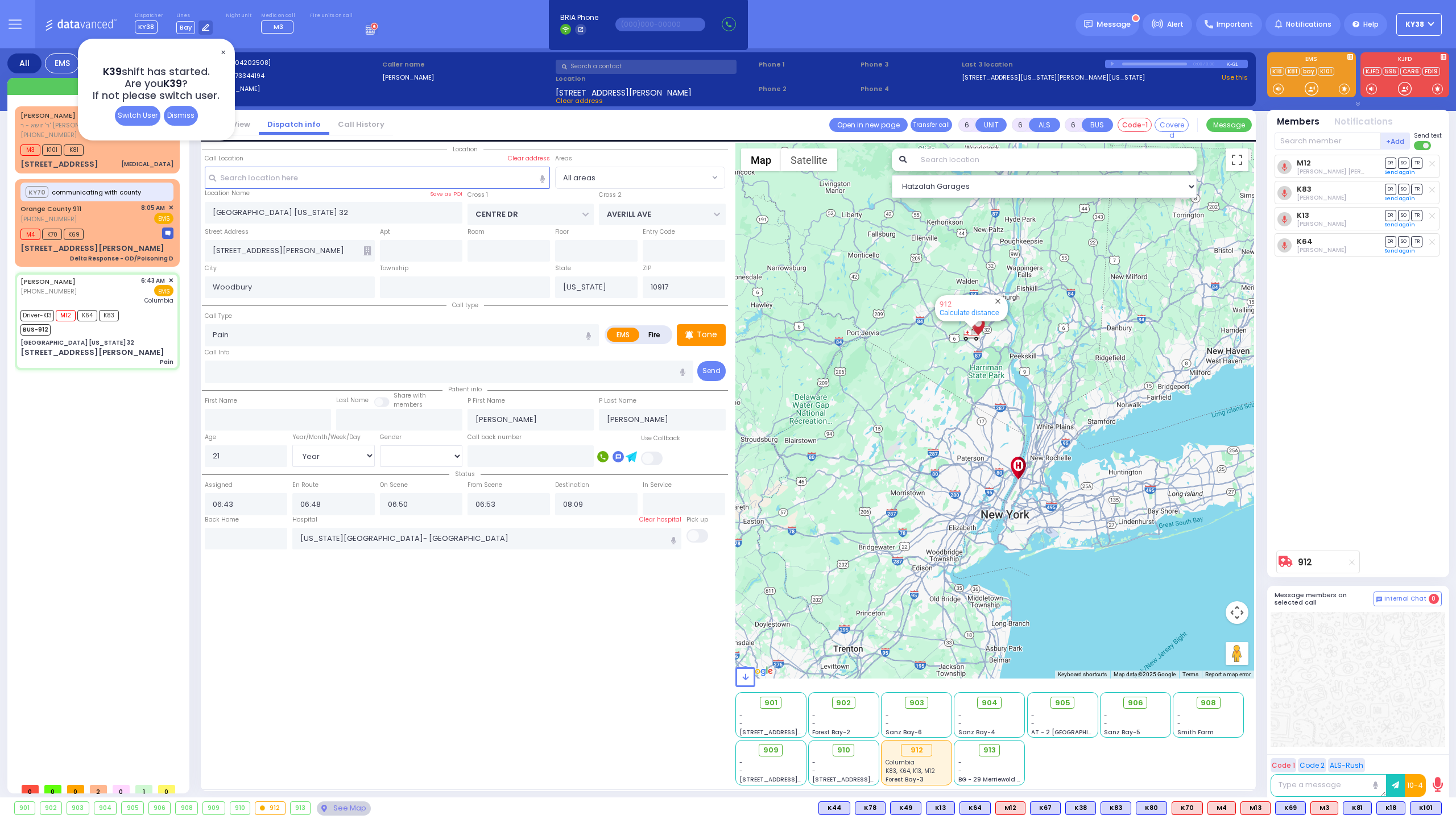
select select "Year"
select select "[DEMOGRAPHIC_DATA]"
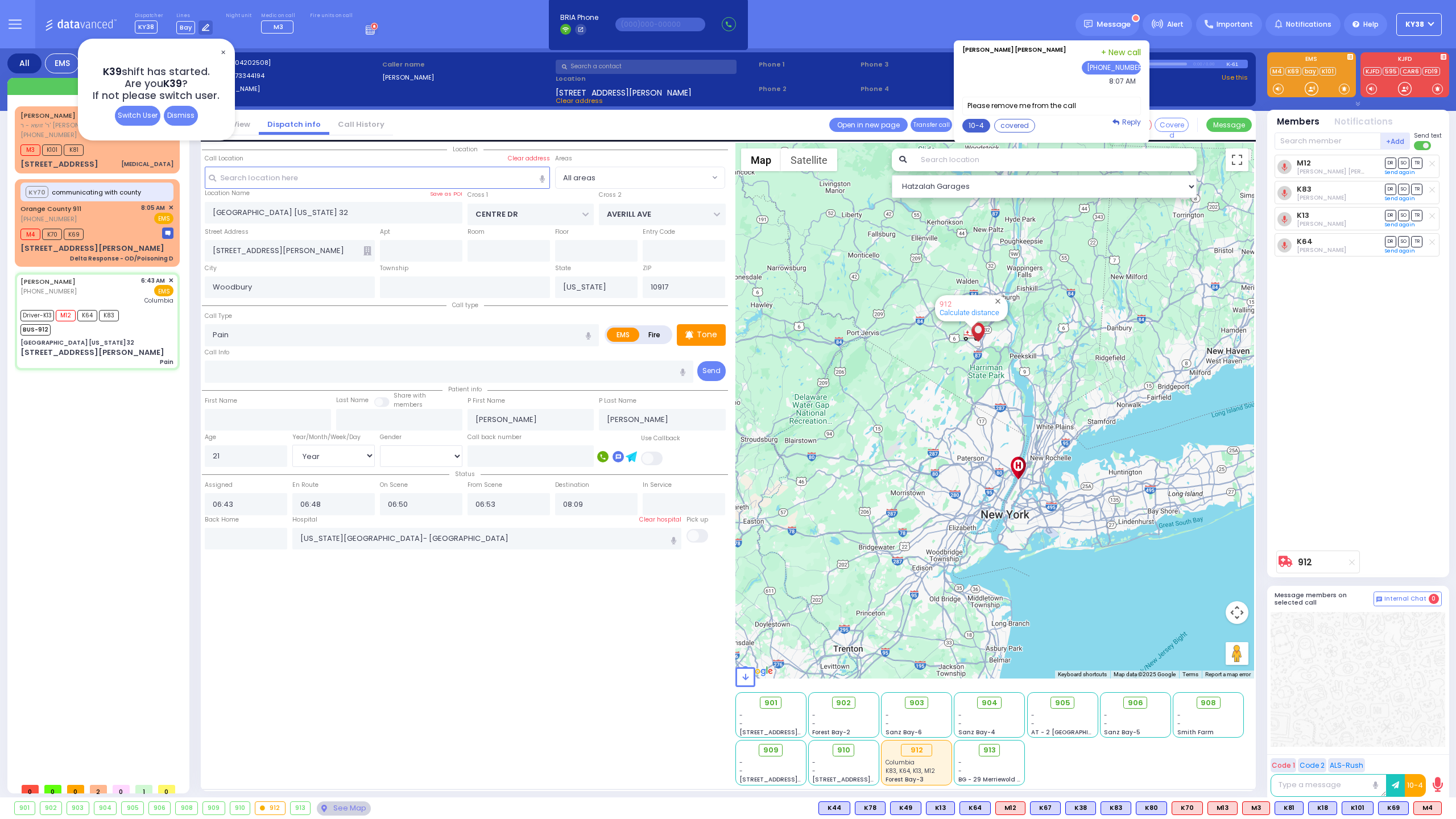
click at [980, 126] on button "10-4" at bounding box center [976, 126] width 28 height 14
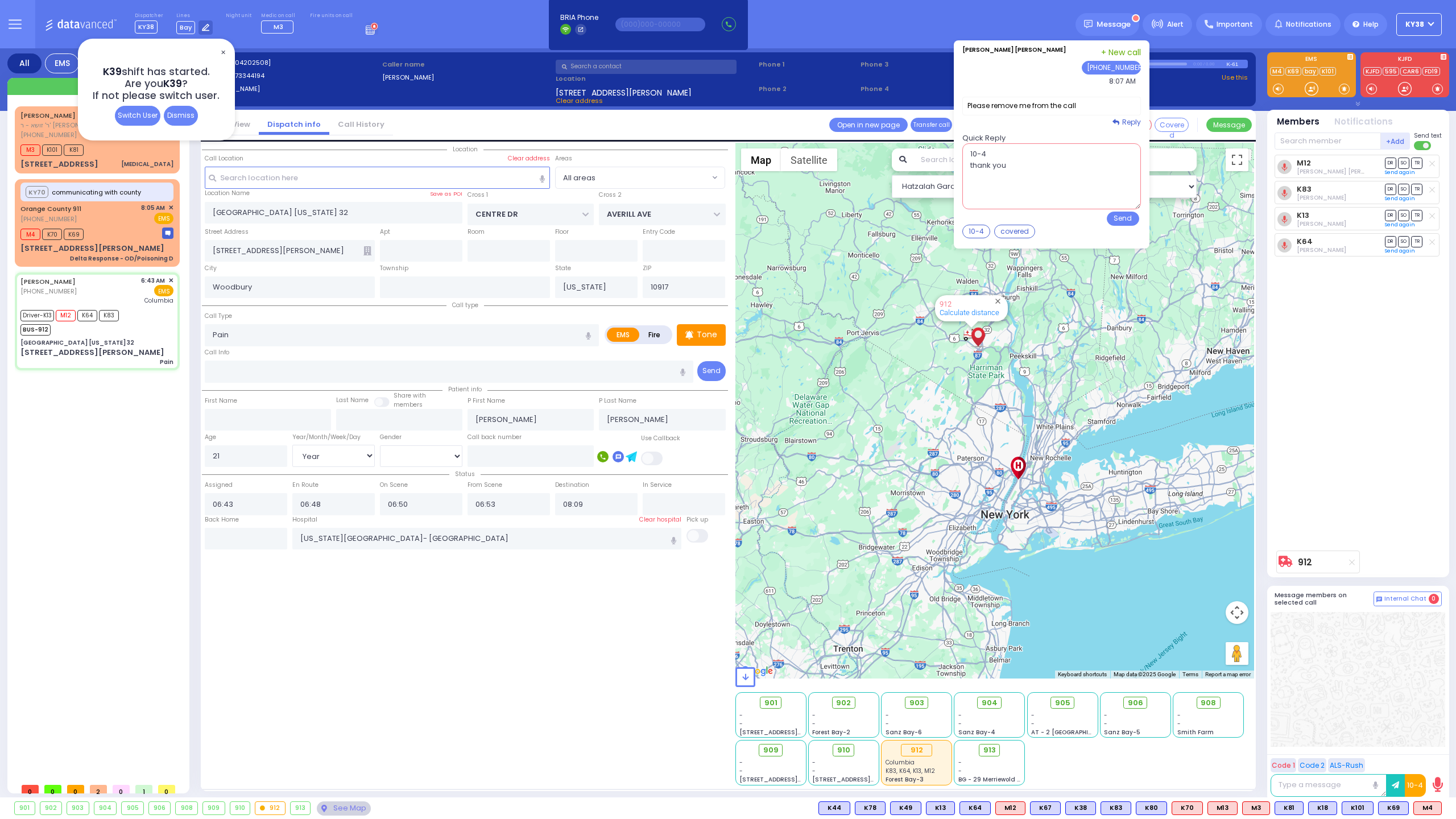
drag, startPoint x: 1010, startPoint y: 155, endPoint x: 993, endPoint y: 158, distance: 17.3
click at [982, 157] on textarea "10-4 thank you" at bounding box center [1051, 177] width 178 height 66
click at [1025, 168] on textarea "10-4 thank you" at bounding box center [1051, 177] width 178 height 66
drag, startPoint x: 1021, startPoint y: 164, endPoint x: 975, endPoint y: 166, distance: 46.0
click at [975, 166] on textarea "10-4 thank you" at bounding box center [1051, 177] width 178 height 66
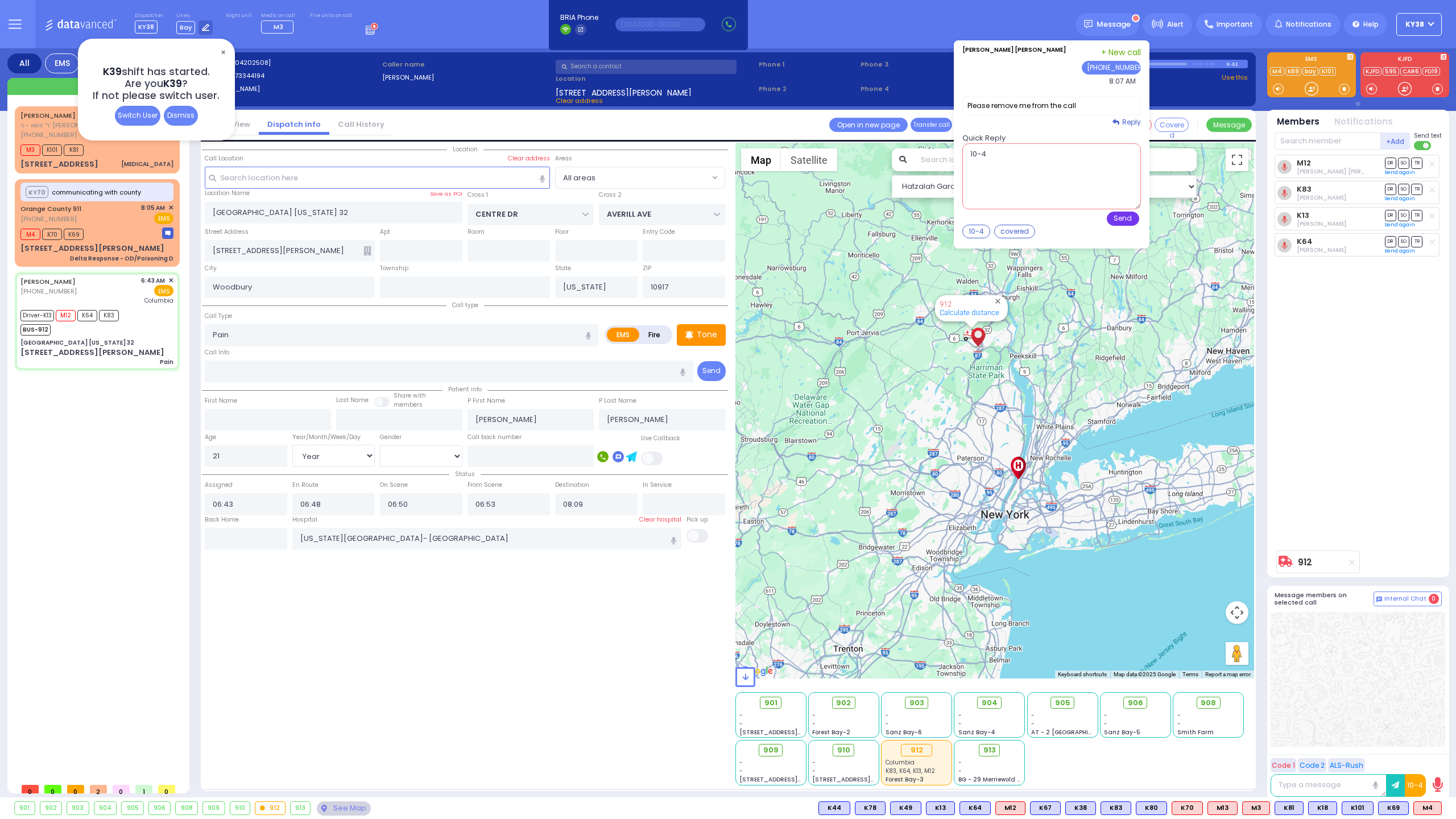
type textarea "10-4"
click at [1132, 215] on button "Send" at bounding box center [1123, 218] width 32 height 15
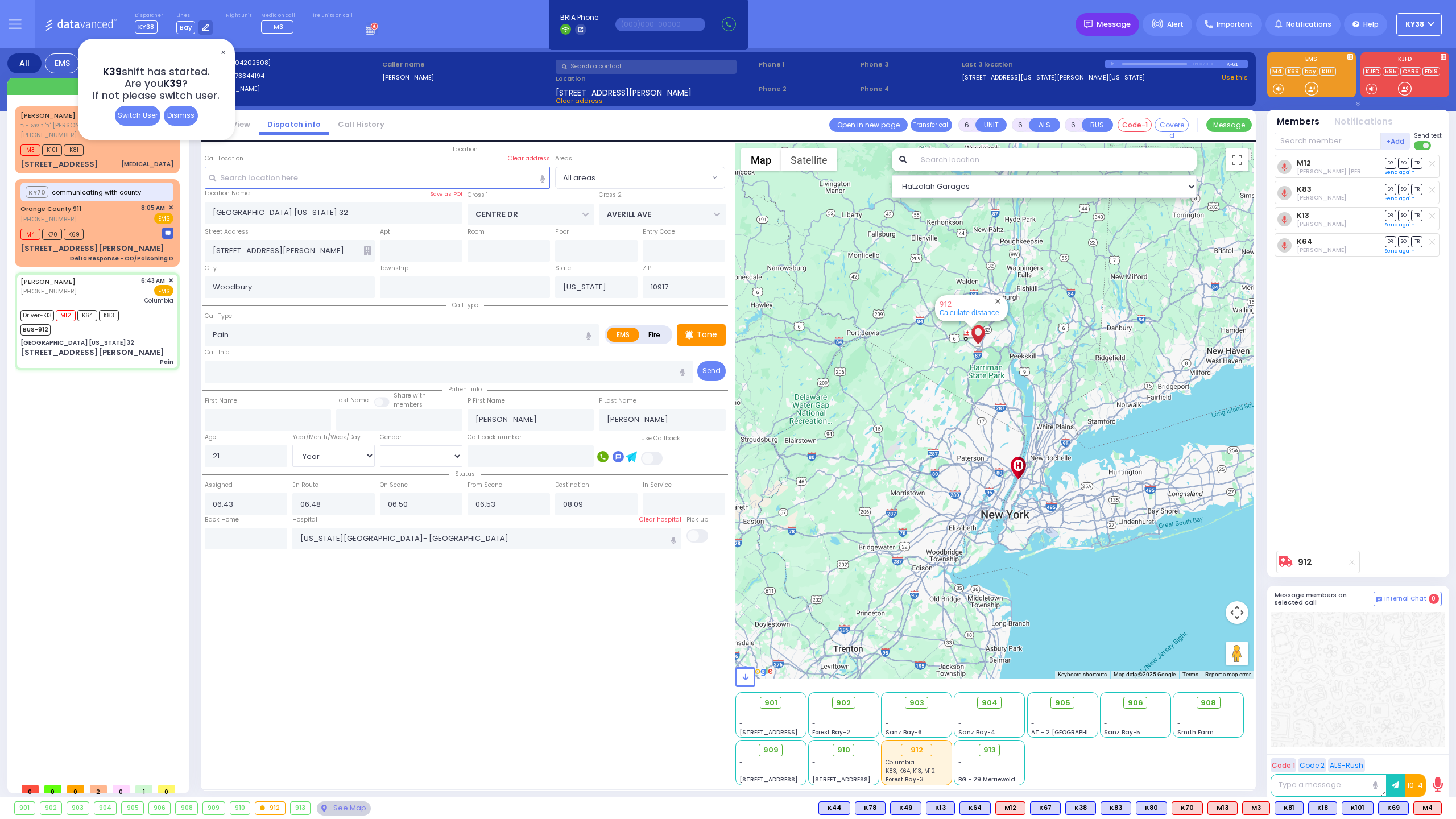
click at [1126, 29] on span "Message" at bounding box center [1113, 24] width 34 height 12
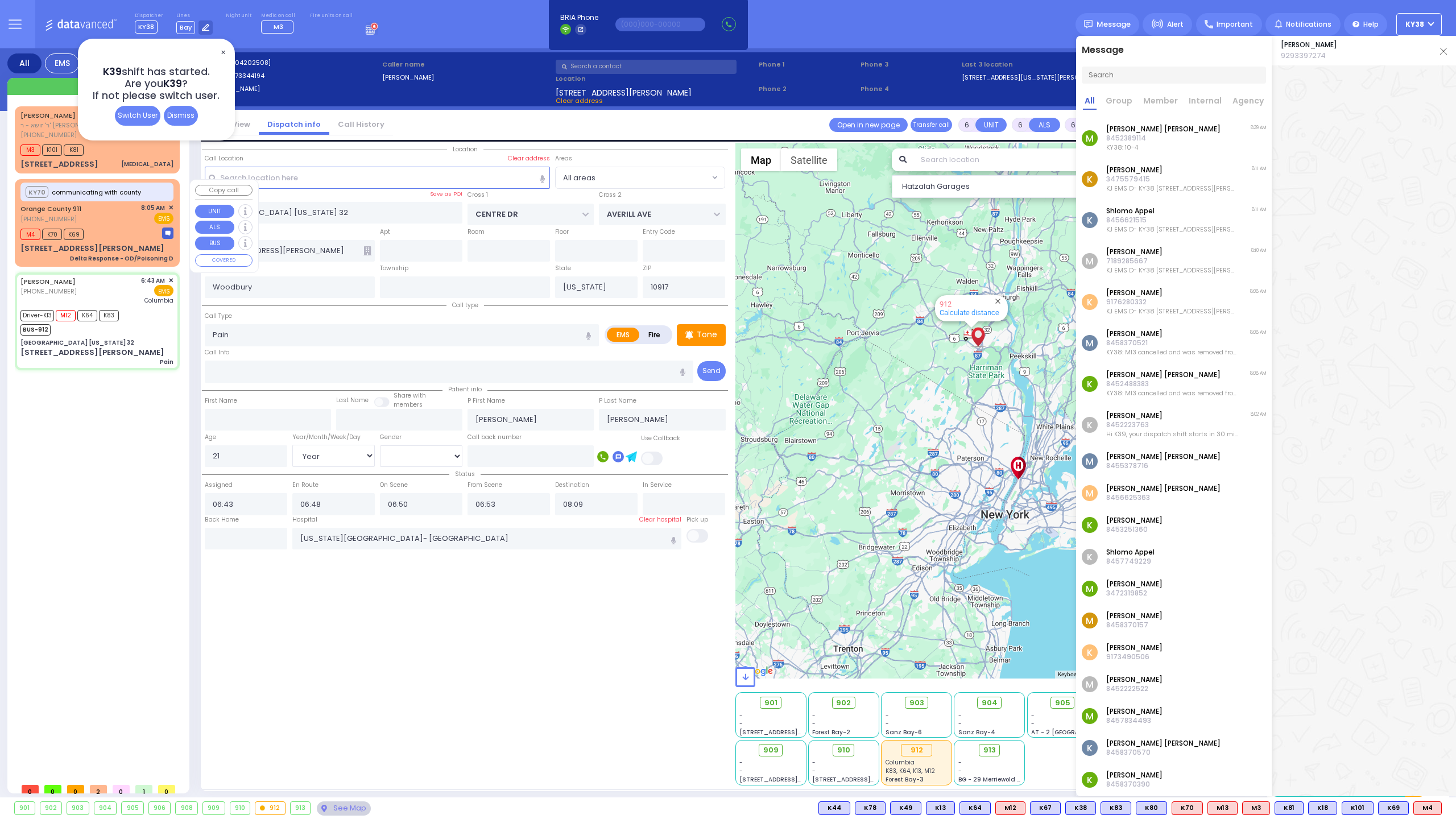
click at [119, 224] on div "KY70 communicating with county [GEOGRAPHIC_DATA] 911 [PHONE_NUMBER] 8:05 AM ✕ M…" at bounding box center [97, 222] width 161 height 84
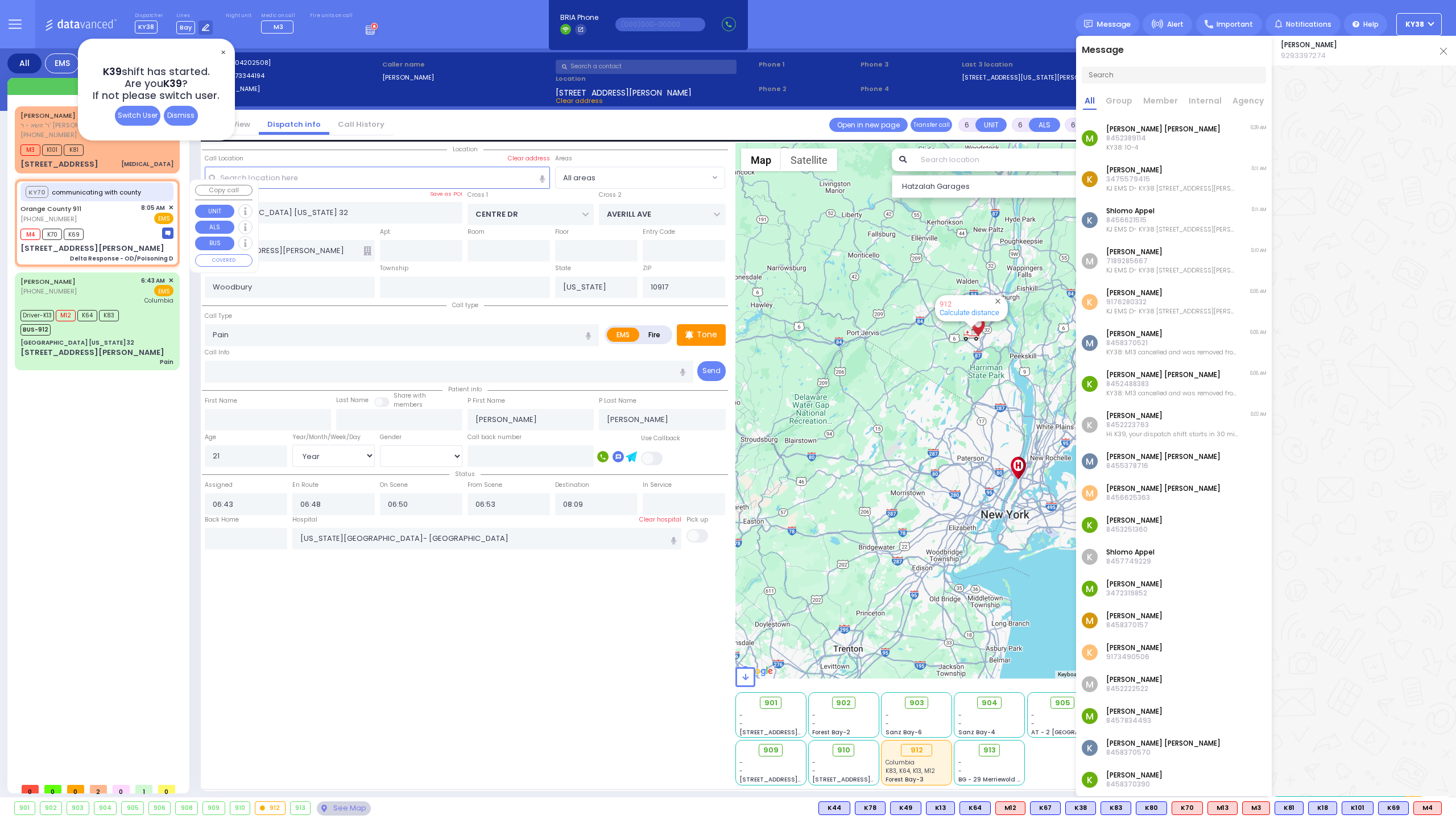
select select
type input "Delta Response - OD/Poisoning D"
radio input "true"
type input "Nature: : Delta Response - OD/Poisoning D Address: : [STREET_ADDRESS][PERSON_NA…"
select select
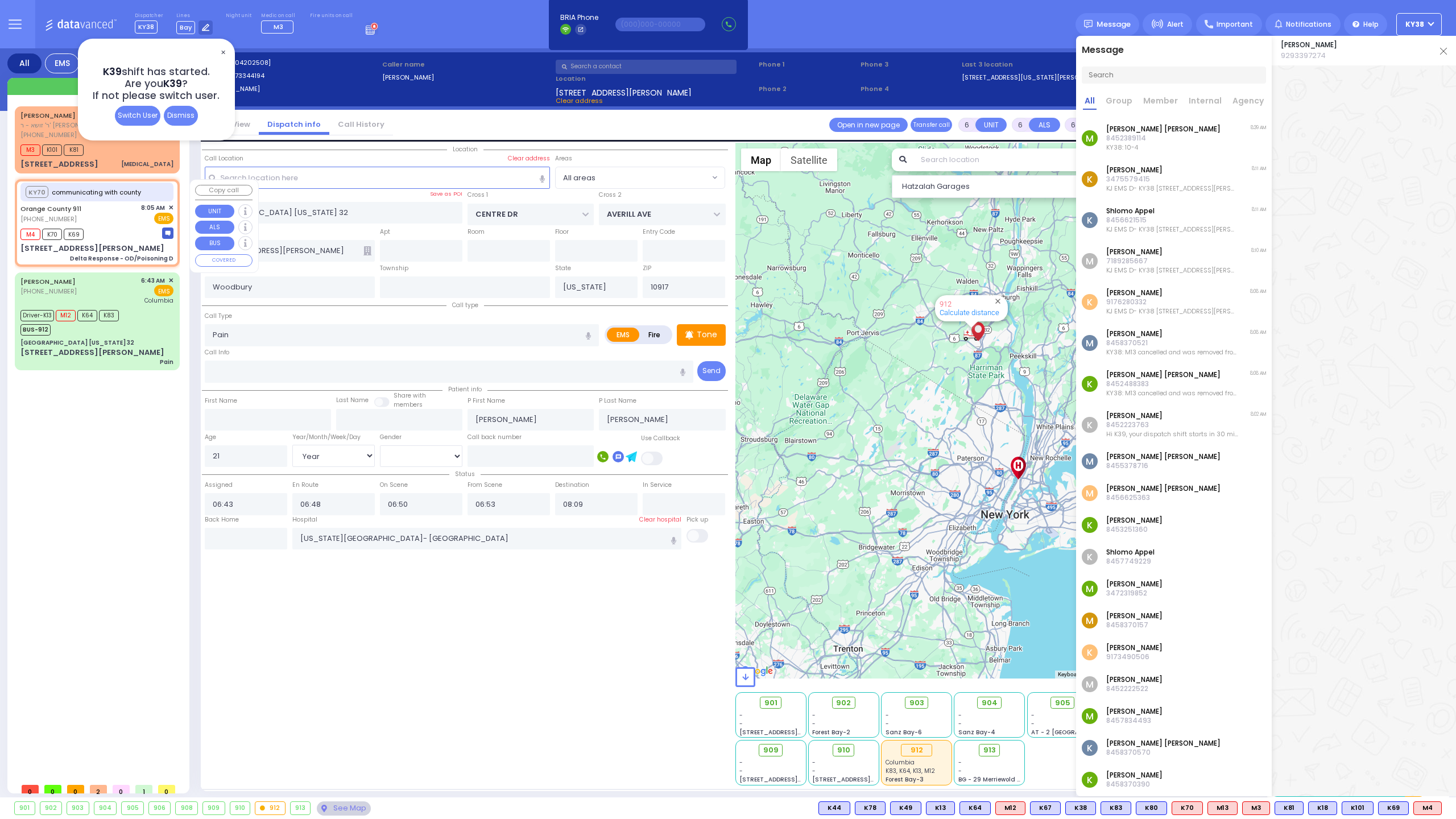
select select
type input "08:06"
select select "Hatzalah Garages"
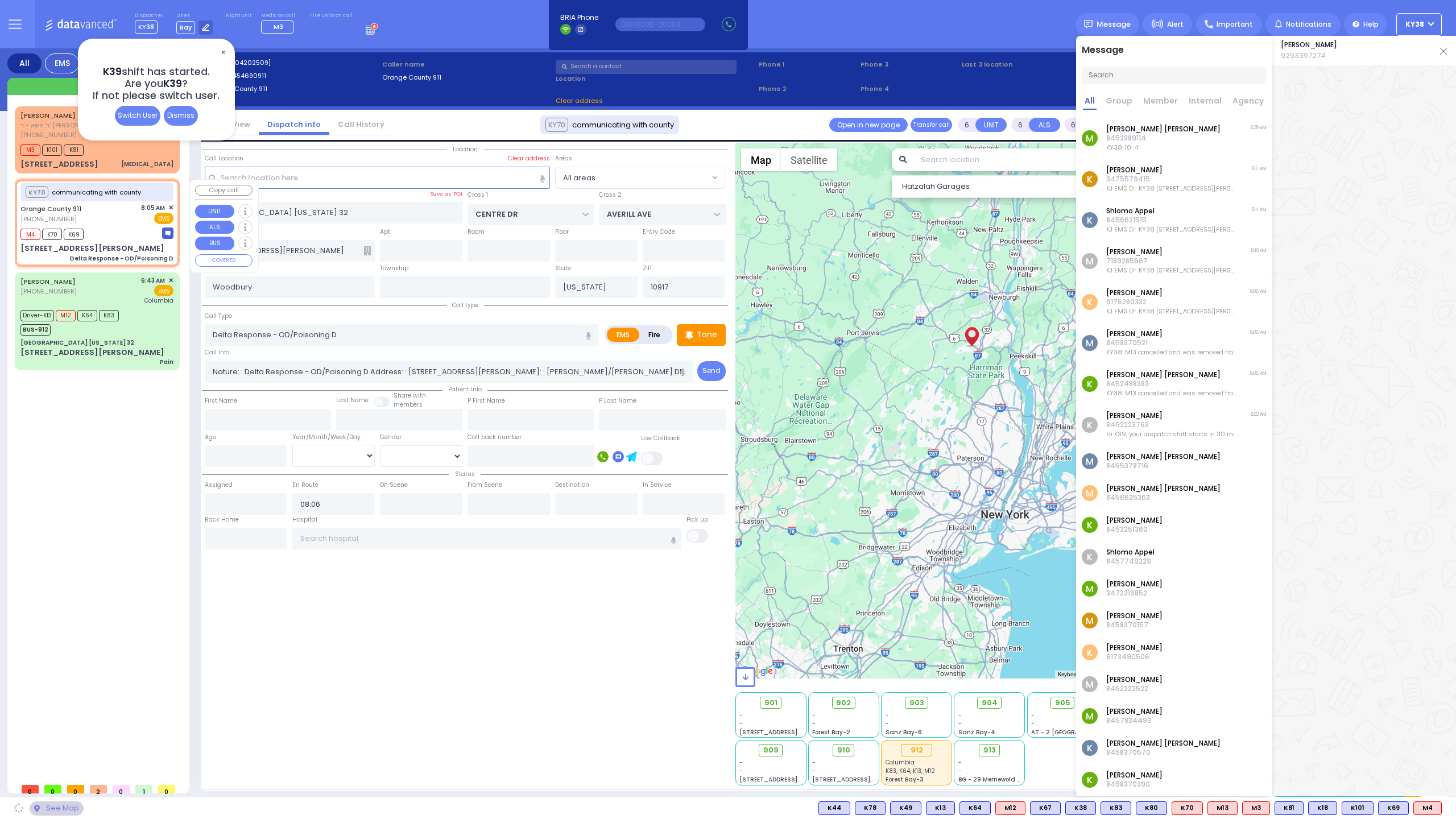
type input "[STREET_ADDRESS][PERSON_NAME]"
type input "Monroe"
type input "10950"
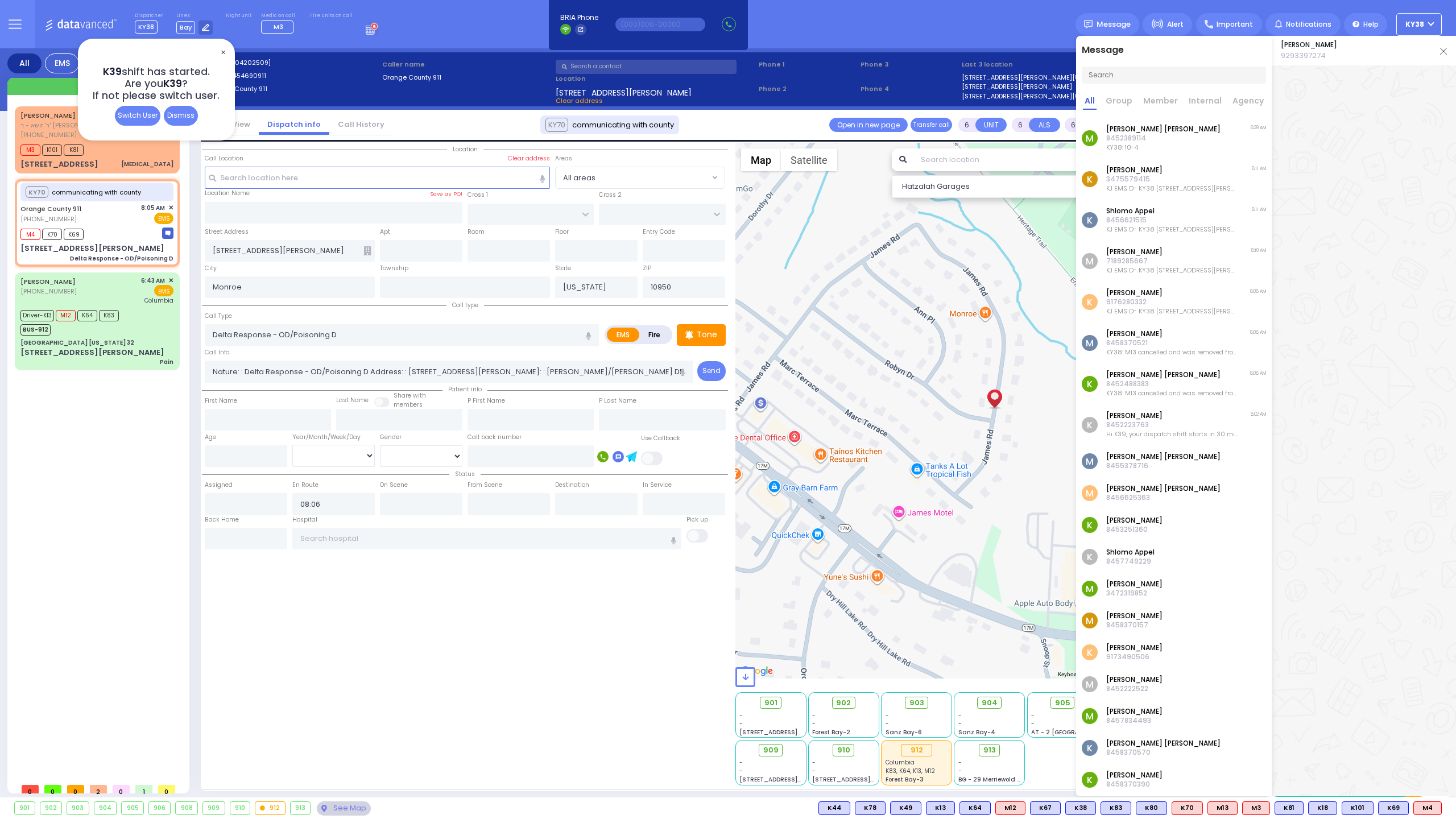
click at [1444, 48] on img at bounding box center [1443, 51] width 7 height 7
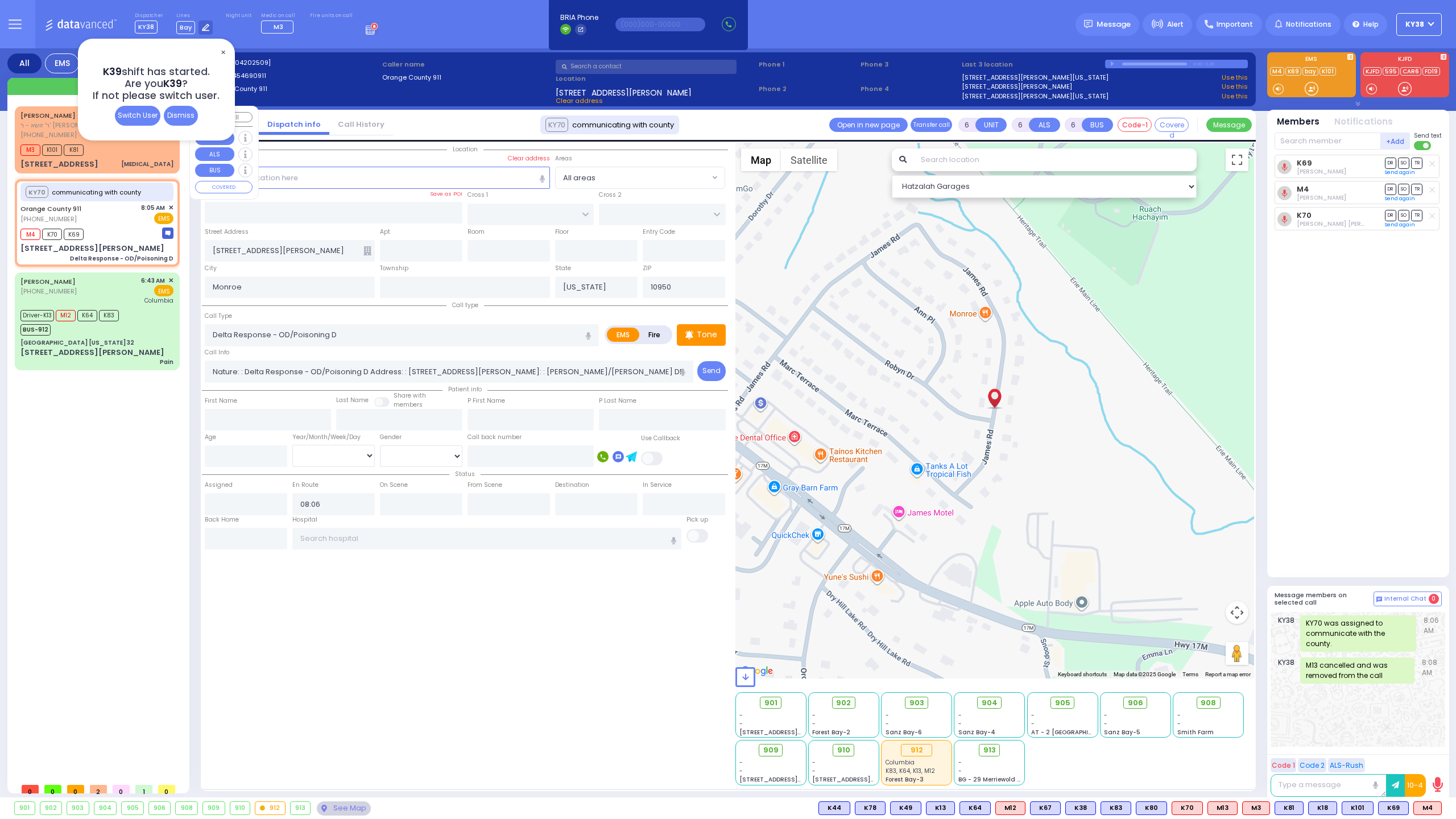
click at [117, 156] on div "[PERSON_NAME] [PERSON_NAME] ר' זושא - ר' [PERSON_NAME] [PHONE_NUMBER] 8:08 AM ✕…" at bounding box center [97, 140] width 161 height 64
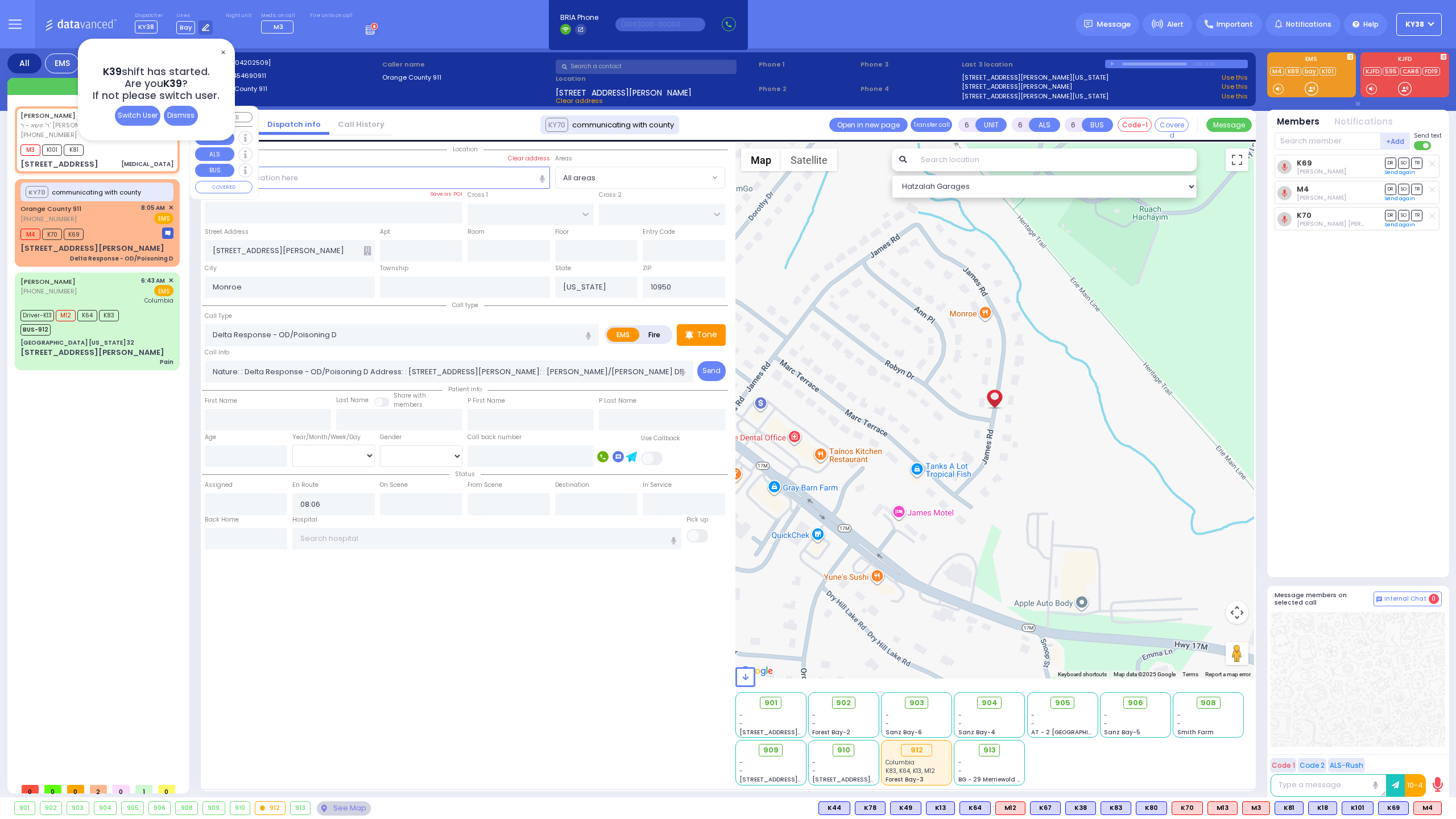
select select
type input "[MEDICAL_DATA]"
radio input "true"
type input "[PERSON_NAME]"
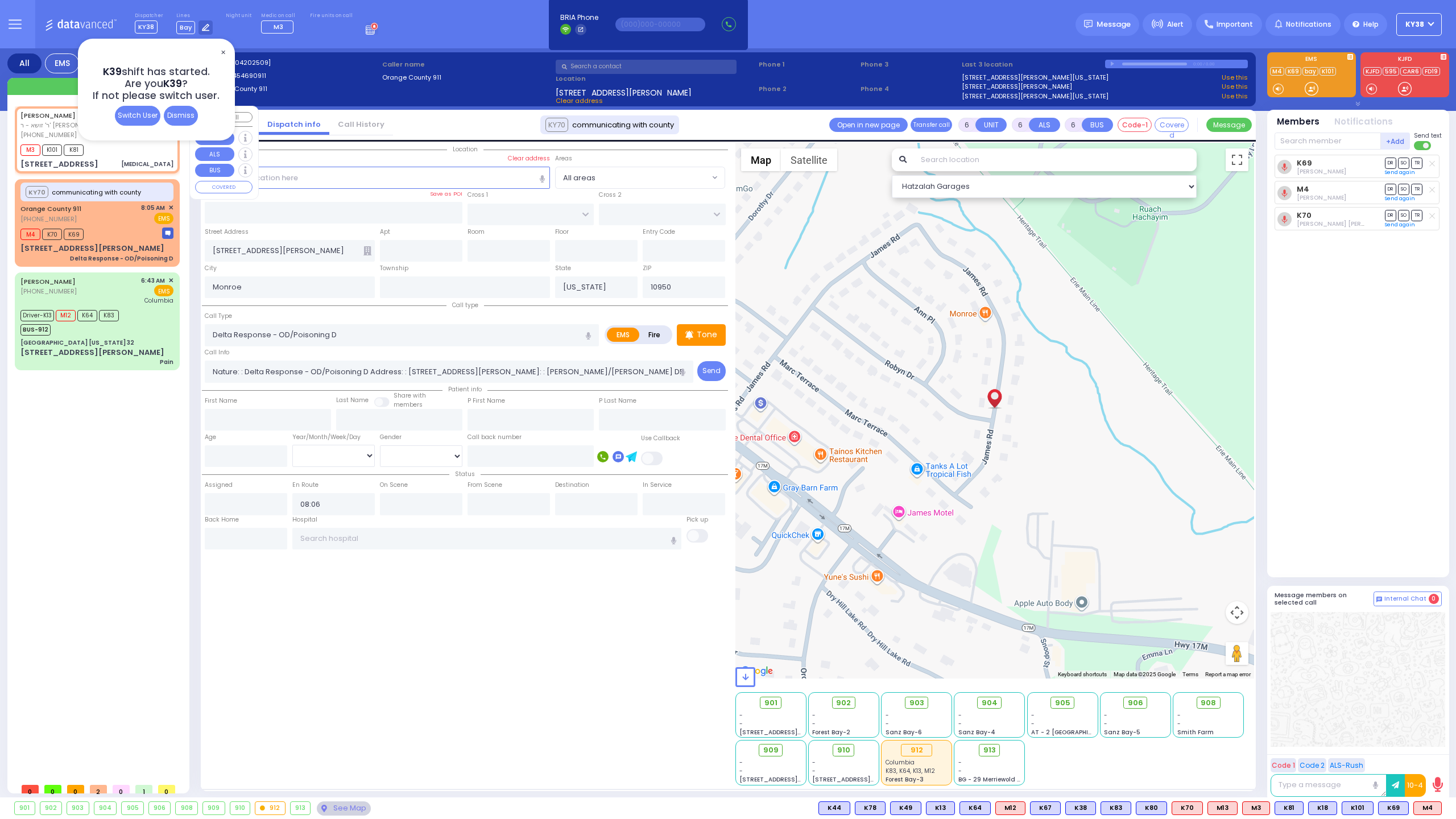
type input "[PERSON_NAME]"
type input "60"
select select "Year"
select select "[DEMOGRAPHIC_DATA]"
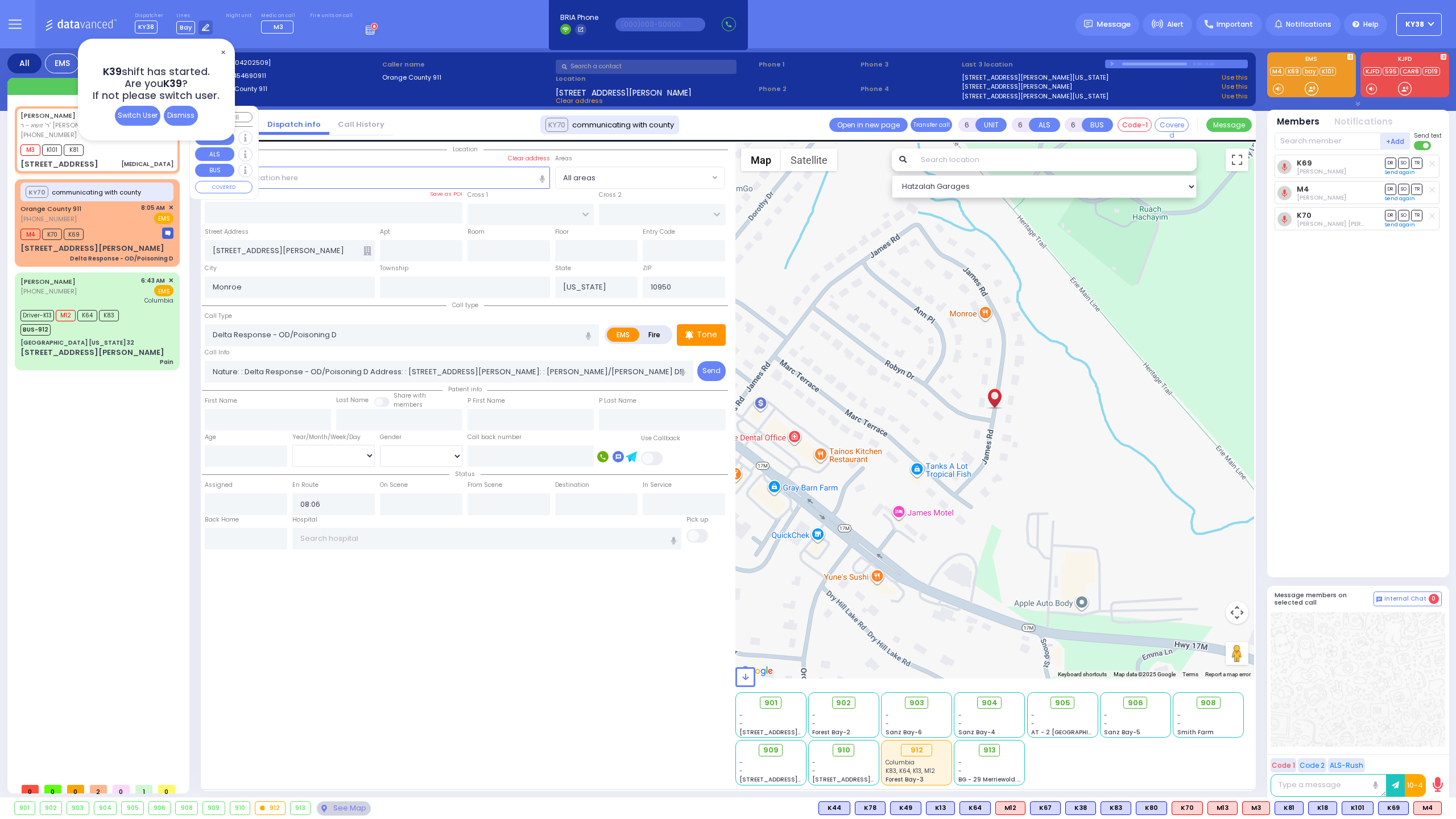
type input "08:08"
type input "08:10"
type input "08:15"
type input "08:34"
select select "Hatzalah Garages"
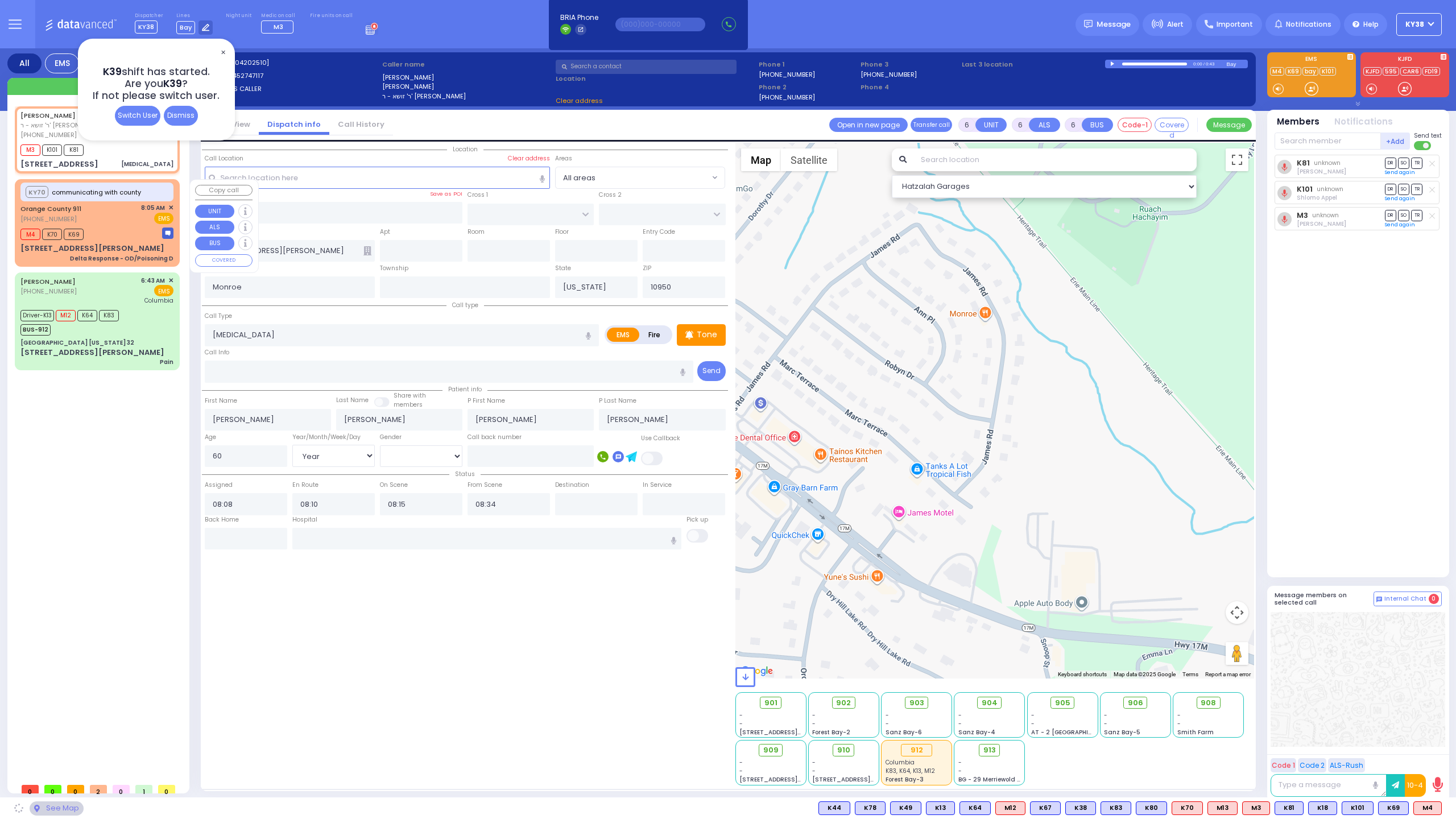
type input "GORLITZ COURT"
type input "SCHUNNEMUNK RD"
type input "[STREET_ADDRESS]"
type input "114"
type input "[PERSON_NAME]"
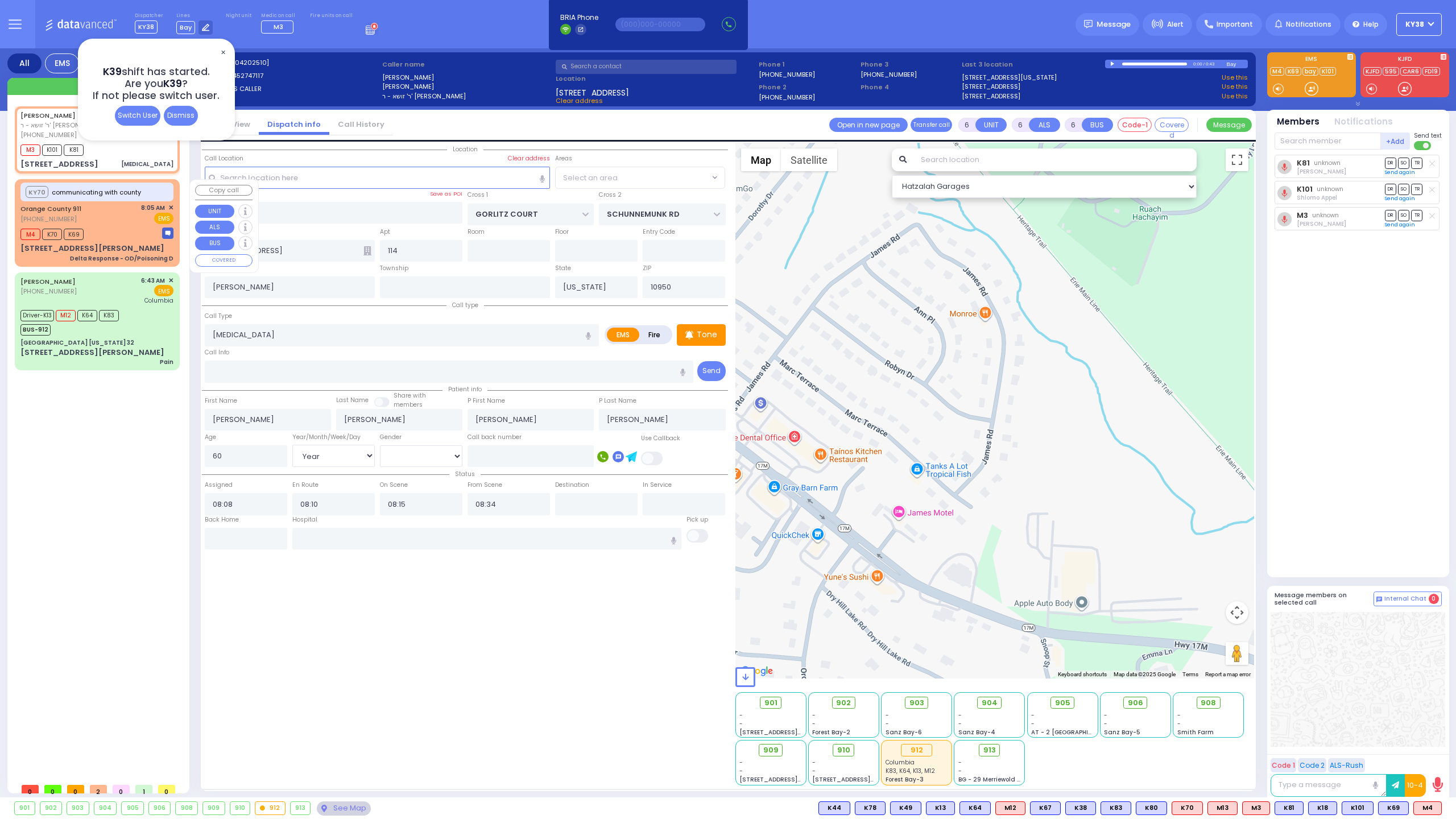
click at [113, 226] on div "M4 K70 K69" at bounding box center [97, 233] width 153 height 15
select select "PALM TREE"
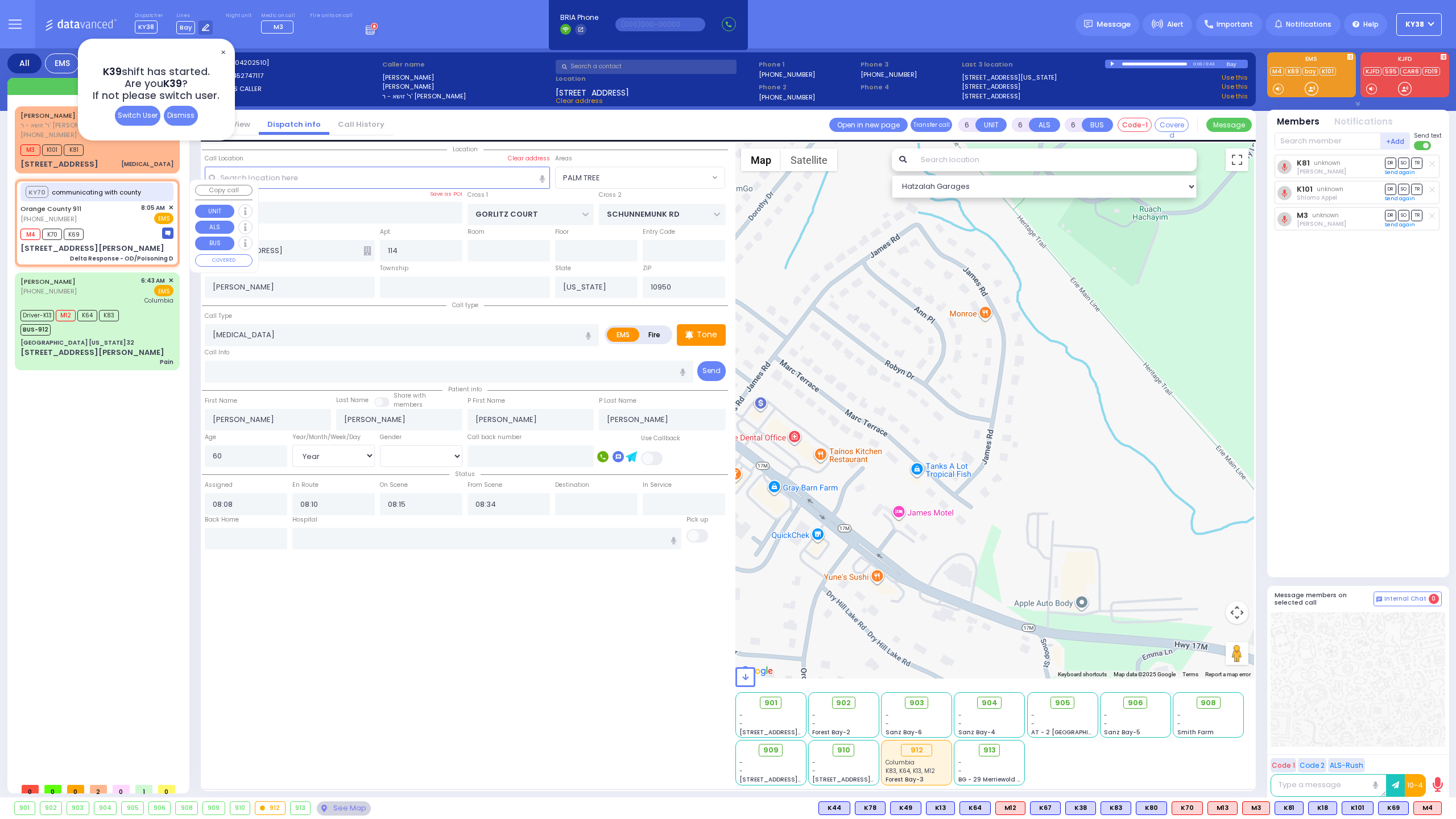
select select
type input "Delta Response - OD/Poisoning D"
radio input "true"
type input "Nature: : Delta Response - OD/Poisoning D Address: : [STREET_ADDRESS][PERSON_NA…"
select select
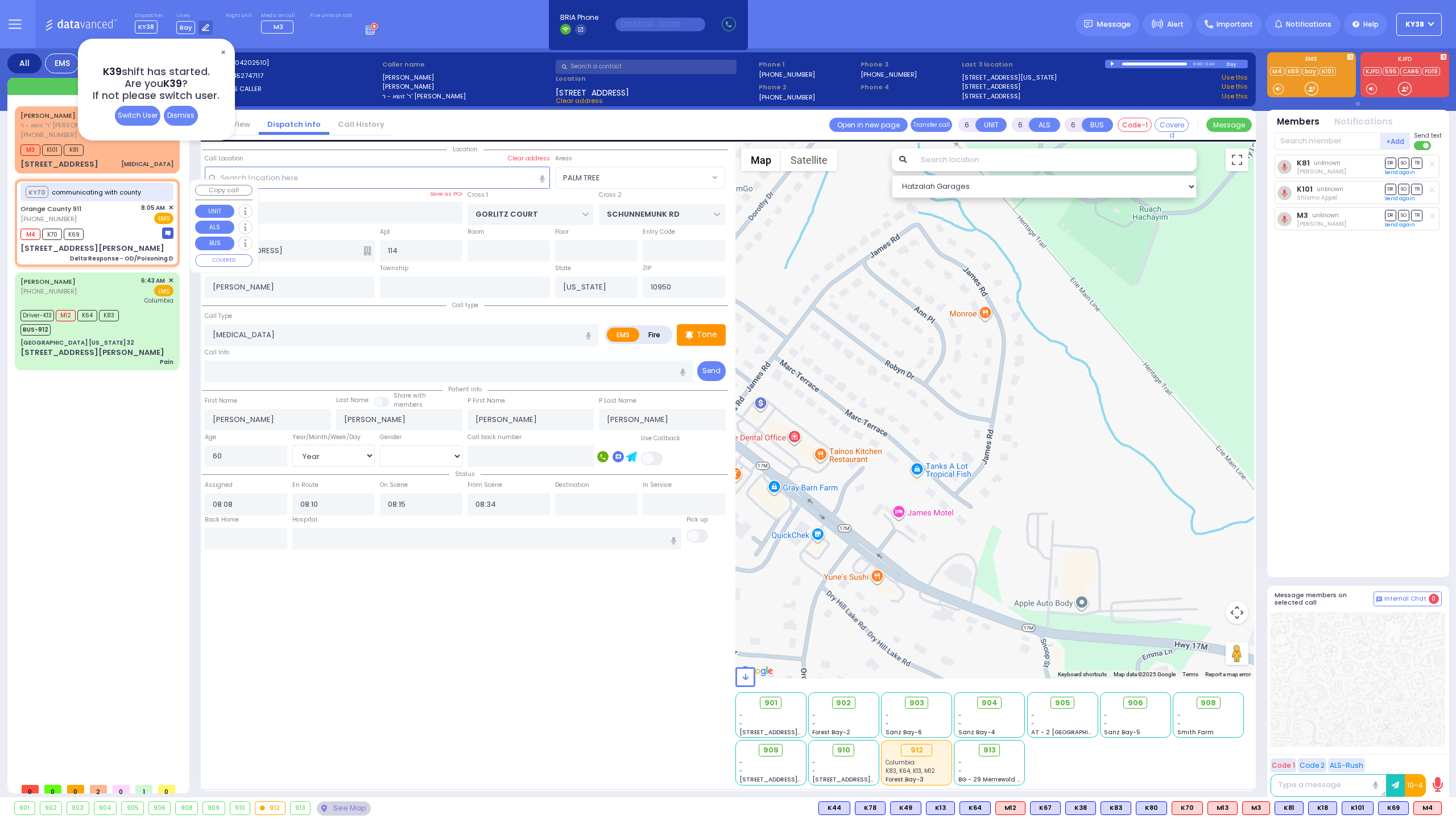
select select
type input "08:06"
select select "Hatzalah Garages"
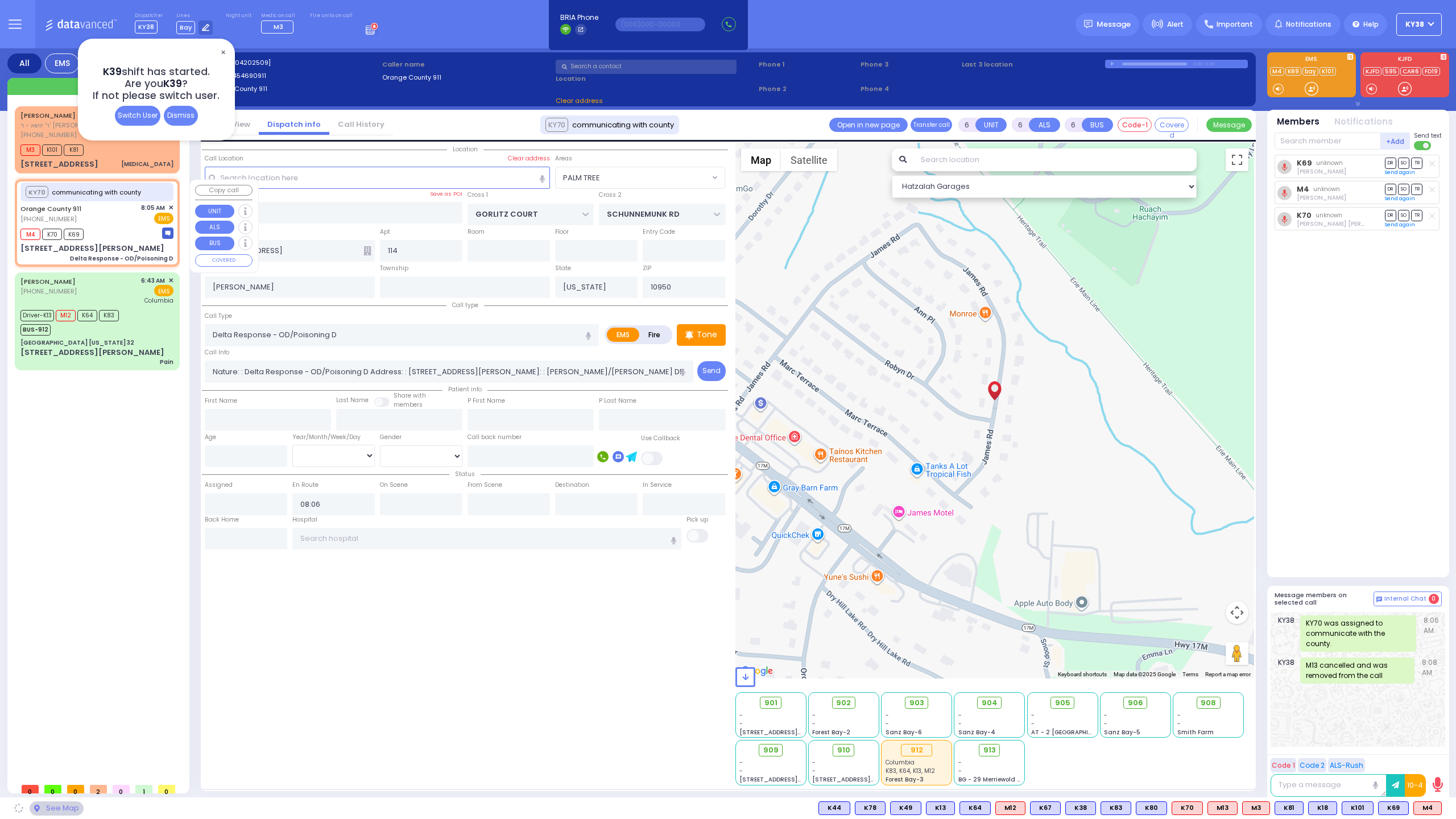
type input "[STREET_ADDRESS][PERSON_NAME]"
type input "Monroe"
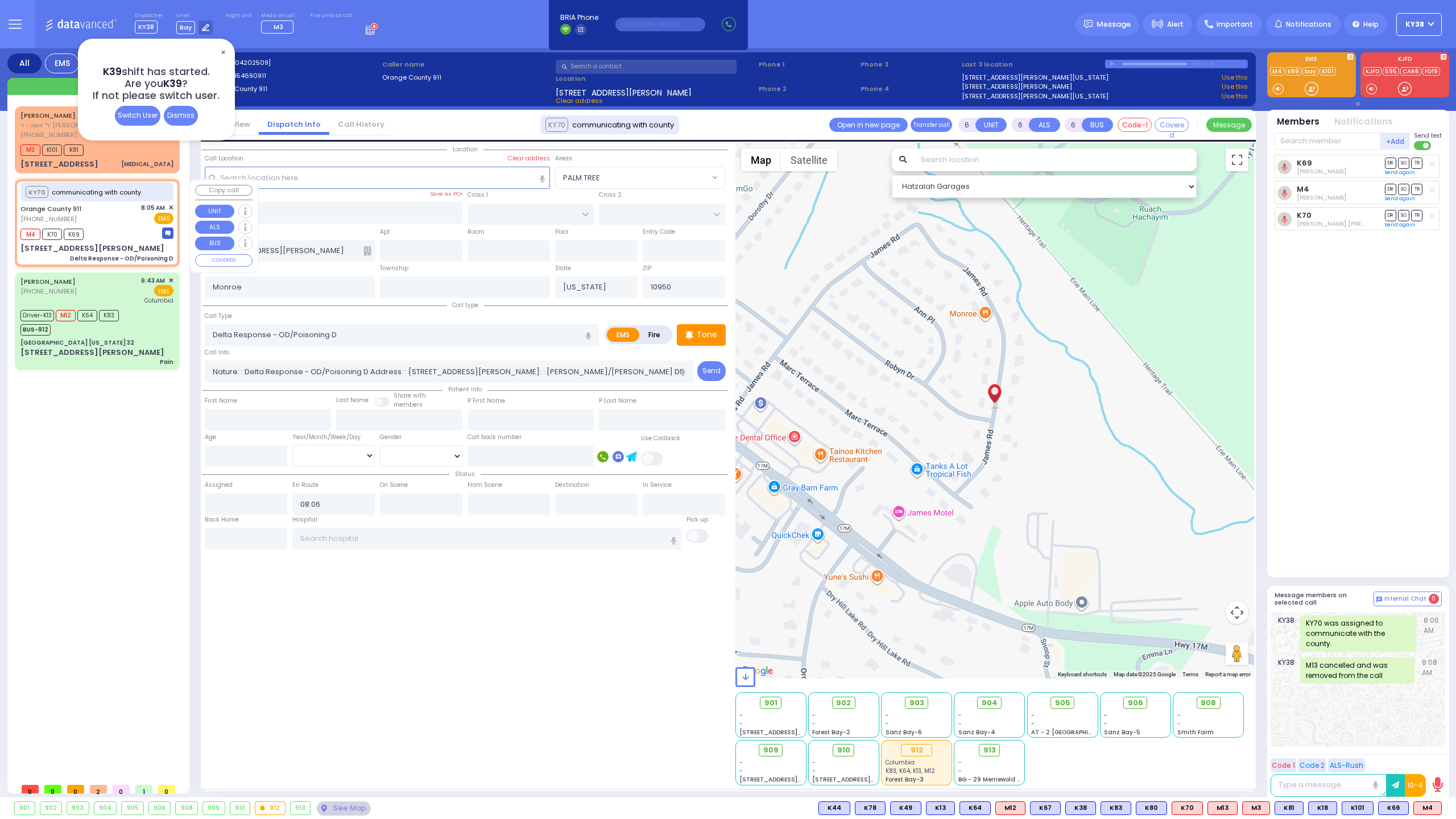
click at [172, 209] on span "✕" at bounding box center [171, 207] width 5 height 10
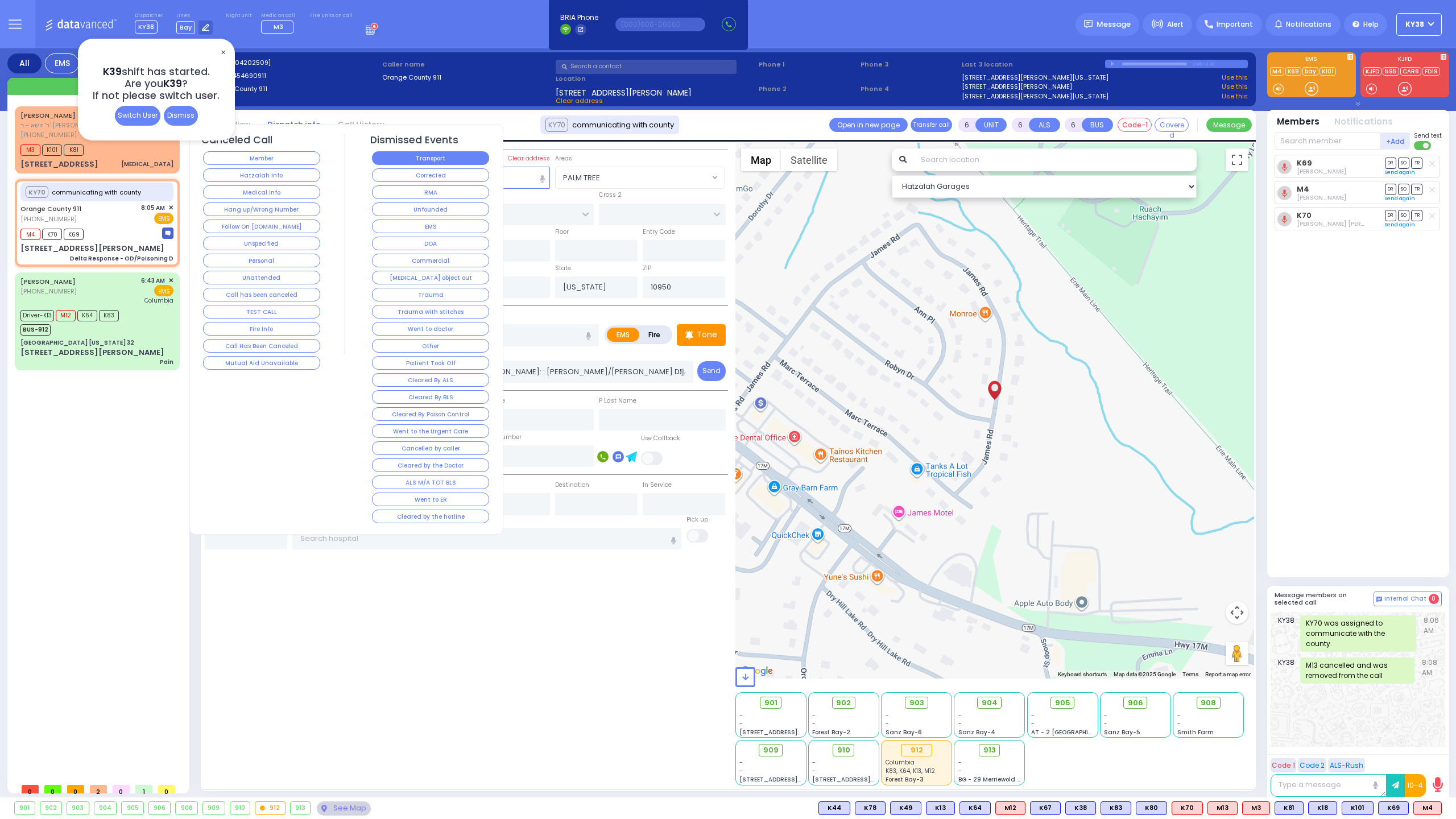
click at [464, 161] on button "Transport" at bounding box center [430, 158] width 117 height 14
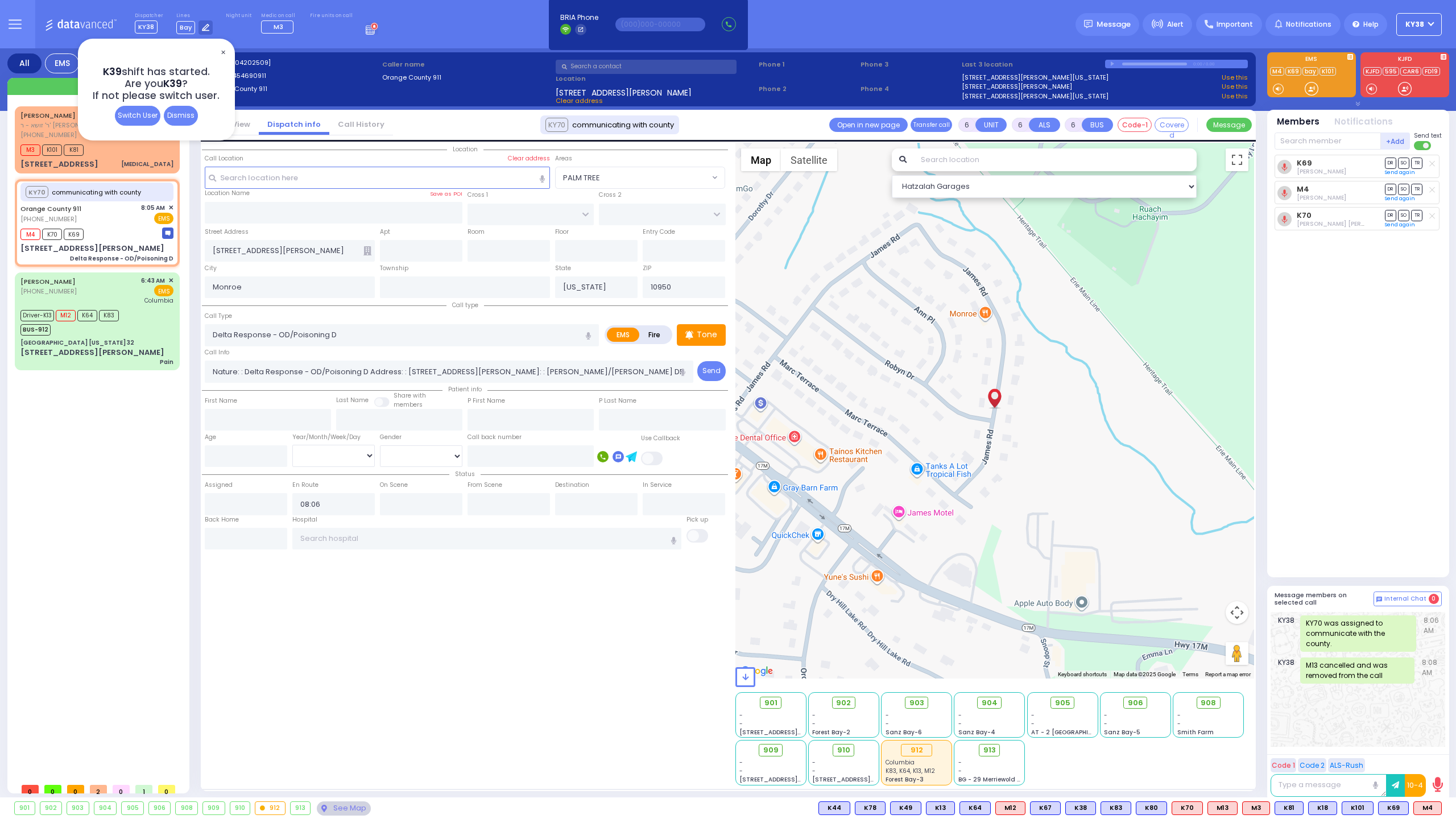
select select
radio input "true"
select select
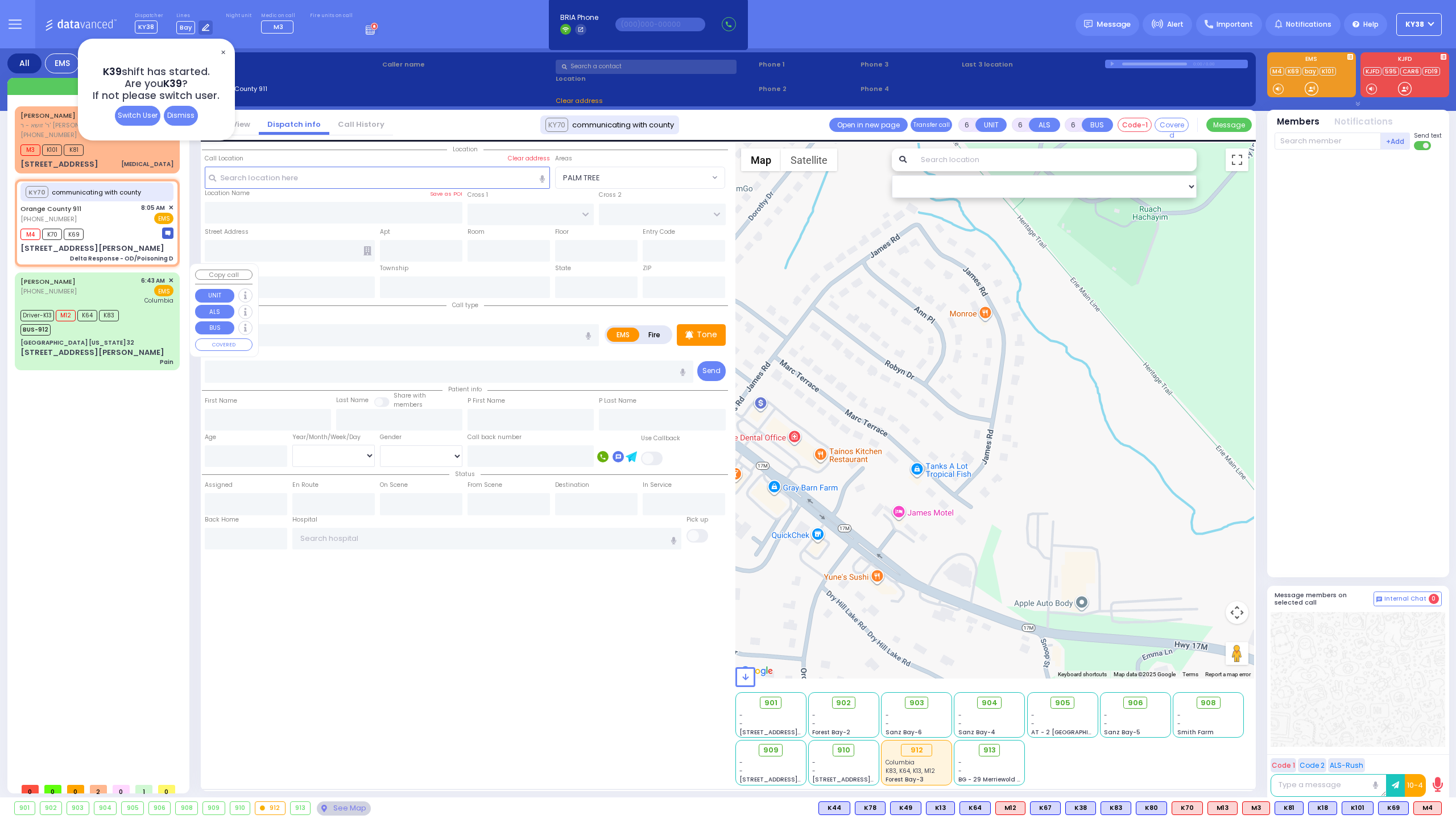
click at [106, 279] on div "[PERSON_NAME] [PHONE_NUMBER] 6:43 AM ✕ EMS [GEOGRAPHIC_DATA]" at bounding box center [97, 290] width 153 height 29
select select
type input "Pain"
radio input "true"
type input "[PERSON_NAME]"
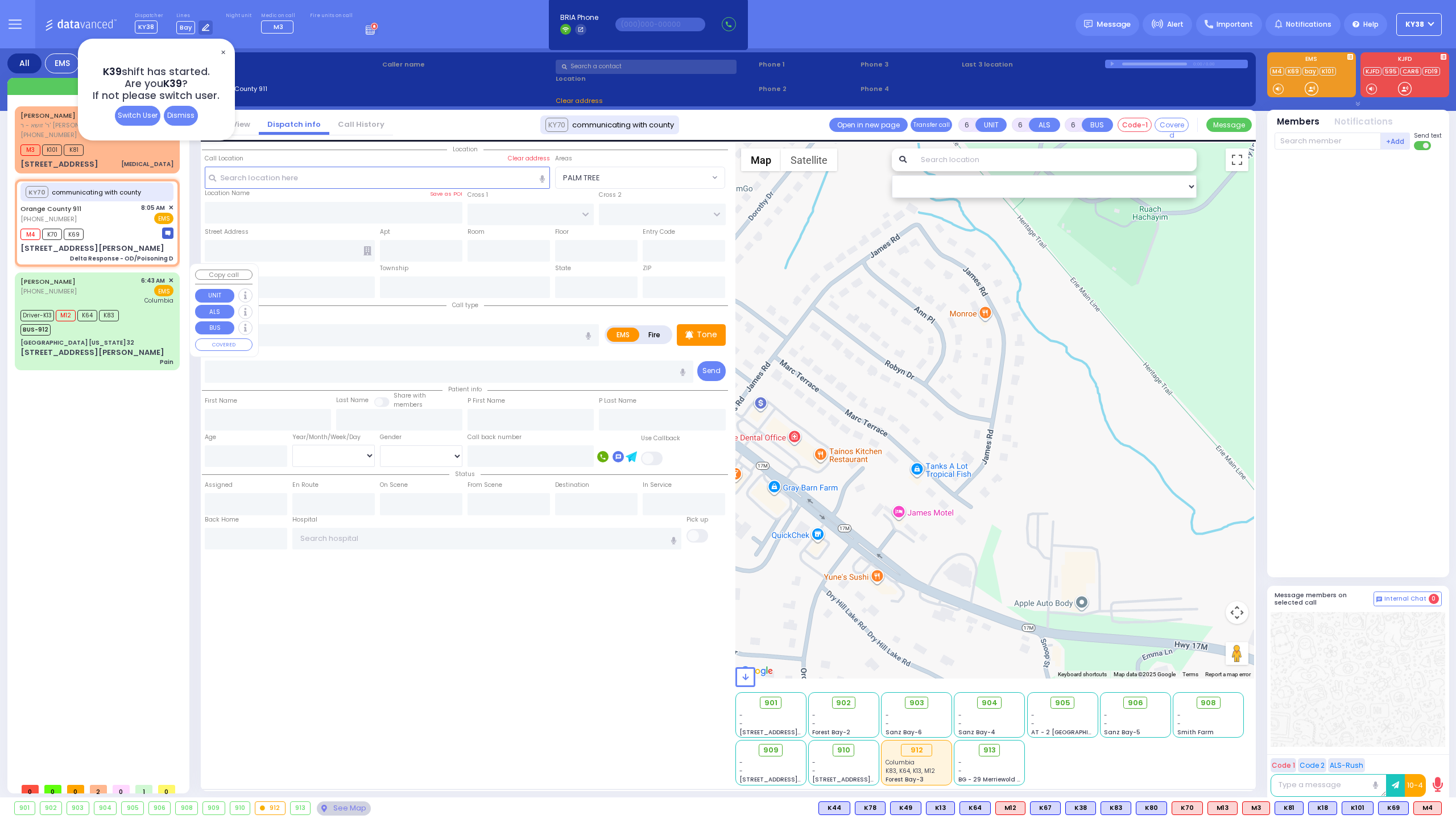
type input "[PERSON_NAME]"
type input "21"
select select "Year"
select select "[DEMOGRAPHIC_DATA]"
type input "06:43"
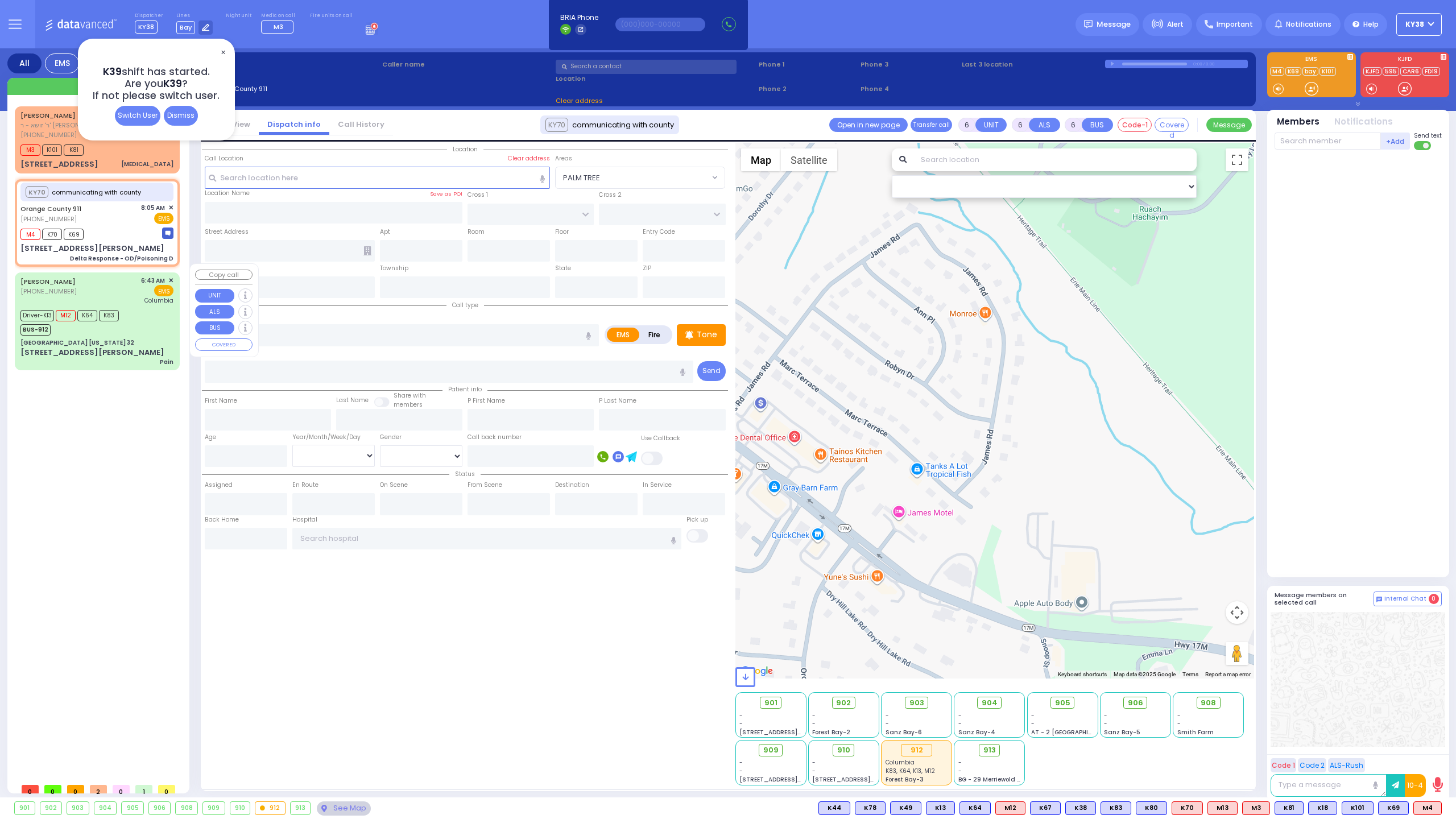
type input "06:48"
type input "06:50"
type input "06:53"
type input "08:09"
type input "[US_STATE][GEOGRAPHIC_DATA]- [GEOGRAPHIC_DATA]"
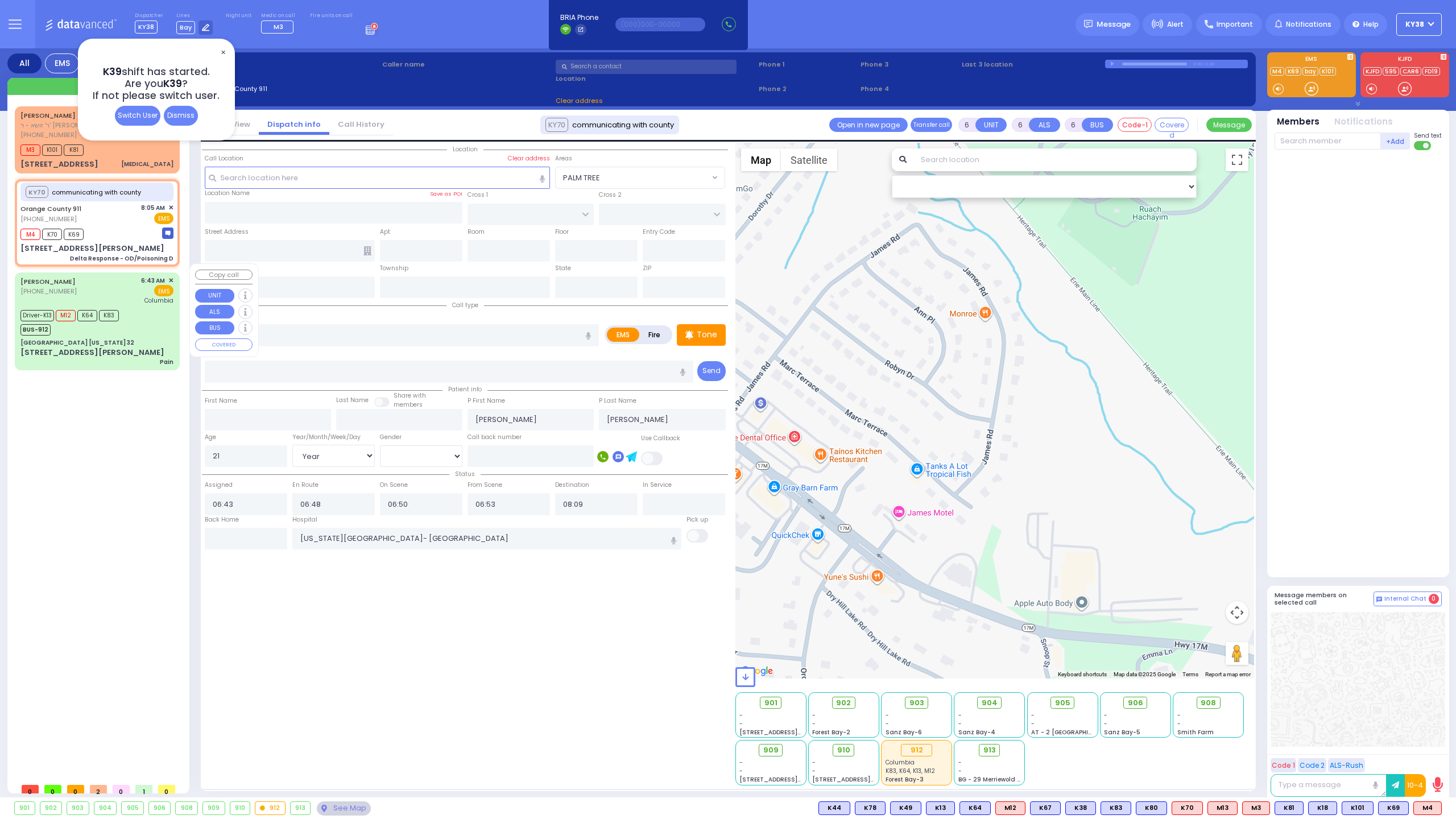
select select "Hatzalah Garages"
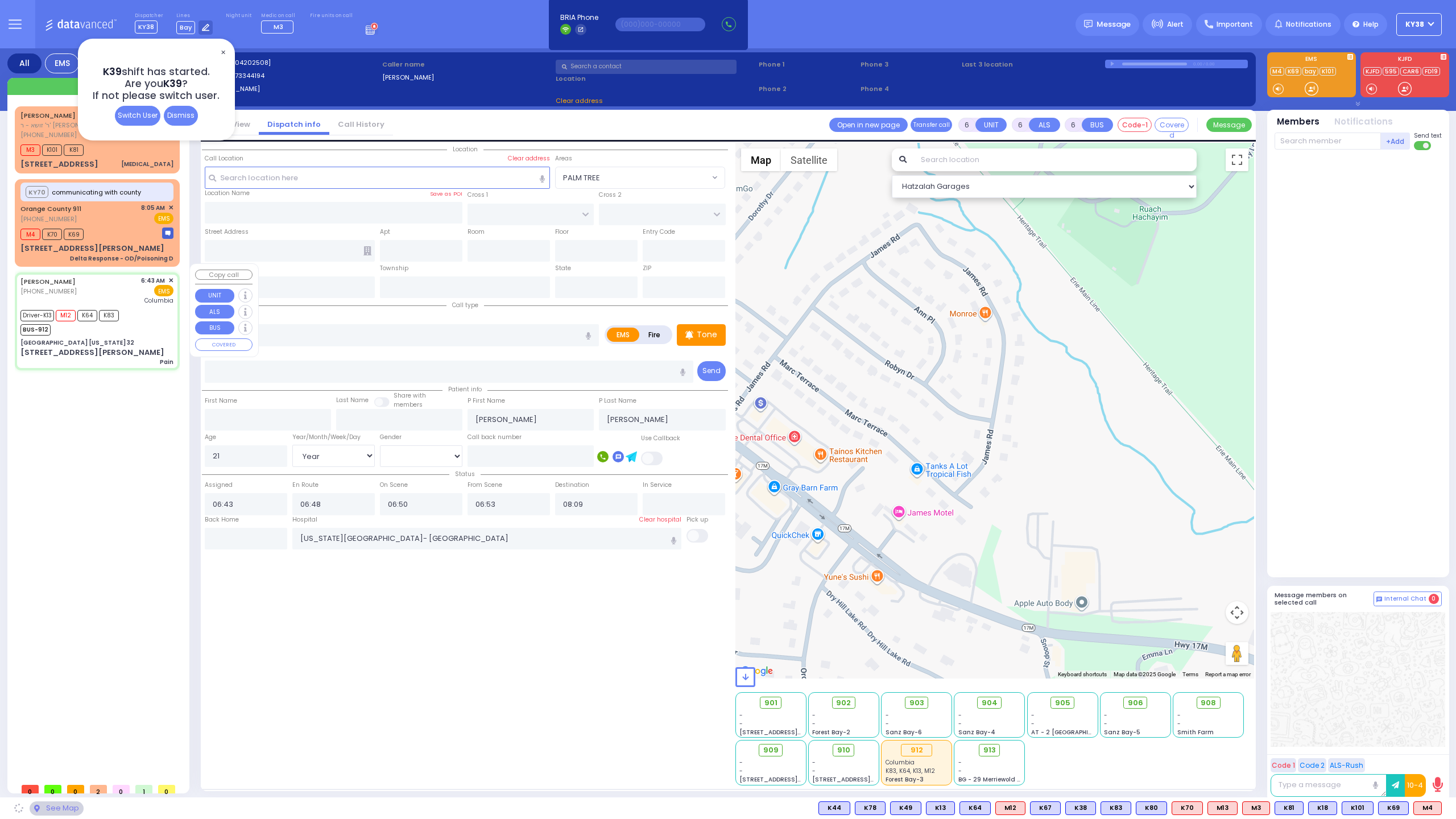
type input "[GEOGRAPHIC_DATA] [US_STATE] 32"
type input "CENTRE DR"
type input "AVERILL AVE"
type input "[STREET_ADDRESS][PERSON_NAME]"
type input "Woodbury"
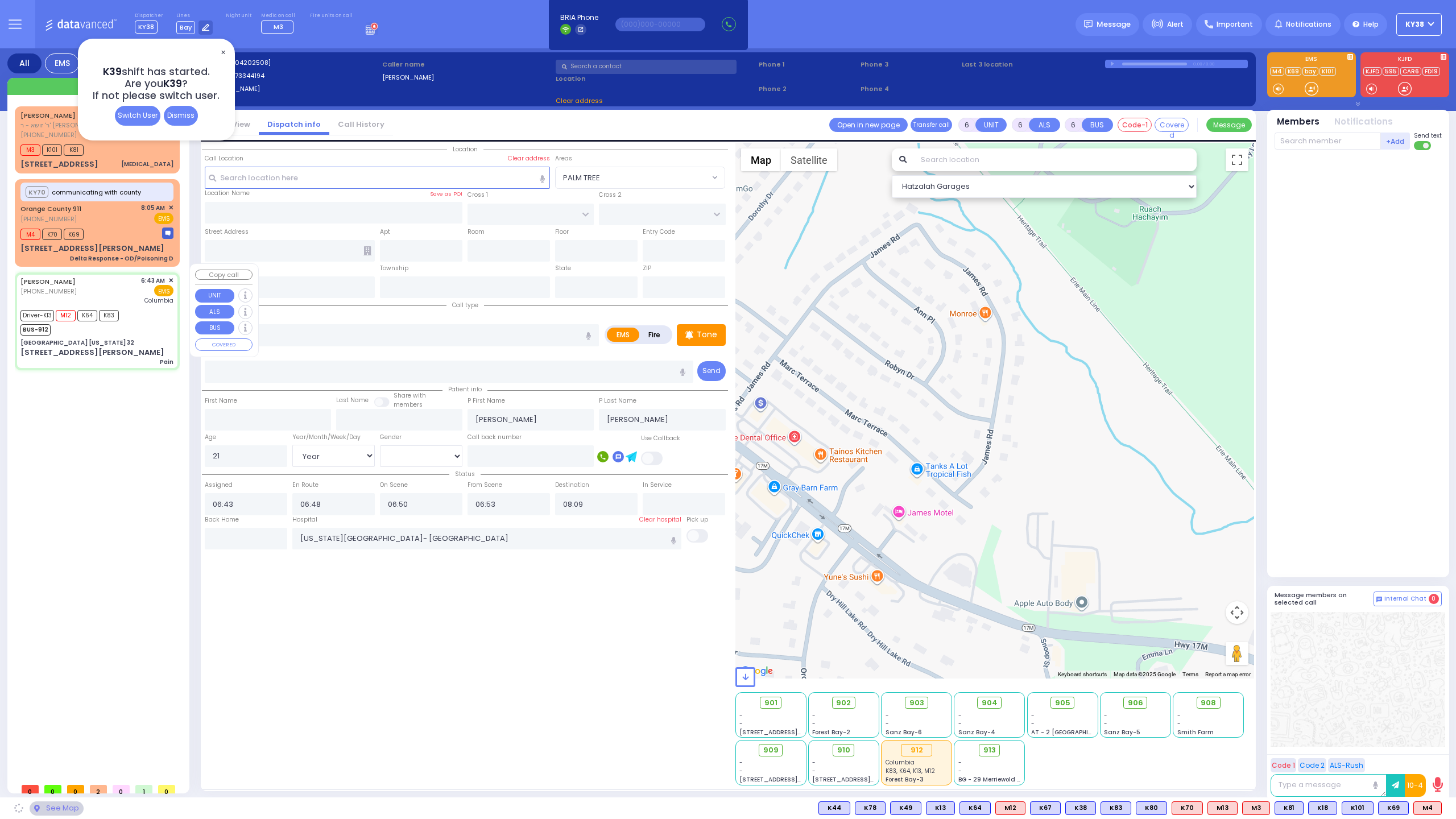
type input "[US_STATE]"
type input "10917"
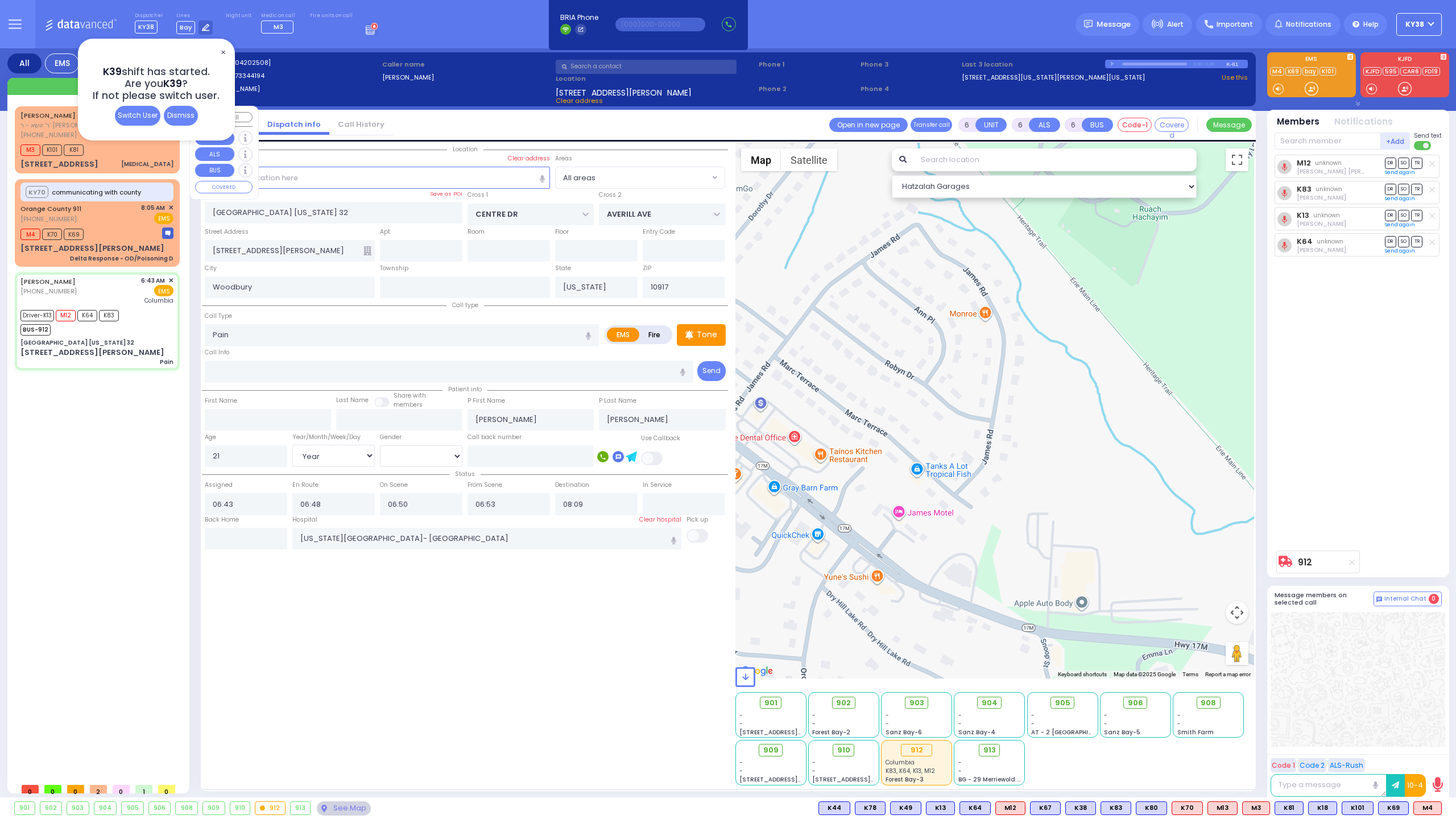
click at [121, 160] on div "[STREET_ADDRESS] [MEDICAL_DATA]" at bounding box center [97, 164] width 153 height 12
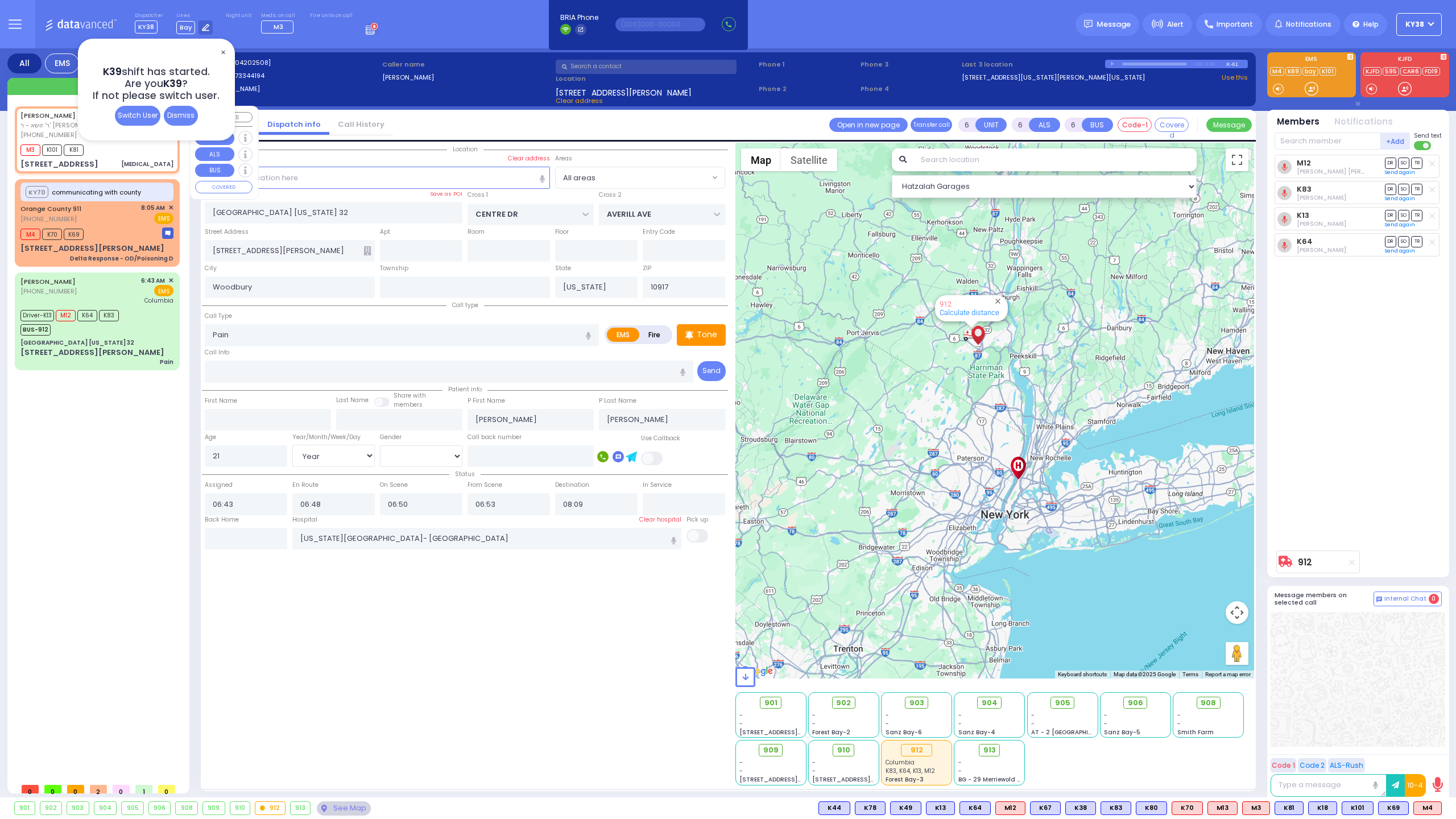
select select
type input "[MEDICAL_DATA]"
radio input "true"
type input "[PERSON_NAME]"
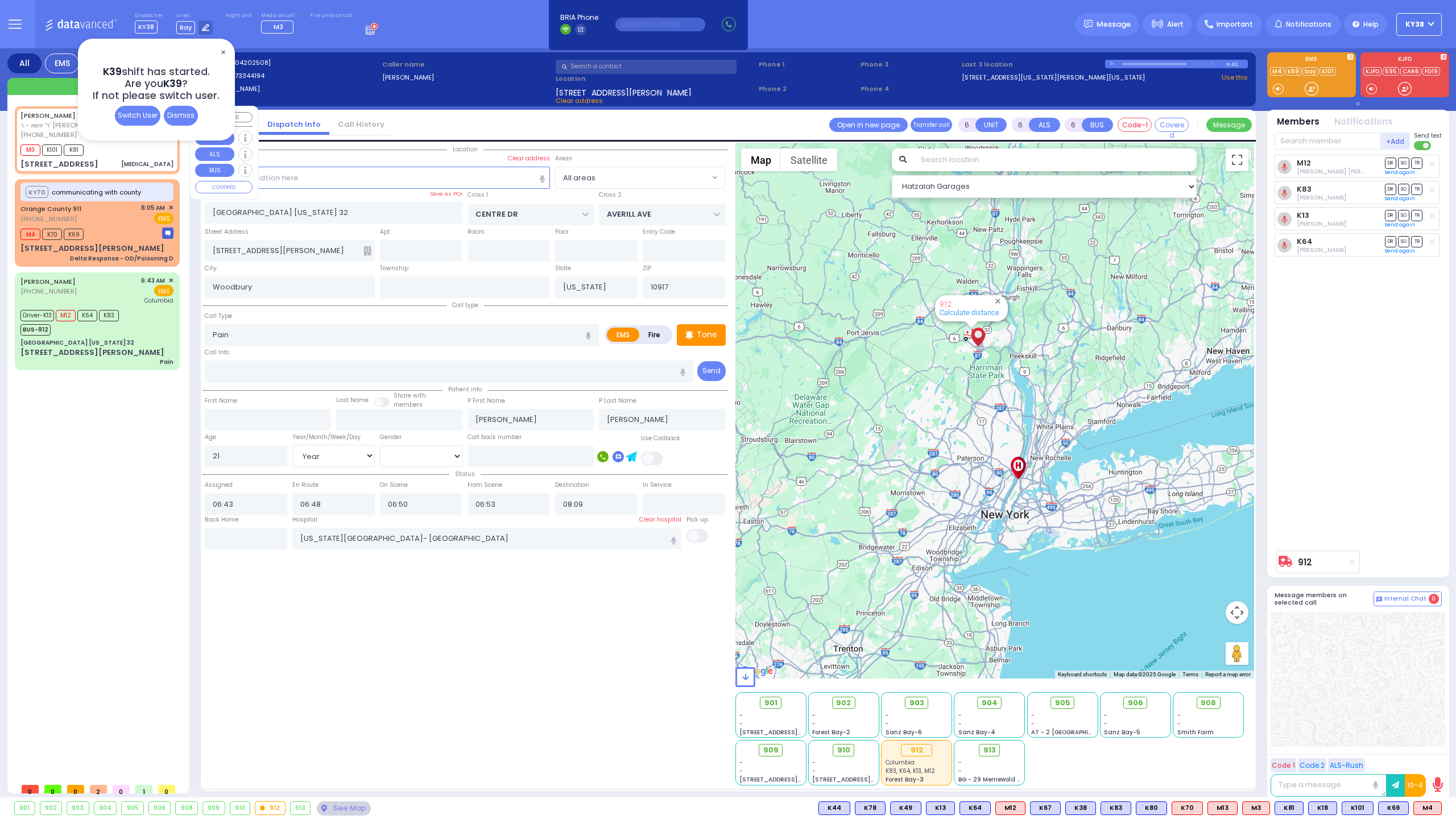
type input "[PERSON_NAME]"
type input "60"
select select "Year"
select select "[DEMOGRAPHIC_DATA]"
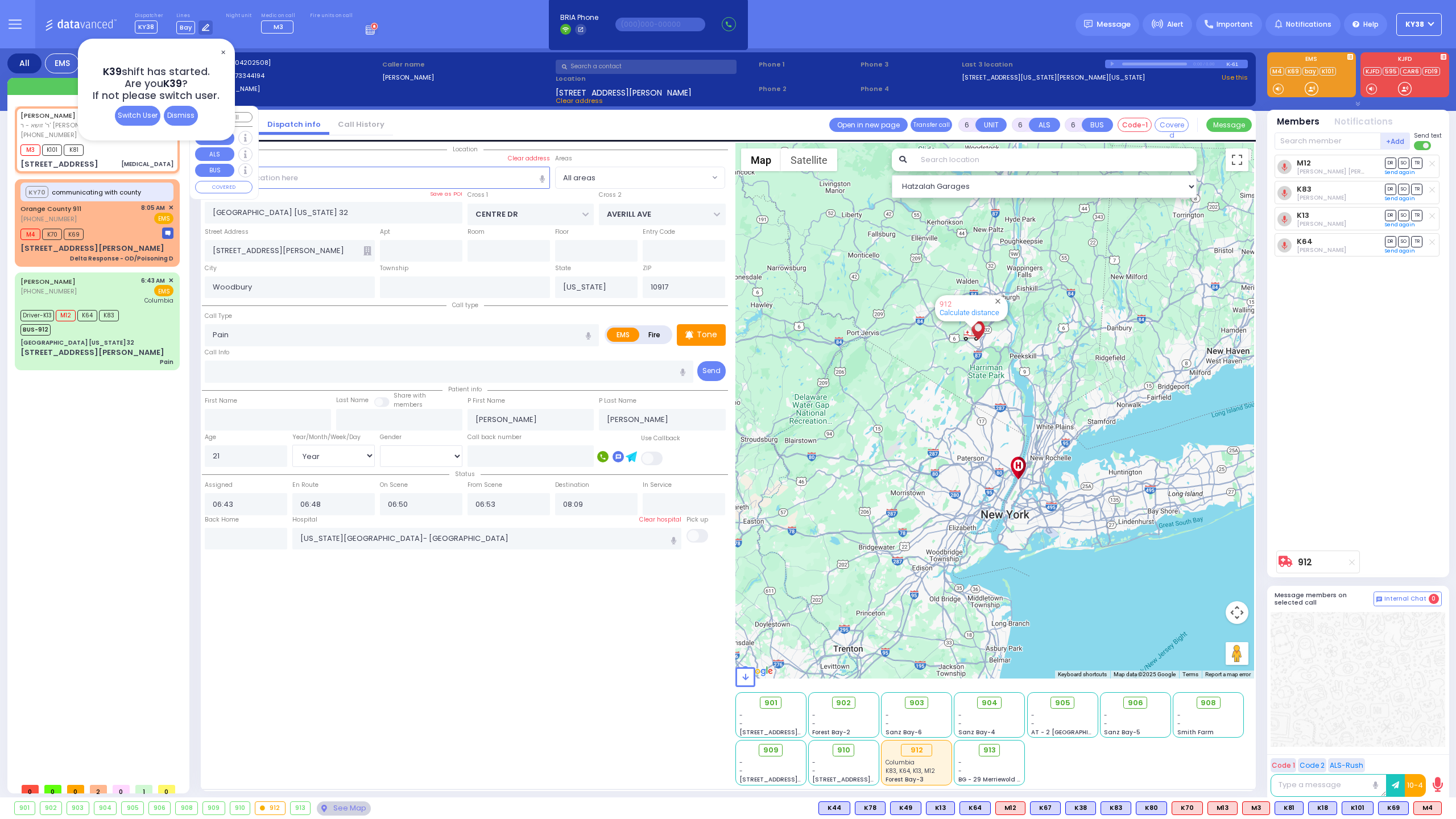
type input "08:08"
type input "08:10"
type input "08:15"
type input "08:34"
select select "Hatzalah Garages"
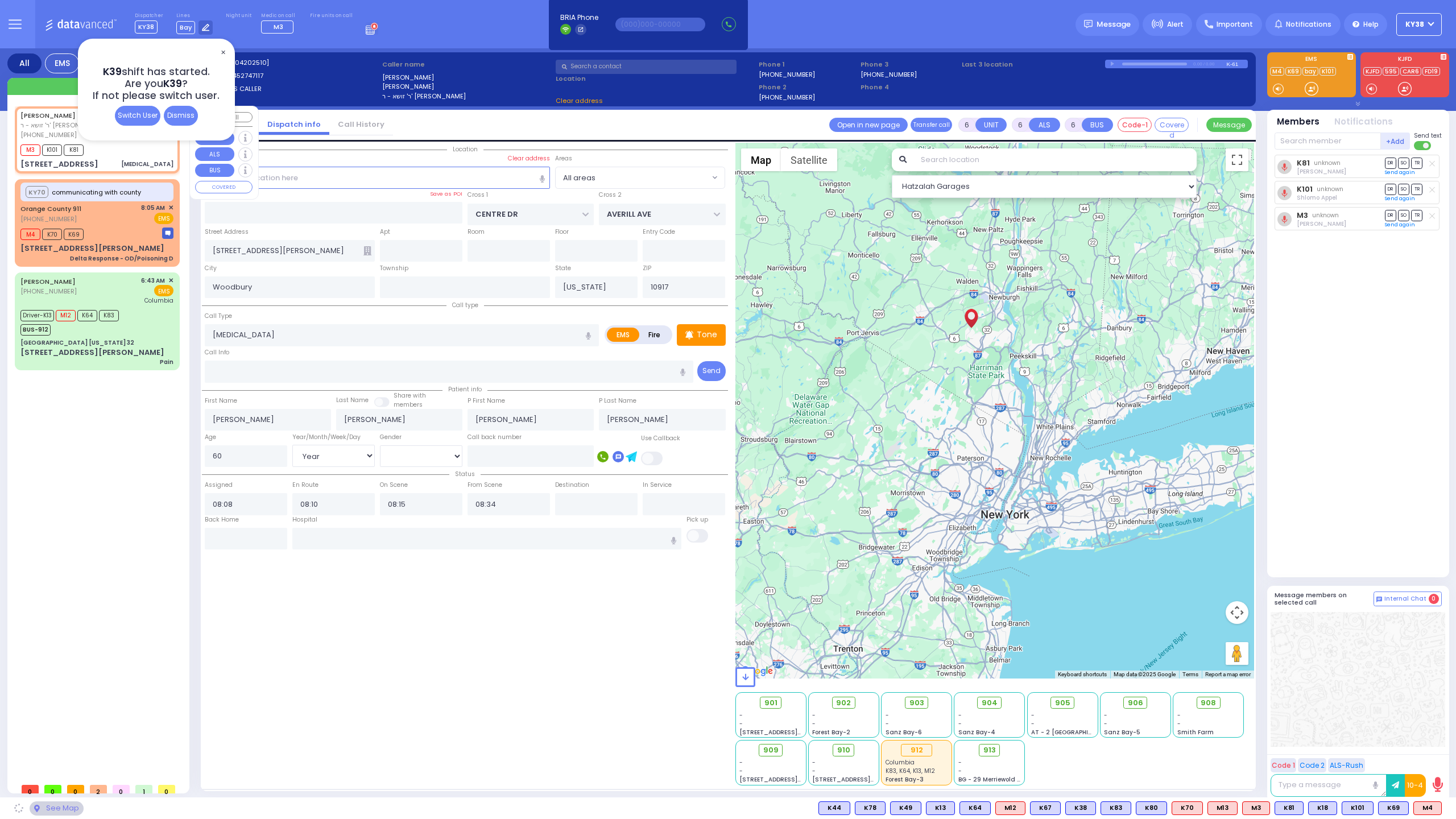
type input "GORLITZ COURT"
type input "SCHUNNEMUNK RD"
type input "[STREET_ADDRESS]"
type input "114"
type input "[PERSON_NAME]"
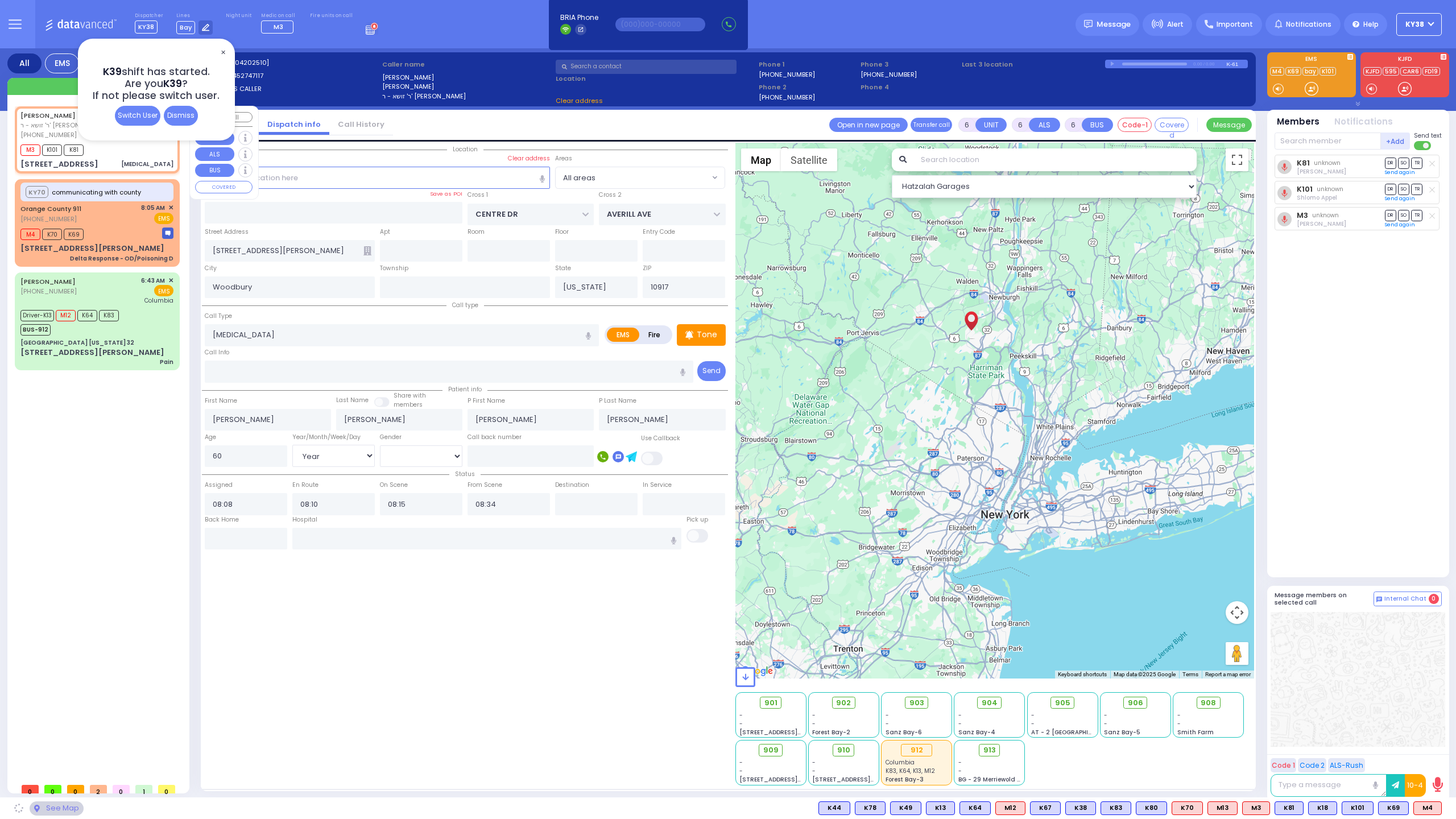
type input "10950"
select select "PALM TREE"
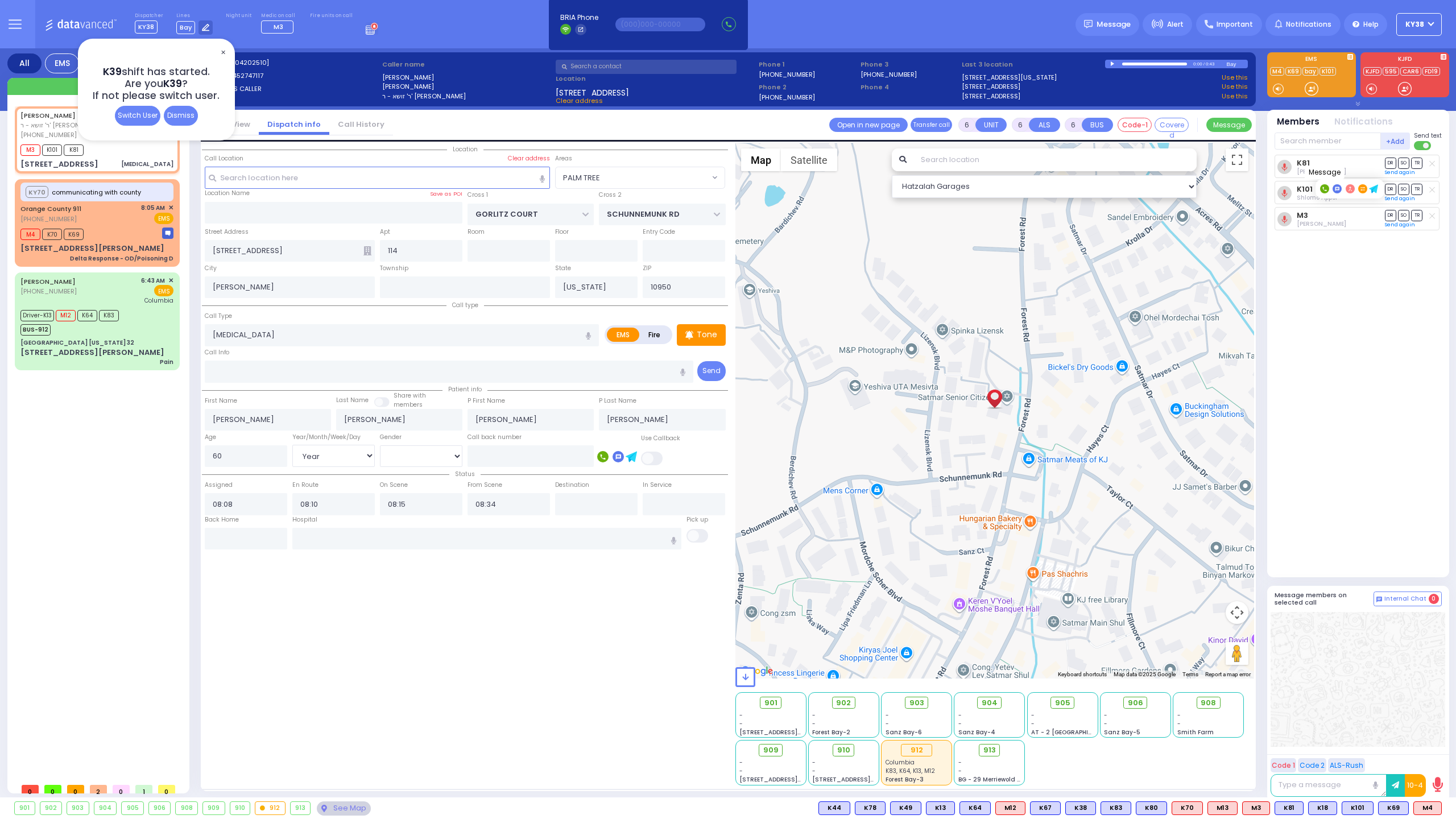
click at [1338, 187] on rect at bounding box center [1337, 189] width 9 height 9
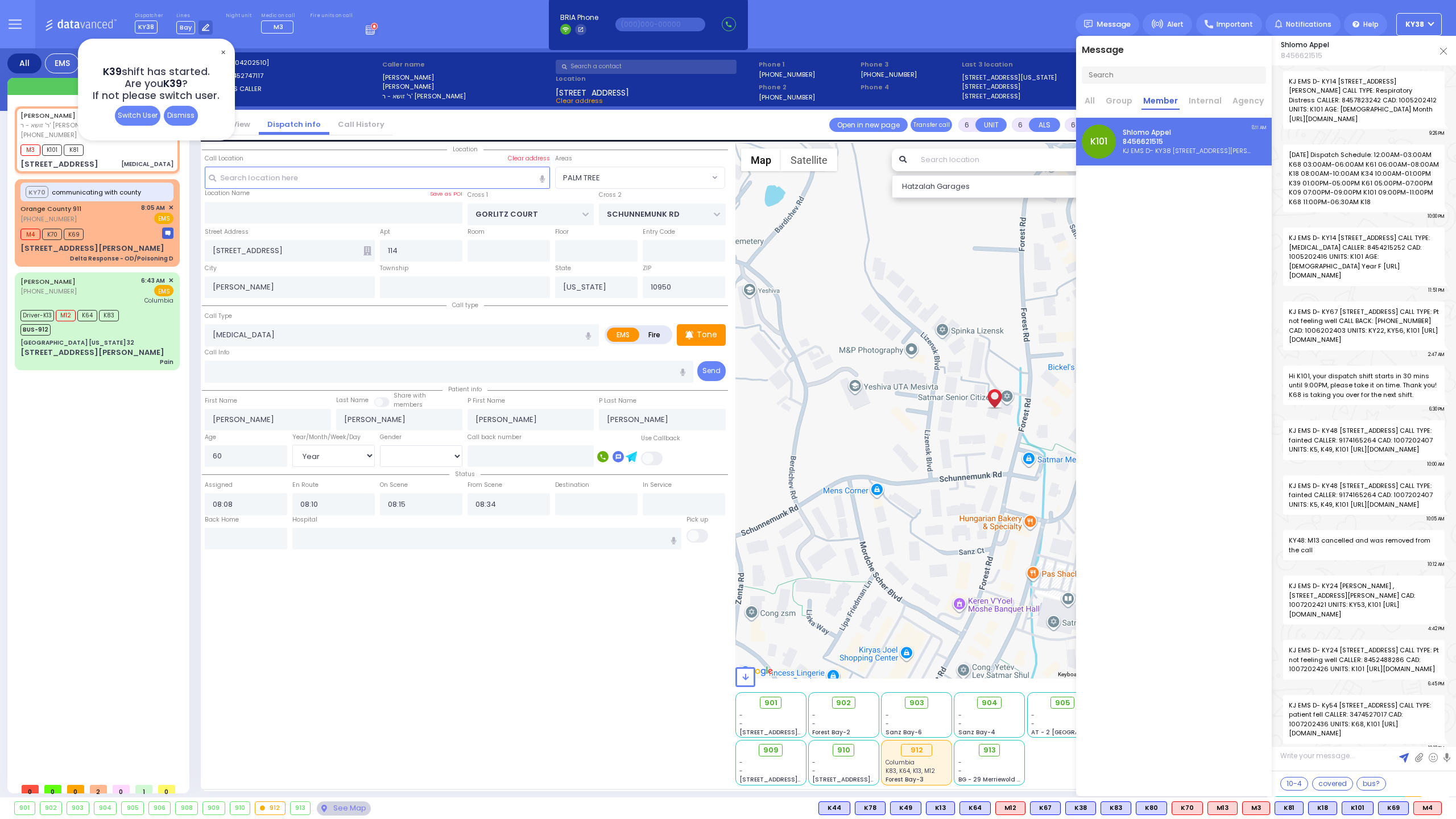
scroll to position [127873, 0]
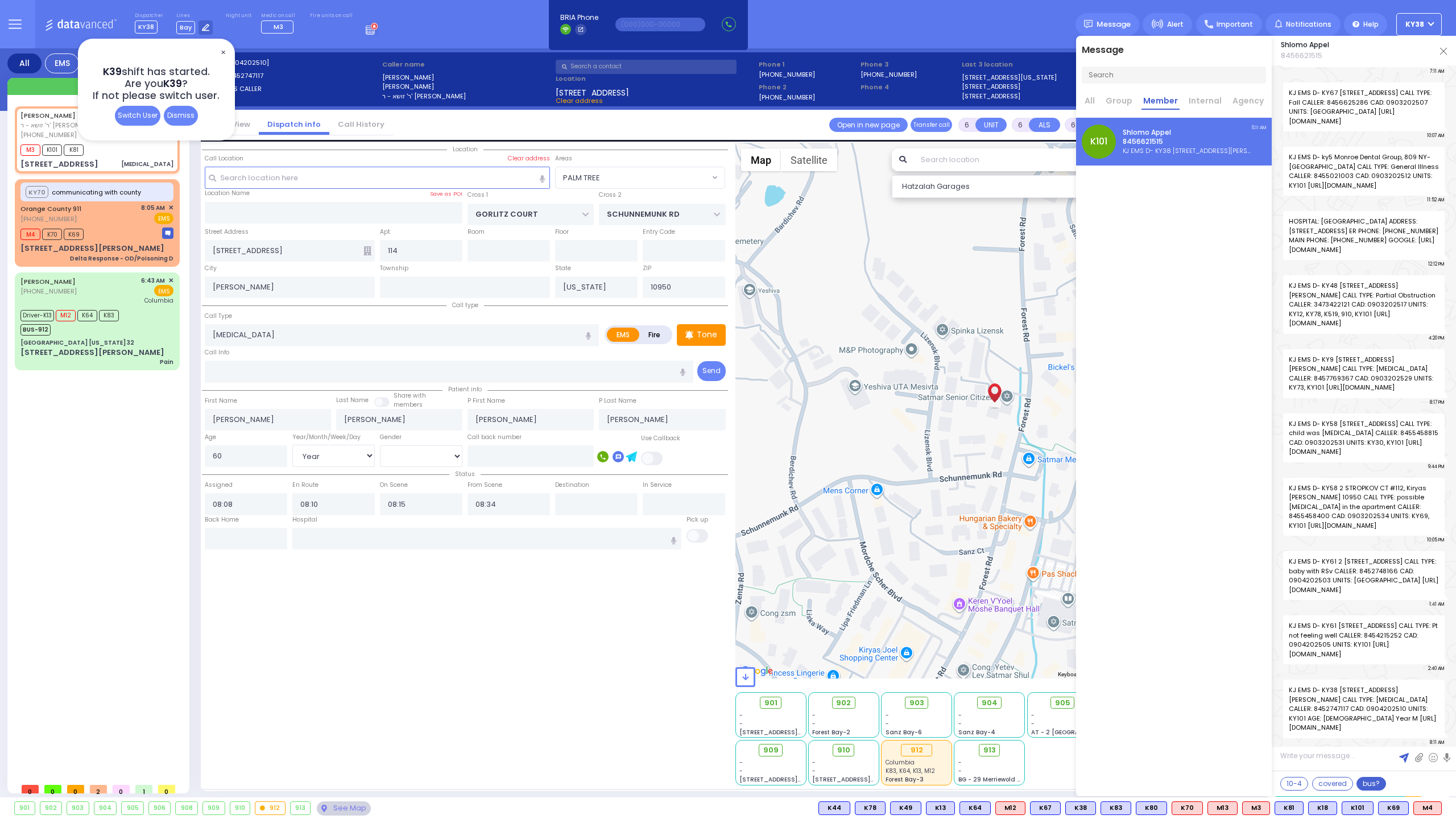
click at [1363, 783] on button "bus?" at bounding box center [1371, 784] width 29 height 14
type textarea "which bus do you have?"
click at [1405, 758] on img at bounding box center [1404, 758] width 10 height 10
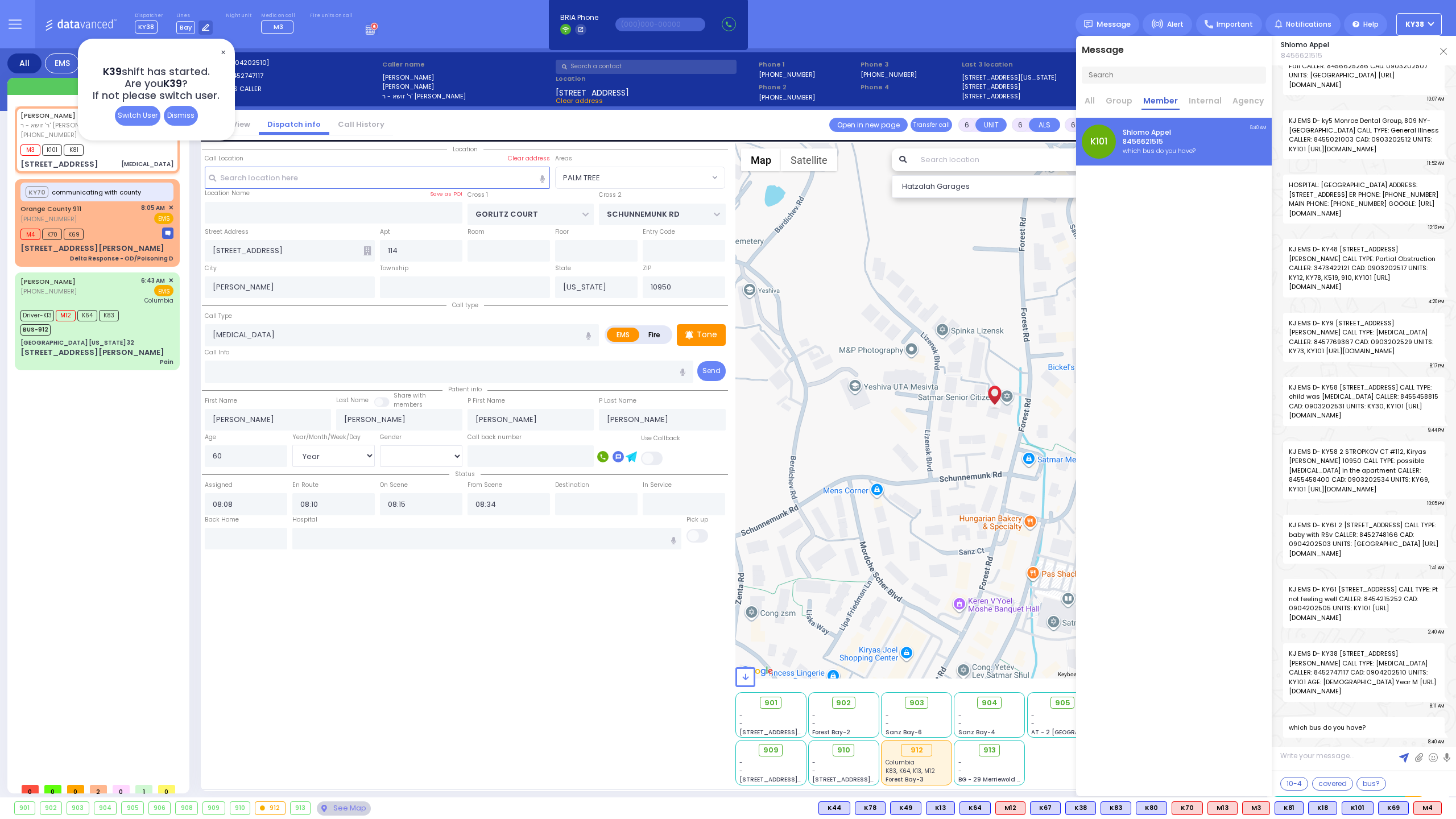
click at [1225, 131] on div "K101 [PERSON_NAME] 8456621515 which bus do you have? 8:40 AM" at bounding box center [1173, 141] width 196 height 48
click at [223, 51] on span "✕" at bounding box center [223, 52] width 9 height 13
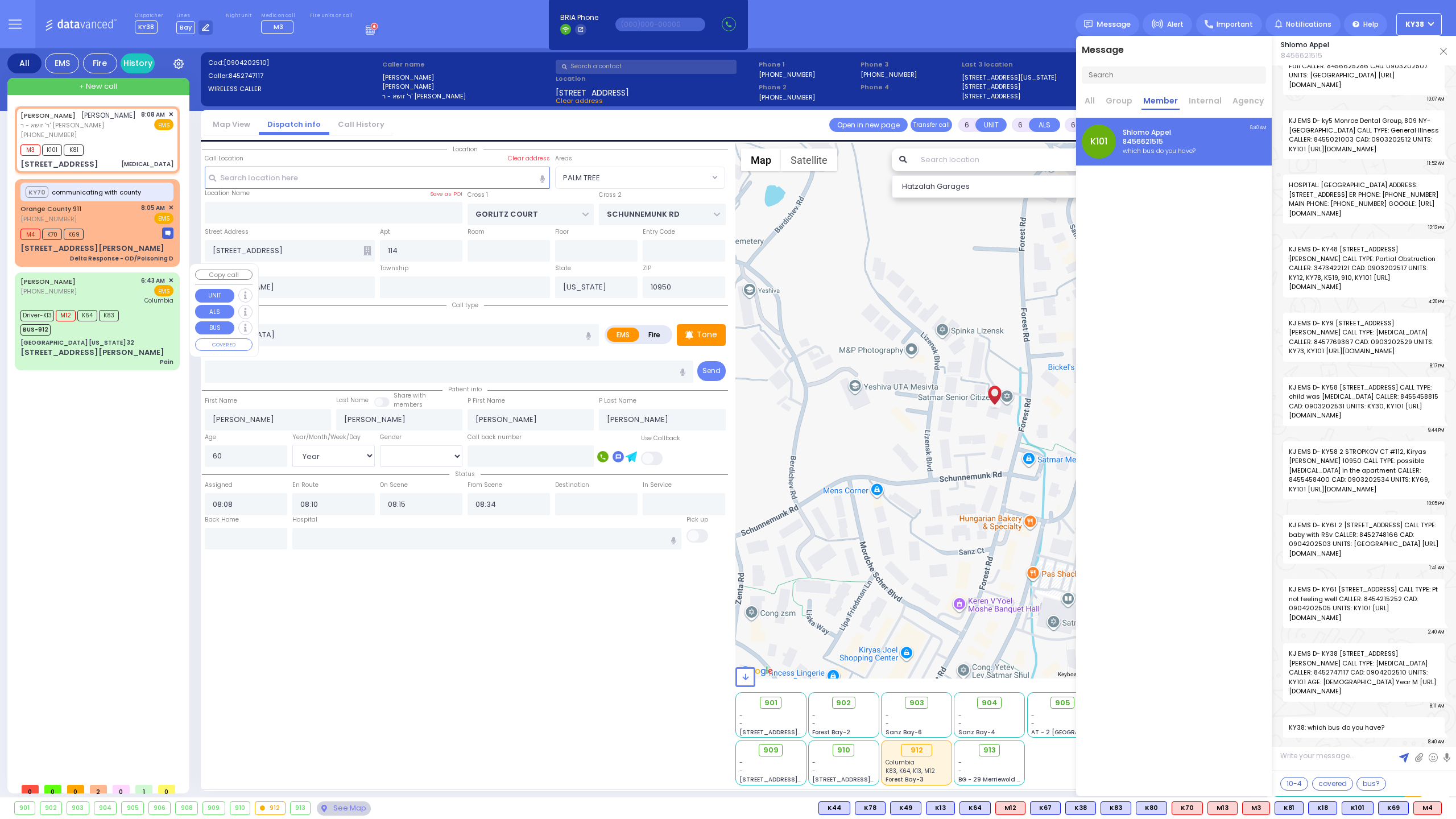
click at [136, 408] on div "[PERSON_NAME] [PERSON_NAME] ר' זושא - ר' [PERSON_NAME] [PHONE_NUMBER] 8:08 AM ✕…" at bounding box center [99, 441] width 170 height 671
click at [128, 214] on div "Orange County 911 [PHONE_NUMBER] 8:05 AM ✕ EMS" at bounding box center [97, 213] width 153 height 21
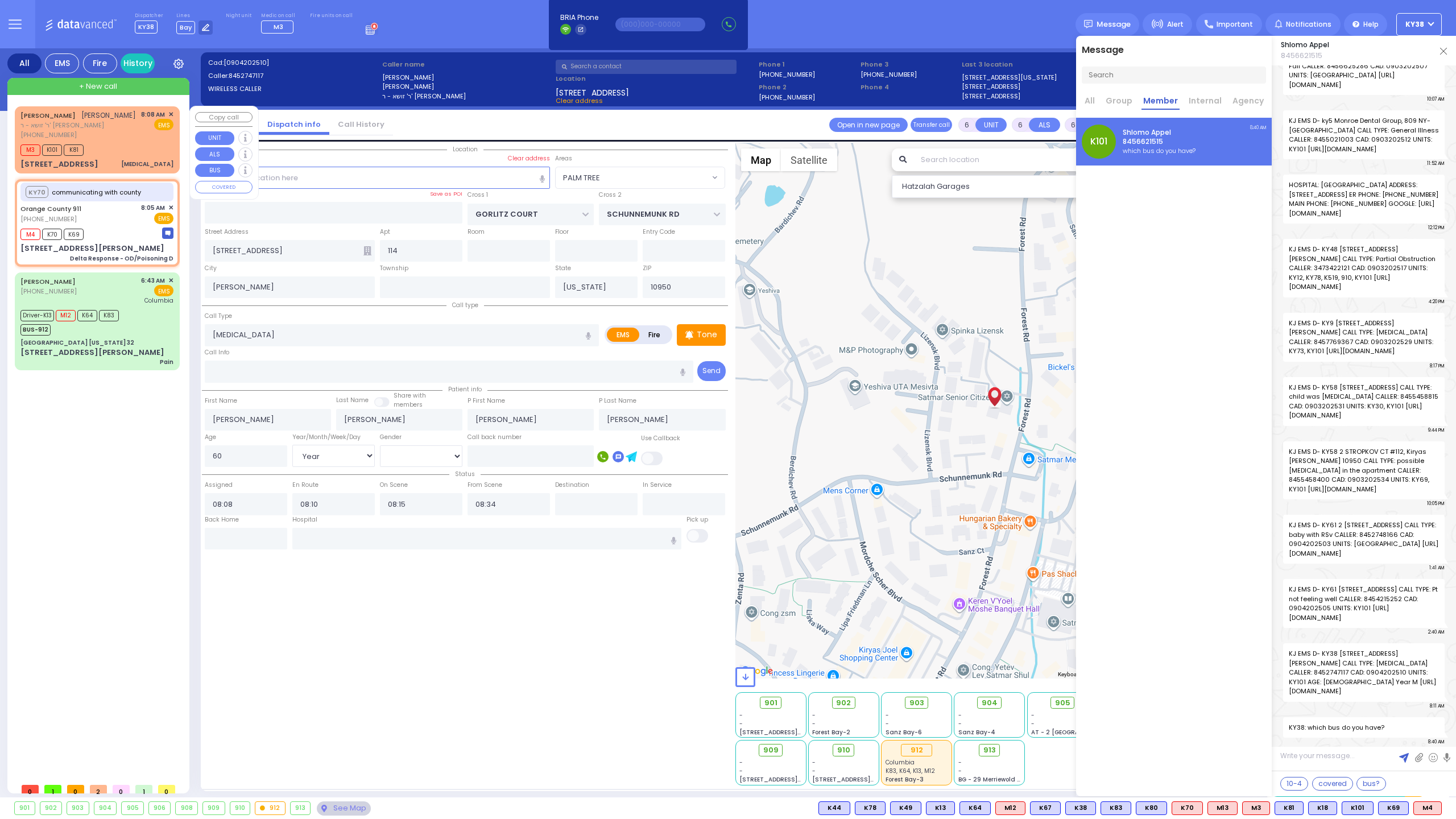
click at [134, 136] on div "[PERSON_NAME] [PERSON_NAME] ר' זושא - ר' [PERSON_NAME] [PHONE_NUMBER] 8:08 AM ✕…" at bounding box center [97, 124] width 153 height 30
select select
radio input "true"
select select "Year"
select select "[DEMOGRAPHIC_DATA]"
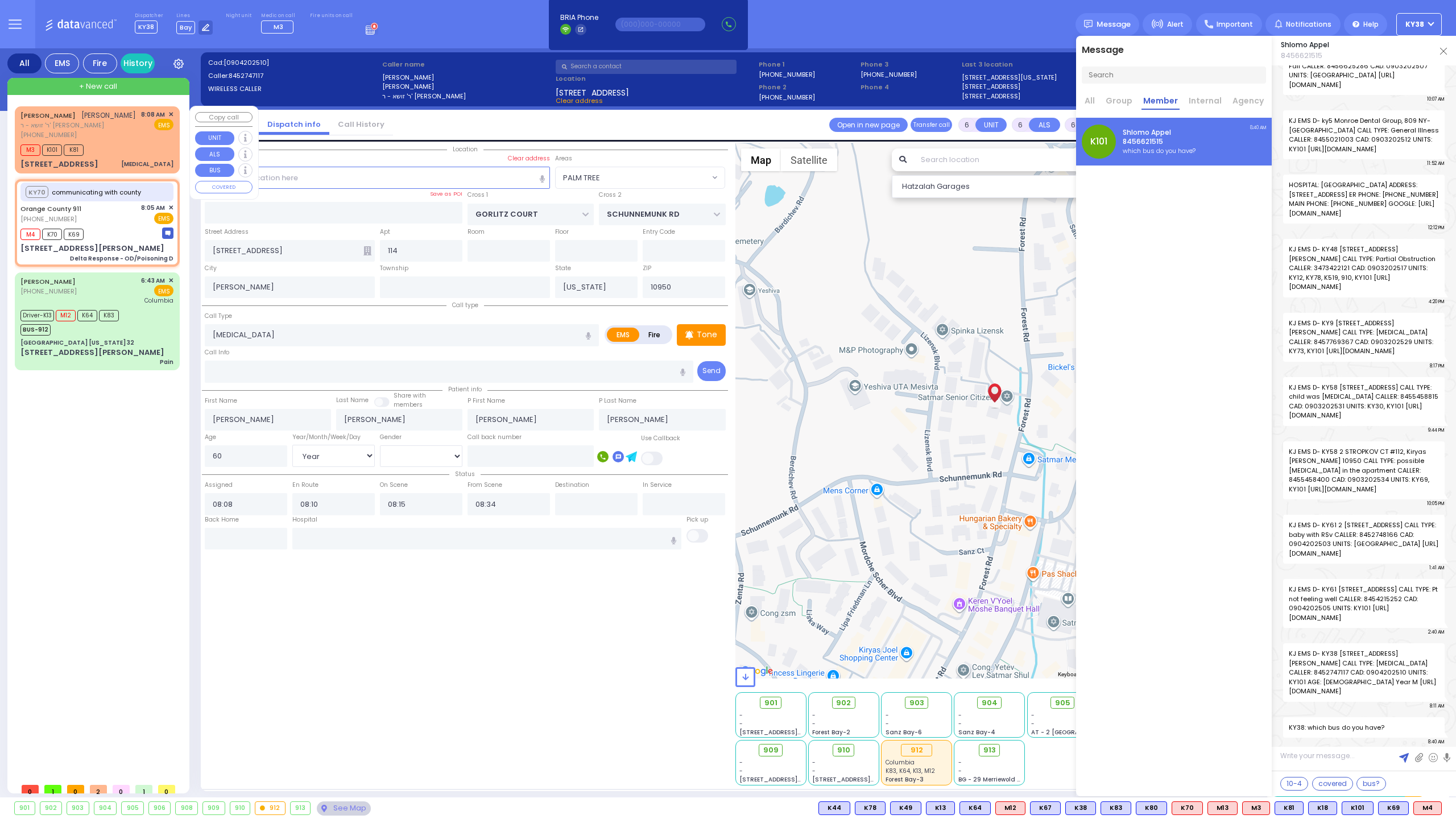
select select "Hatzalah Garages"
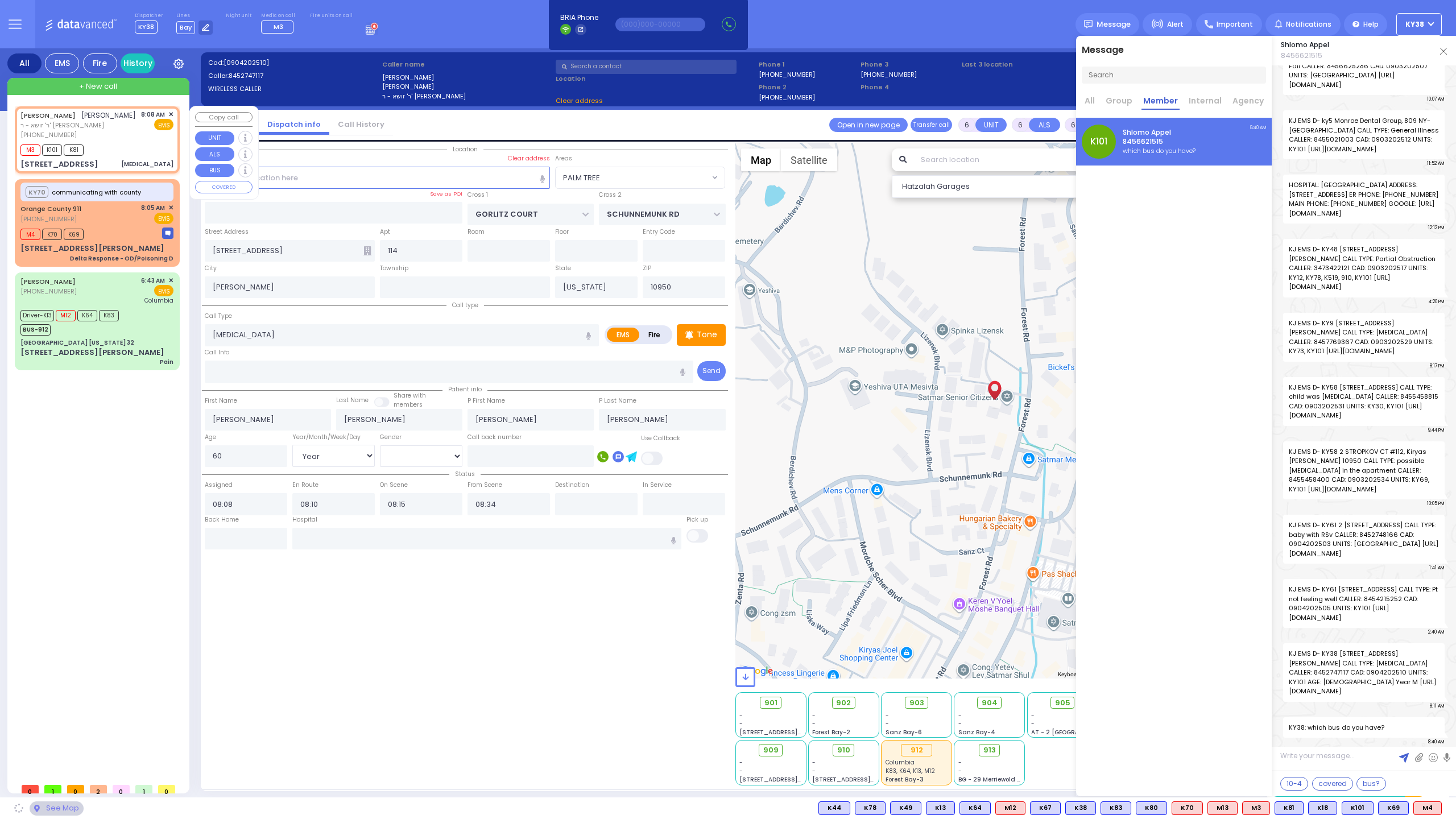
select select "PALM TREE"
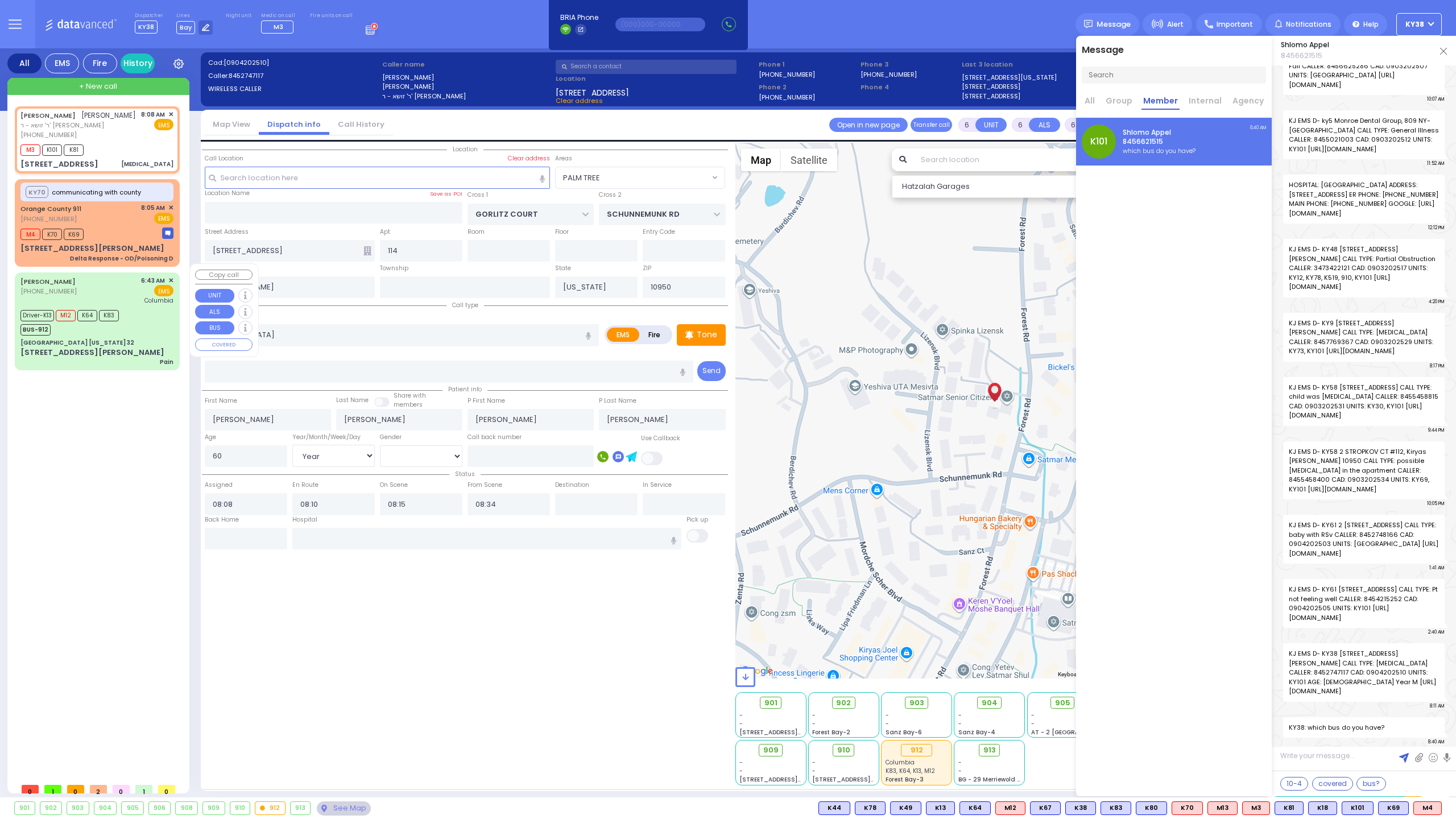
click at [113, 406] on div "[PERSON_NAME] [PERSON_NAME] ר' זושא - ר' [PERSON_NAME] [PHONE_NUMBER] 8:08 AM ✕…" at bounding box center [99, 441] width 170 height 671
click at [118, 144] on div "M3 K101 K81" at bounding box center [97, 148] width 153 height 15
select select
radio input "true"
select select "Year"
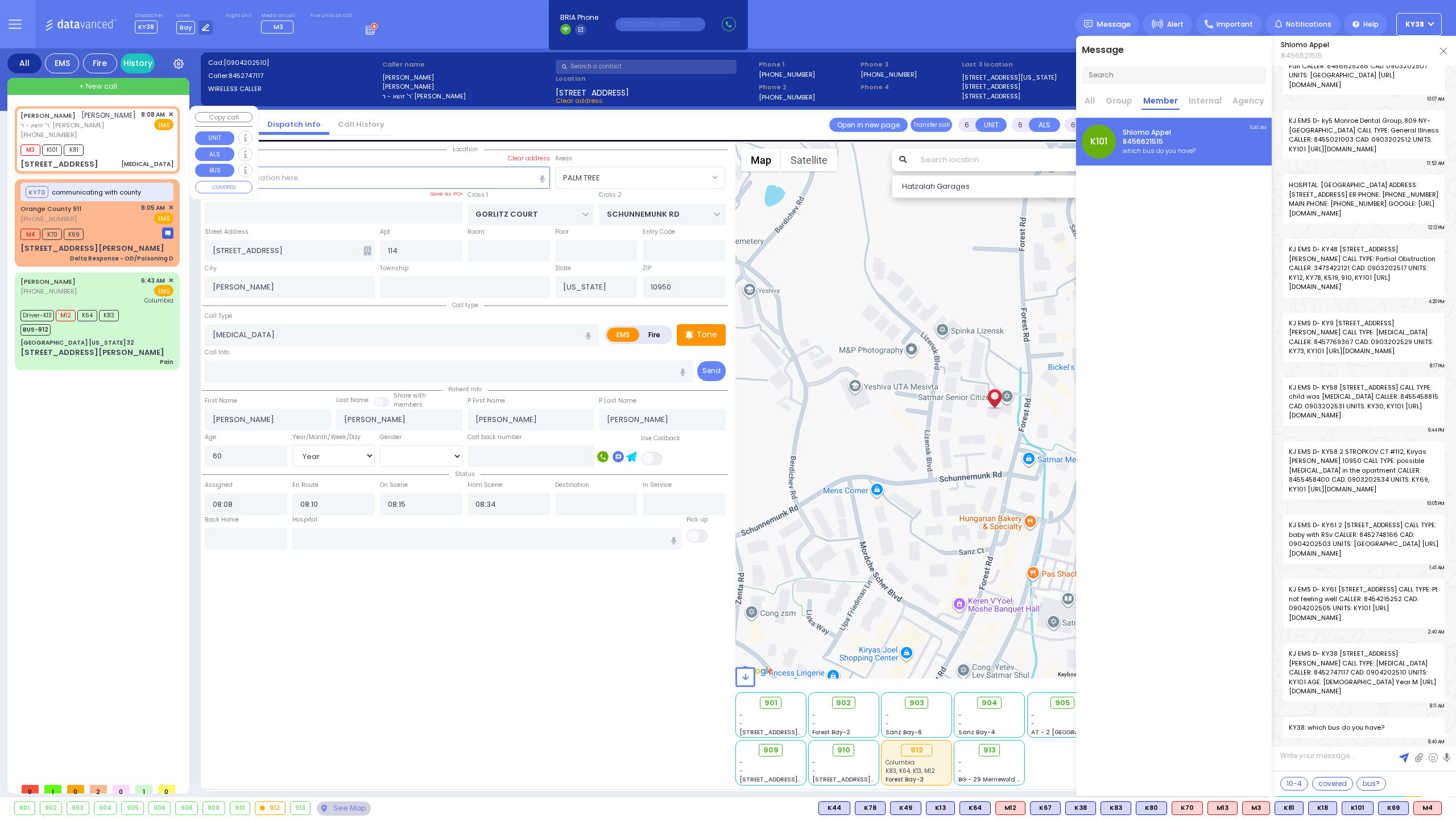
select select "[DEMOGRAPHIC_DATA]"
select select "Hatzalah Garages"
select select "PALM TREE"
click at [1444, 47] on link at bounding box center [1443, 50] width 7 height 12
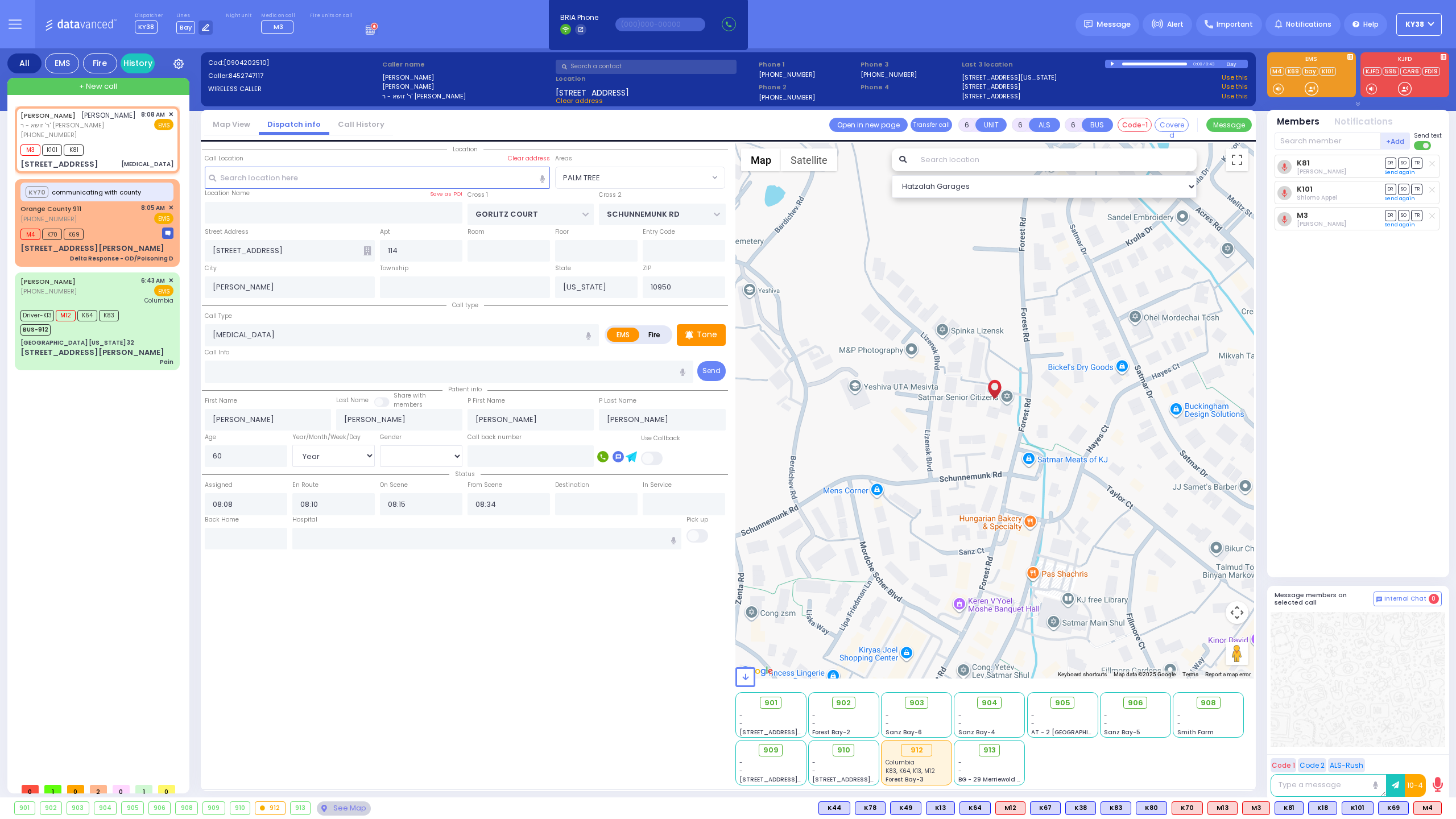
drag, startPoint x: 1344, startPoint y: 315, endPoint x: 1333, endPoint y: 320, distance: 12.1
click at [1338, 320] on div "K81 [PERSON_NAME] DR SO TR" at bounding box center [1359, 360] width 170 height 413
click at [920, 701] on span "903" at bounding box center [917, 703] width 15 height 12
click at [536, 536] on input "text" at bounding box center [486, 539] width 390 height 22
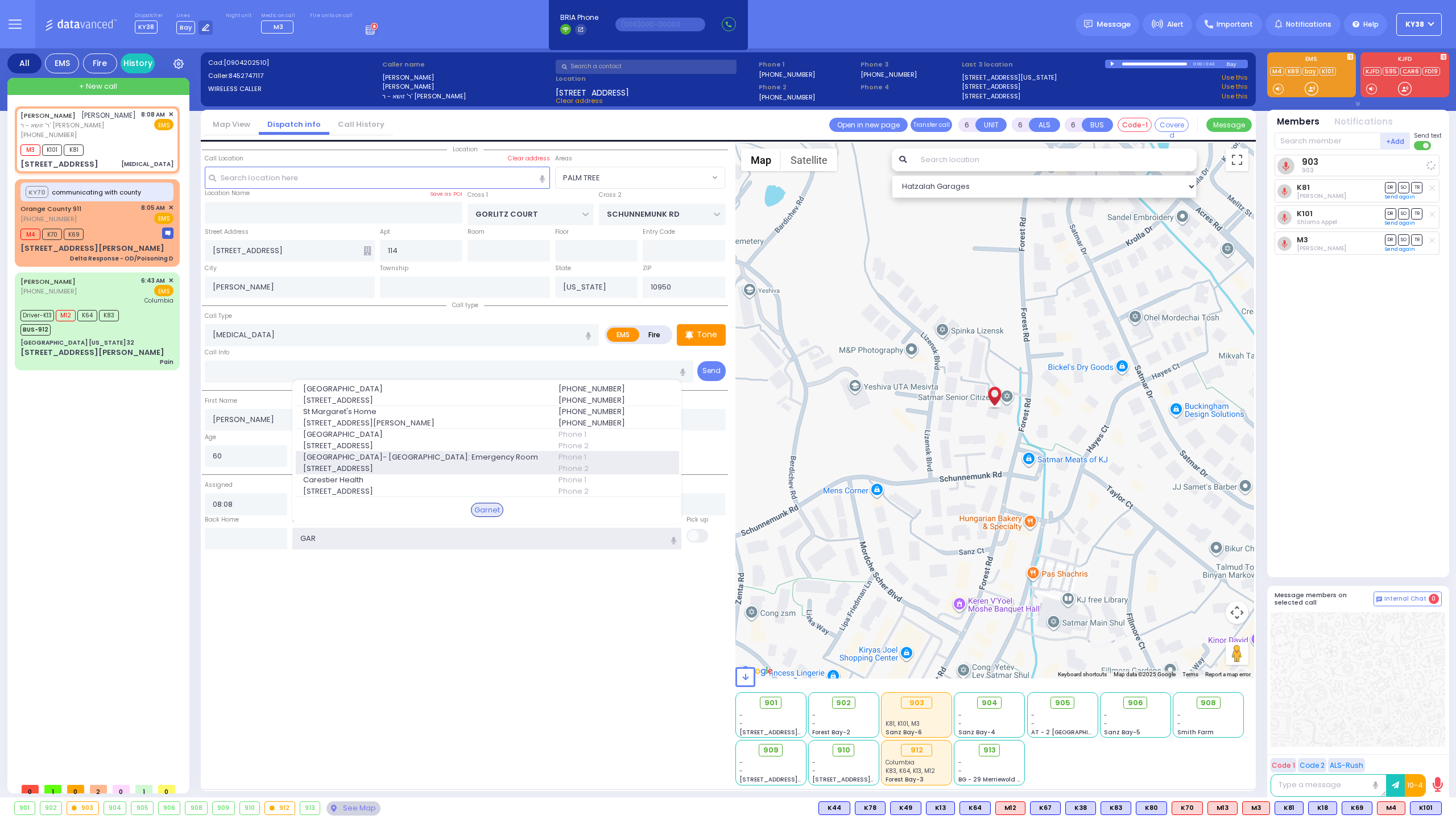
type input "GAR"
click at [410, 463] on span "[STREET_ADDRESS]" at bounding box center [424, 469] width 242 height 12
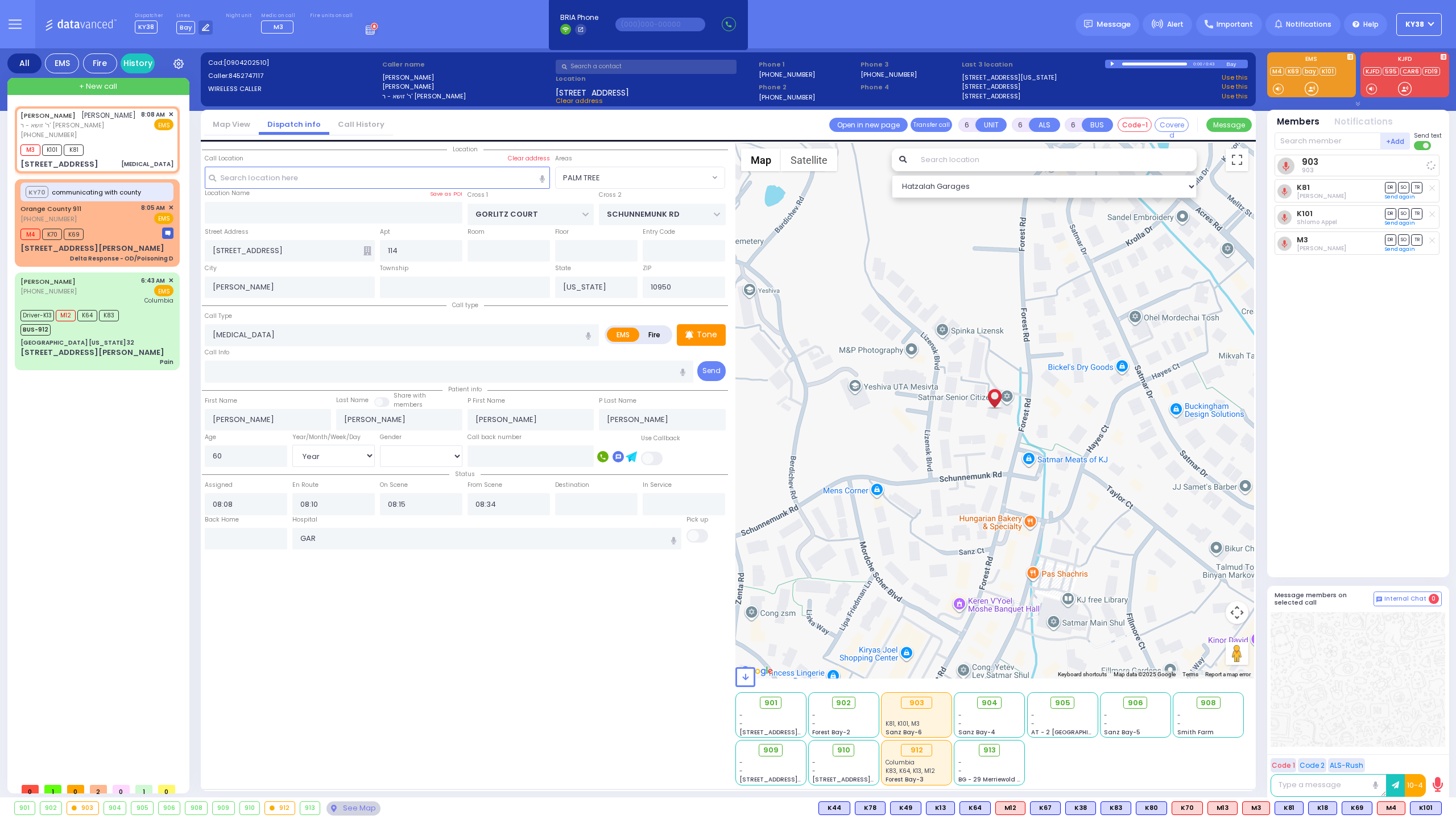
select select
radio input "true"
select select "Year"
select select "[DEMOGRAPHIC_DATA]"
type input "[GEOGRAPHIC_DATA]- [GEOGRAPHIC_DATA]: Emergency Room"
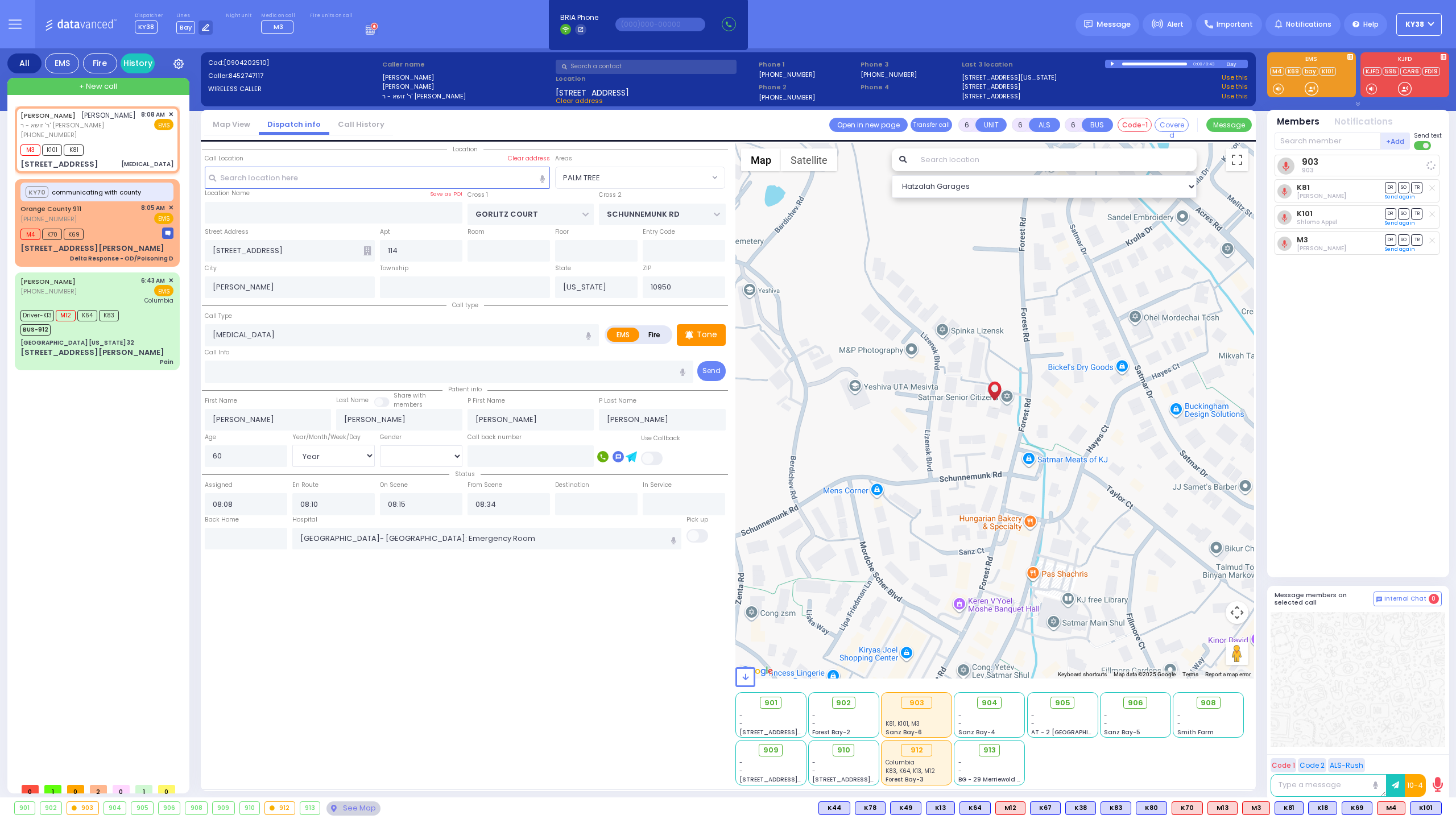
select select "Hatzalah Garages"
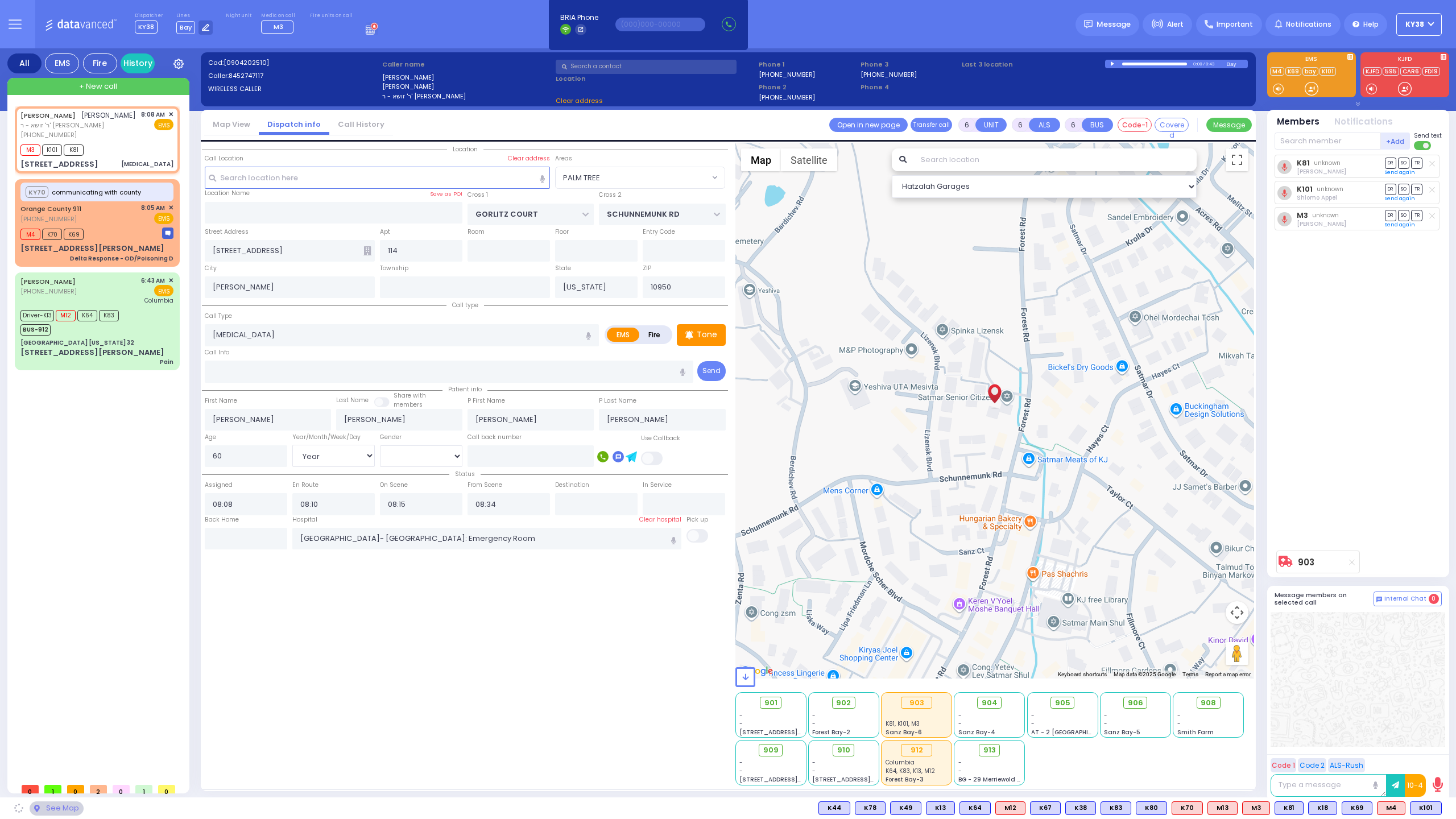
select select "PALM TREE"
